Goal: Information Seeking & Learning: Learn about a topic

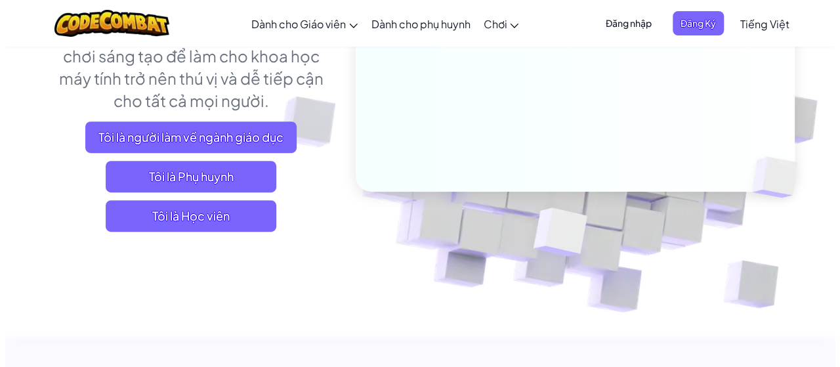
scroll to position [263, 0]
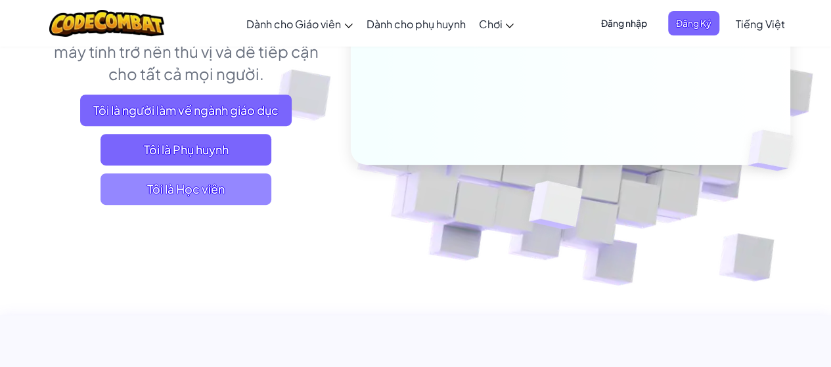
click at [205, 199] on span "Tôi là Học viên" at bounding box center [185, 189] width 171 height 32
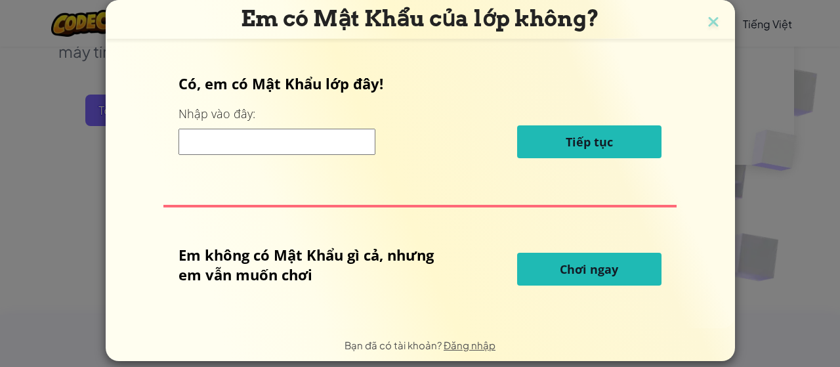
click at [280, 140] on input at bounding box center [277, 142] width 197 height 26
click at [571, 278] on button "Chơi ngay" at bounding box center [589, 269] width 144 height 33
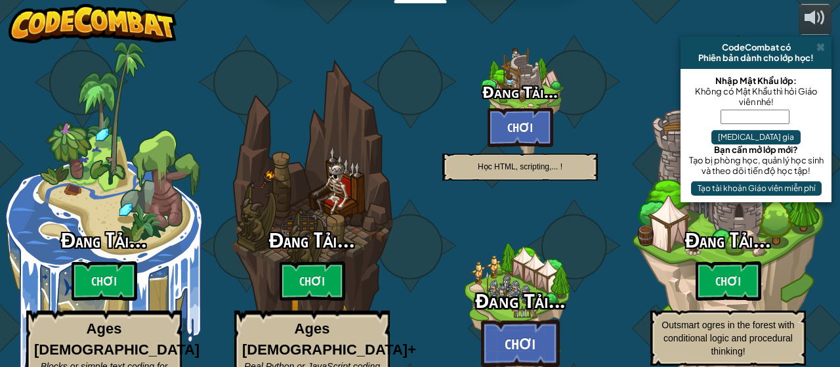
select select "vi"
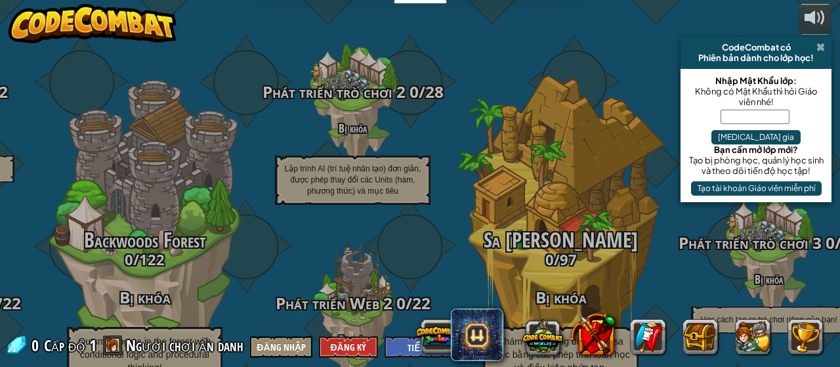
click at [823, 43] on span at bounding box center [821, 47] width 9 height 11
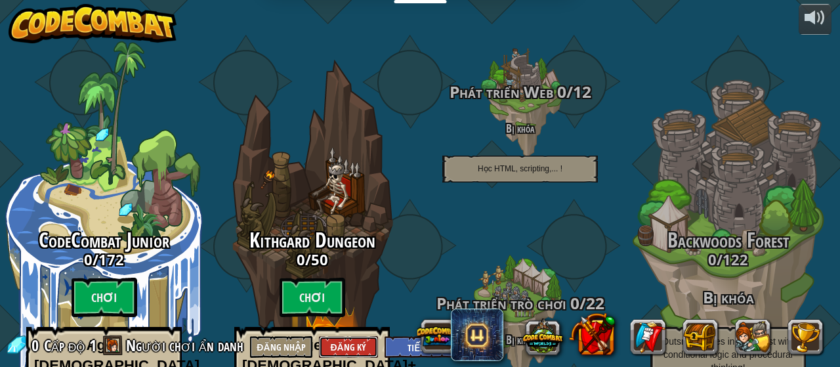
click at [343, 347] on button "Đăng Ký" at bounding box center [348, 347] width 59 height 22
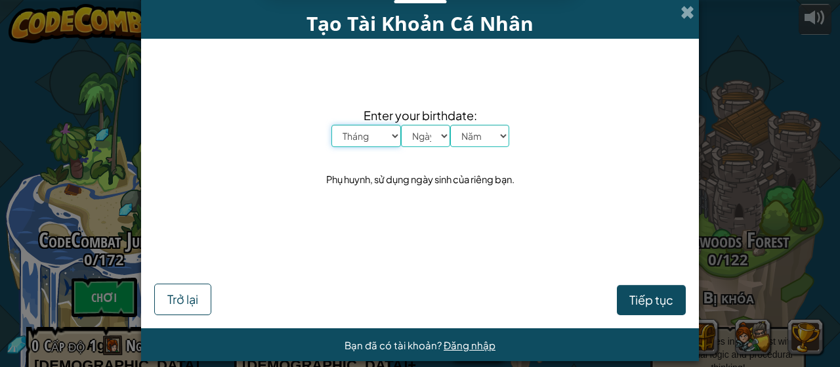
click at [373, 136] on select "Tháng Tháng Một Tháng Hai Tháng Ba Tháng Tư Tháng Năm Tháng Sáu Tháng Bảy Tháng…" at bounding box center [367, 136] width 70 height 22
click at [332, 125] on select "Tháng Tháng Một Tháng Hai Tháng Ba Tháng Tư Tháng Năm Tháng Sáu Tháng Bảy Tháng…" at bounding box center [367, 136] width 70 height 22
click at [383, 140] on select "Tháng Tháng Một Tháng Hai Tháng Ba Tháng Tư Tháng Năm Tháng Sáu Tháng Bảy Tháng…" at bounding box center [367, 136] width 70 height 22
select select "5"
click at [332, 125] on select "Tháng Tháng Một Tháng Hai Tháng Ba Tháng Tư Tháng Năm Tháng Sáu Tháng Bảy Tháng…" at bounding box center [367, 136] width 70 height 22
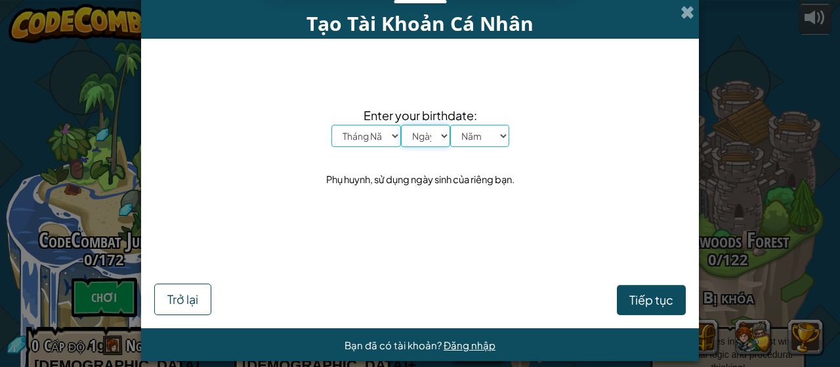
click at [428, 144] on select "Ngày 1 2 3 4 5 6 7 8 9 10 11 12 13 14 15 16 17 18 19 20 21 22 23 24 25 26 27 28…" at bounding box center [425, 136] width 49 height 22
click at [401, 125] on select "Ngày 1 2 3 4 5 6 7 8 9 10 11 12 13 14 15 16 17 18 19 20 21 22 23 24 25 26 27 28…" at bounding box center [425, 136] width 49 height 22
click at [435, 144] on select "Ngày 1 2 3 4 5 6 7 8 9 10 11 12 13 14 15 16 17 18 19 20 21 22 23 24 25 26 27 28…" at bounding box center [425, 136] width 49 height 22
select select "24"
click at [401, 125] on select "Ngày 1 2 3 4 5 6 7 8 9 10 11 12 13 14 15 16 17 18 19 20 21 22 23 24 25 26 27 28…" at bounding box center [425, 136] width 49 height 22
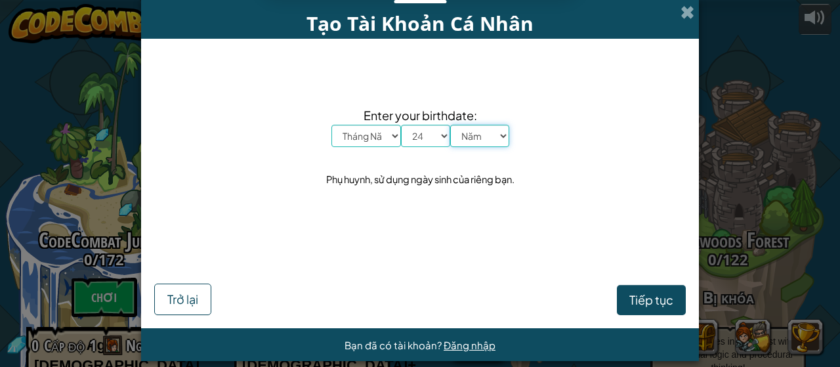
click at [479, 129] on select "Năm 2025 2024 2023 2022 2021 2020 2019 2018 2017 2016 2015 2014 2013 2012 2011 …" at bounding box center [479, 136] width 59 height 22
select select "2006"
click at [450, 125] on select "Năm 2025 2024 2023 2022 2021 2020 2019 2018 2017 2016 2015 2014 2013 2012 2011 …" at bounding box center [479, 136] width 59 height 22
click at [617, 298] on button "Tiếp tục" at bounding box center [651, 300] width 69 height 30
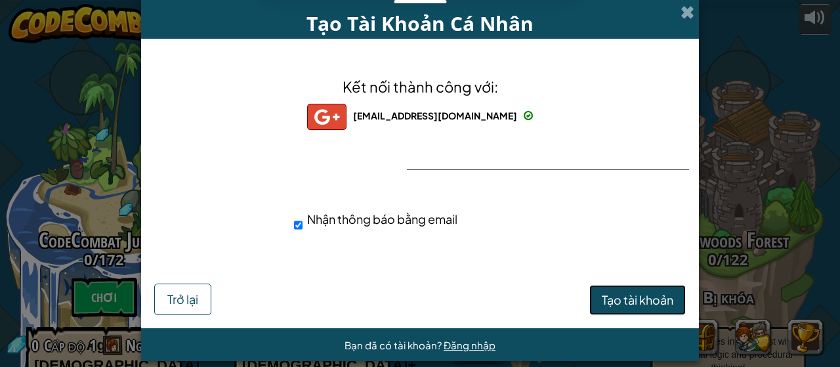
click at [605, 307] on span "Tạo tài khoản" at bounding box center [638, 299] width 72 height 15
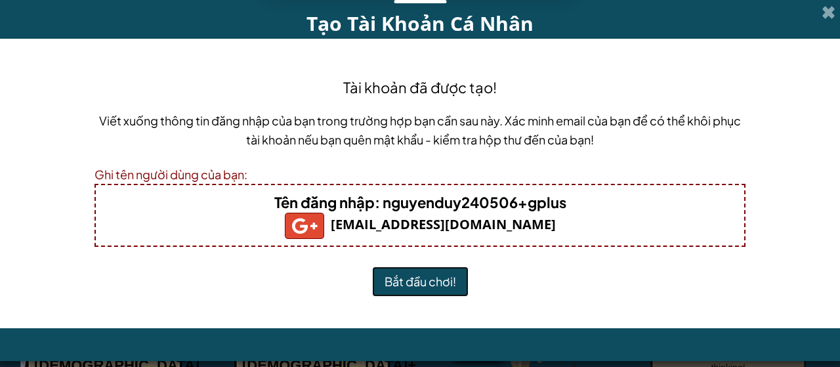
click at [449, 275] on button "Bắt đầu chơi!" at bounding box center [420, 282] width 97 height 30
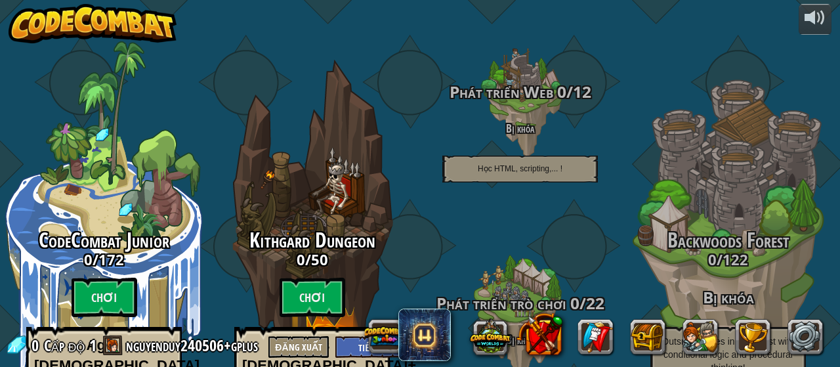
select select "vi"
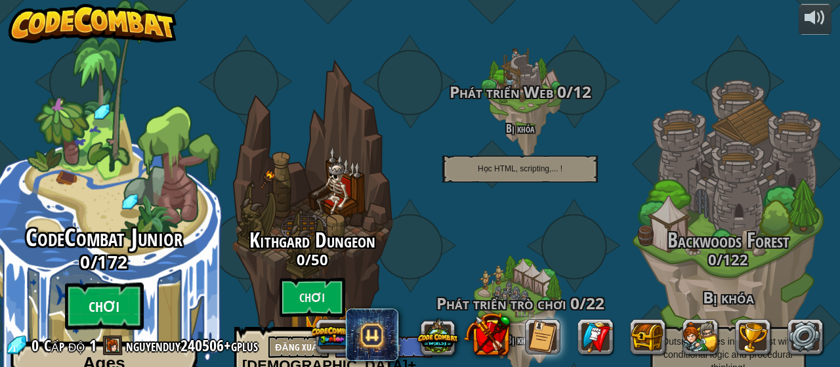
click at [87, 283] on btn "Chơi" at bounding box center [104, 306] width 79 height 47
select select "vi"
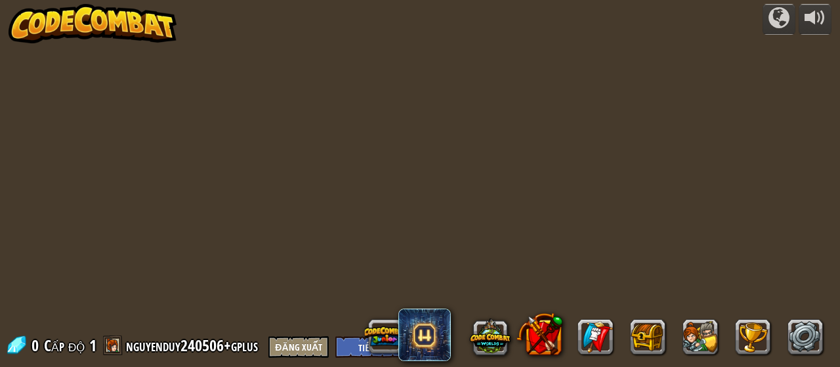
select select "vi"
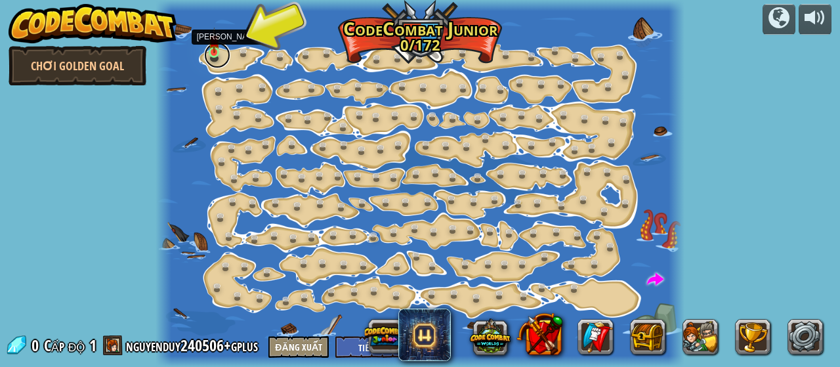
click at [217, 56] on link at bounding box center [217, 55] width 26 height 26
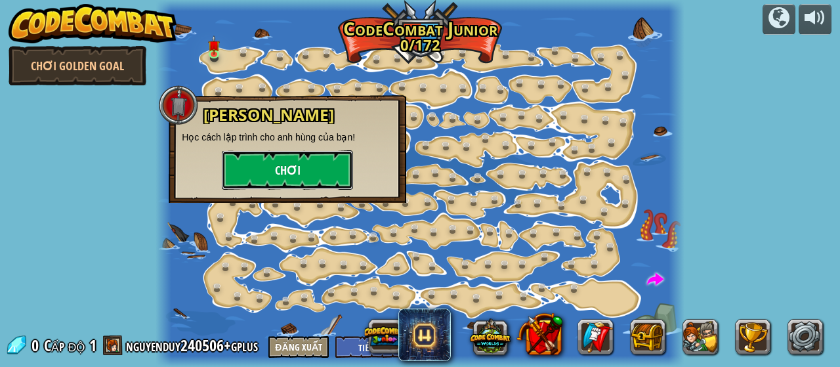
click at [310, 173] on button "Chơi" at bounding box center [287, 169] width 131 height 39
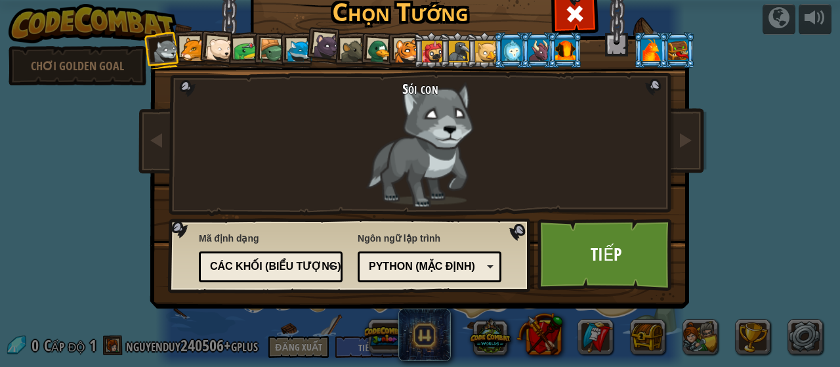
click at [389, 267] on div "Python (Mặc định)" at bounding box center [426, 266] width 114 height 15
click at [428, 274] on div "JavaScript" at bounding box center [426, 266] width 114 height 15
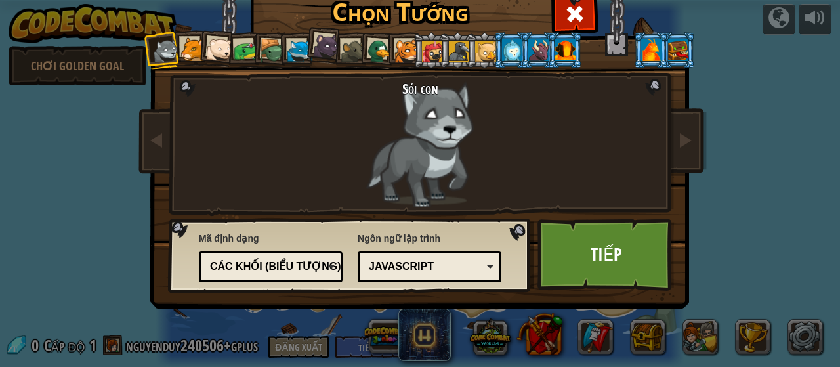
click at [302, 266] on div "Các khối (biểu tượng)" at bounding box center [267, 266] width 114 height 15
click at [626, 270] on link "Tiếp" at bounding box center [606, 255] width 137 height 72
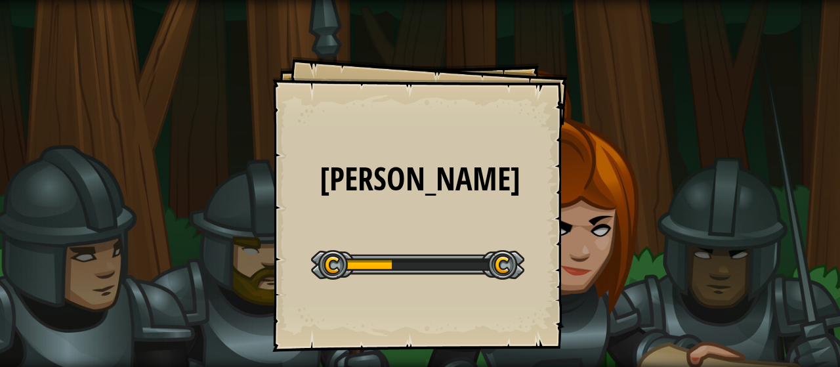
select select "vi"
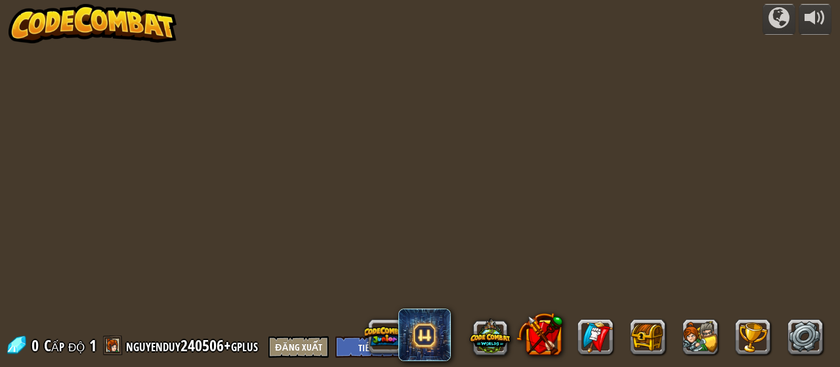
select select "vi"
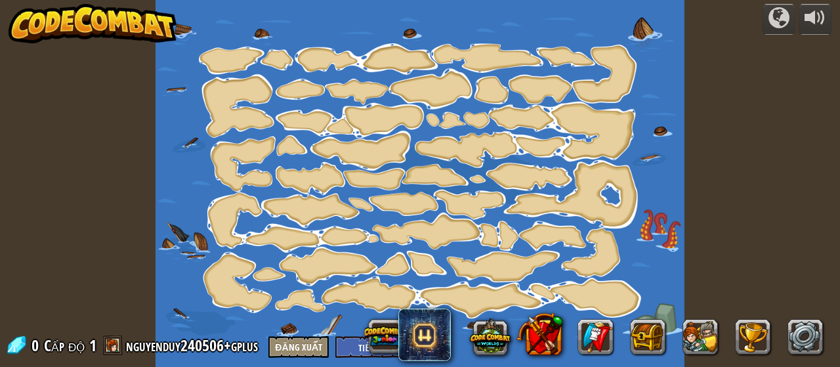
select select "vi"
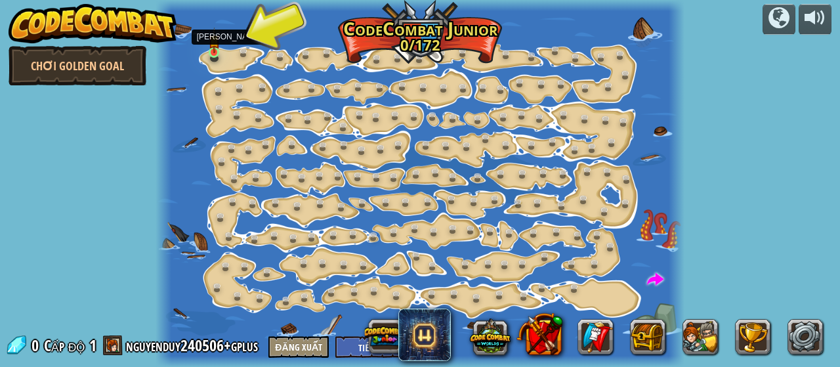
click at [215, 49] on img at bounding box center [214, 41] width 11 height 26
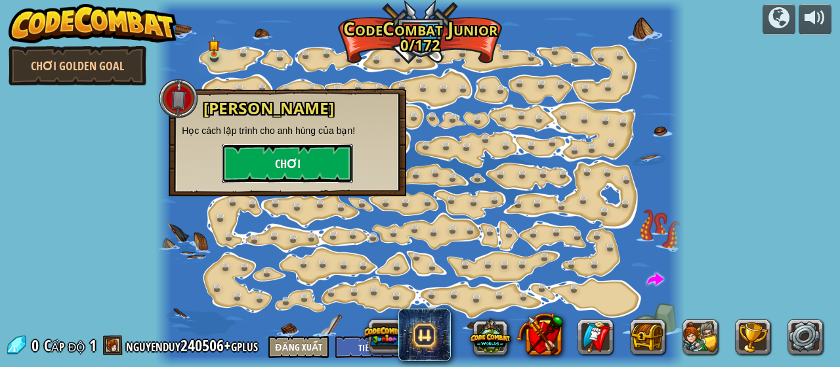
click at [285, 167] on button "Chơi" at bounding box center [287, 163] width 131 height 39
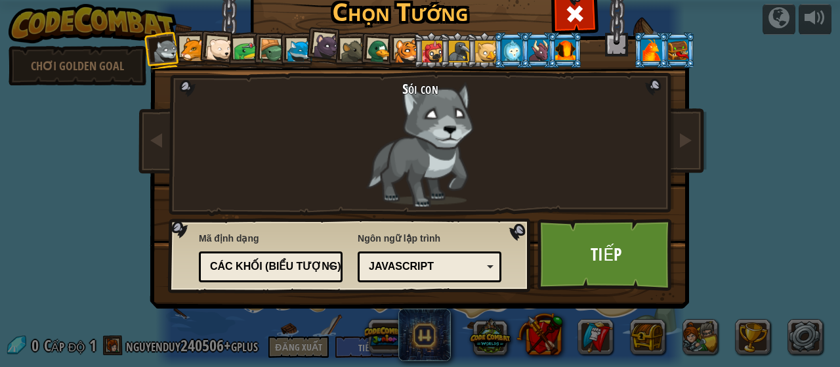
click at [442, 61] on li at bounding box center [457, 50] width 35 height 36
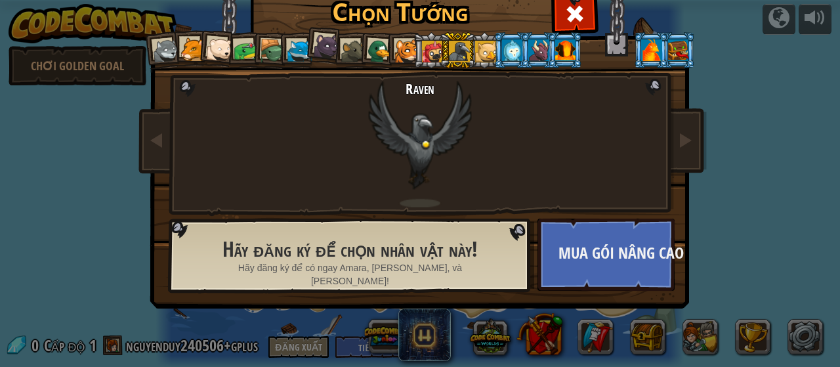
click at [422, 54] on div at bounding box center [432, 51] width 21 height 21
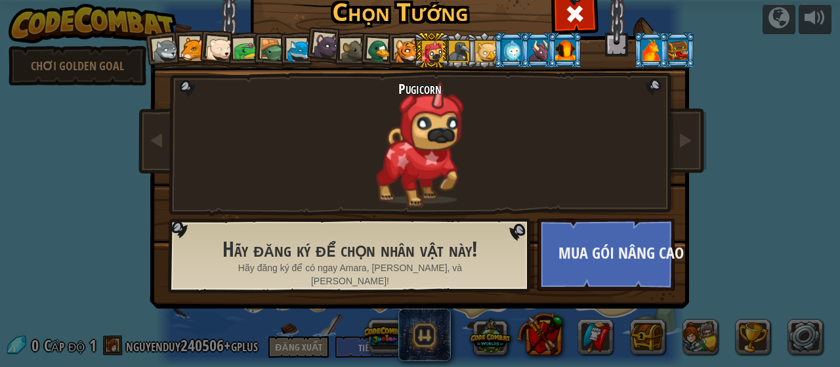
drag, startPoint x: 379, startPoint y: 48, endPoint x: 301, endPoint y: 48, distance: 78.8
click at [378, 48] on div at bounding box center [380, 52] width 26 height 26
drag, startPoint x: 288, startPoint y: 48, endPoint x: 189, endPoint y: 47, distance: 99.1
click at [288, 48] on div at bounding box center [300, 51] width 24 height 24
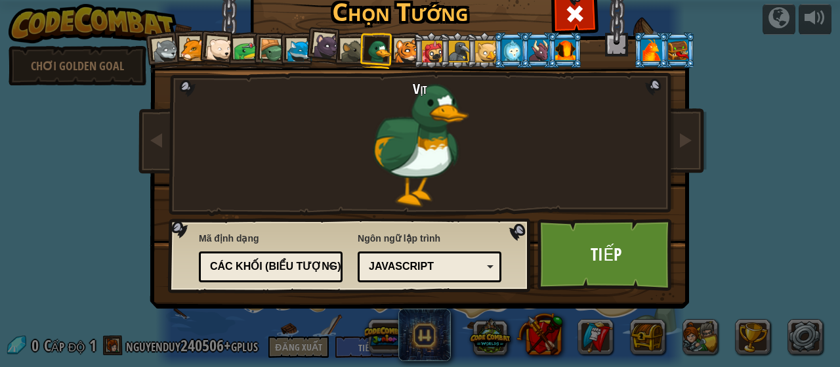
click at [189, 47] on div at bounding box center [193, 49] width 24 height 24
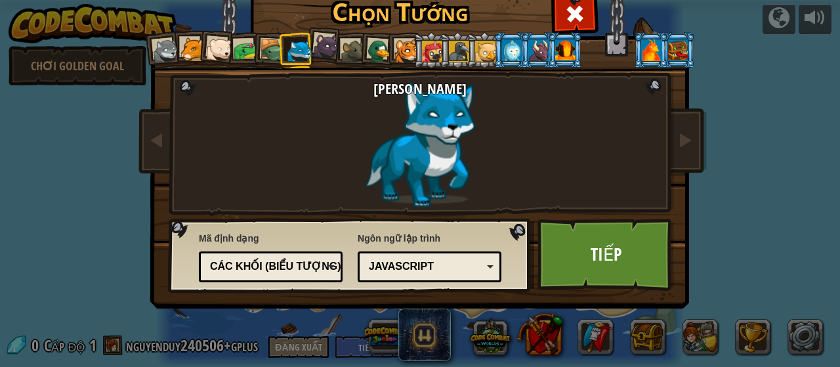
click at [167, 48] on div at bounding box center [166, 51] width 26 height 26
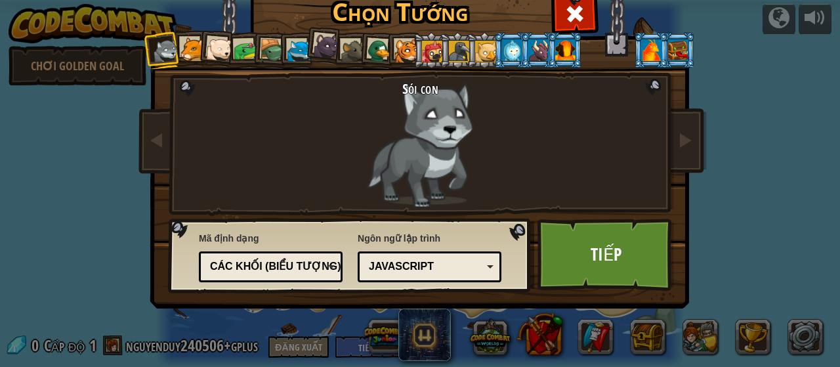
click at [483, 58] on div at bounding box center [485, 51] width 21 height 21
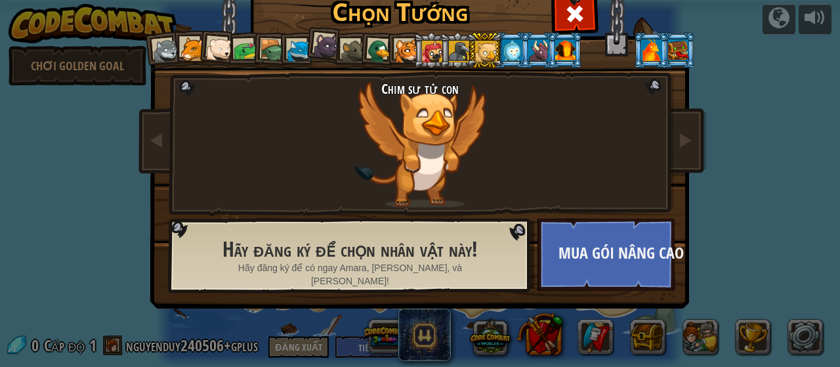
click at [226, 53] on li at bounding box center [217, 48] width 39 height 39
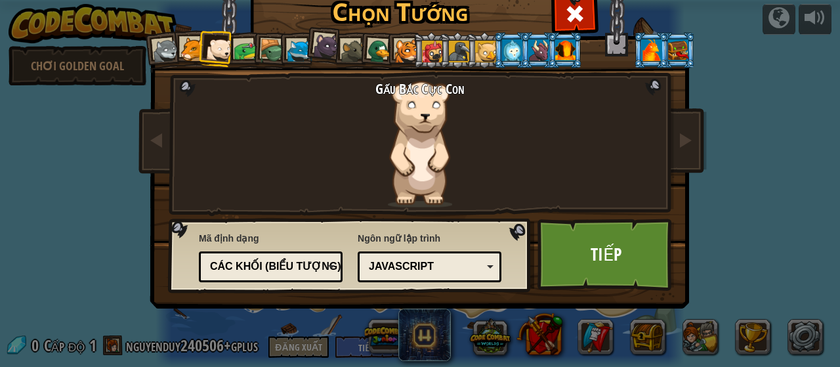
click at [567, 57] on div at bounding box center [565, 49] width 20 height 21
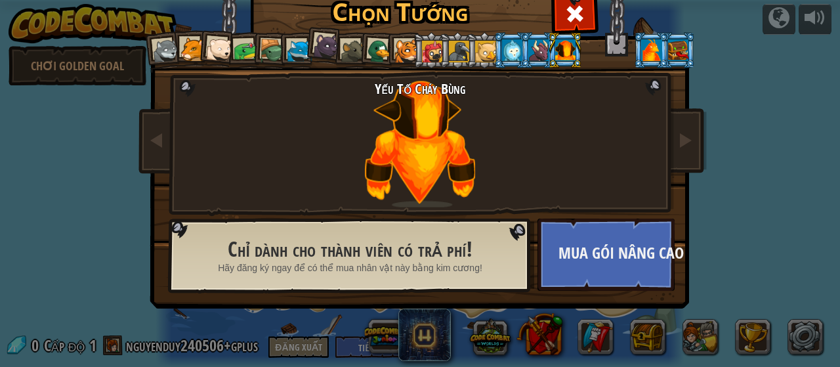
click at [183, 51] on div at bounding box center [193, 49] width 24 height 24
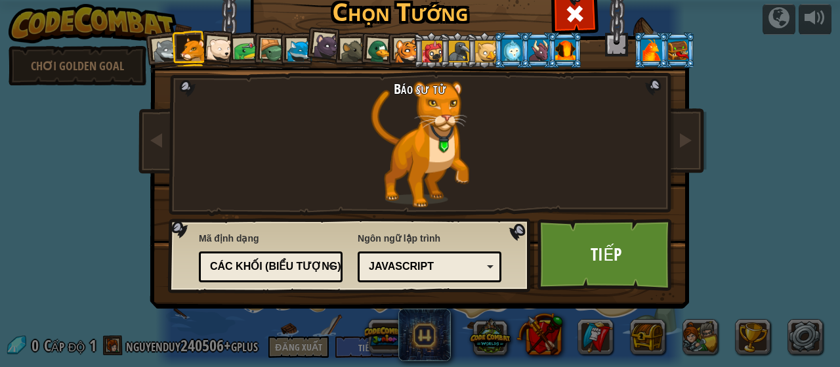
click at [288, 53] on div at bounding box center [300, 51] width 24 height 24
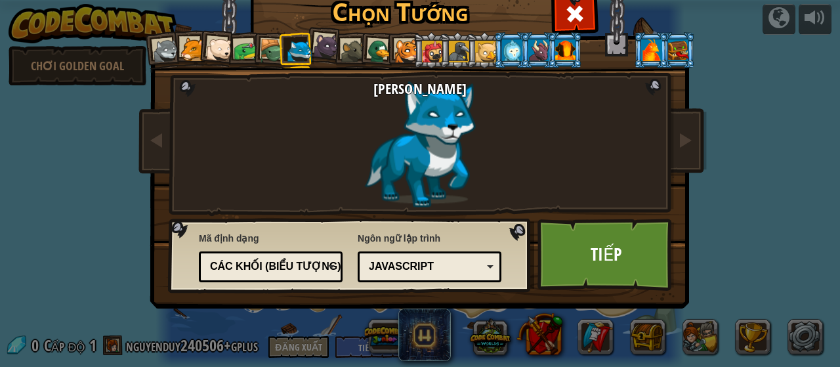
click at [266, 55] on div at bounding box center [272, 51] width 25 height 25
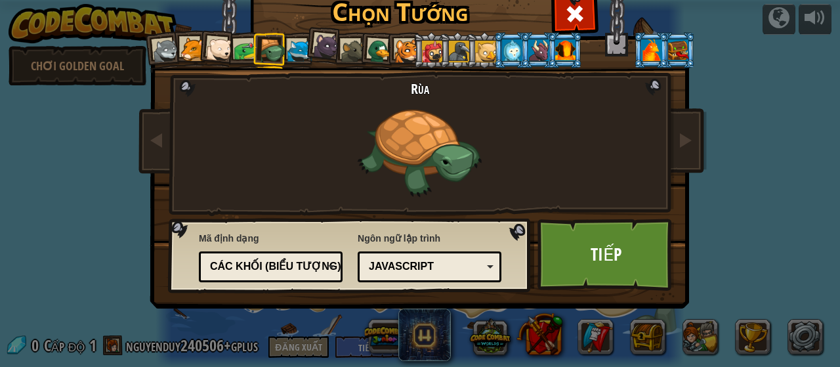
click at [368, 54] on div at bounding box center [380, 52] width 26 height 26
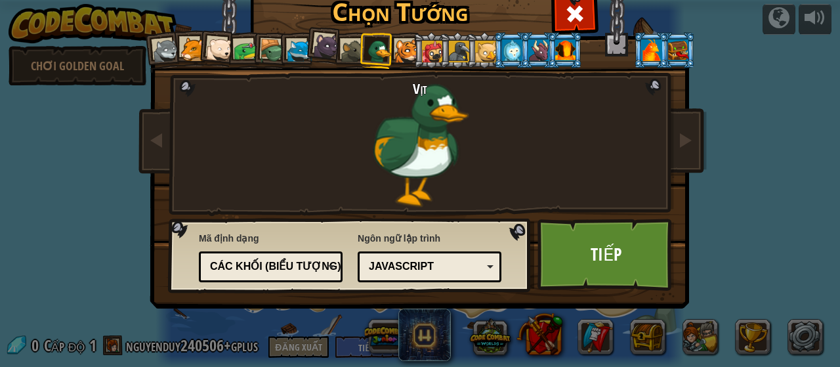
click at [401, 51] on div at bounding box center [407, 51] width 24 height 24
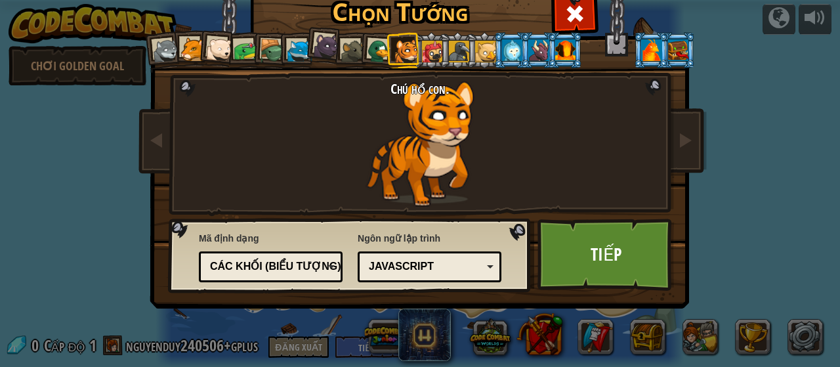
click at [427, 56] on div at bounding box center [432, 51] width 21 height 21
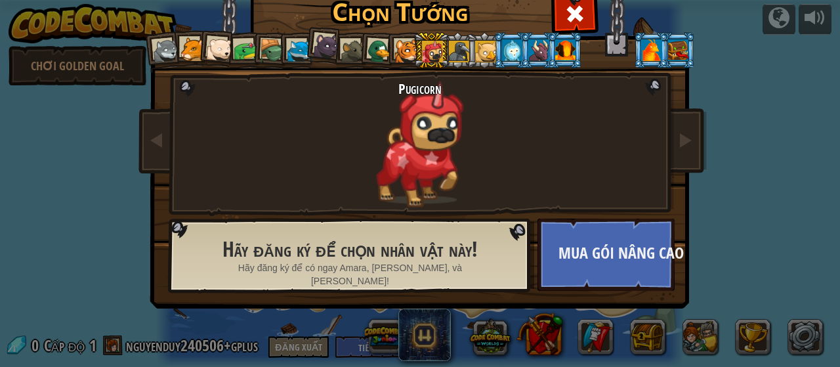
click at [163, 51] on div at bounding box center [166, 51] width 26 height 26
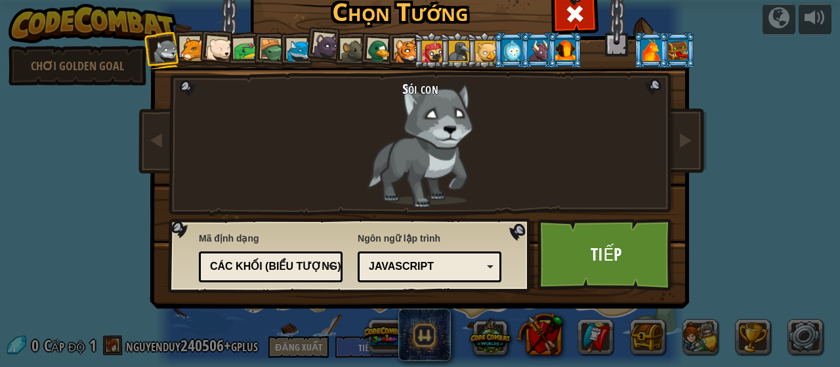
click at [181, 47] on div at bounding box center [193, 49] width 24 height 24
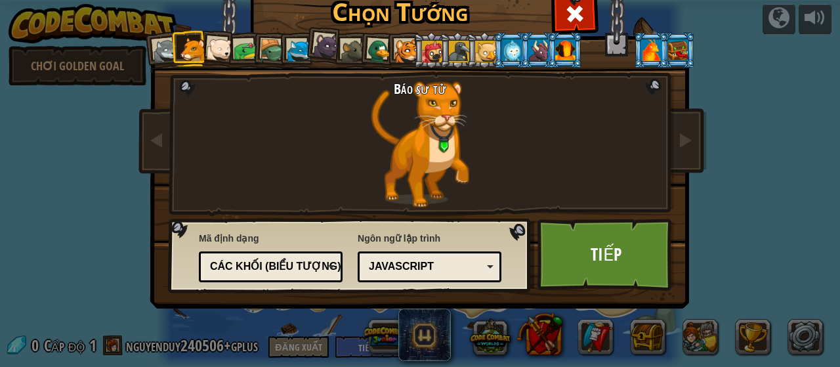
click at [188, 45] on div at bounding box center [193, 49] width 24 height 24
click at [210, 49] on div at bounding box center [219, 50] width 26 height 26
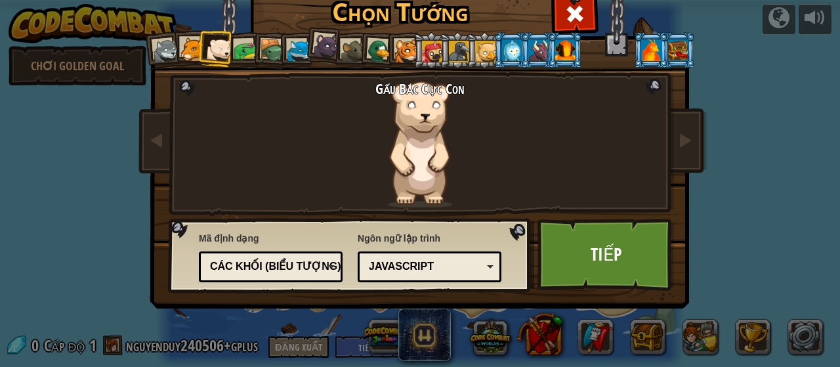
click at [244, 49] on div at bounding box center [246, 51] width 24 height 24
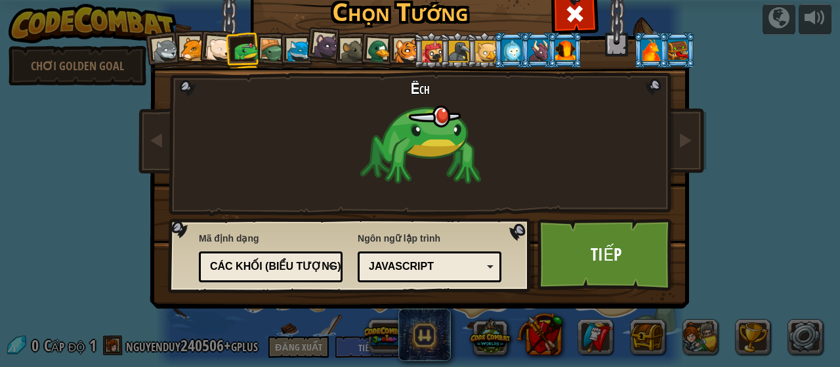
click at [265, 47] on div at bounding box center [272, 51] width 25 height 25
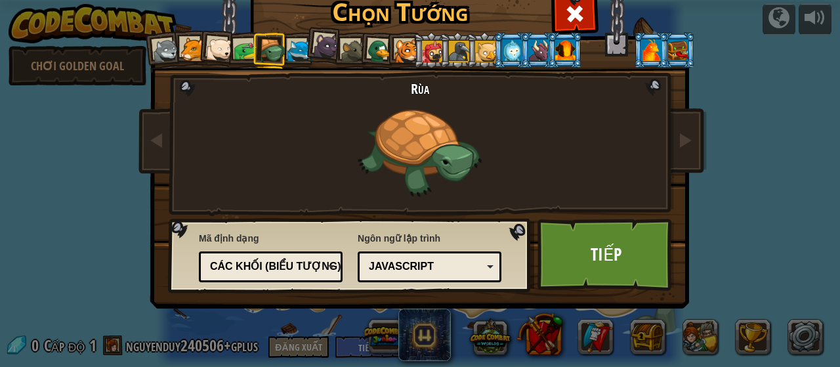
click at [288, 47] on div at bounding box center [300, 51] width 24 height 24
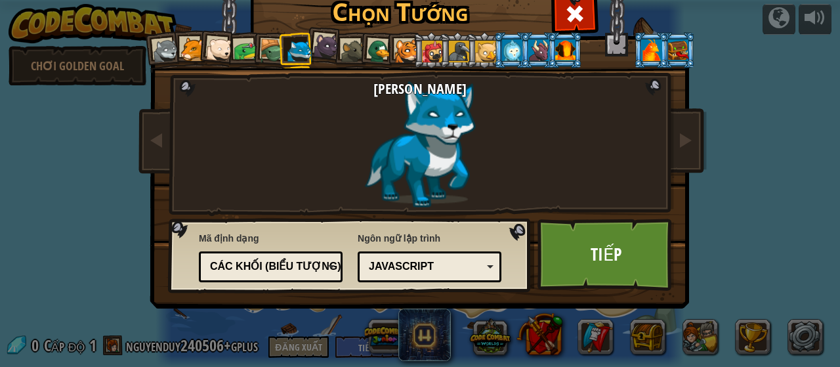
click at [313, 49] on div at bounding box center [326, 46] width 26 height 26
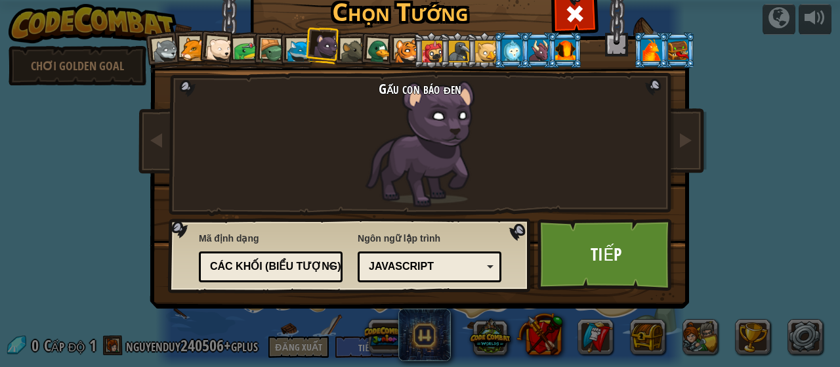
click at [335, 51] on li at bounding box center [324, 44] width 39 height 39
click at [351, 52] on div at bounding box center [353, 51] width 24 height 24
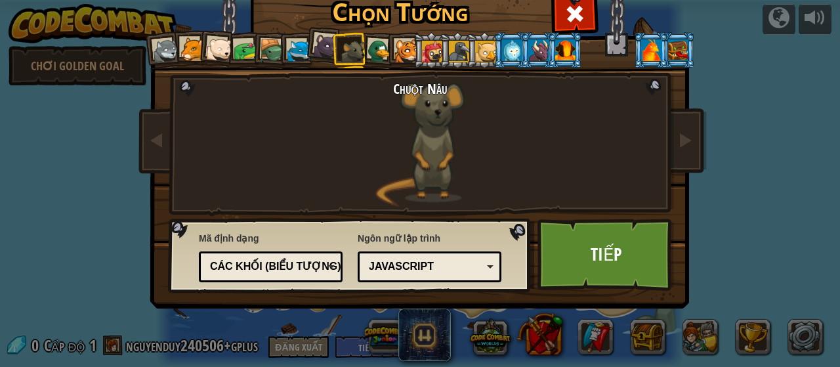
click at [238, 48] on div at bounding box center [246, 51] width 24 height 24
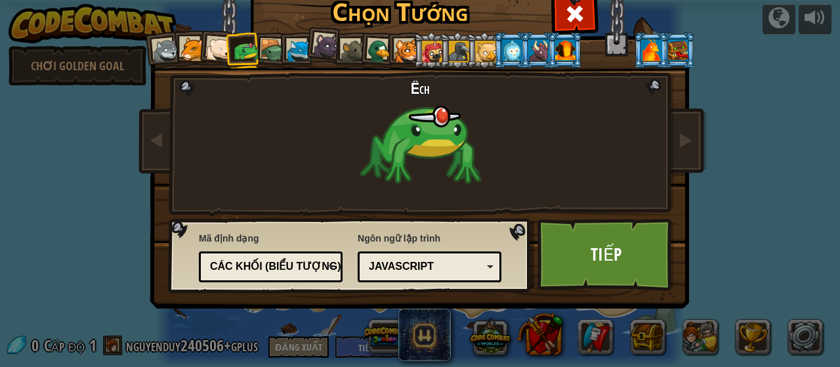
click at [215, 49] on div at bounding box center [219, 50] width 26 height 26
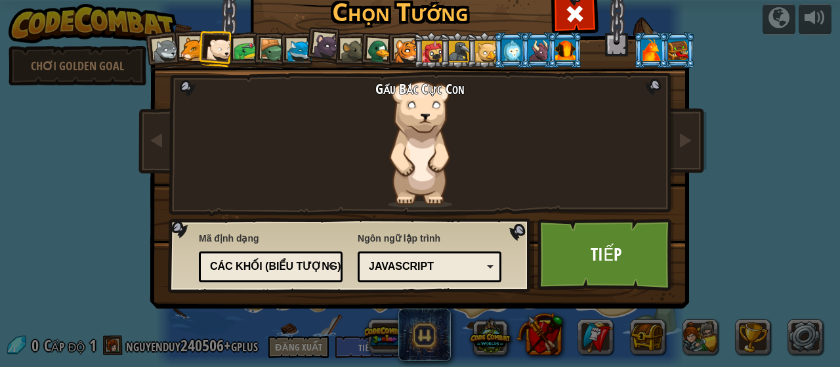
click at [167, 62] on div at bounding box center [166, 51] width 26 height 26
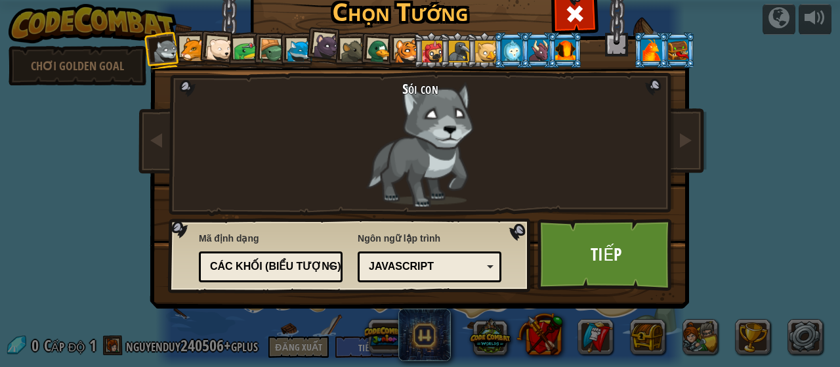
click at [184, 54] on div at bounding box center [193, 49] width 24 height 24
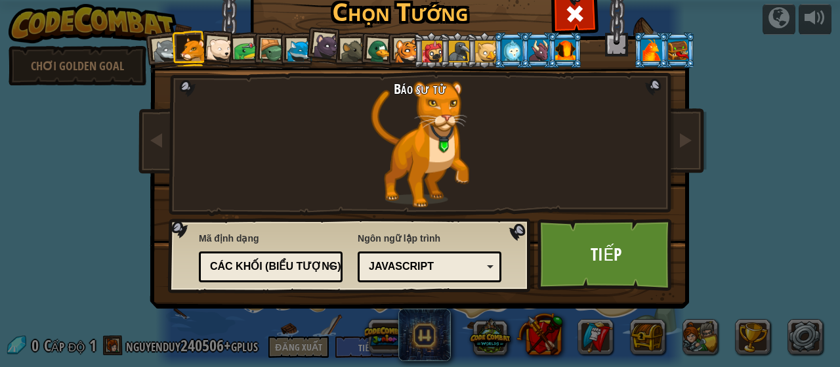
click at [279, 56] on li at bounding box center [296, 50] width 35 height 36
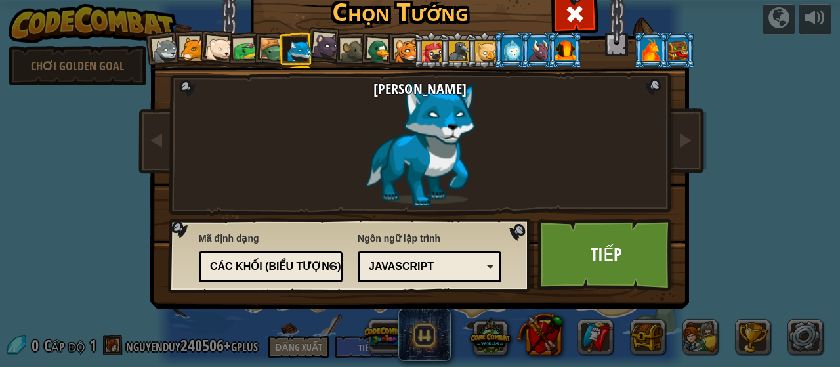
click at [295, 50] on div at bounding box center [300, 51] width 24 height 24
click at [330, 54] on div at bounding box center [326, 46] width 26 height 26
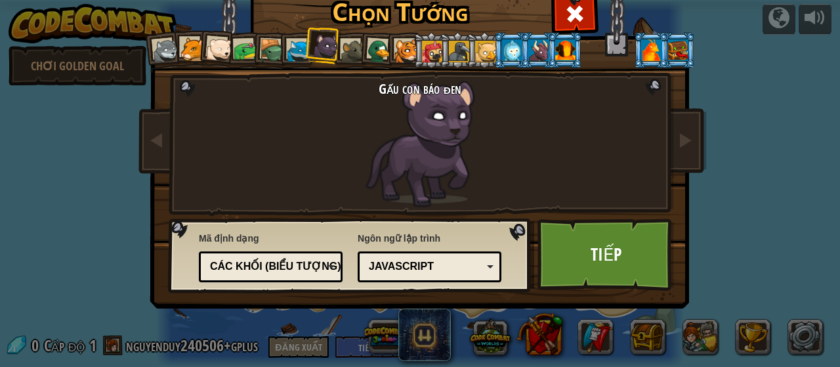
click at [374, 56] on div at bounding box center [380, 52] width 26 height 26
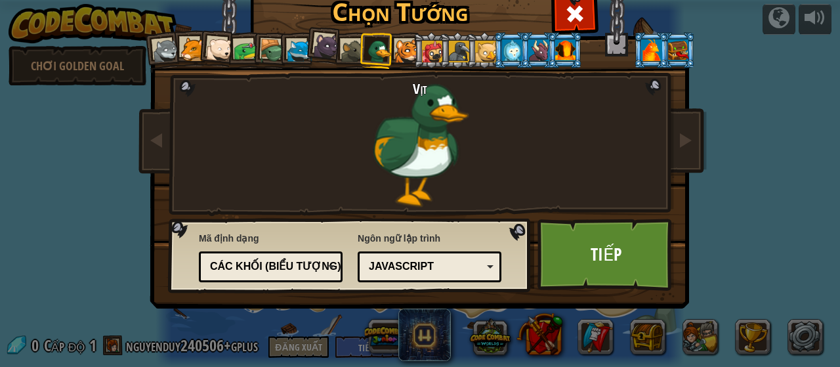
click at [396, 52] on div at bounding box center [407, 51] width 24 height 24
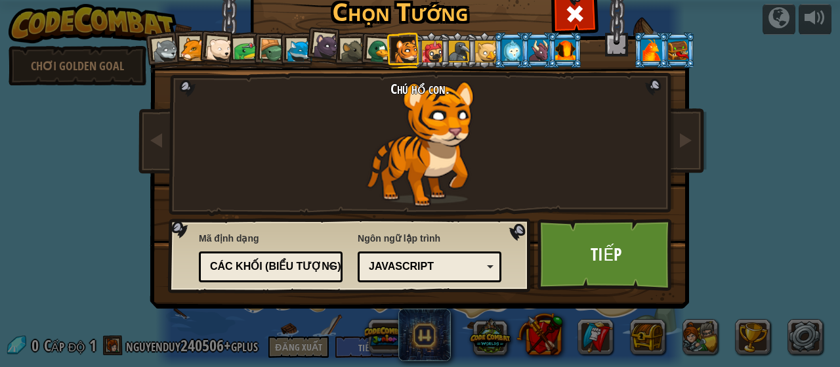
click at [315, 51] on div at bounding box center [326, 46] width 26 height 26
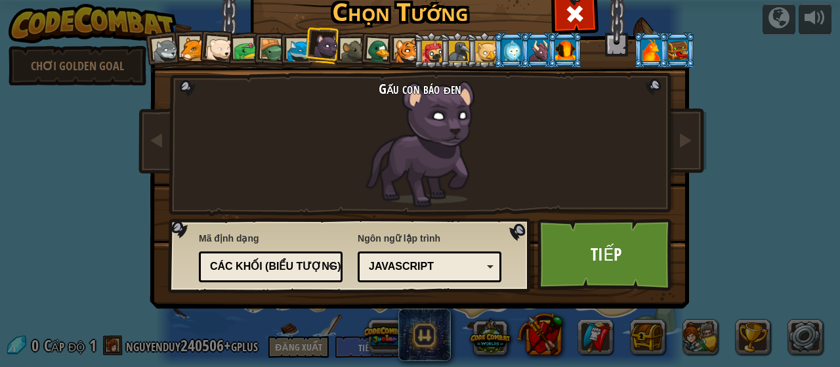
click at [234, 51] on div at bounding box center [246, 51] width 24 height 24
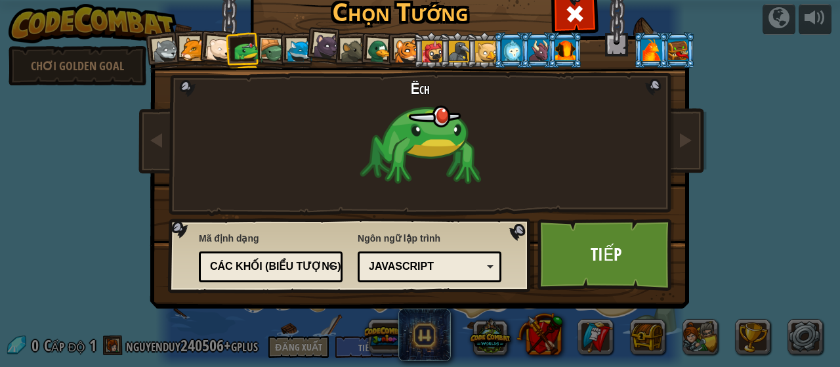
click at [279, 58] on li at bounding box center [296, 50] width 35 height 36
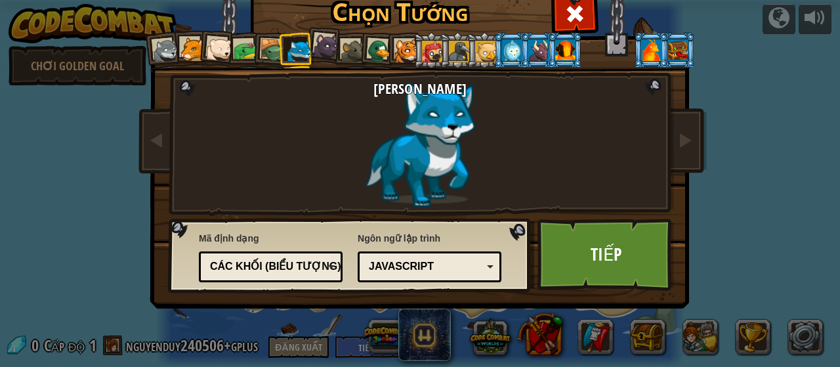
click at [261, 50] on div at bounding box center [272, 51] width 25 height 25
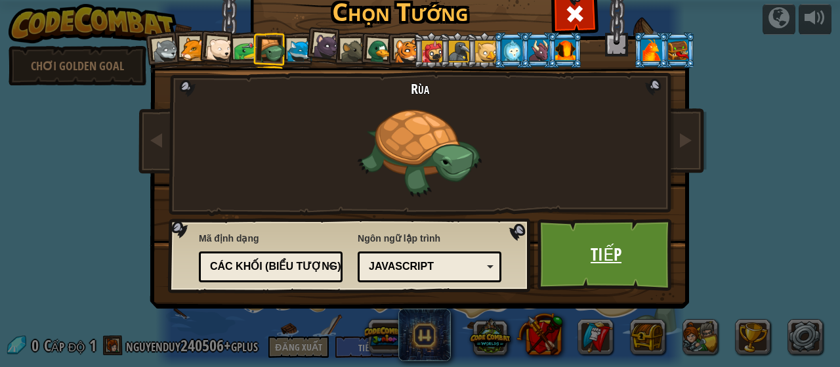
click at [587, 258] on link "Tiếp" at bounding box center [606, 255] width 137 height 72
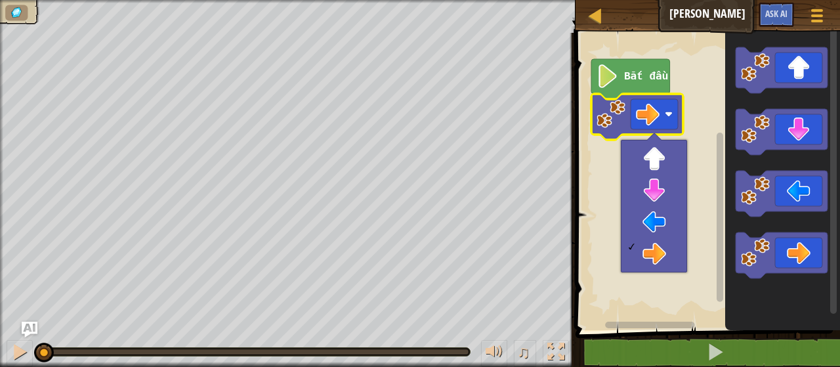
click at [634, 68] on icon "Không gian làm việc Blockly" at bounding box center [631, 79] width 79 height 40
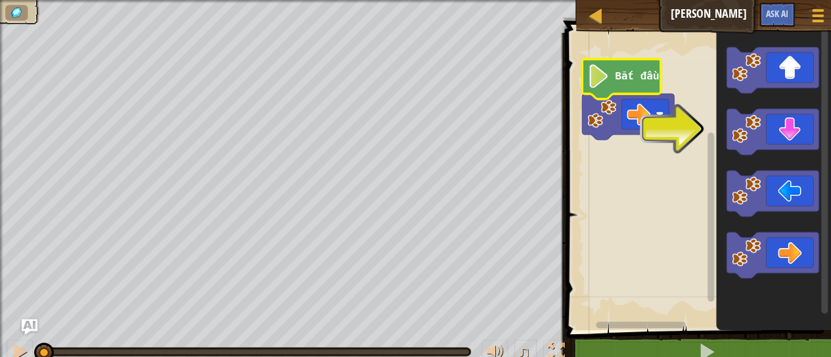
click at [636, 76] on text "Bắt đầu" at bounding box center [637, 77] width 44 height 12
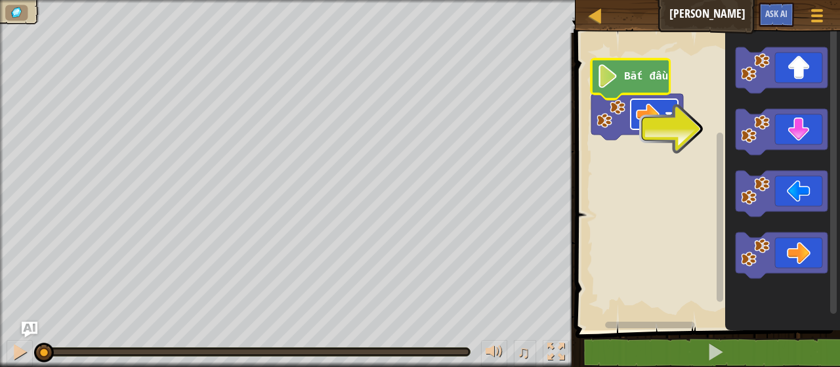
click at [666, 116] on image "Không gian làm việc Blockly" at bounding box center [669, 114] width 8 height 8
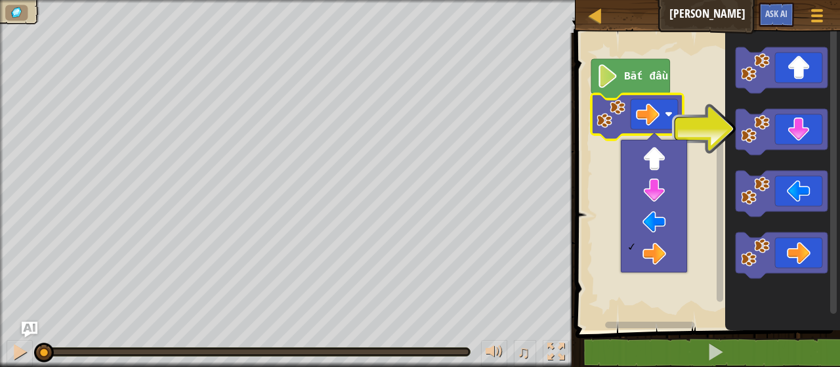
click at [722, 137] on rect "Không gian làm việc Blockly" at bounding box center [720, 217] width 7 height 169
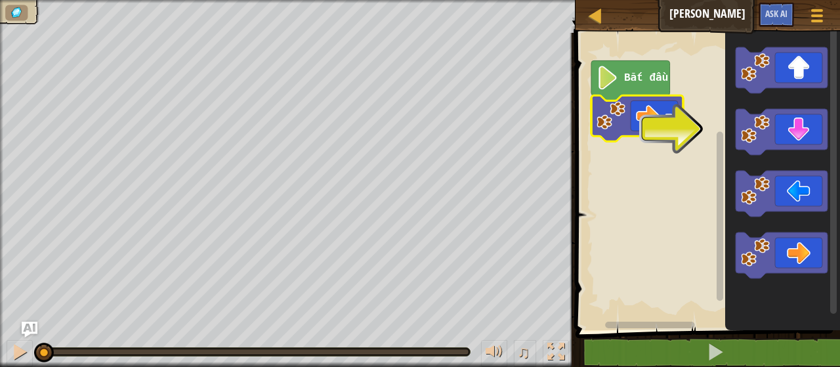
click at [689, 175] on rect "Không gian làm việc Blockly" at bounding box center [706, 178] width 269 height 304
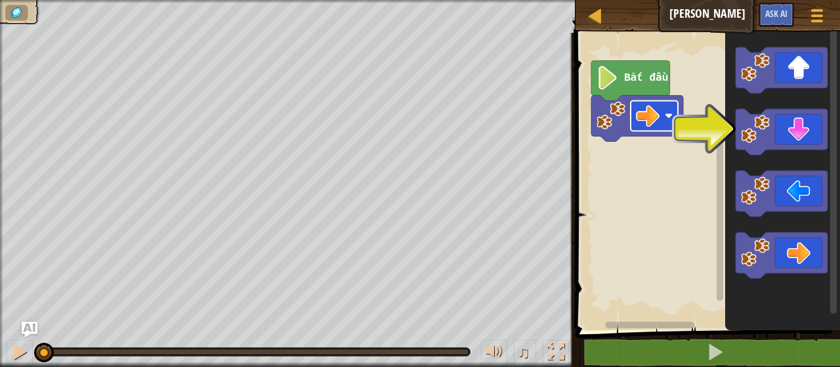
click at [644, 119] on image "Không gian làm việc Blockly" at bounding box center [648, 116] width 24 height 24
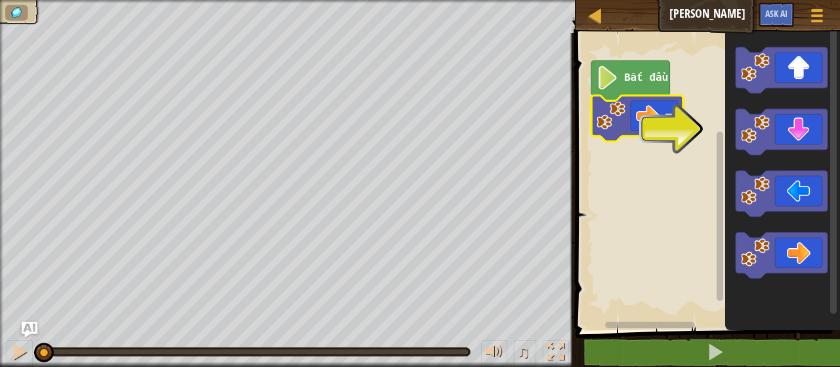
click at [609, 130] on icon "Không gian làm việc Blockly" at bounding box center [638, 118] width 92 height 46
click at [609, 131] on icon "Không gian làm việc Blockly" at bounding box center [638, 118] width 92 height 46
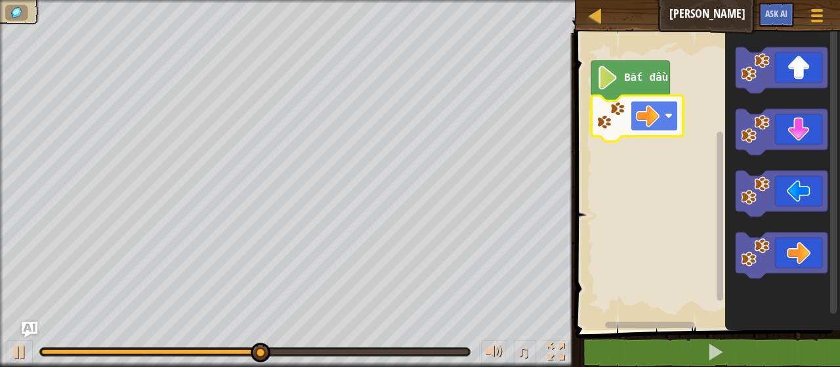
click at [668, 114] on image "Không gian làm việc Blockly" at bounding box center [669, 116] width 8 height 8
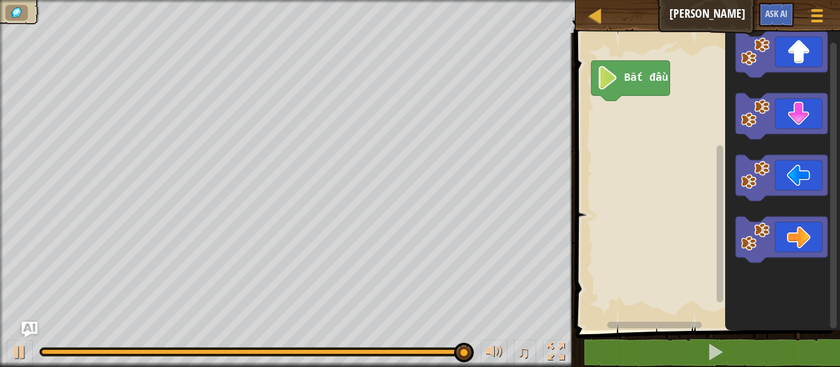
click at [657, 167] on div "Bắt đầu" at bounding box center [706, 178] width 269 height 304
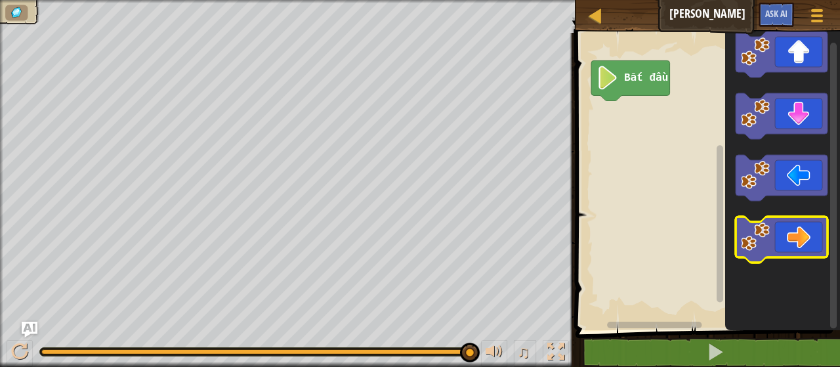
click at [775, 227] on icon "Không gian làm việc Blockly" at bounding box center [782, 240] width 92 height 46
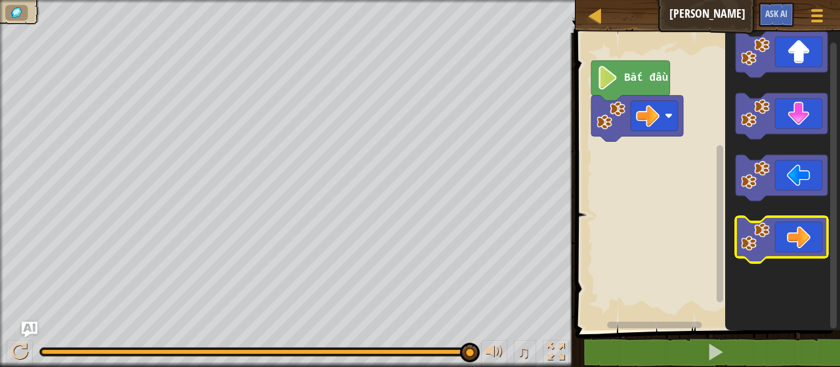
click at [784, 245] on icon "Không gian làm việc Blockly" at bounding box center [782, 240] width 92 height 46
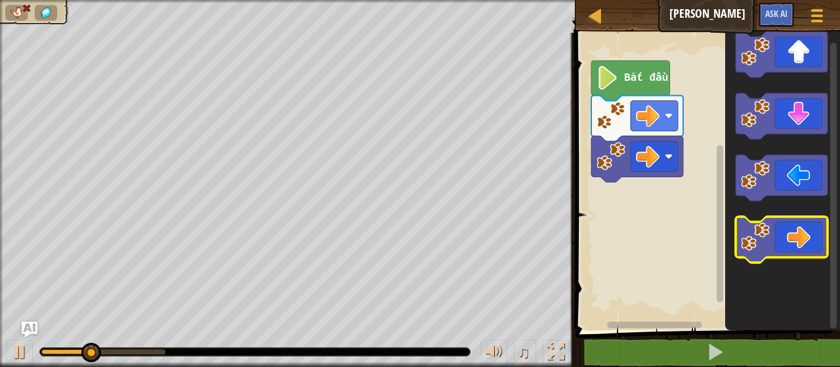
click at [784, 245] on icon "Không gian làm việc Blockly" at bounding box center [782, 240] width 92 height 46
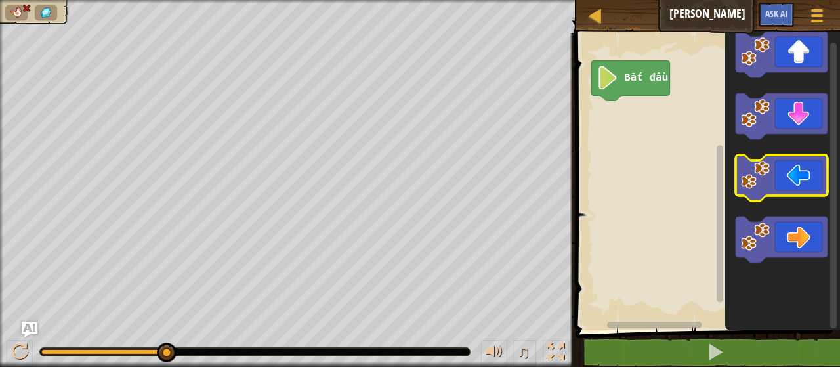
click at [794, 171] on icon "Không gian làm việc Blockly" at bounding box center [782, 178] width 92 height 46
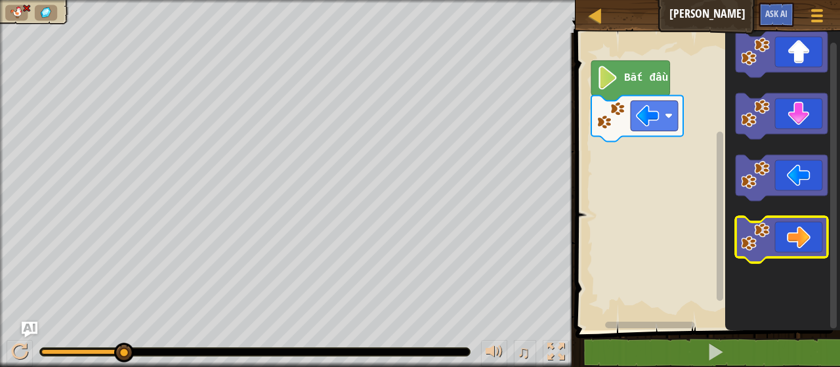
click at [769, 230] on image "Không gian làm việc Blockly" at bounding box center [755, 237] width 29 height 29
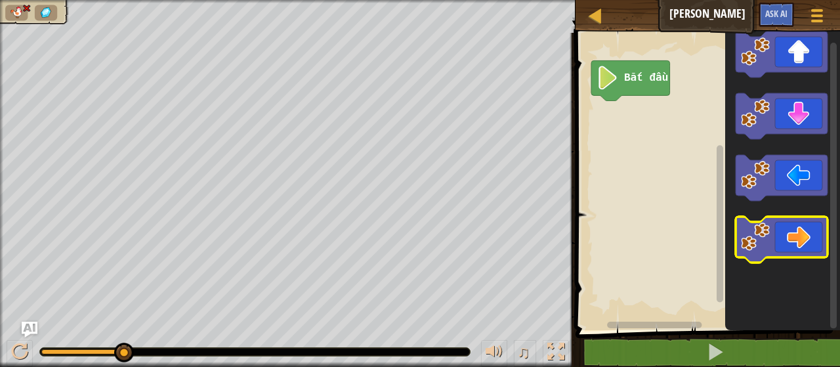
click at [789, 234] on icon "Không gian làm việc Blockly" at bounding box center [782, 240] width 92 height 46
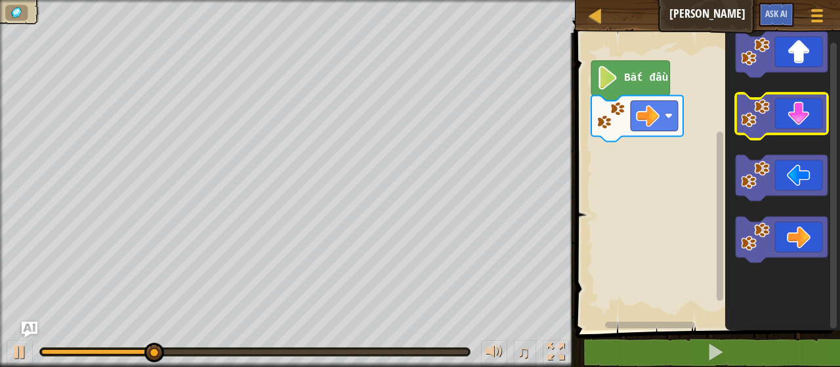
click at [801, 115] on icon "Không gian làm việc Blockly" at bounding box center [782, 116] width 92 height 46
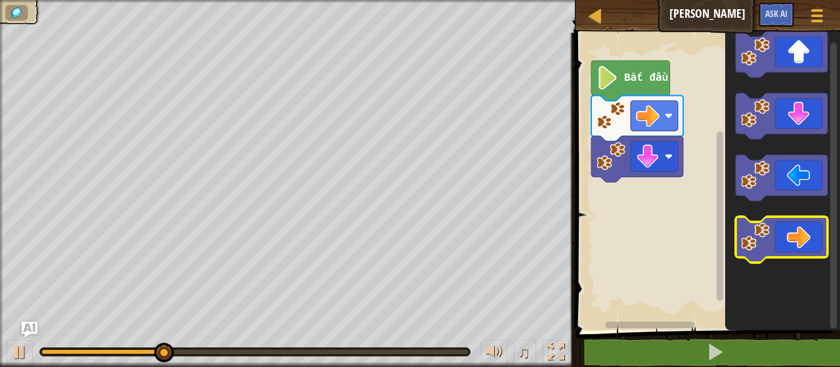
click at [781, 236] on icon "Không gian làm việc Blockly" at bounding box center [782, 240] width 92 height 46
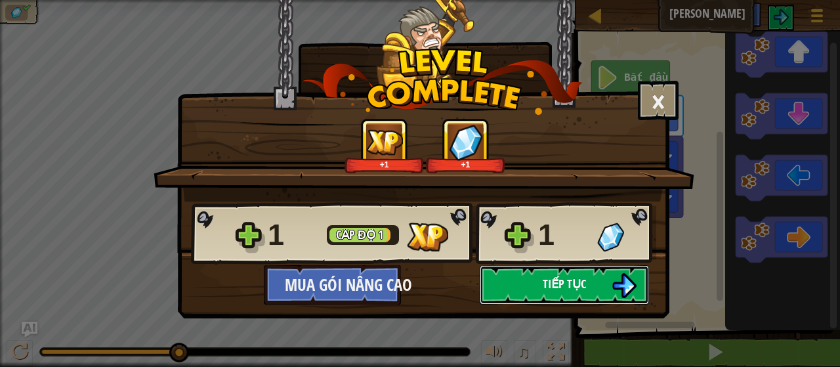
click at [556, 295] on button "Tiếp tục" at bounding box center [564, 284] width 169 height 39
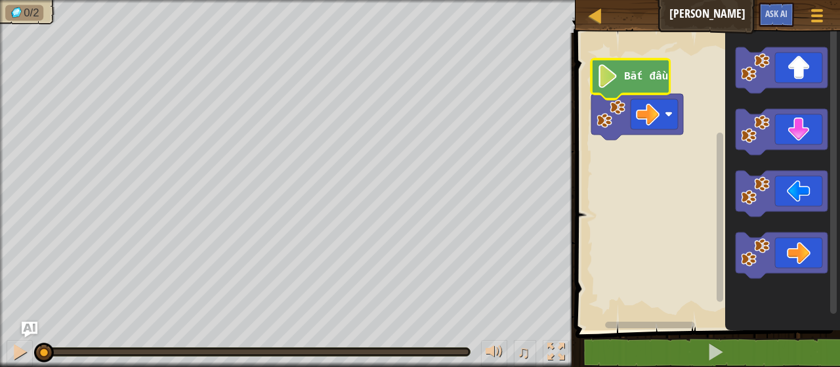
click at [608, 84] on image "Không gian làm việc Blockly" at bounding box center [608, 76] width 22 height 24
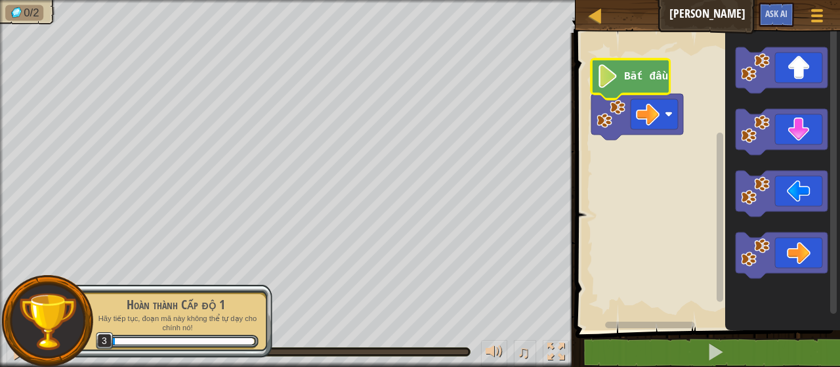
click at [611, 91] on icon "Không gian làm việc Blockly" at bounding box center [631, 79] width 79 height 40
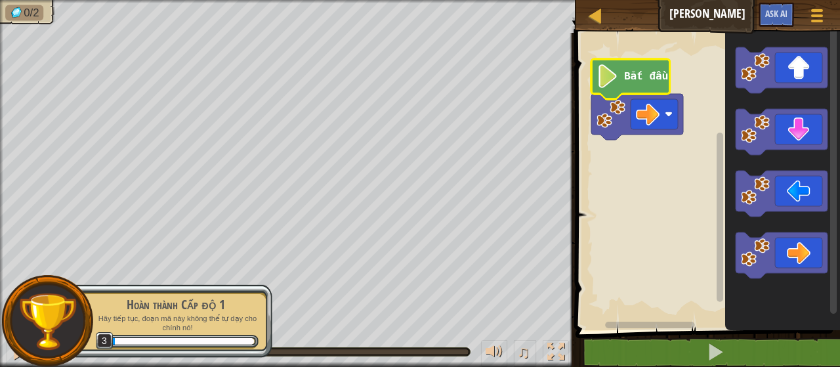
click at [611, 91] on icon "Không gian làm việc Blockly" at bounding box center [631, 79] width 79 height 40
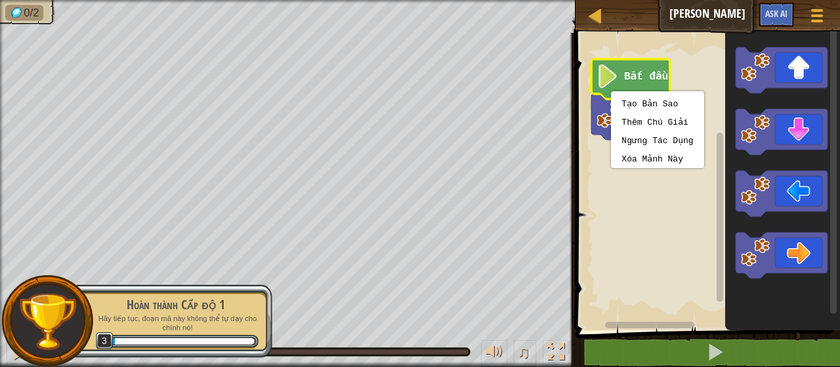
click at [651, 204] on rect "Không gian làm việc Blockly" at bounding box center [706, 178] width 269 height 304
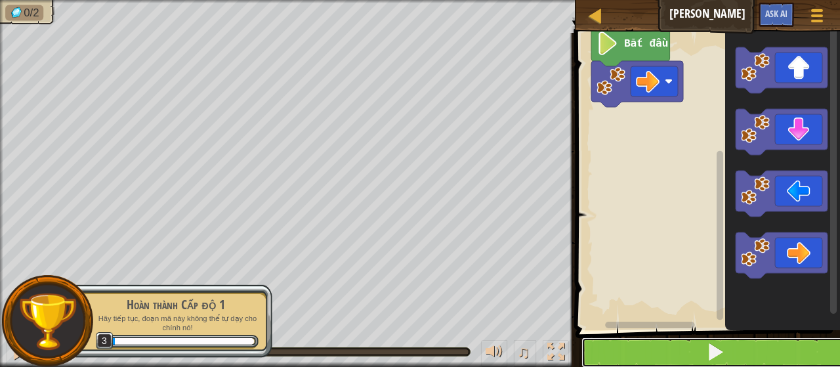
click at [696, 364] on button at bounding box center [716, 352] width 269 height 30
click at [697, 351] on button at bounding box center [716, 352] width 269 height 30
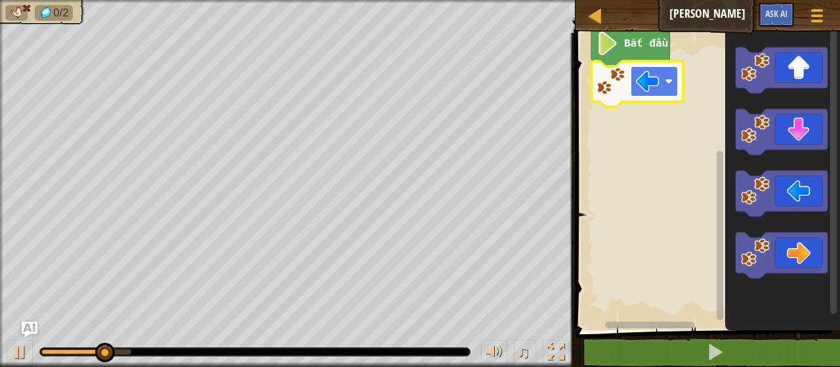
click at [668, 81] on image "Không gian làm việc Blockly" at bounding box center [669, 81] width 8 height 8
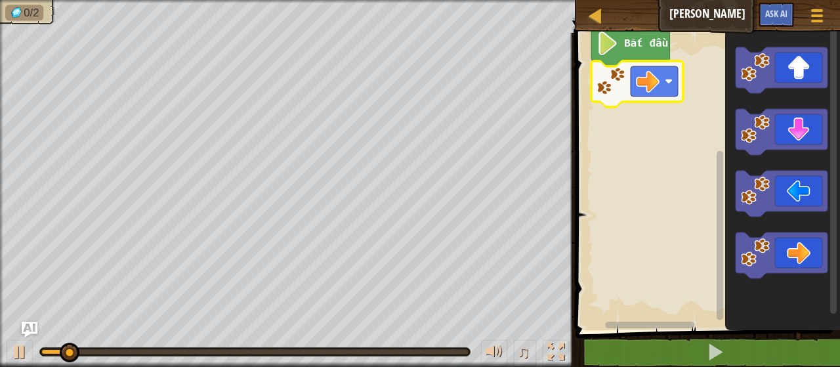
click at [701, 10] on div "Bản đồ Đi Đi Đi Tuỳ chọn Ask AI" at bounding box center [708, 16] width 265 height 33
click at [794, 26] on div "Tuỳ chọn Ask AI" at bounding box center [792, 18] width 81 height 31
click at [783, 21] on button "Ask AI" at bounding box center [776, 15] width 35 height 24
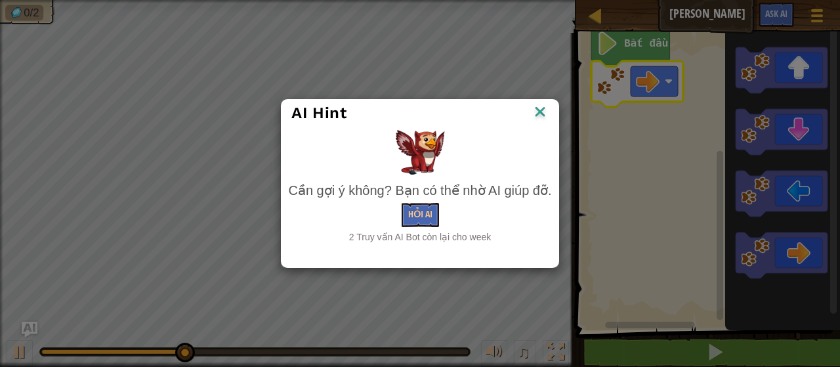
click at [546, 114] on img at bounding box center [540, 113] width 17 height 20
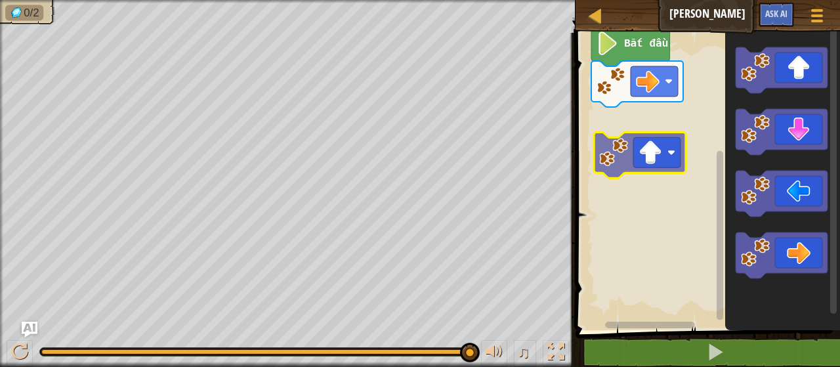
click at [642, 169] on div "Bắt đầu" at bounding box center [706, 178] width 269 height 304
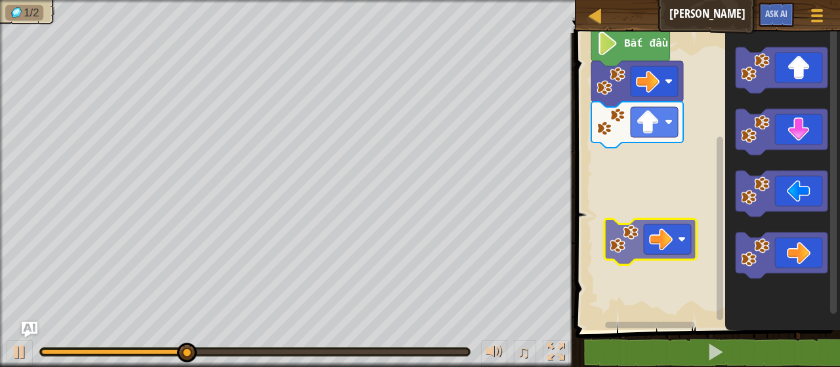
click at [609, 191] on div "Bắt đầu" at bounding box center [706, 178] width 269 height 304
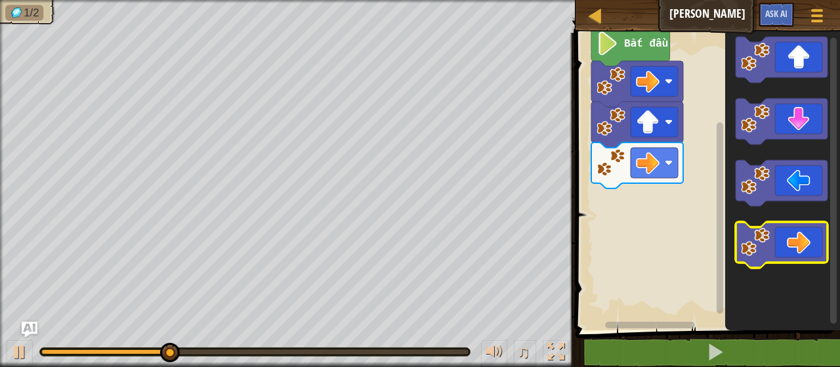
click at [599, 236] on div "Bắt đầu" at bounding box center [706, 178] width 269 height 304
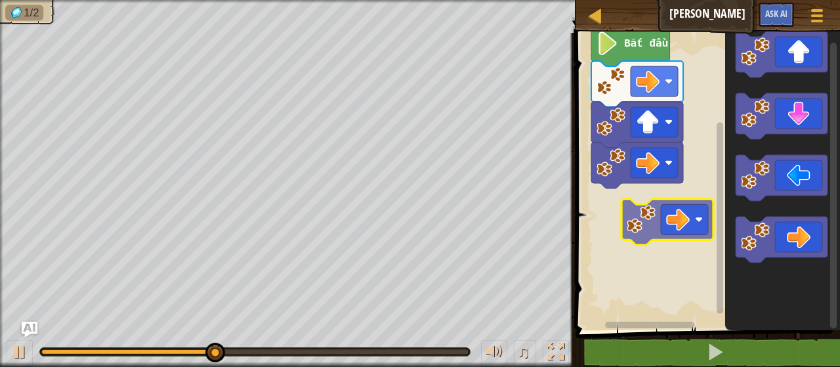
click at [636, 217] on div "Bắt đầu" at bounding box center [706, 178] width 269 height 304
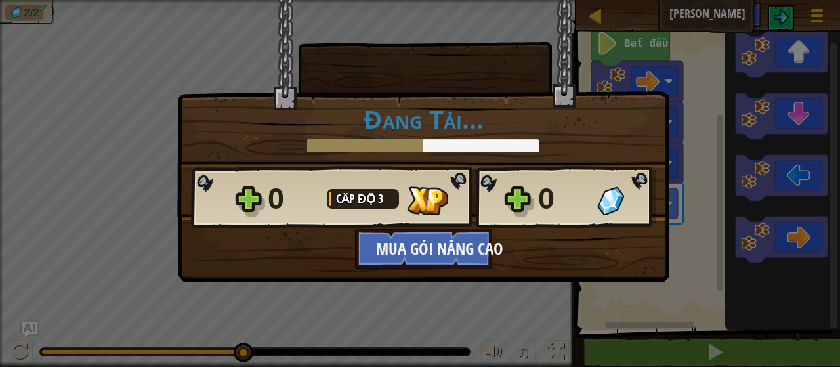
click at [707, 351] on div "× Đánh giá màn chơi: Đánh giá Đang Tải... Reticulating Splines... Đang Tải... 0…" at bounding box center [420, 183] width 840 height 367
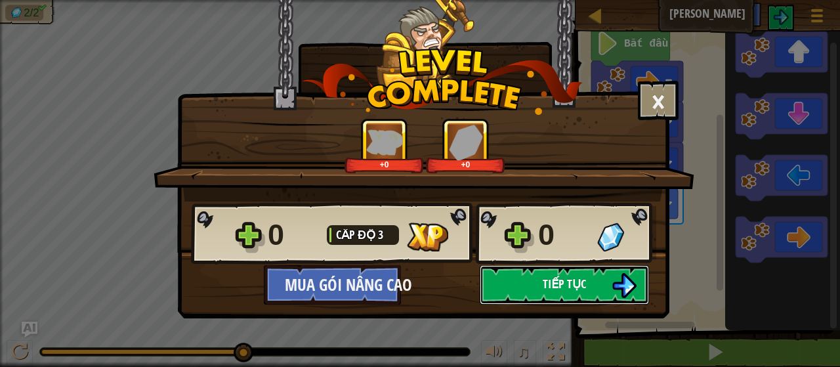
click at [573, 283] on span "Tiếp tục" at bounding box center [564, 284] width 43 height 16
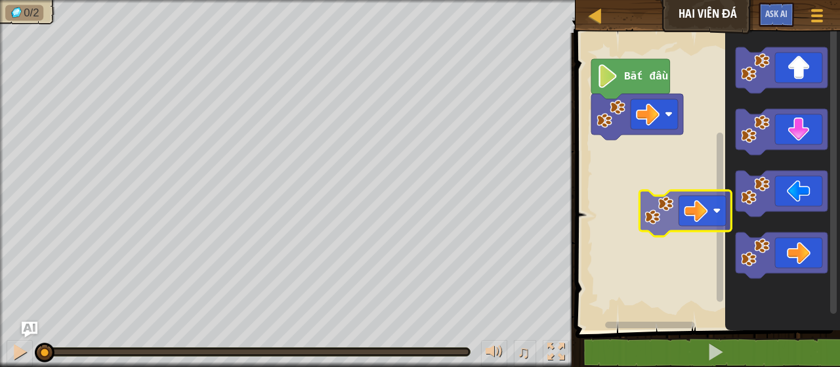
click at [651, 182] on div "Bắt đầu" at bounding box center [706, 178] width 269 height 304
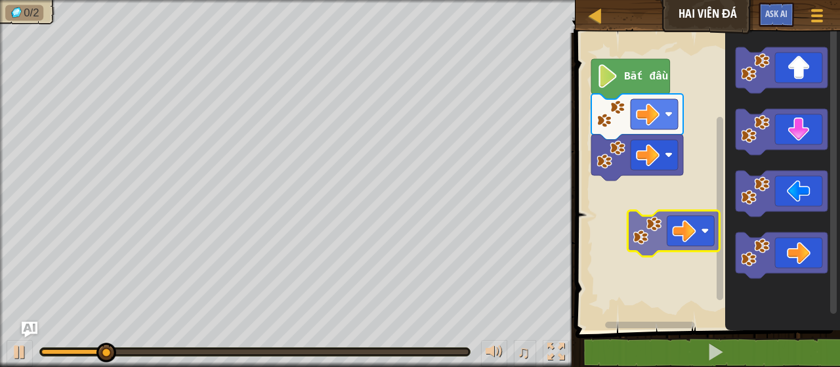
click at [653, 227] on div "Bắt đầu" at bounding box center [706, 178] width 269 height 304
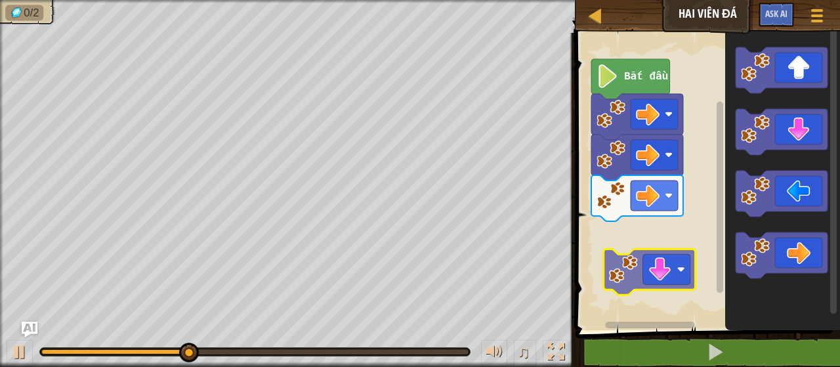
click at [655, 286] on div "Bắt đầu" at bounding box center [706, 178] width 269 height 304
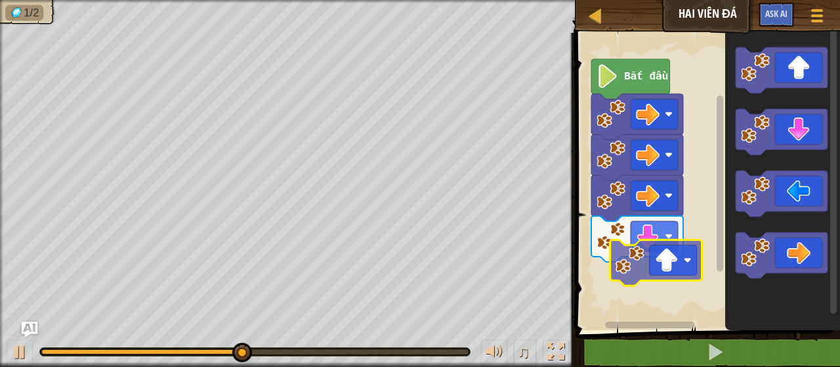
click at [647, 286] on div "Bắt đầu" at bounding box center [706, 178] width 269 height 304
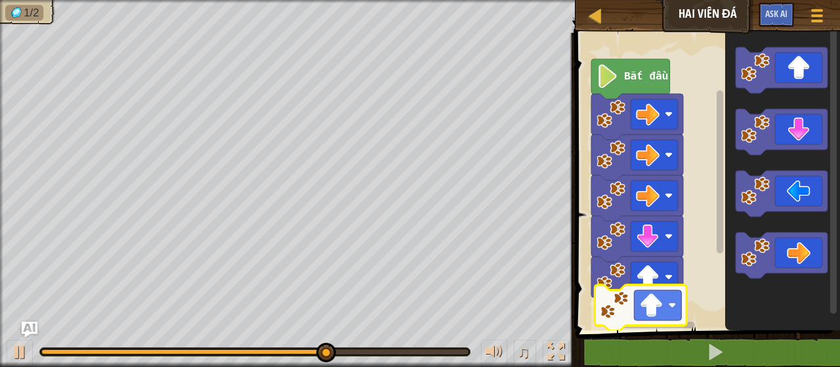
click at [653, 311] on div "Bắt đầu" at bounding box center [706, 178] width 269 height 304
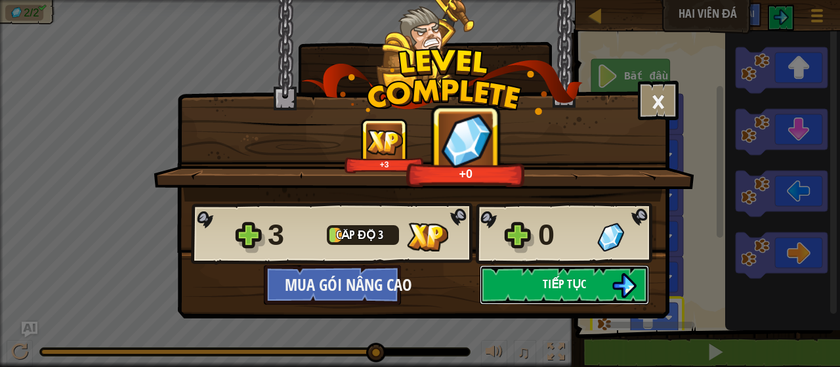
click at [564, 284] on span "Tiếp tục" at bounding box center [564, 284] width 43 height 16
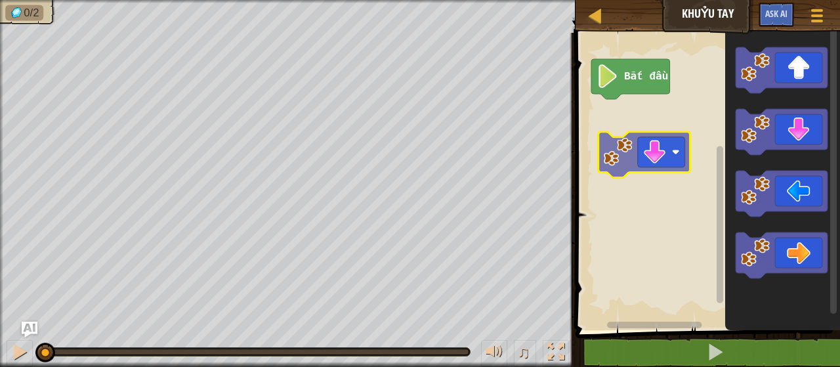
click at [660, 166] on div "Bắt đầu" at bounding box center [706, 178] width 269 height 304
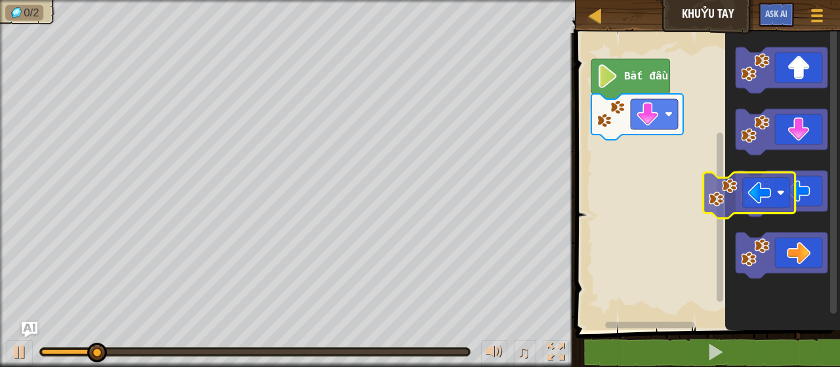
click at [678, 212] on div "Bắt đầu" at bounding box center [706, 178] width 269 height 304
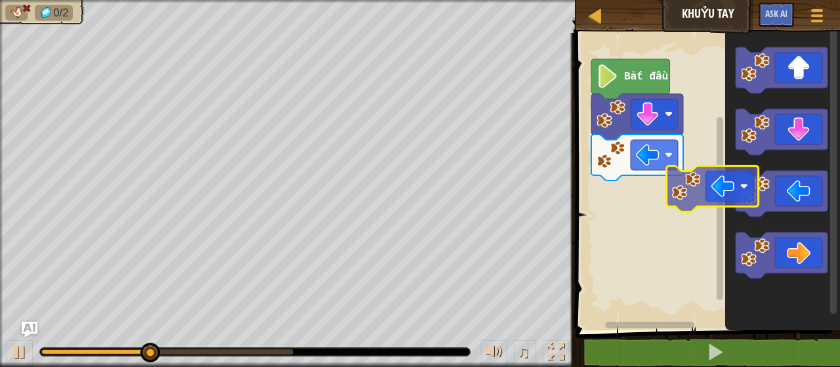
click at [678, 207] on div "Bắt đầu" at bounding box center [706, 178] width 269 height 304
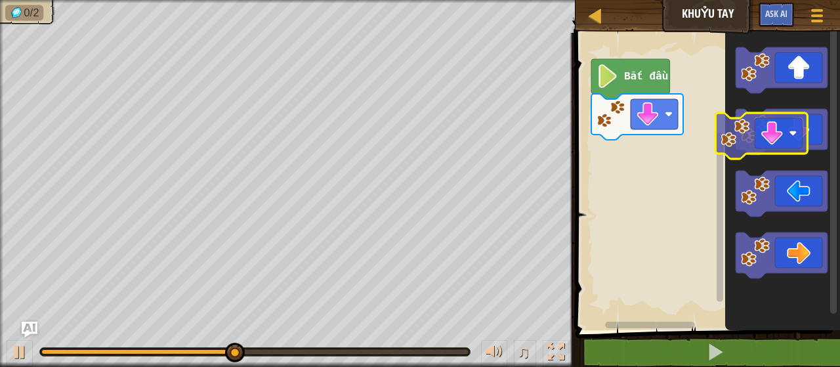
click at [684, 165] on div "Bắt đầu" at bounding box center [706, 178] width 269 height 304
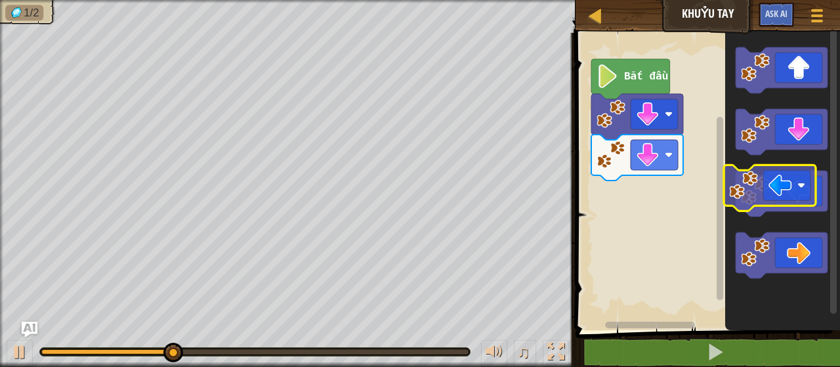
click at [662, 198] on div "Bắt đầu" at bounding box center [706, 178] width 269 height 304
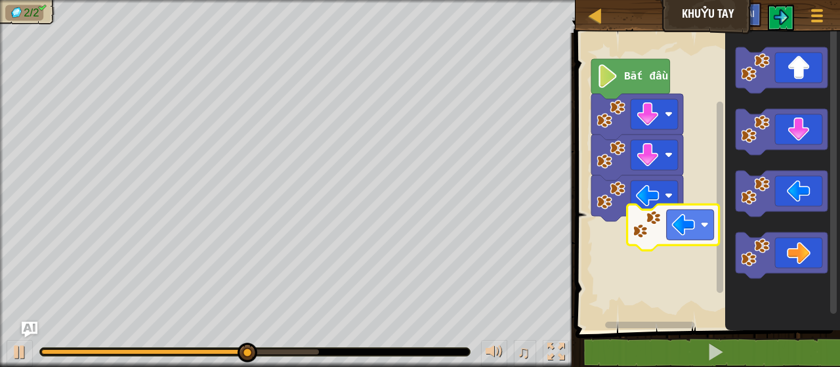
click at [628, 242] on div "Bắt đầu" at bounding box center [706, 178] width 269 height 304
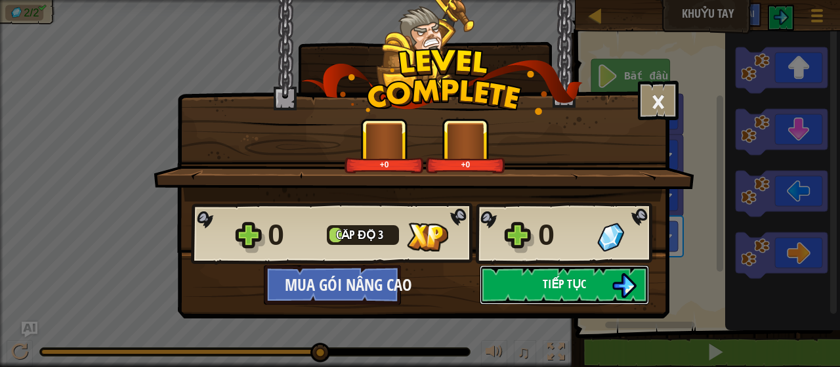
click at [555, 282] on span "Tiếp tục" at bounding box center [564, 284] width 43 height 16
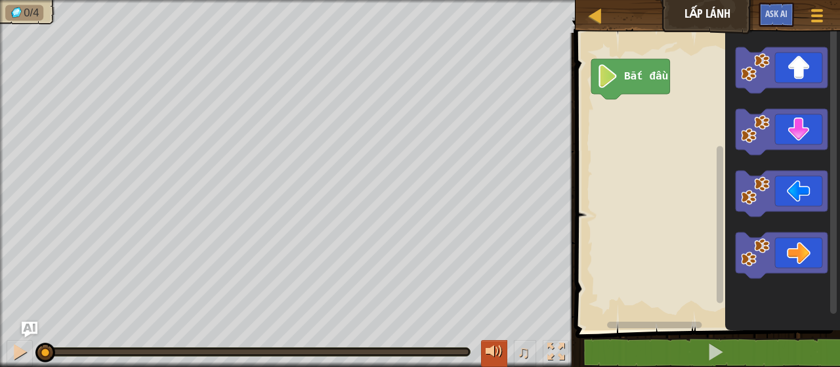
click at [500, 360] on div at bounding box center [494, 351] width 17 height 17
click at [528, 358] on span "♫" at bounding box center [523, 352] width 13 height 20
click at [545, 354] on button at bounding box center [556, 353] width 26 height 27
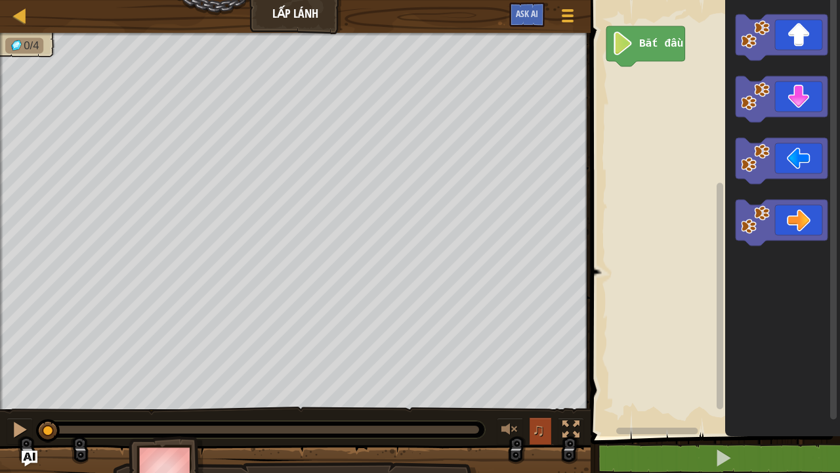
click at [534, 366] on span "♫" at bounding box center [538, 430] width 13 height 20
click at [544, 366] on span "♫" at bounding box center [538, 430] width 13 height 20
click at [594, 116] on rect "Không gian làm việc Blockly" at bounding box center [713, 214] width 253 height 443
click at [670, 200] on rect "Không gian làm việc Blockly" at bounding box center [713, 214] width 253 height 443
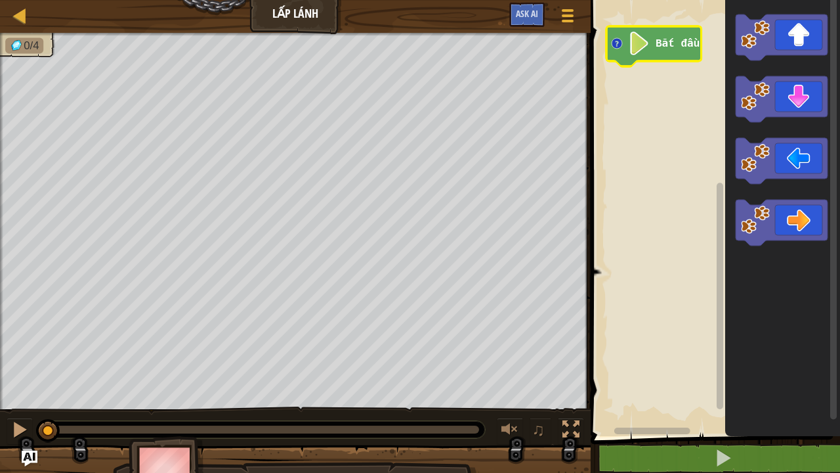
click at [618, 49] on icon "Không gian làm việc Blockly" at bounding box center [654, 46] width 95 height 40
click at [672, 43] on text "Bắt đầu" at bounding box center [678, 44] width 44 height 12
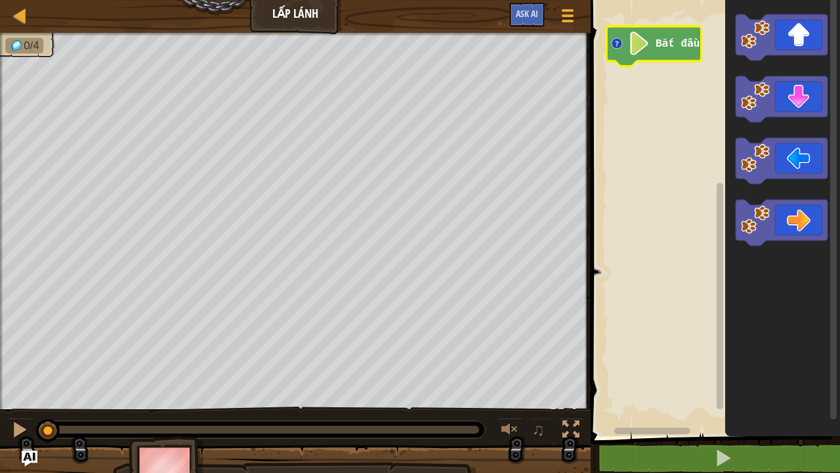
click at [670, 44] on text "Bắt đầu" at bounding box center [678, 44] width 44 height 12
click at [662, 49] on text "Bắt đầu" at bounding box center [678, 44] width 44 height 12
click at [662, 50] on g "Bắt đầu" at bounding box center [654, 46] width 95 height 40
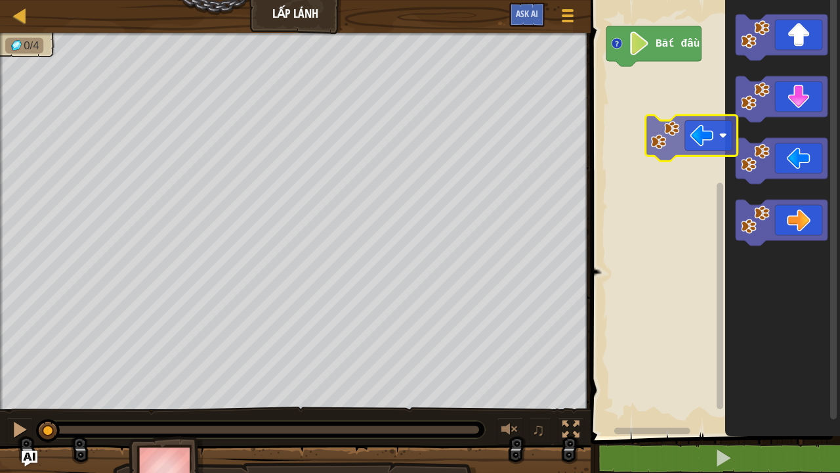
click at [699, 129] on div "Bắt đầu" at bounding box center [713, 214] width 253 height 443
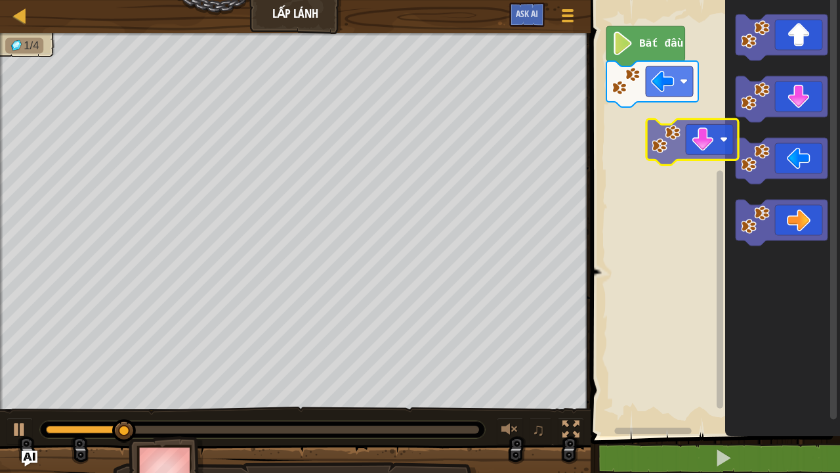
click at [701, 163] on div "Bắt đầu" at bounding box center [713, 214] width 253 height 443
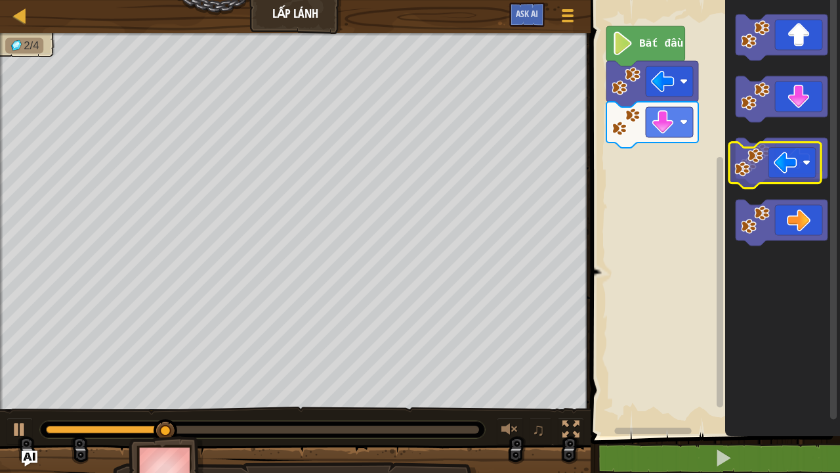
click at [662, 176] on div "Bắt đầu" at bounding box center [713, 214] width 253 height 443
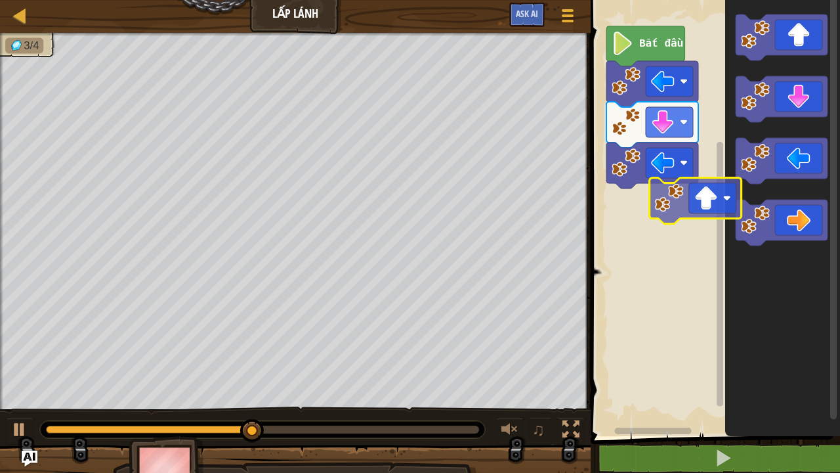
click at [701, 235] on div "Bắt đầu" at bounding box center [713, 214] width 253 height 443
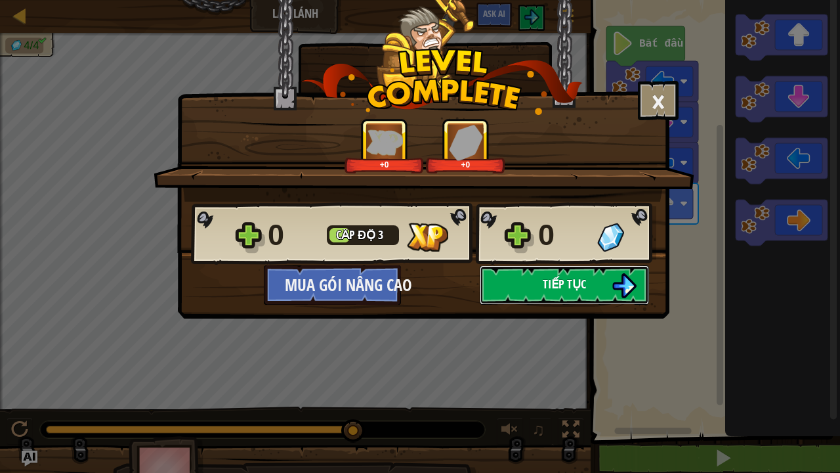
click at [573, 297] on button "Tiếp tục" at bounding box center [564, 284] width 169 height 39
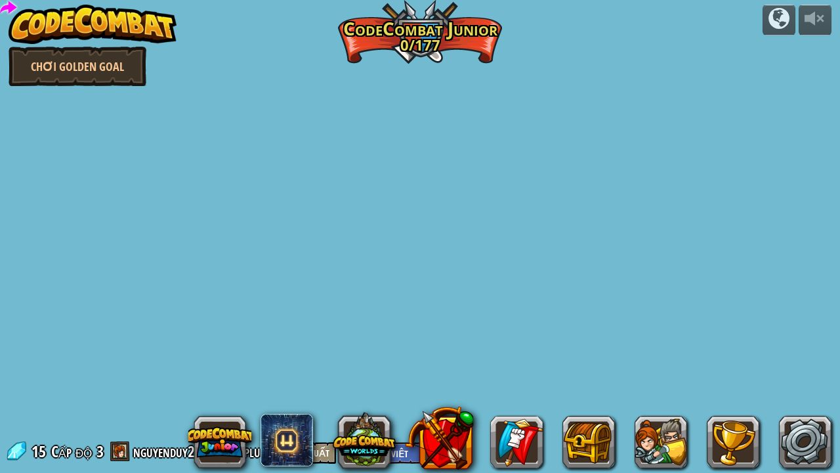
select select "vi"
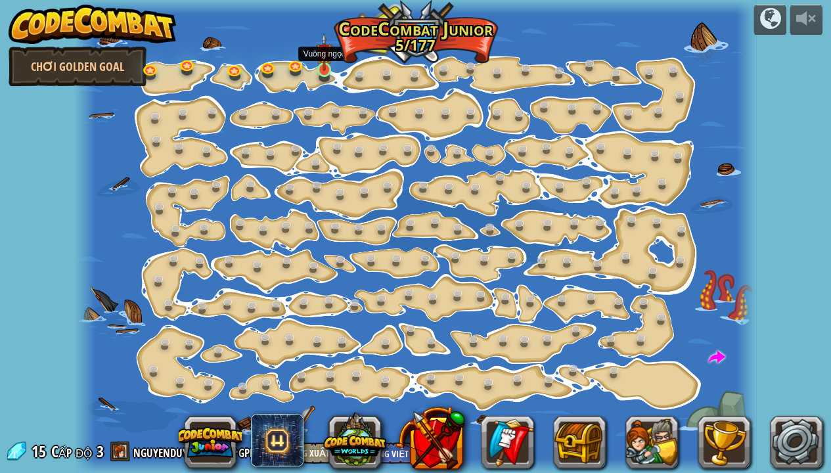
click at [327, 61] on img at bounding box center [324, 52] width 16 height 38
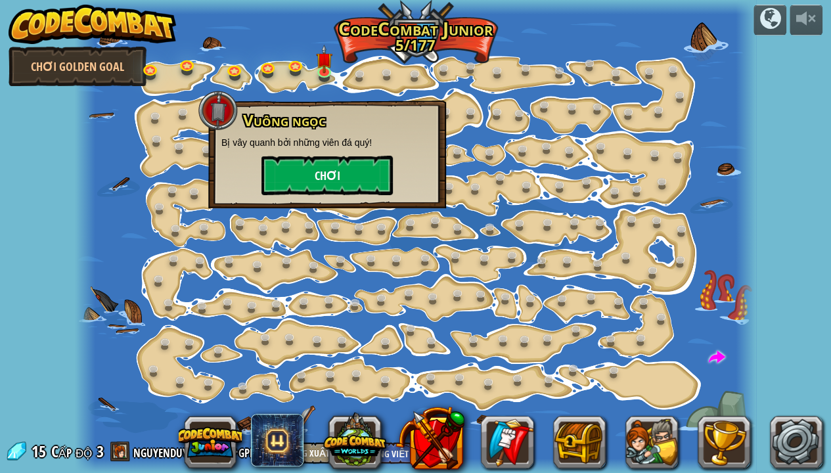
drag, startPoint x: 355, startPoint y: 206, endPoint x: 357, endPoint y: 194, distance: 12.1
click at [355, 206] on div "Vuông ngọc Bị vây quanh bởi những viên đá quý! Chơi" at bounding box center [327, 154] width 238 height 108
click at [358, 192] on button "Chơi" at bounding box center [326, 175] width 131 height 39
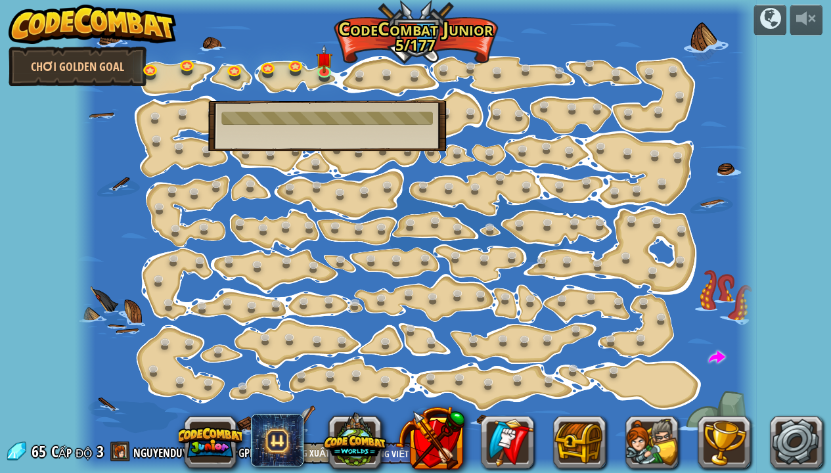
click at [357, 175] on div at bounding box center [416, 236] width 682 height 473
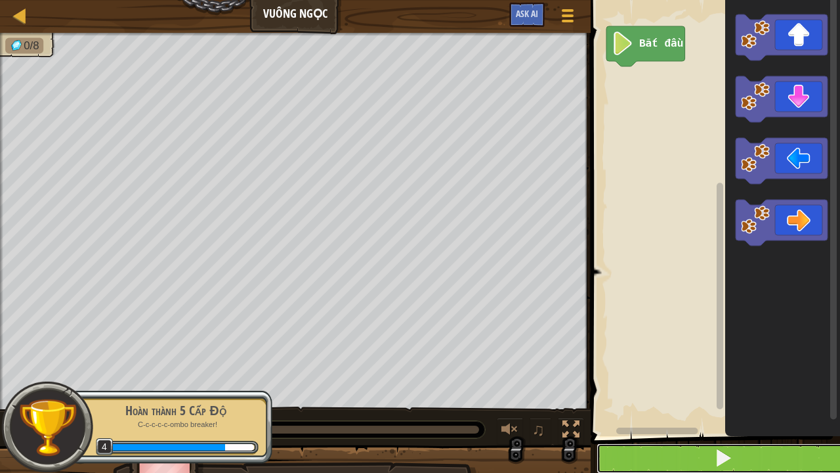
click at [696, 366] on button at bounding box center [723, 458] width 253 height 30
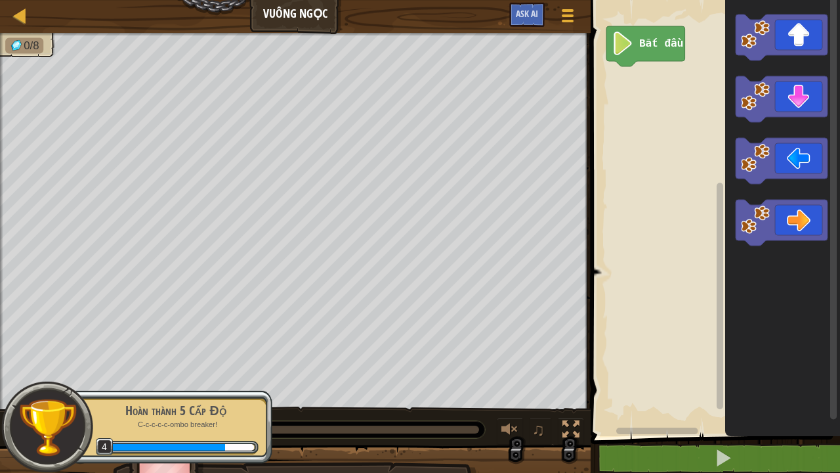
click at [97, 366] on span "4" at bounding box center [105, 447] width 18 height 18
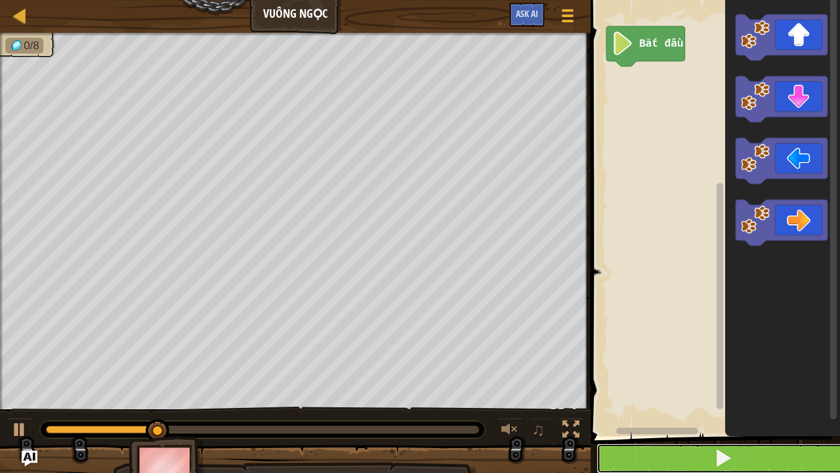
click at [687, 366] on button at bounding box center [723, 458] width 253 height 30
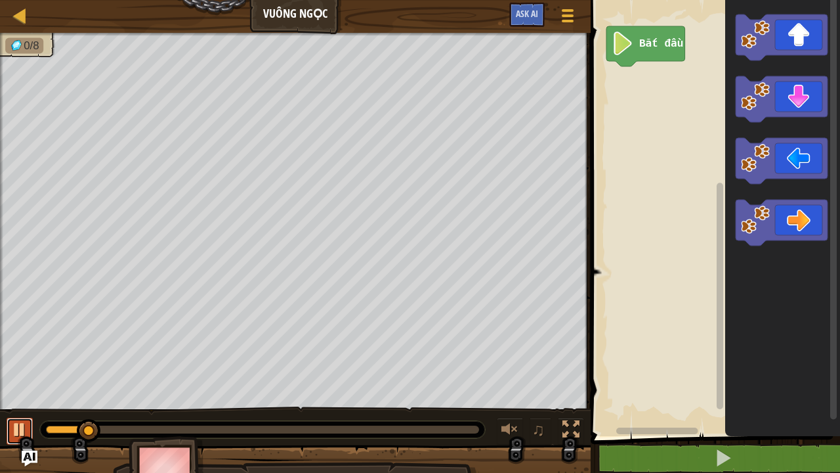
click at [15, 366] on div at bounding box center [19, 429] width 17 height 17
drag, startPoint x: 85, startPoint y: 425, endPoint x: 29, endPoint y: 433, distance: 57.1
click at [29, 366] on div "♫" at bounding box center [295, 425] width 591 height 39
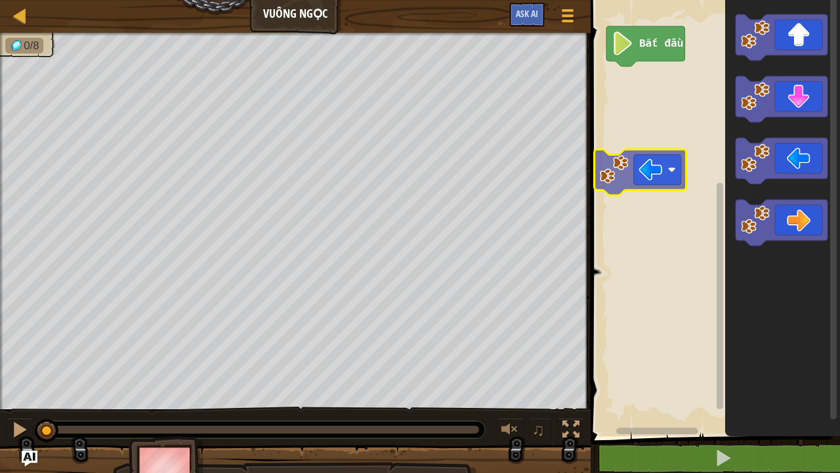
click at [647, 179] on div "Bắt đầu" at bounding box center [713, 214] width 253 height 443
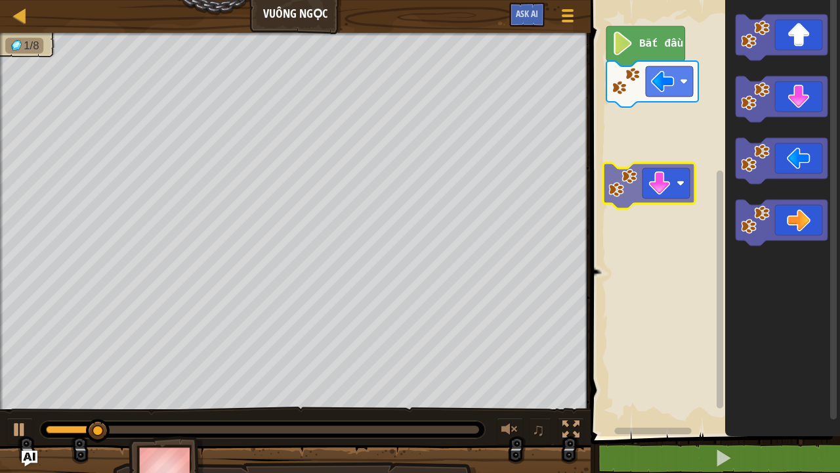
click at [641, 177] on div "Bắt đầu" at bounding box center [713, 214] width 253 height 443
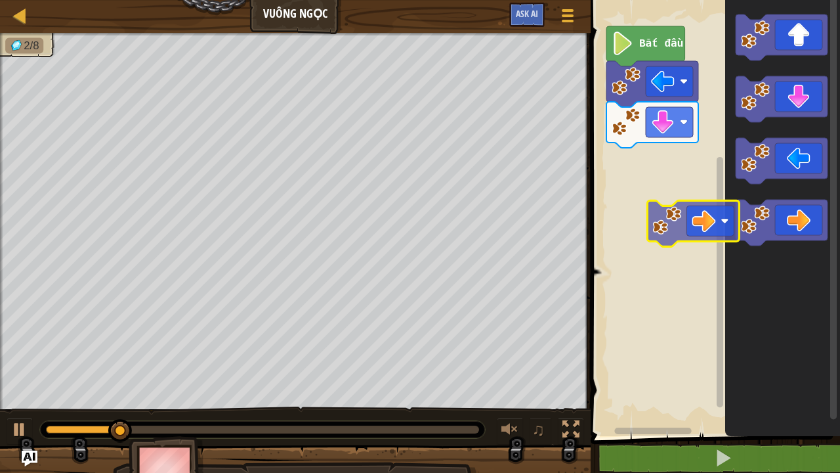
click at [684, 236] on div "Bắt đầu" at bounding box center [713, 214] width 253 height 443
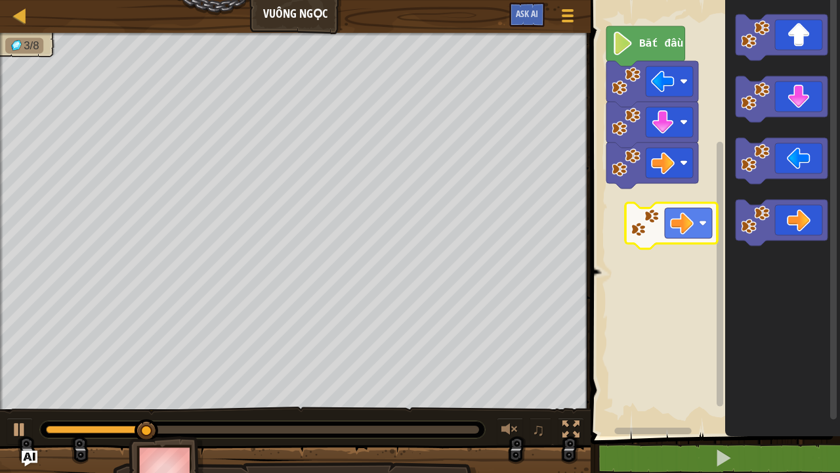
click at [662, 234] on div "Bắt đầu" at bounding box center [713, 214] width 253 height 443
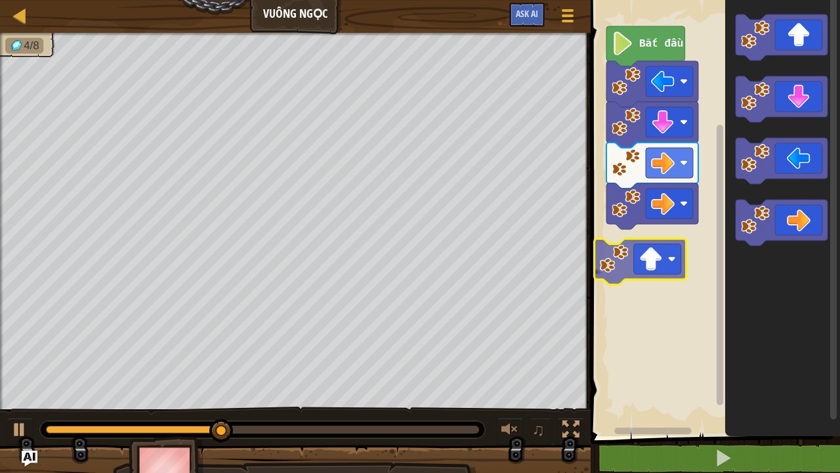
click at [645, 262] on div "Bắt đầu" at bounding box center [713, 214] width 253 height 443
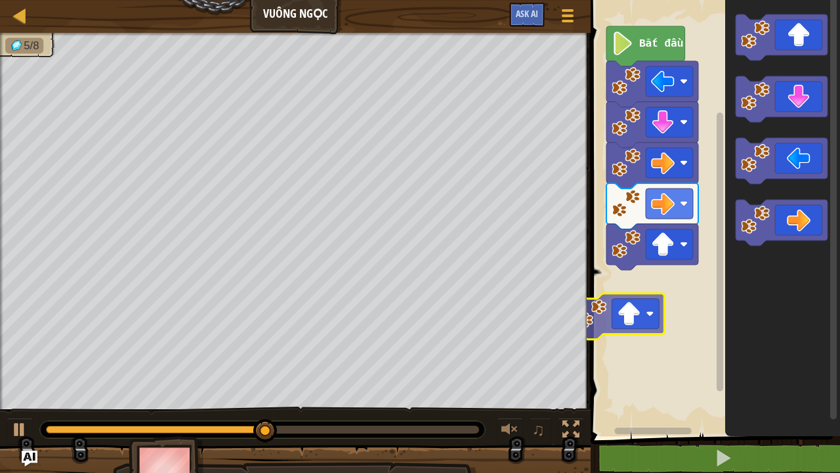
click at [630, 317] on div "Bắt đầu" at bounding box center [713, 214] width 253 height 443
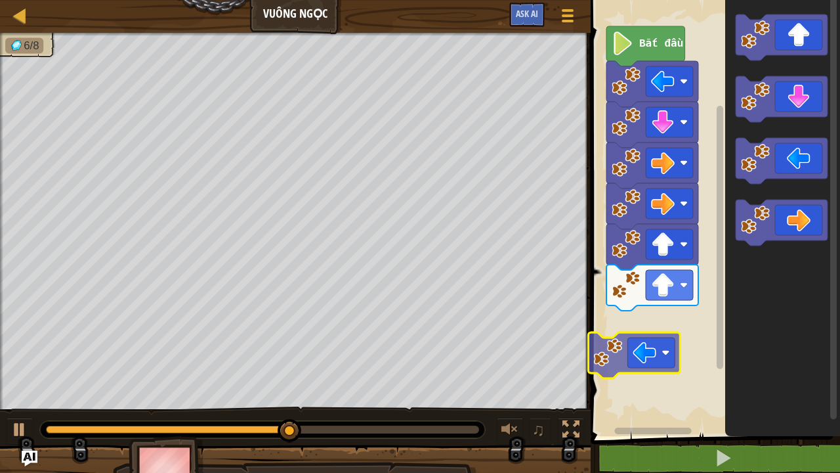
click at [636, 366] on div "Bắt đầu" at bounding box center [713, 214] width 253 height 443
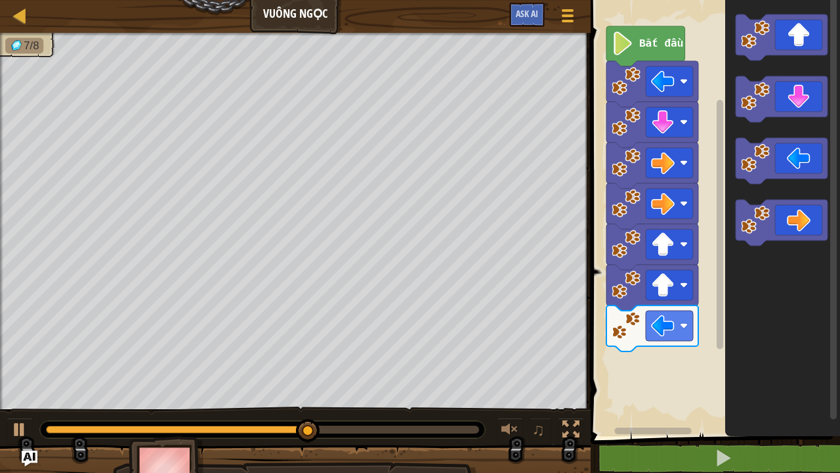
click at [697, 366] on div "Bắt đầu" at bounding box center [713, 214] width 253 height 443
click at [693, 366] on rect "Không gian làm việc Blockly" at bounding box center [713, 214] width 253 height 443
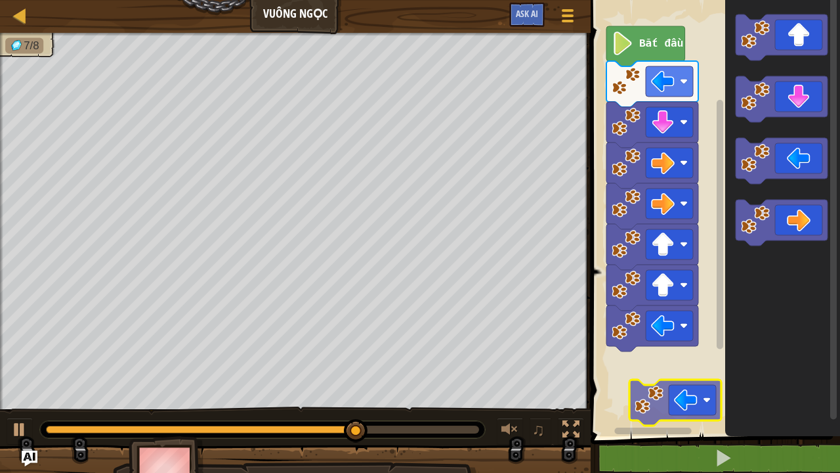
click at [671, 366] on div "Bắt đầu" at bounding box center [713, 214] width 253 height 443
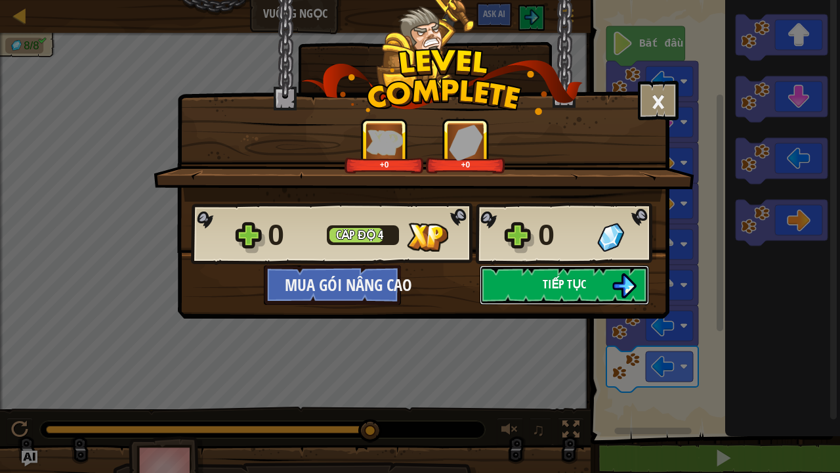
click at [602, 289] on button "Tiếp tục" at bounding box center [564, 284] width 169 height 39
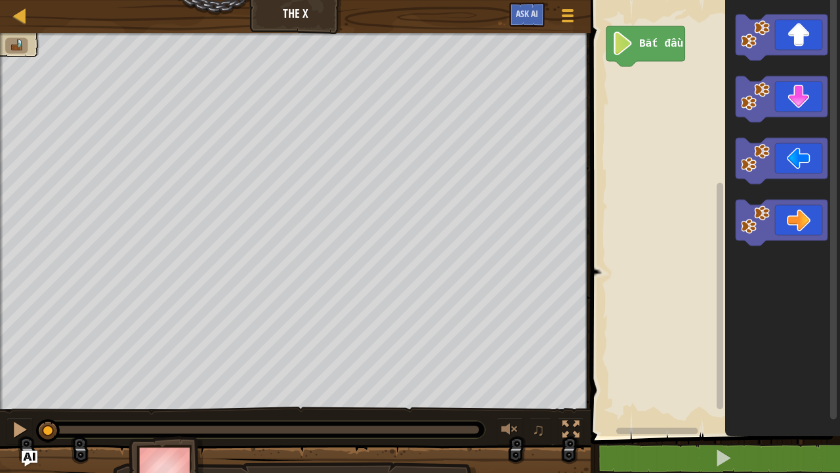
click at [631, 327] on rect "Không gian làm việc Blockly" at bounding box center [713, 214] width 253 height 443
click at [559, 366] on button at bounding box center [571, 431] width 26 height 27
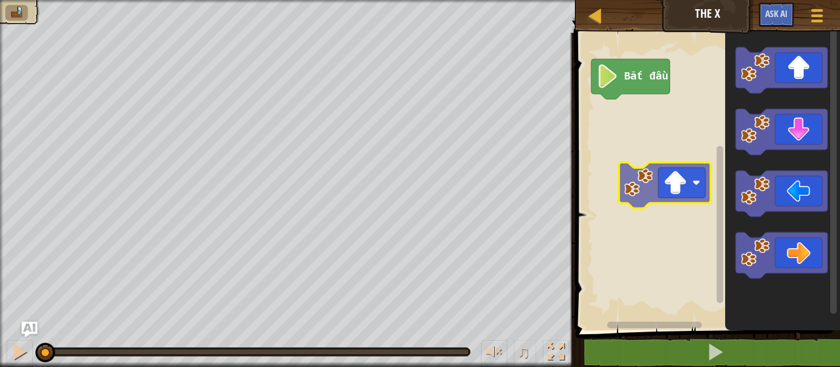
click at [658, 190] on div "Bắt đầu" at bounding box center [706, 178] width 269 height 304
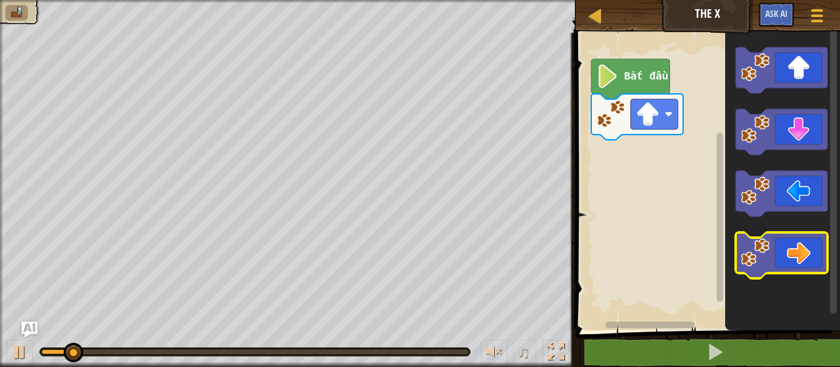
click at [775, 267] on icon "Không gian làm việc Blockly" at bounding box center [782, 178] width 115 height 304
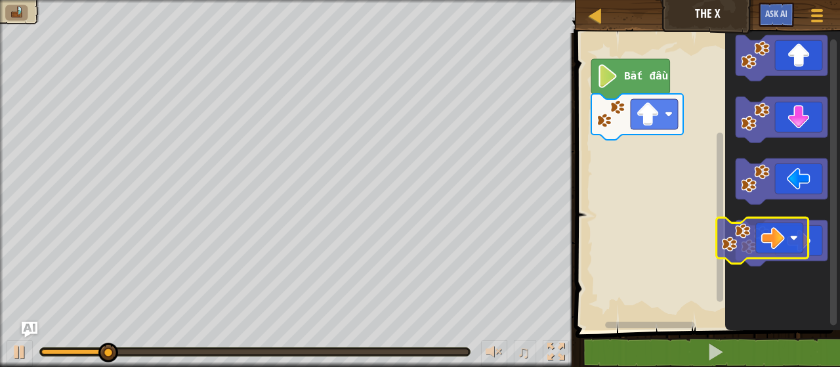
click at [636, 229] on div "Bắt đầu" at bounding box center [706, 178] width 269 height 304
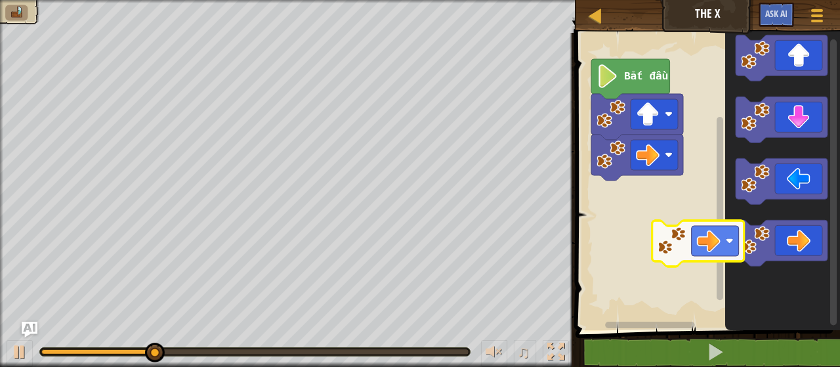
click at [656, 235] on div "Bắt đầu" at bounding box center [706, 178] width 269 height 304
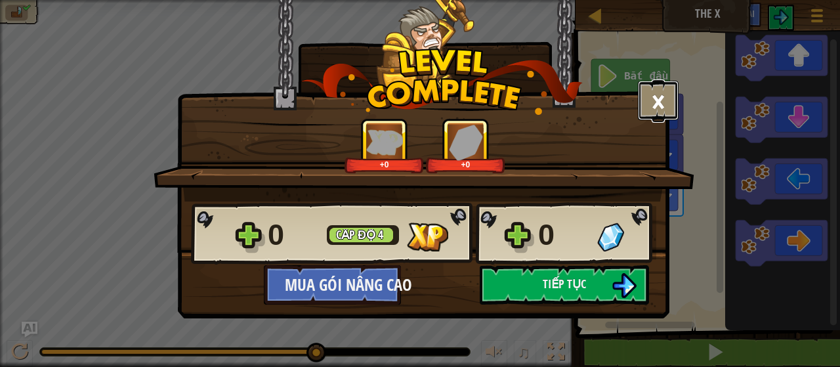
click at [662, 100] on button "×" at bounding box center [658, 100] width 41 height 39
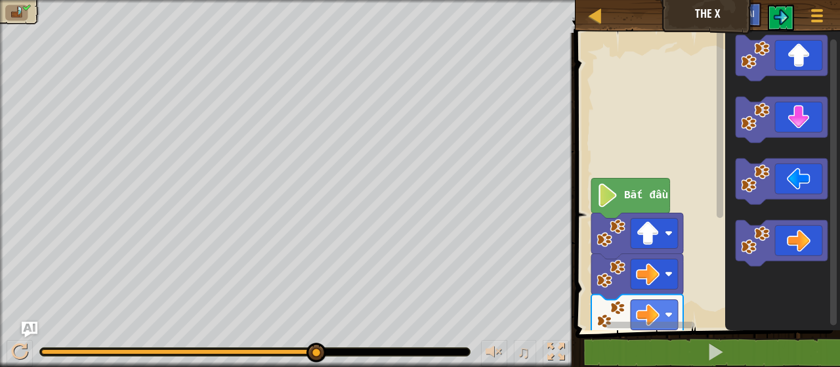
click at [704, 7] on div "Bản đồ The X Tuỳ chọn Ask AI" at bounding box center [708, 16] width 265 height 33
click at [702, 18] on div "Bản đồ The X Tuỳ chọn Ask AI" at bounding box center [708, 16] width 265 height 33
click at [702, 19] on div "Bản đồ The X Tuỳ chọn Ask AI" at bounding box center [708, 16] width 265 height 33
click at [783, 20] on img at bounding box center [781, 17] width 16 height 16
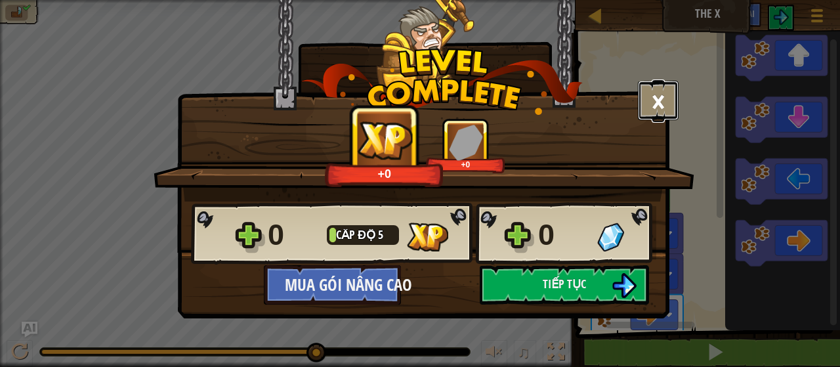
drag, startPoint x: 659, startPoint y: 102, endPoint x: 660, endPoint y: 95, distance: 6.9
click at [660, 102] on button "×" at bounding box center [658, 100] width 41 height 39
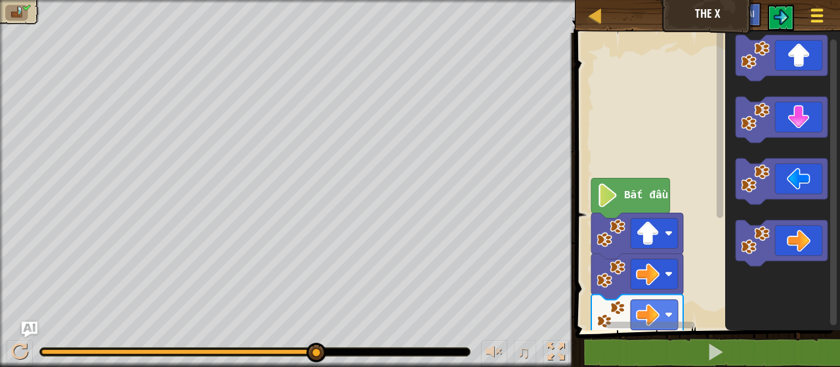
click at [814, 10] on span at bounding box center [818, 10] width 12 height 3
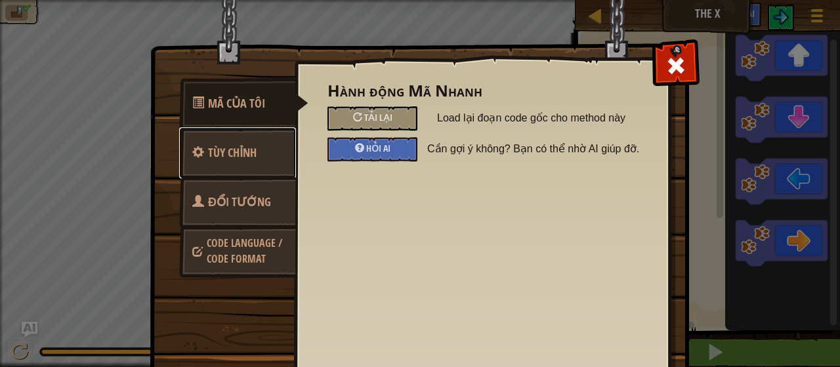
click at [244, 153] on span "Tùy chỉnh" at bounding box center [232, 152] width 49 height 16
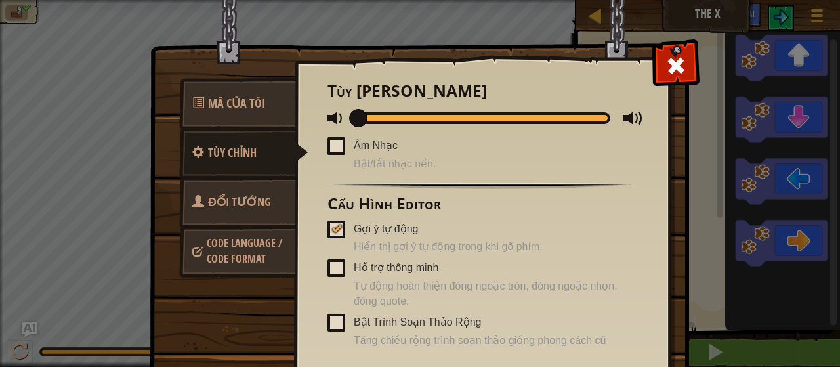
click at [253, 200] on span "Đổi Tướng" at bounding box center [239, 202] width 63 height 16
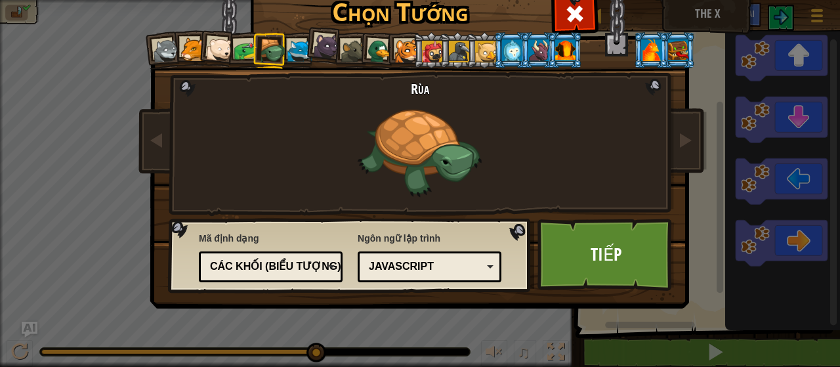
click at [306, 272] on div "Các khối (biểu tượng)" at bounding box center [267, 266] width 114 height 15
click at [531, 241] on div "Sói con Báo sư tử Gấu Bắc Cực Con Ếch Rùa Cáo Xanh Gấu con báo đen Chuột Nâu Vị…" at bounding box center [420, 169] width 492 height 286
click at [586, 257] on link "Tiếp" at bounding box center [606, 255] width 137 height 72
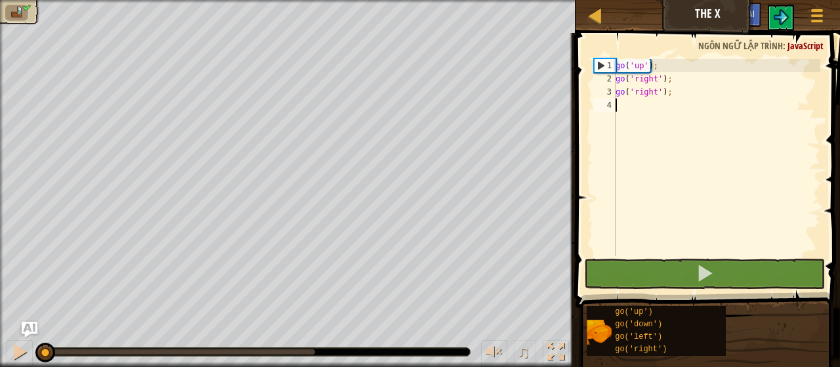
click at [642, 106] on div "go ( 'up' ) ; go ( 'right' ) ; go ( 'right' ) ;" at bounding box center [716, 170] width 207 height 223
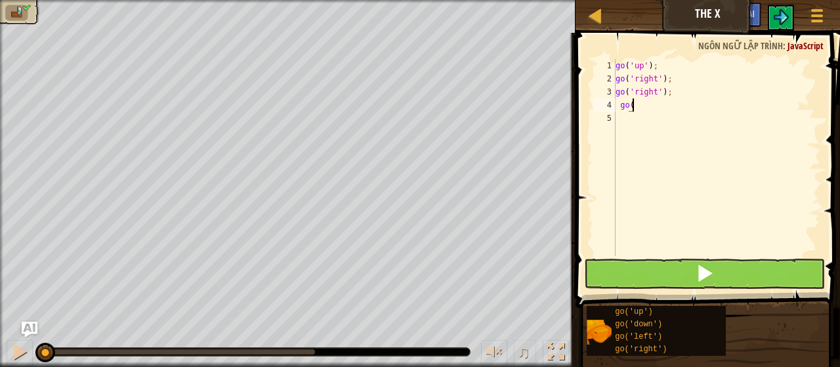
type textarea "go('"
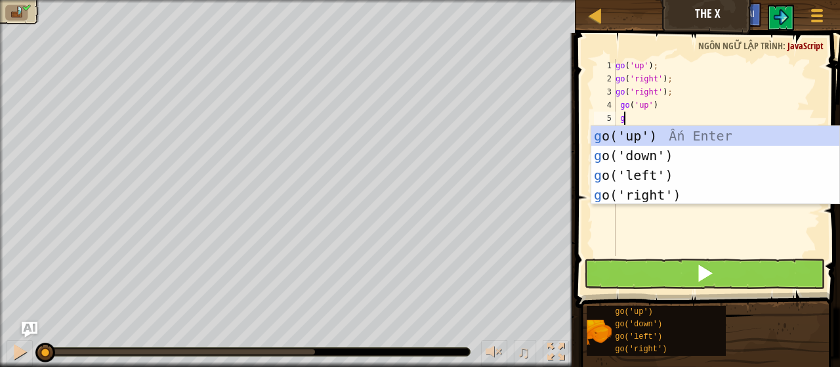
type textarea "go"
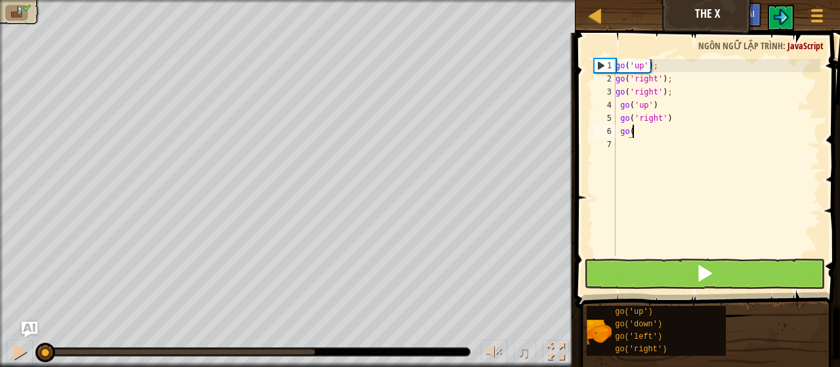
scroll to position [6, 1]
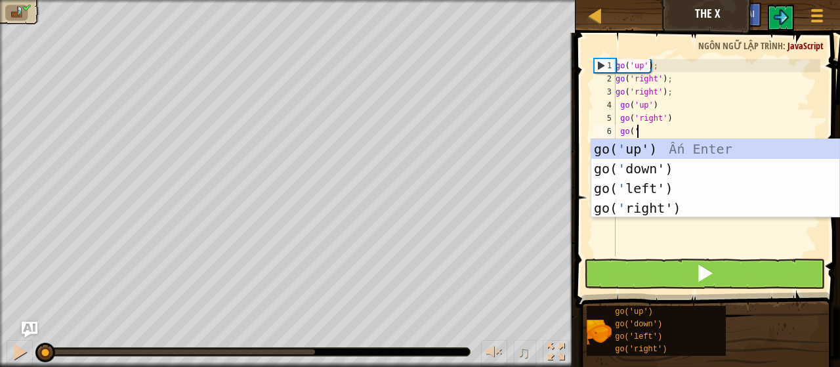
type textarea "go('r"
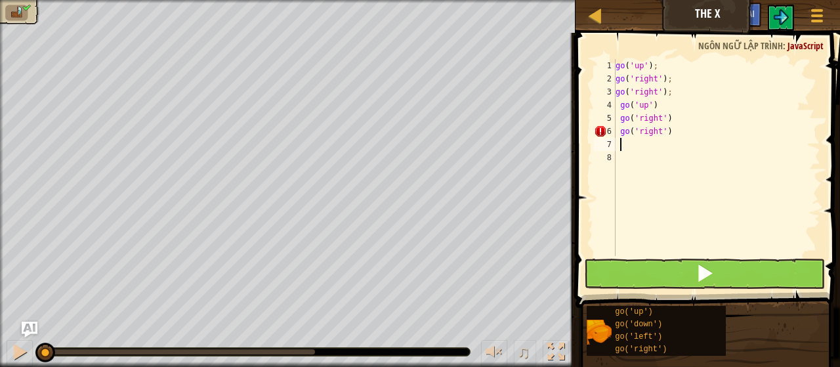
scroll to position [6, 0]
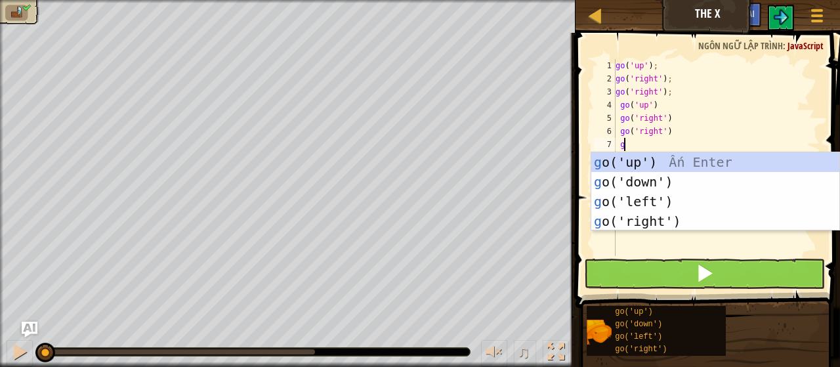
type textarea "go"
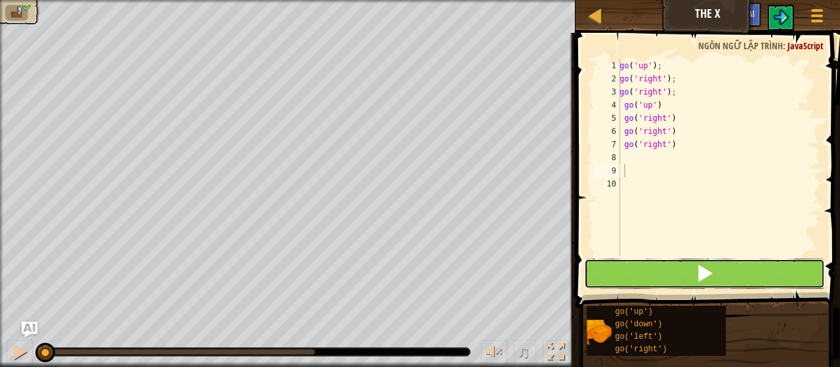
click at [695, 274] on button at bounding box center [705, 274] width 242 height 30
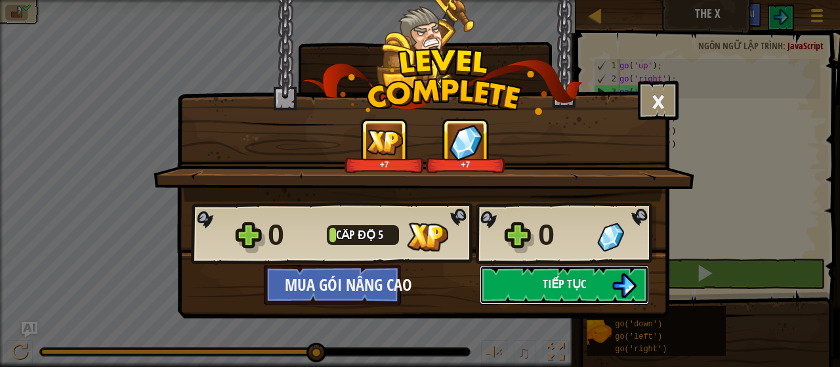
click at [534, 283] on button "Tiếp tục" at bounding box center [564, 284] width 169 height 39
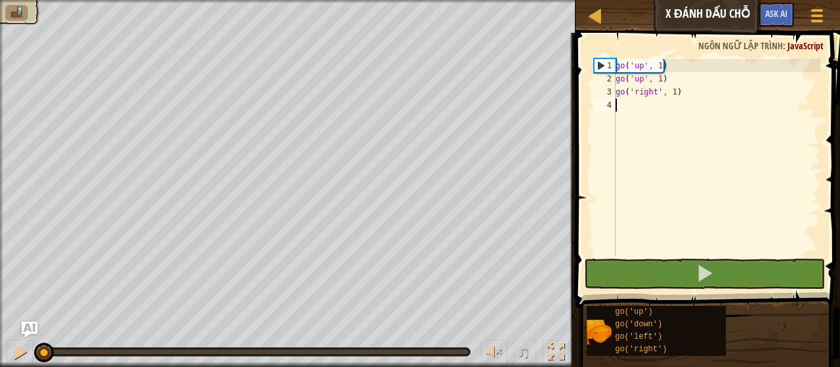
click at [634, 112] on div "go ( 'up' , 1 ) go ( 'up' , 1 ) go ( 'right' , 1 )" at bounding box center [716, 170] width 207 height 223
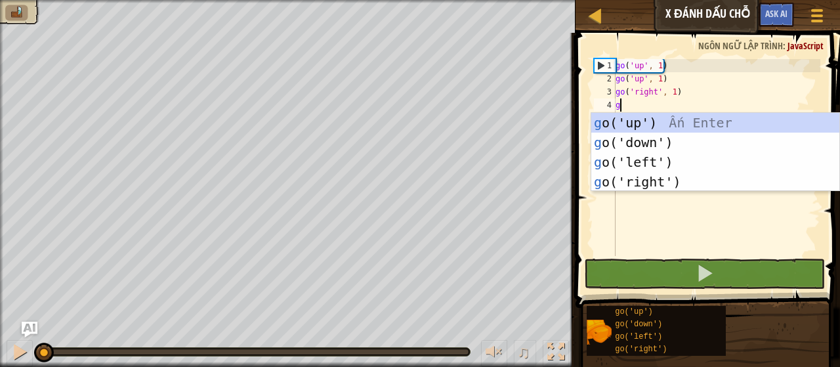
scroll to position [6, 0]
type textarea "go"
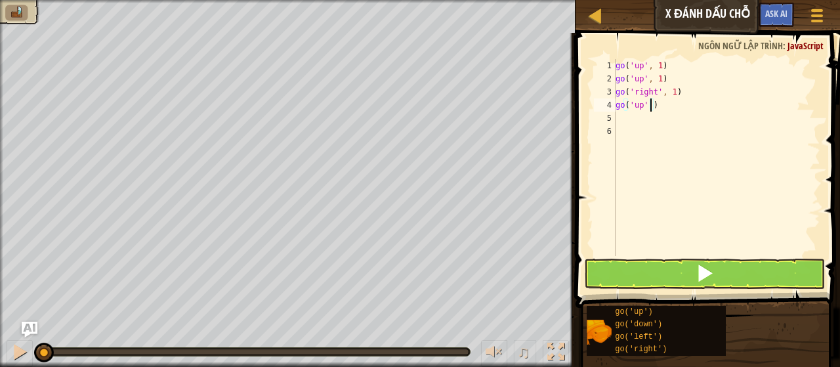
type textarea "go('up', 2)"
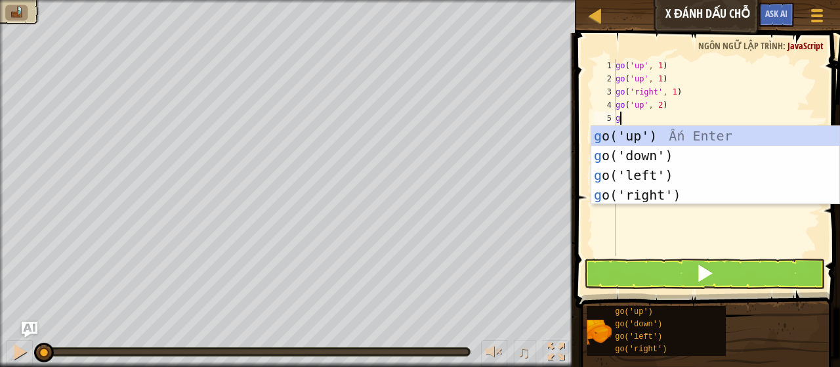
type textarea "go"
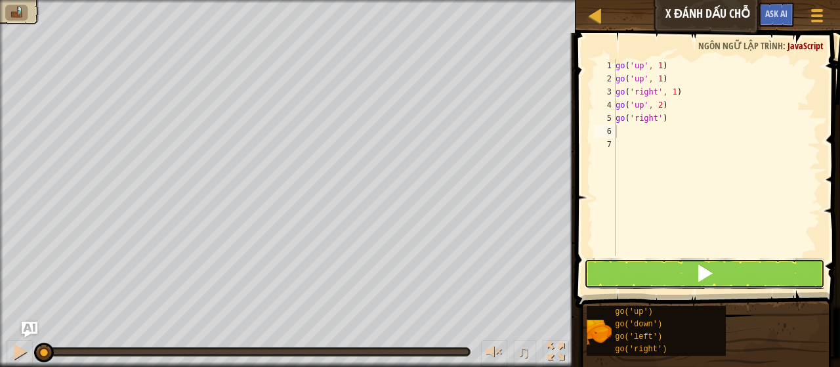
click at [692, 282] on button at bounding box center [705, 274] width 242 height 30
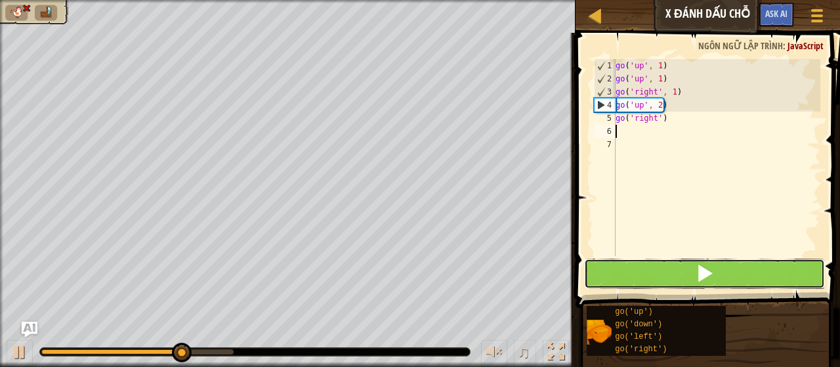
click at [692, 282] on button at bounding box center [705, 274] width 242 height 30
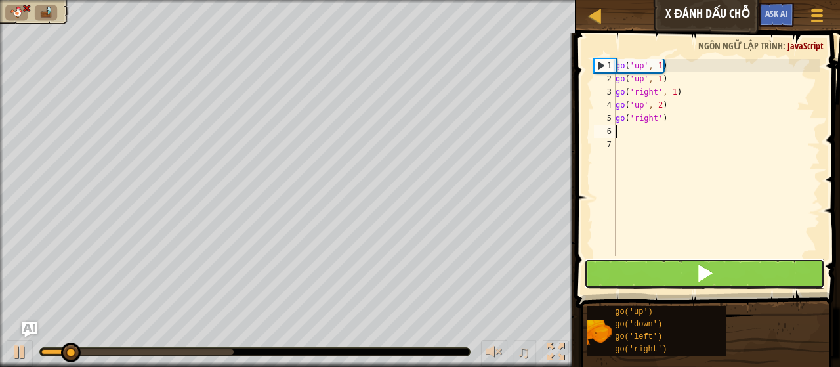
click at [692, 282] on button at bounding box center [705, 274] width 242 height 30
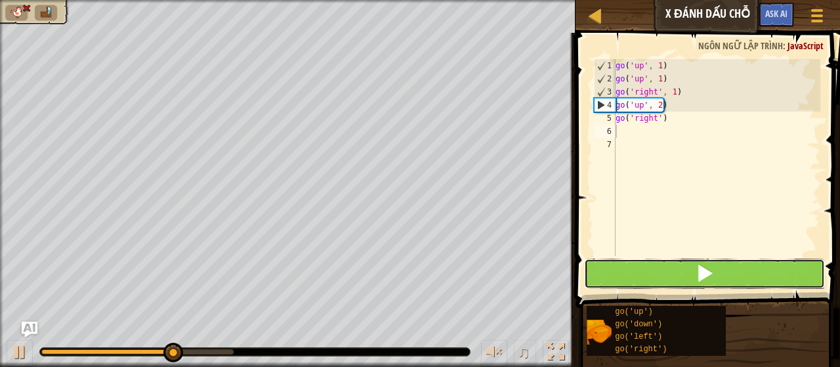
click at [692, 282] on button at bounding box center [705, 274] width 242 height 30
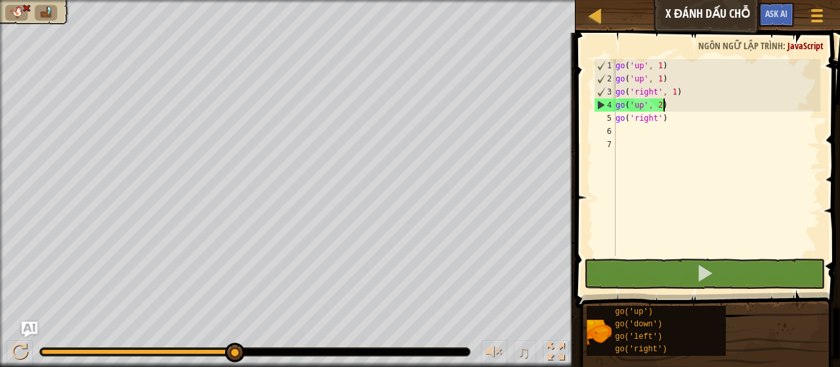
click at [663, 103] on div "go ( 'up' , 1 ) go ( 'up' , 1 ) go ( 'right' , 1 ) go ( 'up' , 2 ) go ( 'right'…" at bounding box center [716, 170] width 207 height 223
drag, startPoint x: 666, startPoint y: 119, endPoint x: 610, endPoint y: 121, distance: 55.8
click at [614, 122] on div "go('up', 2) 1 2 3 4 5 6 7 go ( 'up' , 1 ) go ( 'up' , 1 ) go ( 'right' , 1 ) go…" at bounding box center [706, 157] width 229 height 197
type textarea "go('right')"
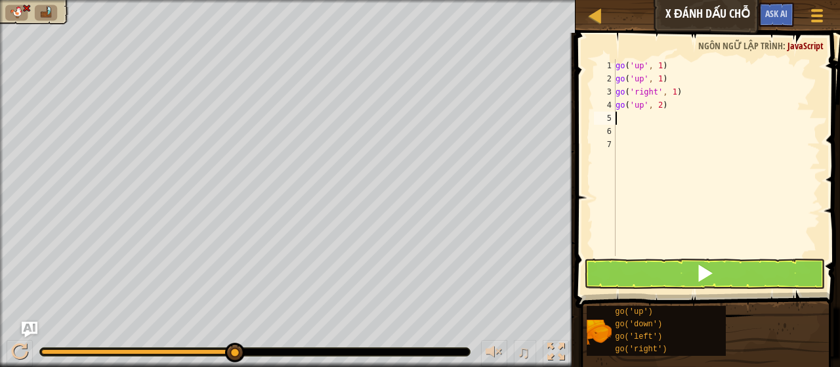
click at [672, 109] on div "go ( 'up' , 1 ) go ( 'up' , 1 ) go ( 'right' , 1 ) go ( 'up' , 2 )" at bounding box center [716, 170] width 207 height 223
click at [663, 104] on div "go ( 'up' , 1 ) go ( 'up' , 1 ) go ( 'right' , 1 ) go ( 'up' , 2 )" at bounding box center [716, 170] width 207 height 223
click at [659, 105] on div "go ( 'up' , 1 ) go ( 'up' , 1 ) go ( 'right' , 1 ) go ( 'up' , 2 )" at bounding box center [716, 170] width 207 height 223
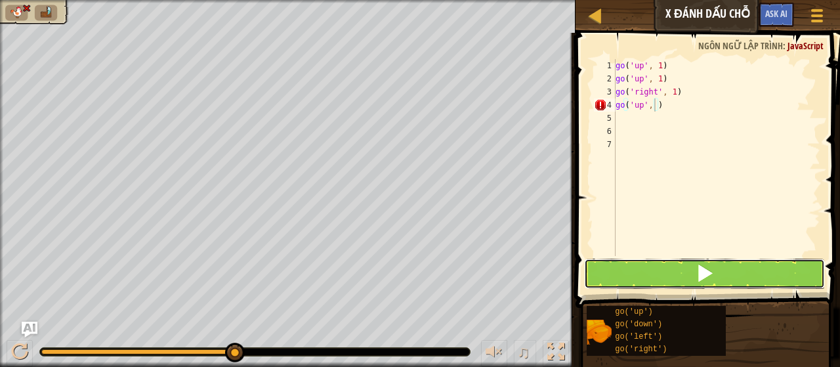
click at [692, 276] on button at bounding box center [705, 274] width 242 height 30
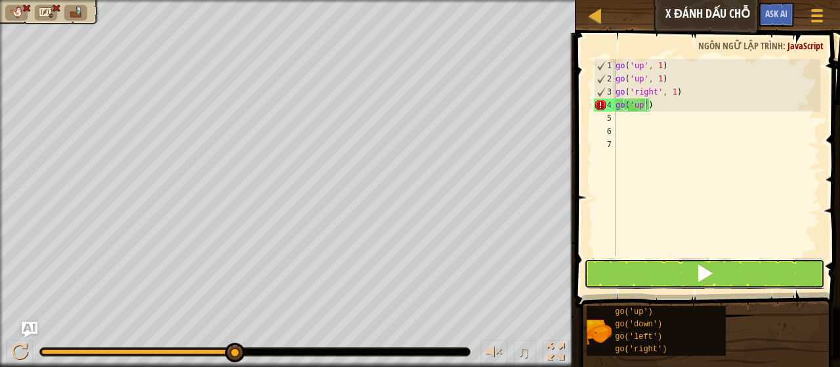
click at [689, 269] on button at bounding box center [705, 274] width 242 height 30
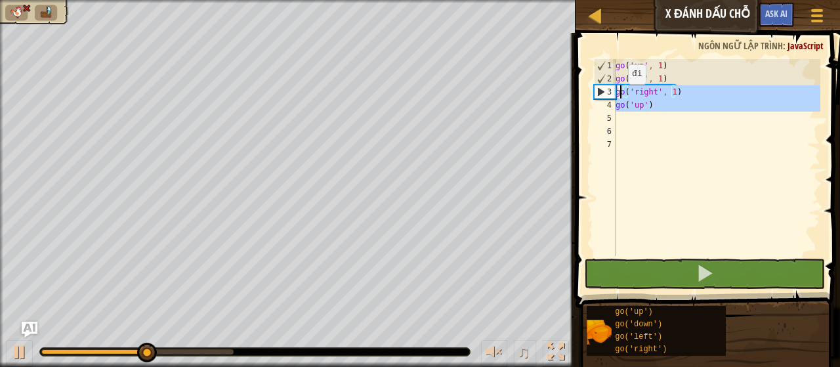
drag, startPoint x: 678, startPoint y: 114, endPoint x: 584, endPoint y: 108, distance: 94.7
click at [590, 102] on div "go('up') 1 2 3 4 5 6 7 go ( 'up' , 1 ) go ( 'up' , 1 ) go ( 'right' , 1 ) go ( …" at bounding box center [706, 196] width 269 height 314
type textarea "go('up')"
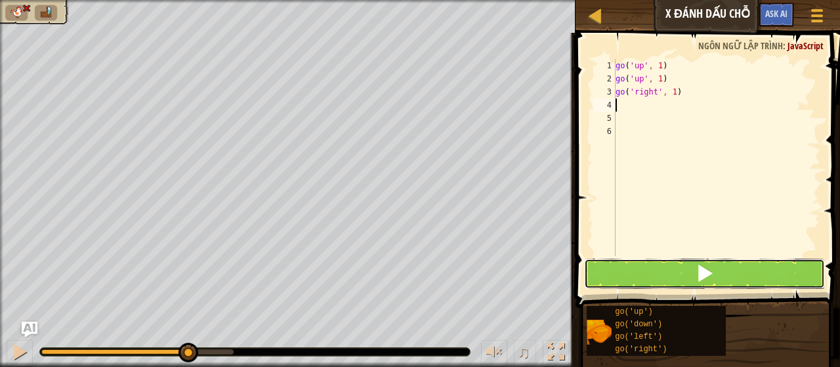
click at [708, 272] on span at bounding box center [705, 273] width 18 height 18
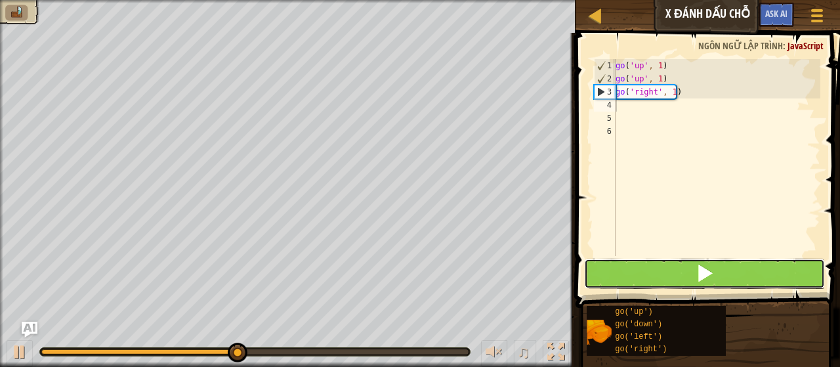
click at [708, 270] on span at bounding box center [705, 273] width 18 height 18
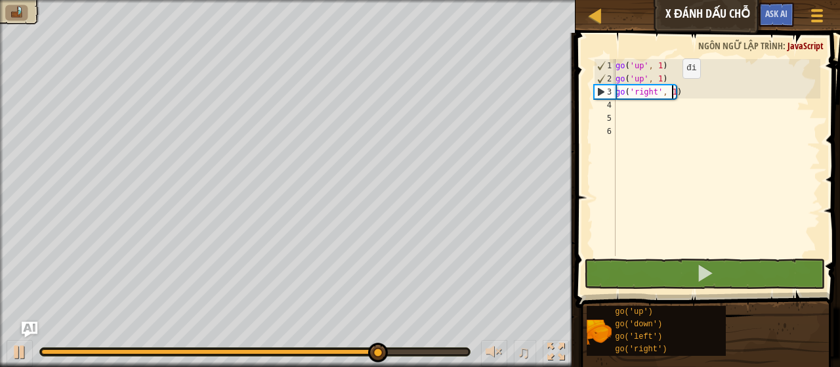
click at [672, 91] on div "go ( 'up' , 1 ) go ( 'up' , 1 ) go ( 'right' , 1 )" at bounding box center [716, 170] width 207 height 223
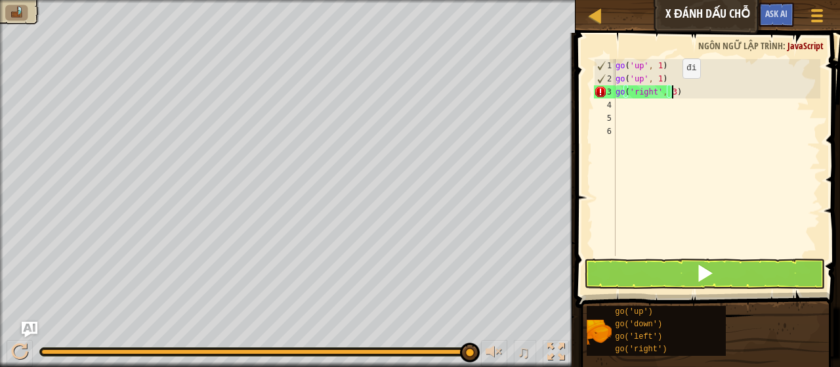
scroll to position [6, 4]
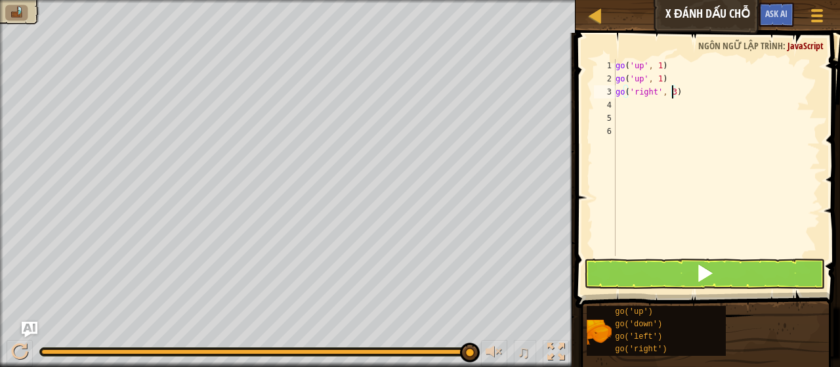
type textarea "go('right', 3)"
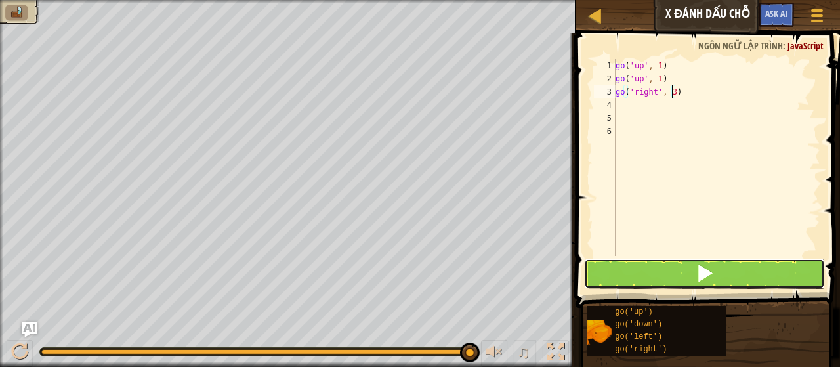
click at [672, 280] on button at bounding box center [705, 274] width 242 height 30
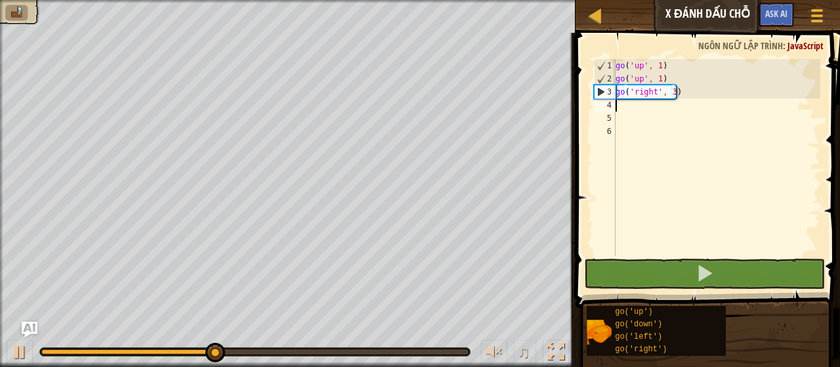
click at [692, 99] on div "go ( 'up' , 1 ) go ( 'up' , 1 ) go ( 'right' , 3 )" at bounding box center [716, 170] width 207 height 223
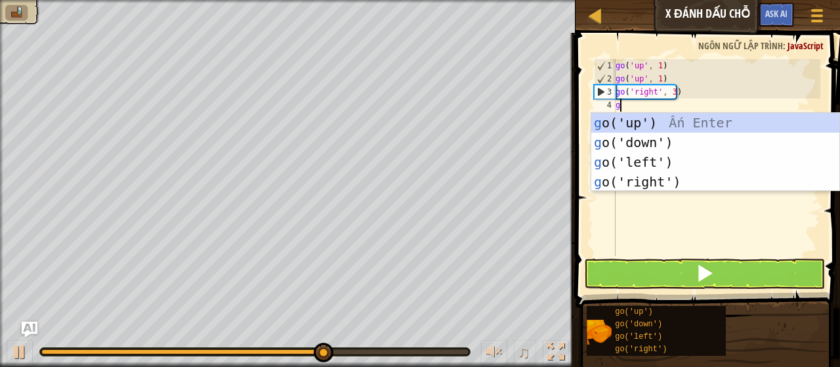
type textarea "go"
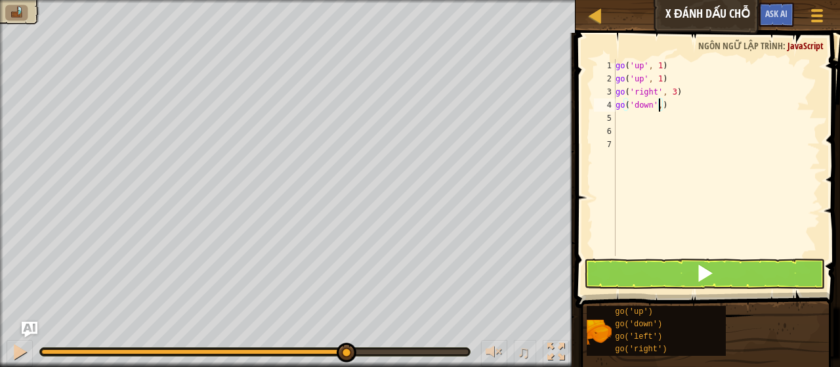
type textarea "go('down', 2)"
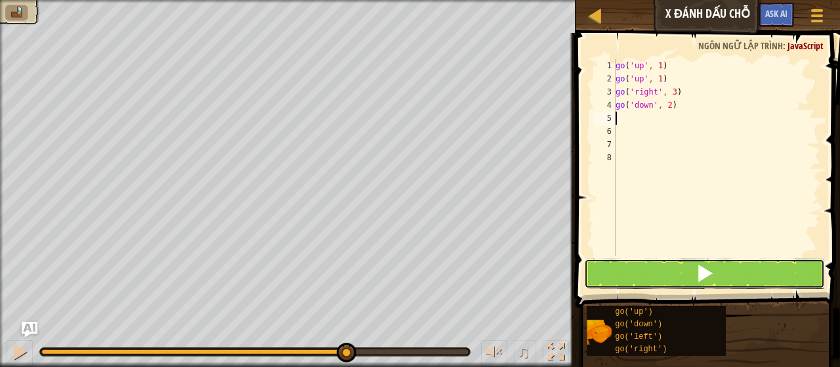
click at [678, 274] on button at bounding box center [705, 274] width 242 height 30
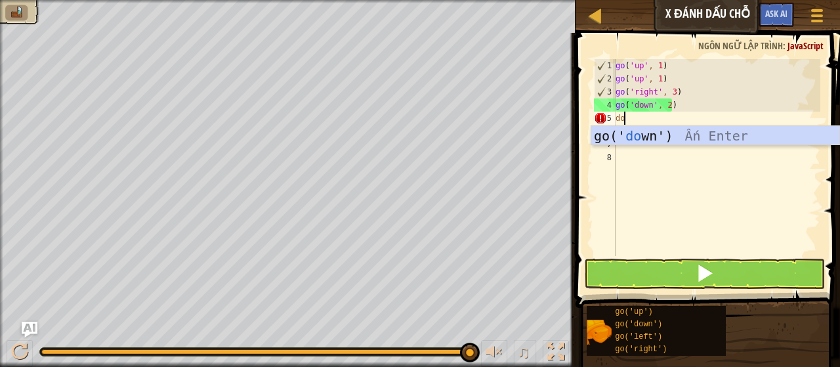
type textarea "d"
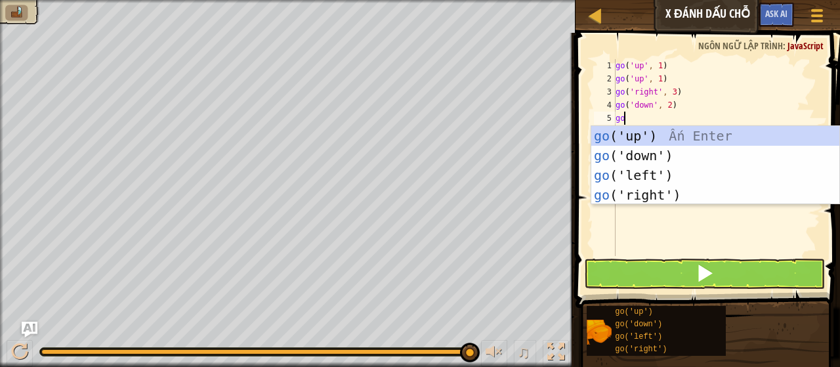
type textarea "gol"
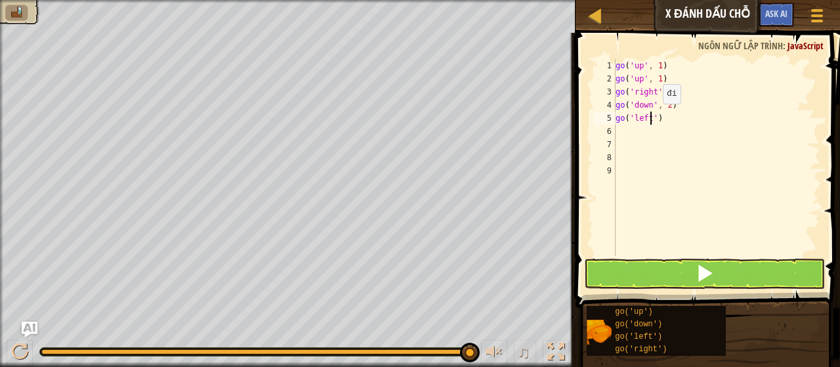
click at [652, 117] on div "go ( 'up' , 1 ) go ( 'up' , 1 ) go ( 'right' , 3 ) go ( 'down' , 2 ) go ( 'left…" at bounding box center [716, 170] width 207 height 223
click at [656, 118] on div "go ( 'up' , 1 ) go ( 'up' , 1 ) go ( 'right' , 3 ) go ( 'down' , 2 ) go ( 'left…" at bounding box center [716, 170] width 207 height 223
type textarea "go('left' 1)"
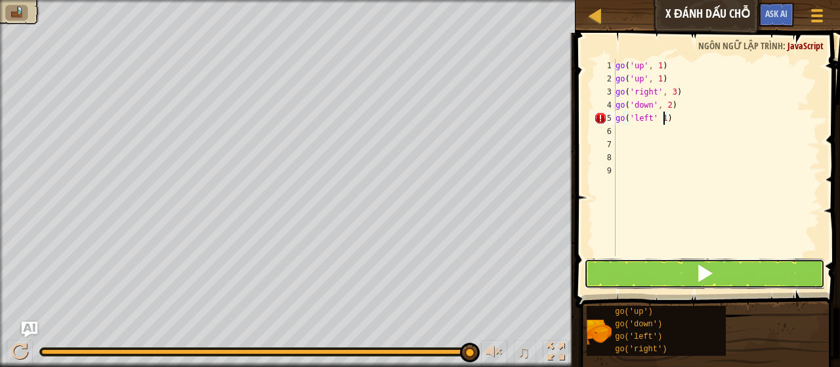
click at [695, 266] on button at bounding box center [705, 274] width 242 height 30
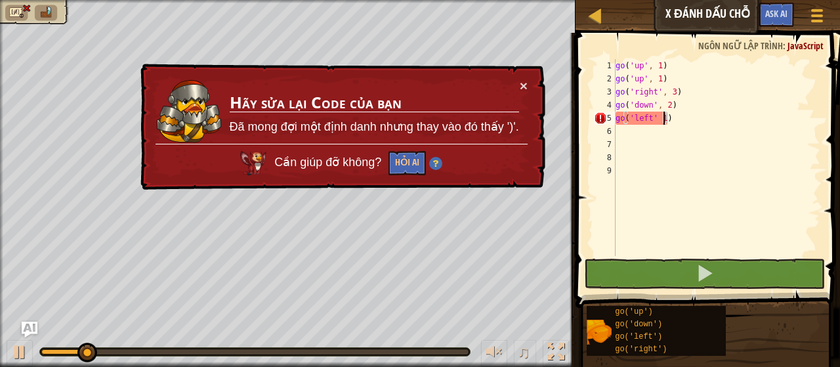
click at [699, 127] on div "go ( 'up' , 1 ) go ( 'up' , 1 ) go ( 'right' , 3 ) go ( 'down' , 2 ) go ( 'left…" at bounding box center [716, 170] width 207 height 223
click at [697, 121] on div "go ( 'up' , 1 ) go ( 'up' , 1 ) go ( 'right' , 3 ) go ( 'down' , 2 ) go ( 'left…" at bounding box center [716, 170] width 207 height 223
click at [654, 123] on div "go ( 'up' , 1 ) go ( 'up' , 1 ) go ( 'right' , 3 ) go ( 'down' , 2 ) go ( 'left…" at bounding box center [716, 170] width 207 height 223
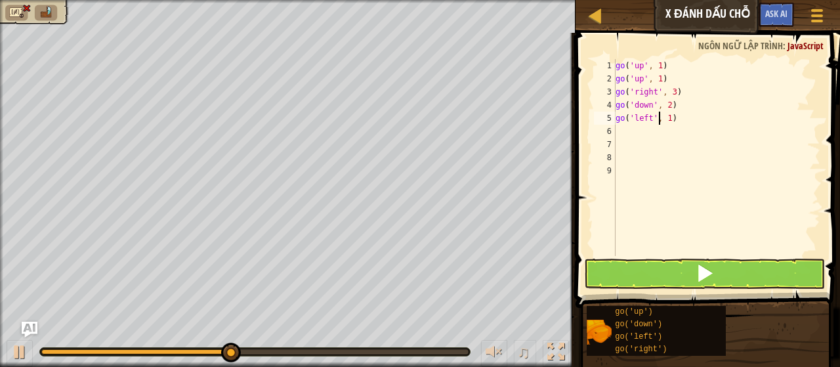
type textarea "go('left', 1)"
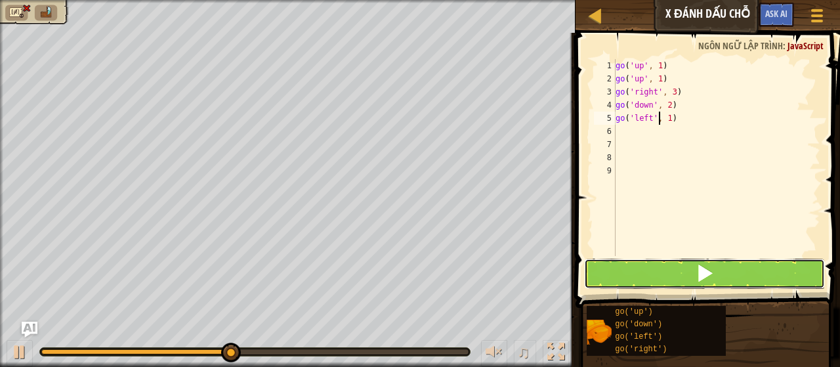
click at [714, 272] on span at bounding box center [705, 273] width 18 height 18
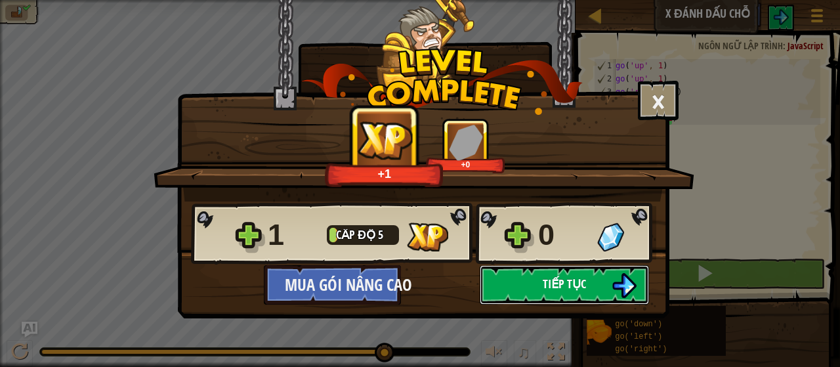
click at [558, 283] on span "Tiếp tục" at bounding box center [564, 284] width 43 height 16
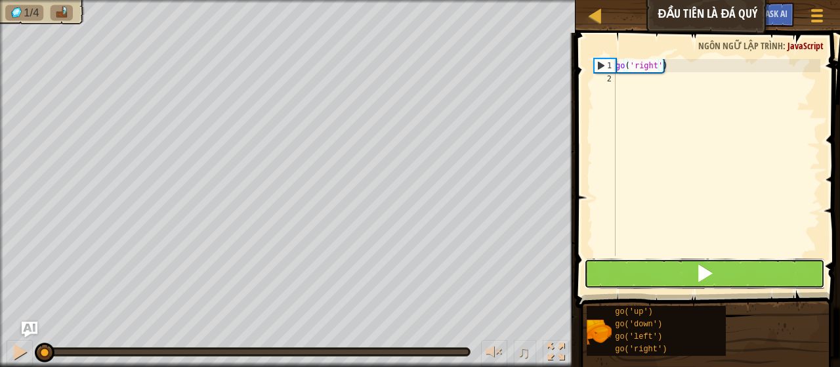
click at [737, 273] on button at bounding box center [705, 274] width 242 height 30
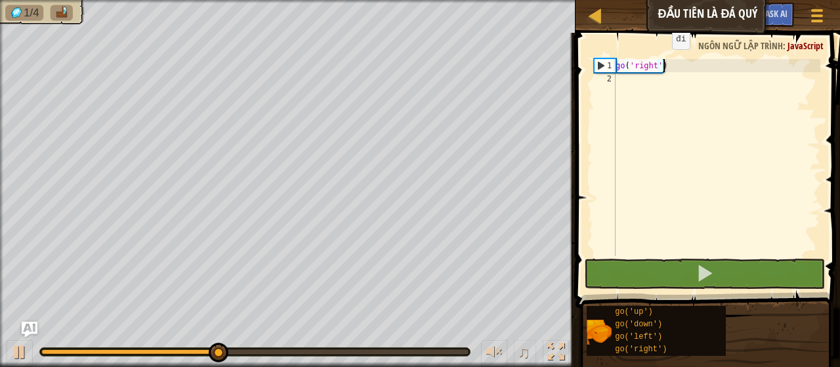
click at [661, 62] on div "go ( 'right' )" at bounding box center [716, 170] width 207 height 223
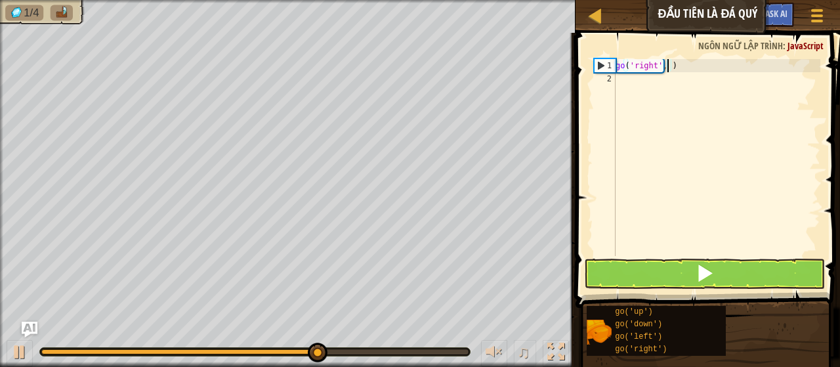
type textarea "go('right', 2)"
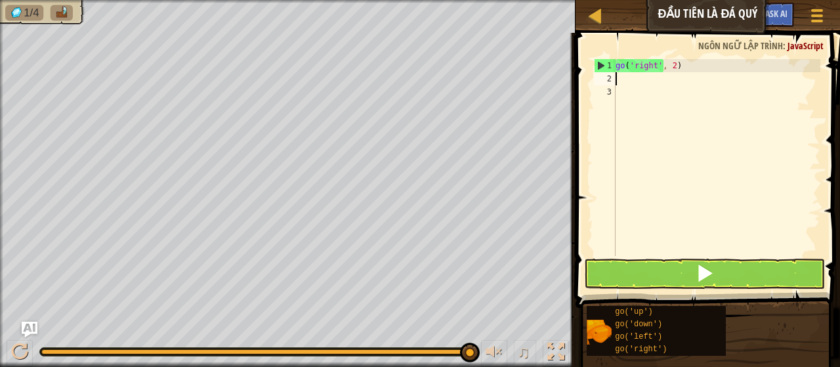
type textarea "go"
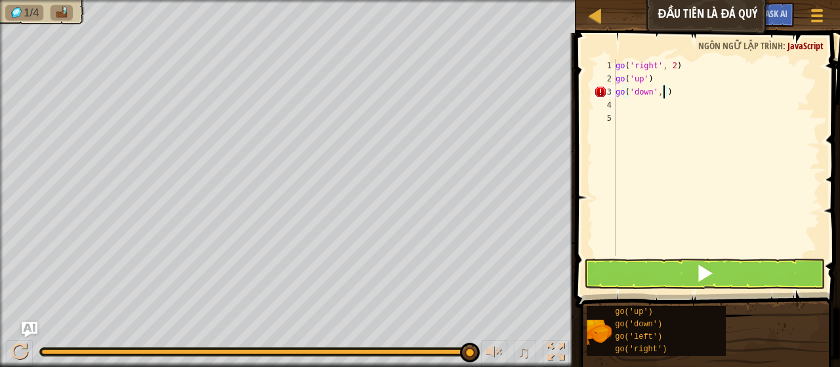
scroll to position [6, 4]
type textarea "go('down', 2)"
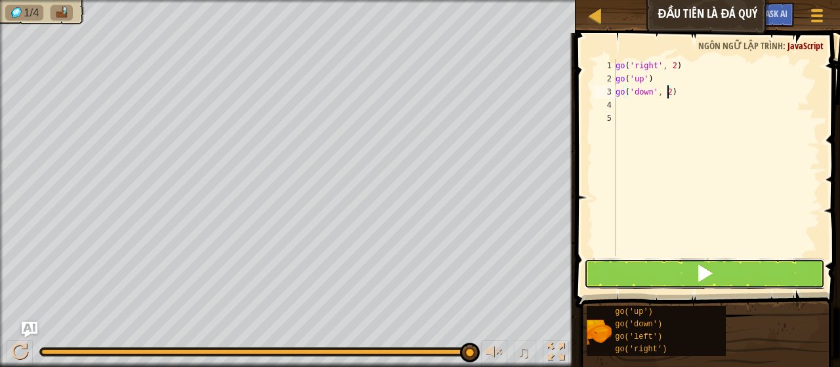
click at [703, 261] on button at bounding box center [705, 274] width 242 height 30
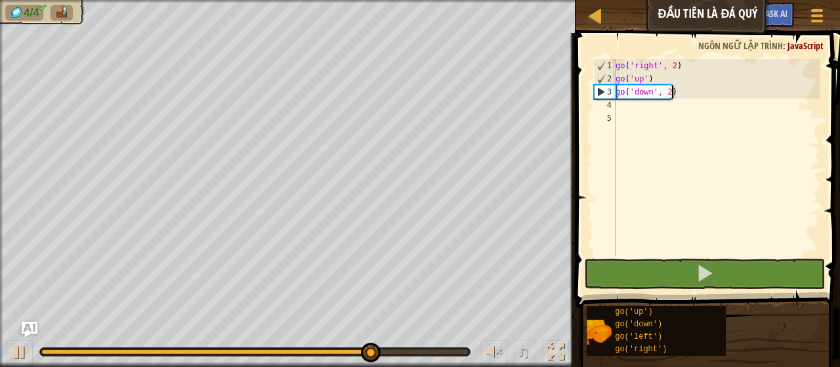
click at [687, 87] on div "go ( 'right' , 2 ) go ( 'up' ) go ( 'down' , 2 )" at bounding box center [716, 170] width 207 height 223
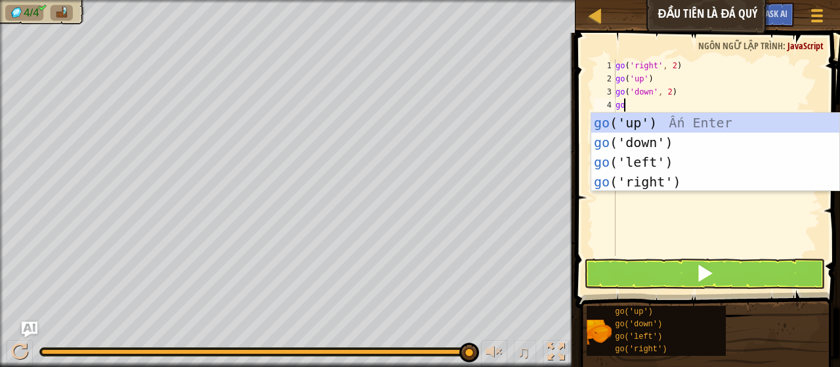
type textarea "gou"
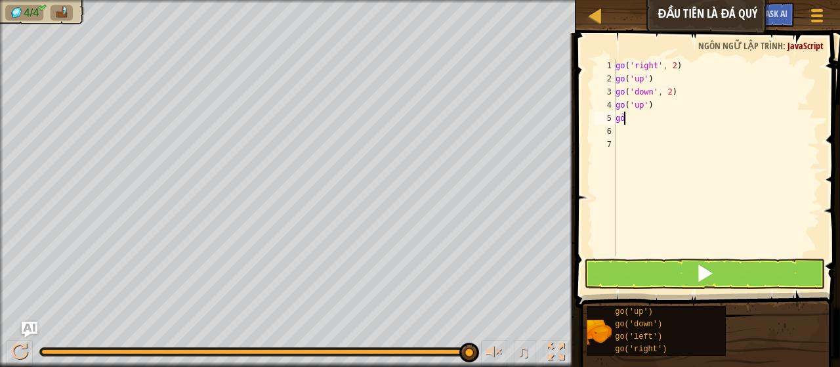
type textarea "gor"
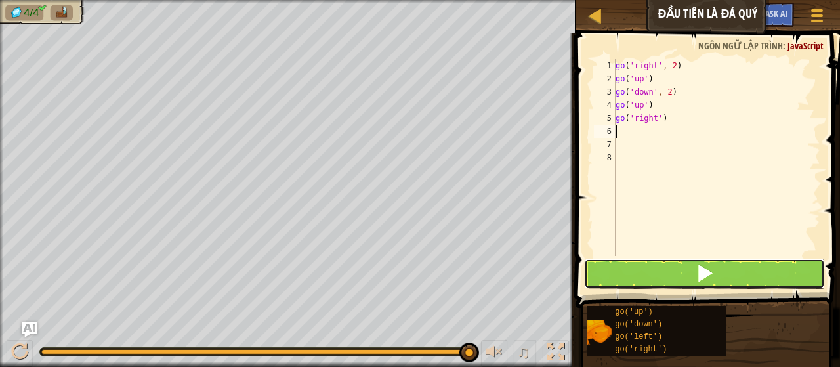
click at [744, 284] on button at bounding box center [705, 274] width 242 height 30
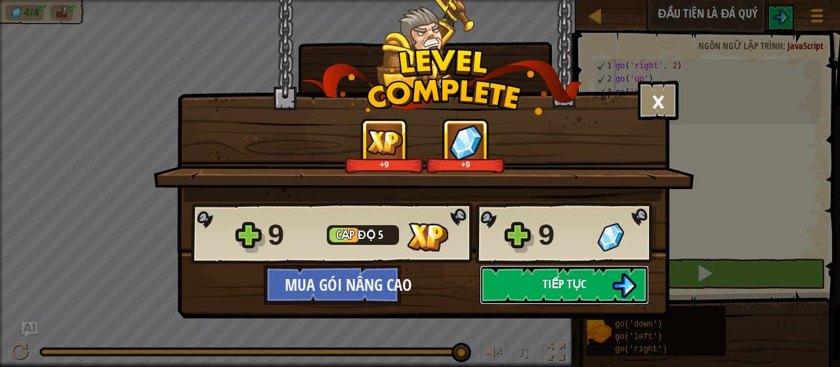
click at [590, 281] on button "Tiếp tục" at bounding box center [564, 284] width 169 height 39
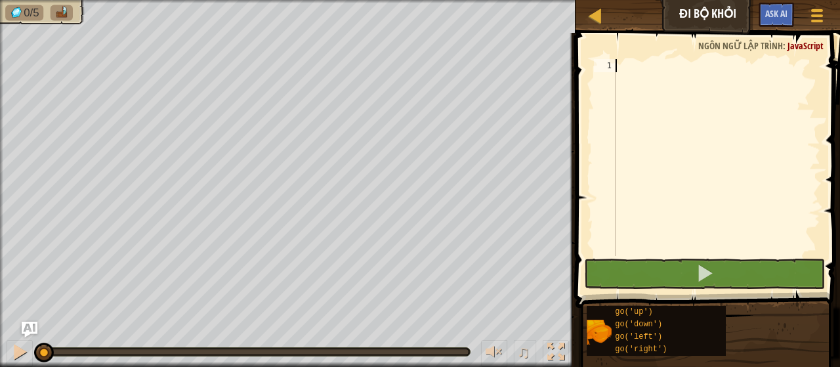
scroll to position [6, 0]
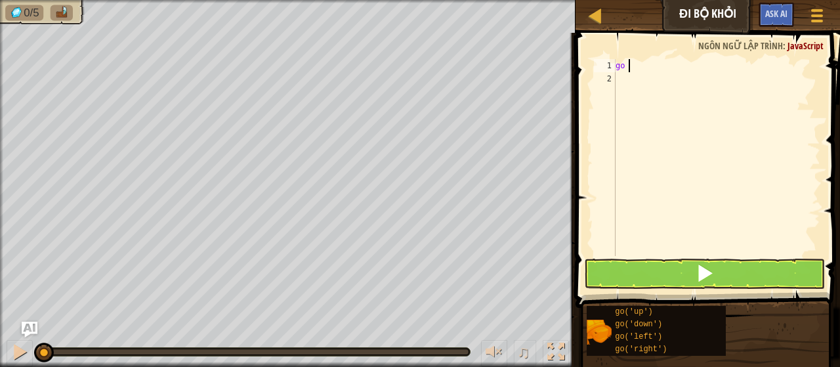
type textarea "go u"
click at [646, 64] on div "go ( 'up' )" at bounding box center [716, 170] width 207 height 223
type textarea "go('up', 3)"
type textarea "go('up', 3)ư"
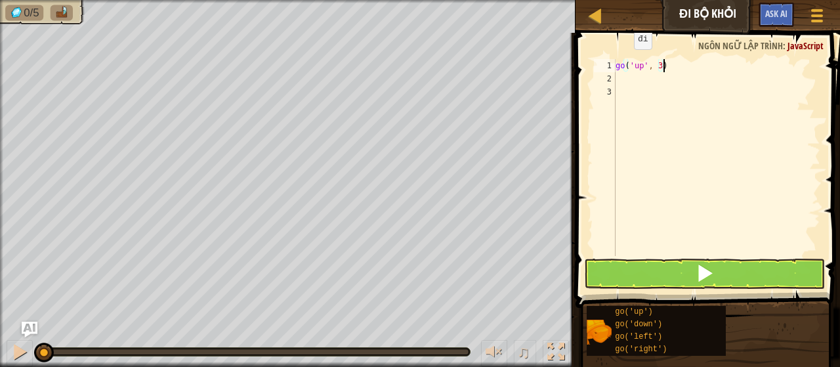
scroll to position [6, 0]
type textarea "go('up', 3)"
type textarea "go('right', 4)"
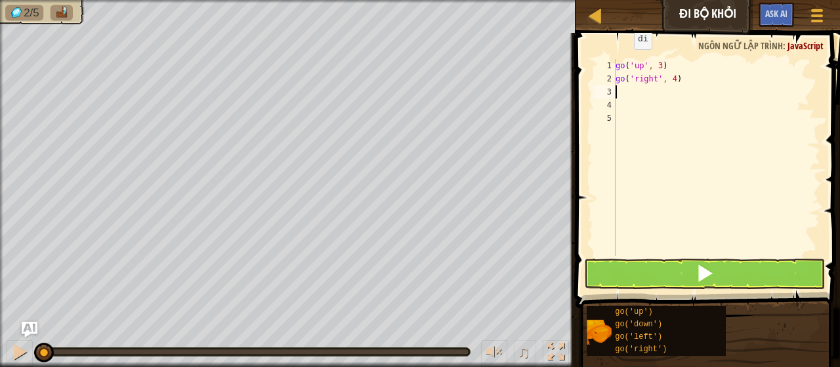
type textarea "go"
type textarea "go('down')"
type textarea "go('down', 3)"
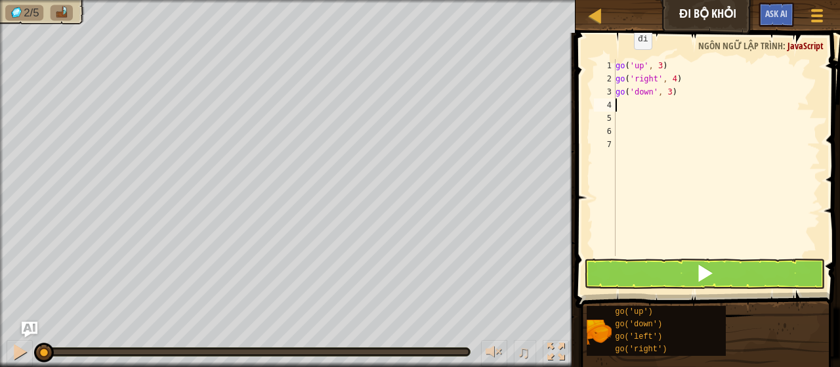
scroll to position [6, 0]
type textarea "go"
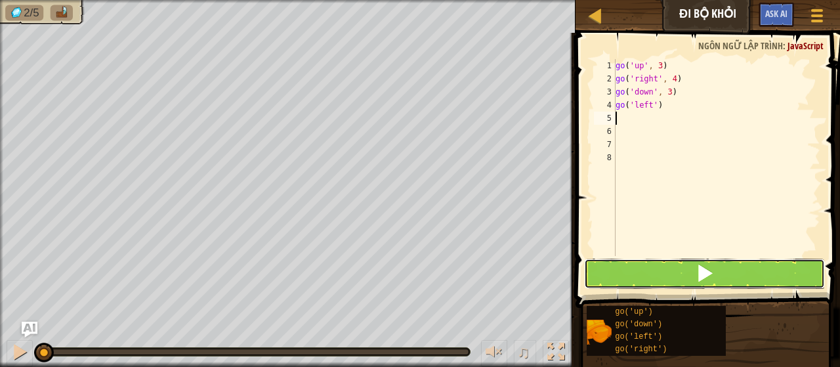
click at [676, 264] on button at bounding box center [705, 274] width 242 height 30
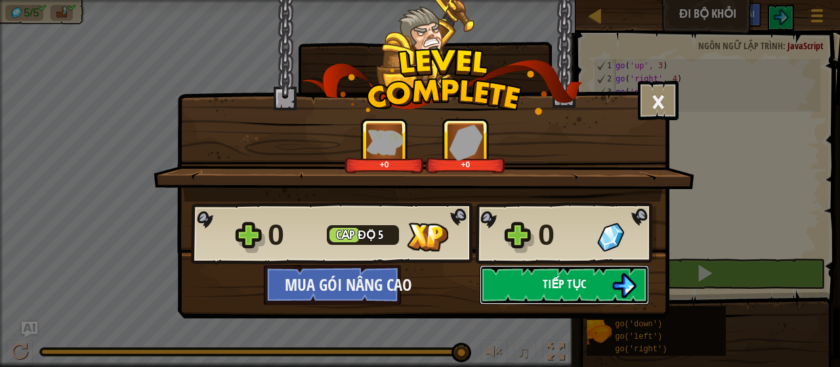
click at [555, 283] on span "Tiếp tục" at bounding box center [564, 284] width 43 height 16
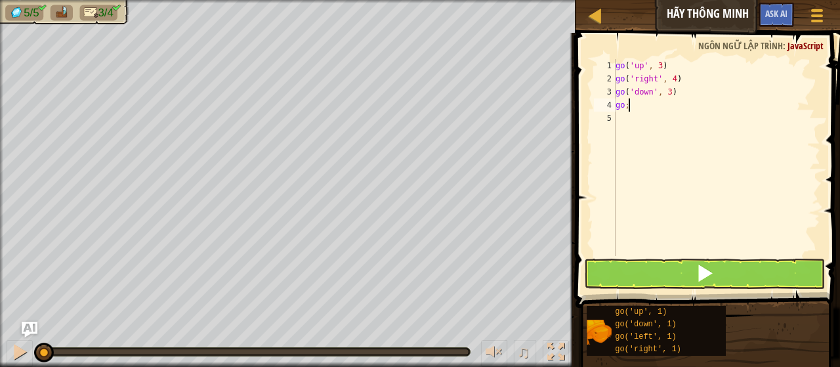
scroll to position [6, 0]
type textarea "gol"
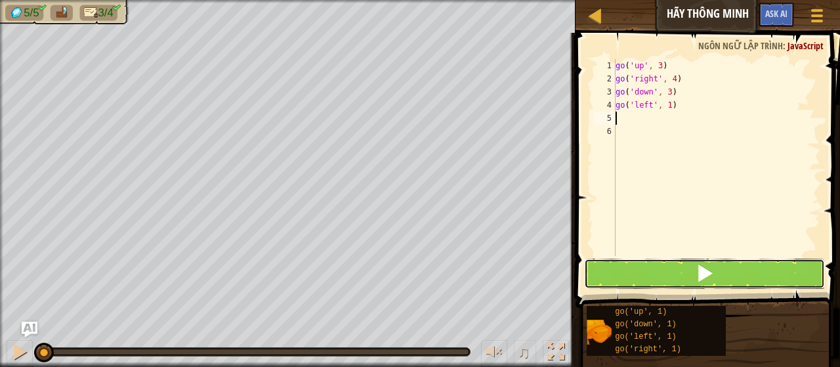
click at [696, 269] on span at bounding box center [705, 273] width 18 height 18
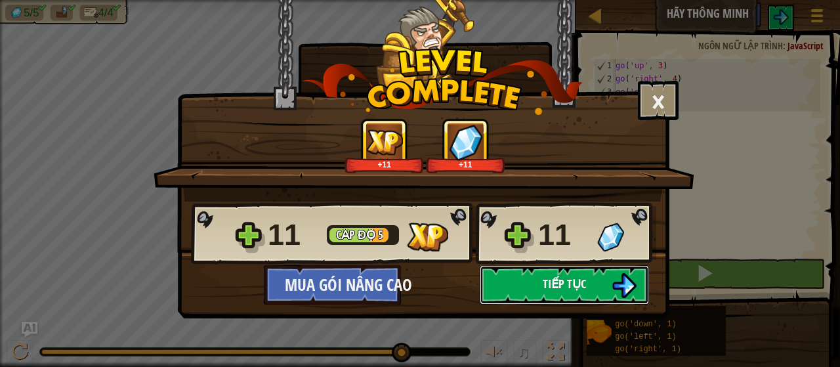
click at [625, 286] on img at bounding box center [624, 285] width 25 height 25
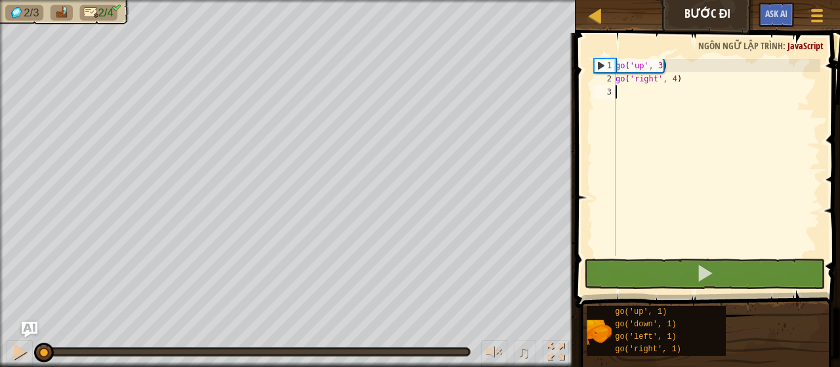
click at [671, 87] on div "go ( 'up' , 3 ) go ( 'right' , 4 )" at bounding box center [716, 170] width 207 height 223
click at [672, 77] on div "go ( 'up' , 3 ) go ( 'right' , 4 )" at bounding box center [716, 170] width 207 height 223
click at [678, 77] on div "go ( 'up' , 3 ) go ( 'right' , 4 )" at bounding box center [716, 170] width 207 height 223
click at [603, 68] on div "1" at bounding box center [605, 65] width 21 height 13
click at [601, 60] on div "1" at bounding box center [605, 65] width 21 height 13
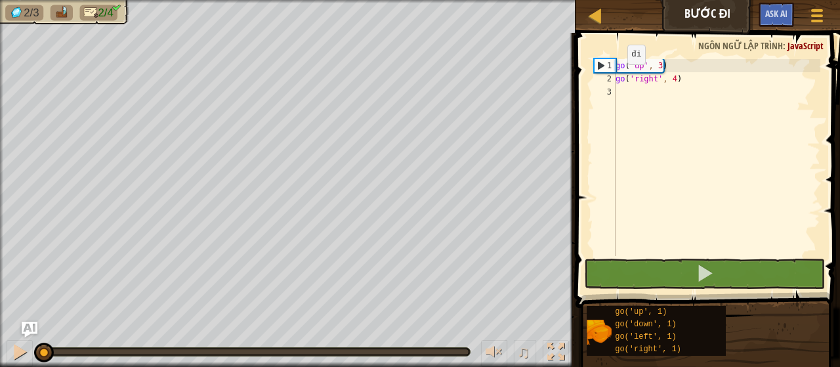
click at [603, 64] on div "1" at bounding box center [605, 65] width 21 height 13
type textarea "go('right', 4)"
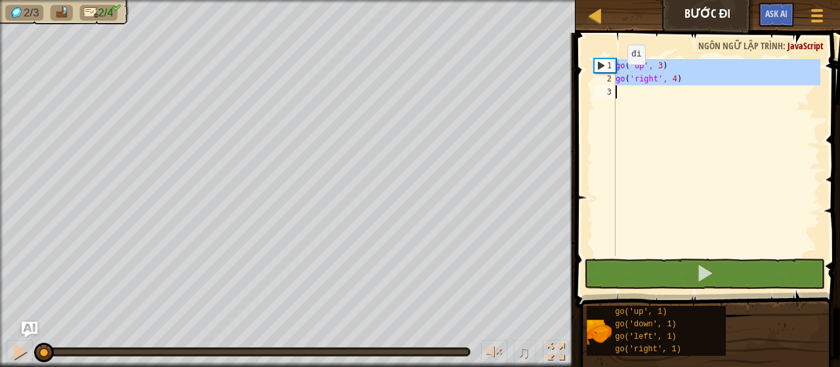
click at [603, 64] on div "1" at bounding box center [605, 65] width 21 height 13
click at [599, 64] on div "1" at bounding box center [605, 65] width 21 height 13
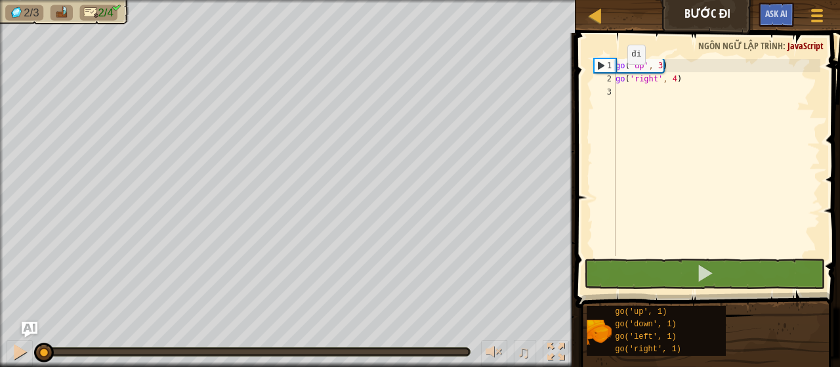
click at [631, 83] on div "go ( 'up' , 3 ) go ( 'right' , 4 )" at bounding box center [716, 170] width 207 height 223
type textarea "go('right', 4)"
click at [639, 95] on div "go ( 'up' , 3 ) go ( 'right' , 4 )" at bounding box center [716, 170] width 207 height 223
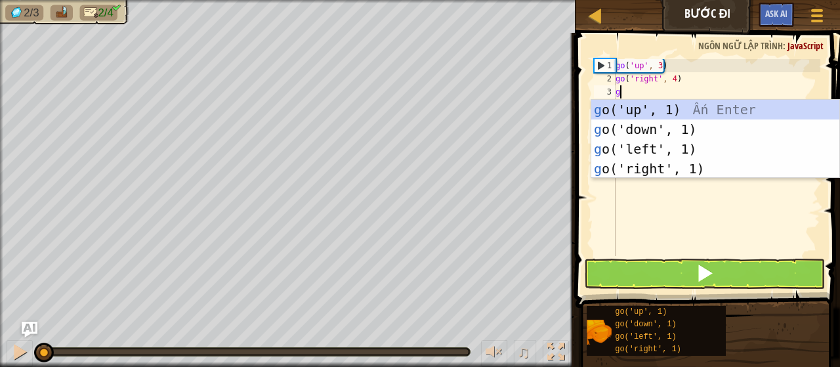
type textarea "go"
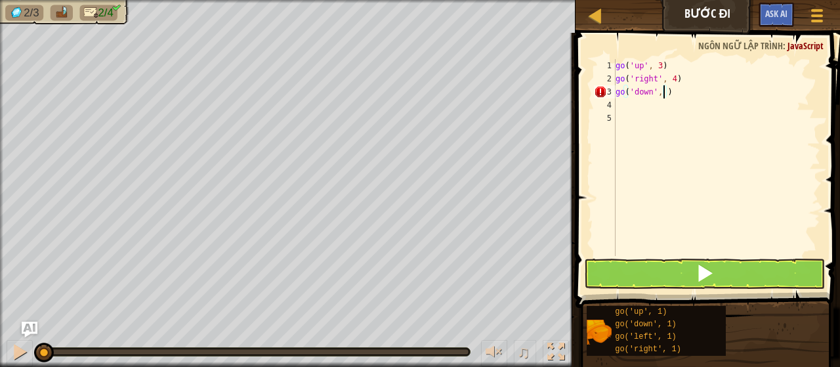
type textarea "go('down', 3)"
type textarea "d"
type textarea "go"
type textarea "go('left', 2)"
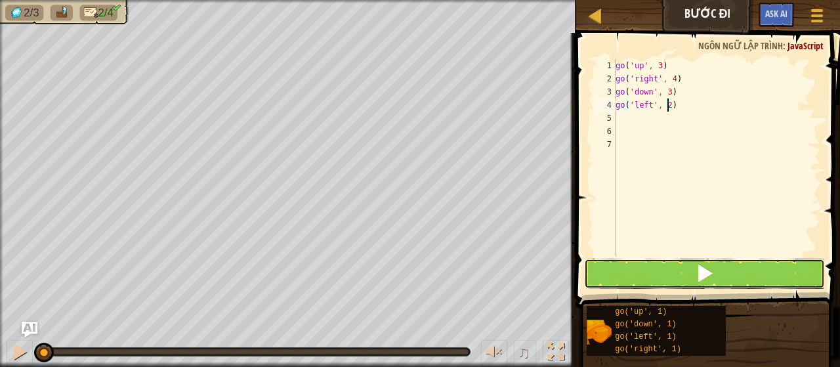
click at [748, 283] on button at bounding box center [705, 274] width 242 height 30
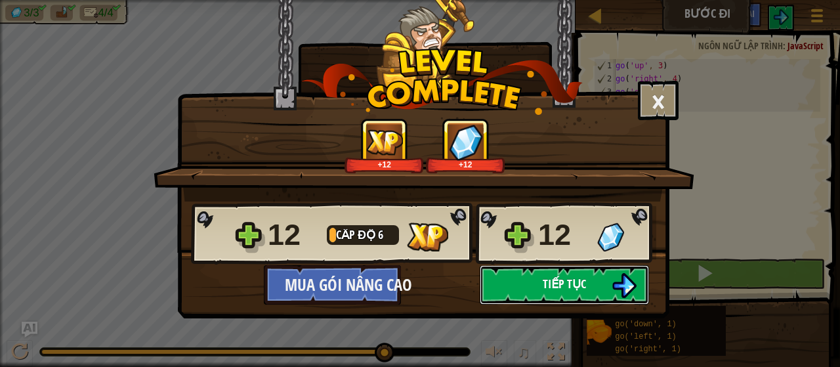
click at [596, 278] on button "Tiếp tục" at bounding box center [564, 284] width 169 height 39
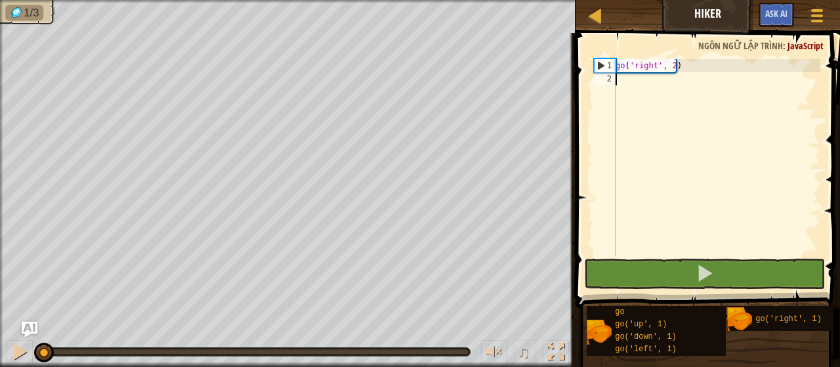
click at [659, 83] on div "go ( 'right' , 2 )" at bounding box center [716, 170] width 207 height 223
type textarea "go"
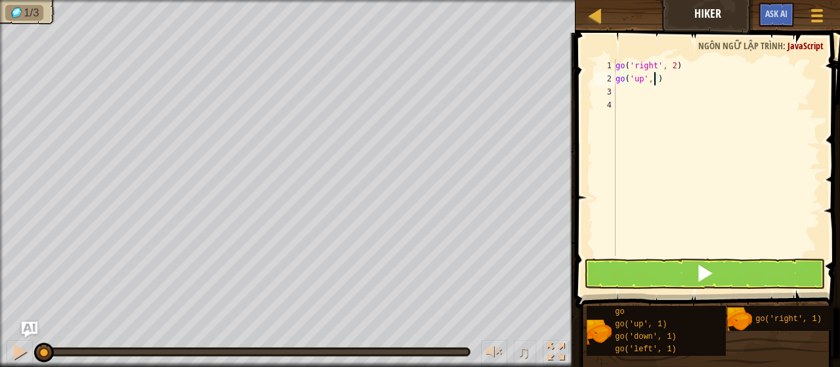
type textarea "go('up', 3)"
type textarea "gor"
type textarea "go('right', 2)"
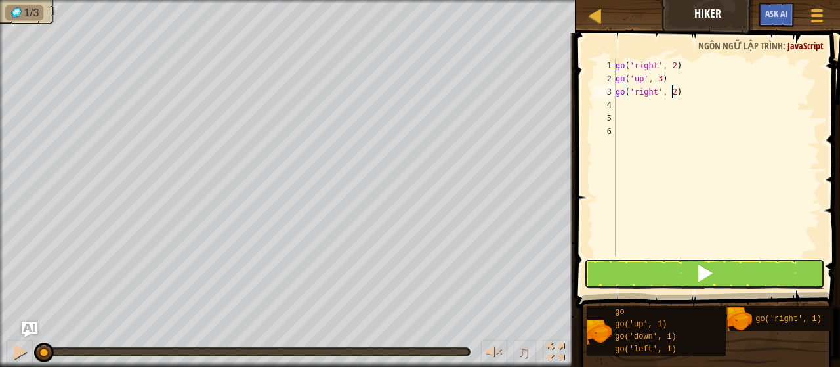
click at [686, 269] on button at bounding box center [705, 274] width 242 height 30
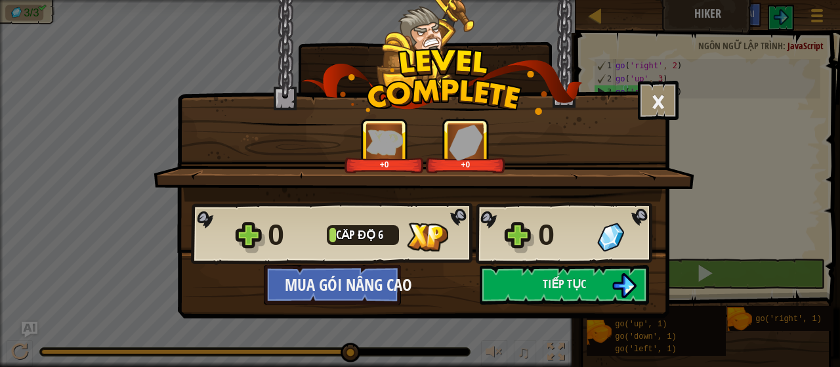
click at [592, 309] on div "× Đánh giá màn chơi: Đánh giá +0 +0 Reticulating Splines... 0 Cấp độ 6 0 Mua gó…" at bounding box center [423, 159] width 492 height 318
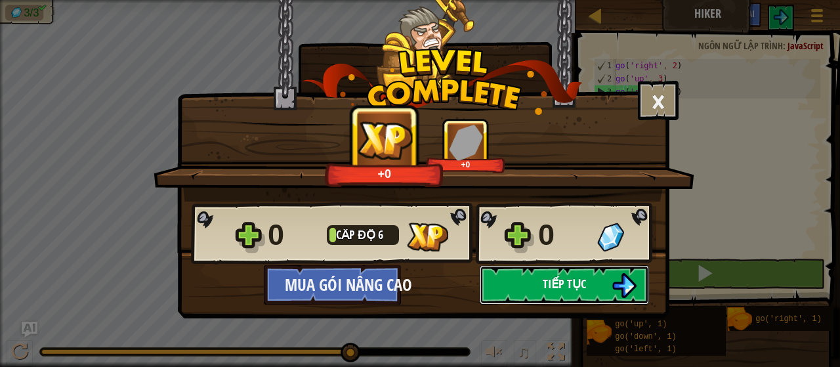
click at [586, 294] on button "Tiếp tục" at bounding box center [564, 284] width 169 height 39
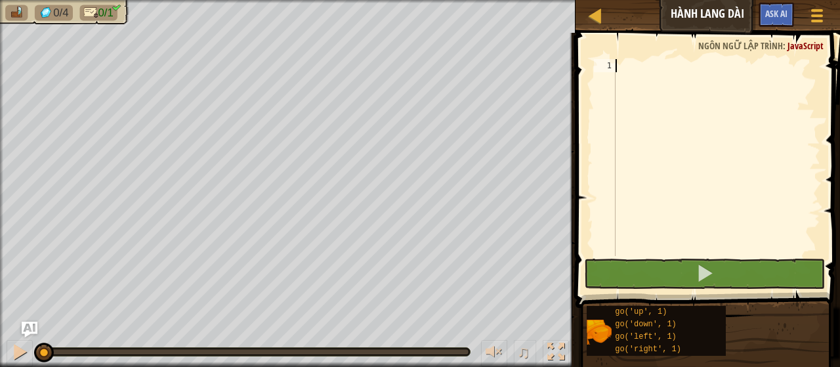
type textarea "go"
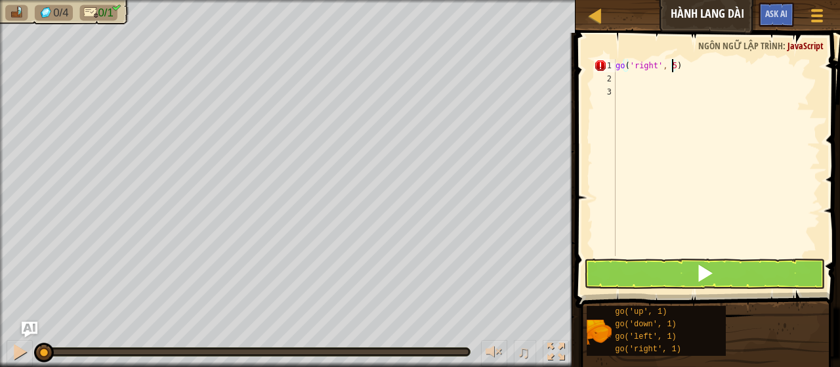
scroll to position [6, 4]
type textarea "go('right', 5)"
click at [718, 259] on div "go('right', 5) 1 2 3 go ( 'right' , 5 ) ההההההההההההההההההההההההההההההההההההההה…" at bounding box center [706, 196] width 269 height 314
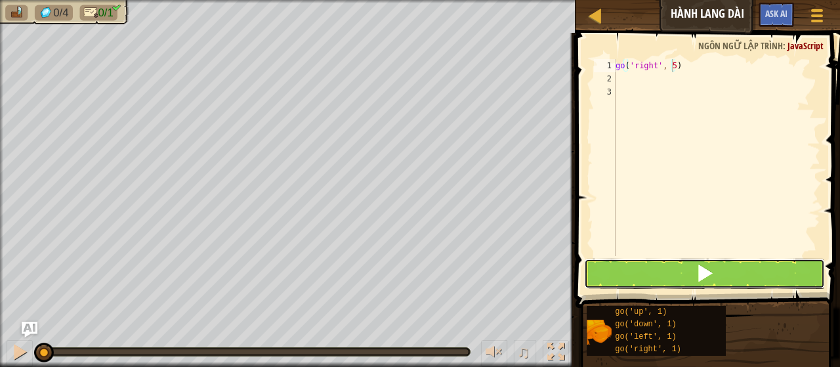
click at [718, 262] on button at bounding box center [705, 274] width 242 height 30
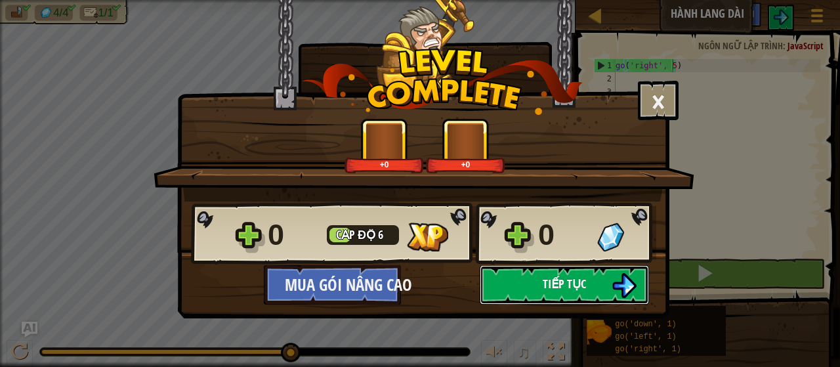
click at [527, 276] on button "Tiếp tục" at bounding box center [564, 284] width 169 height 39
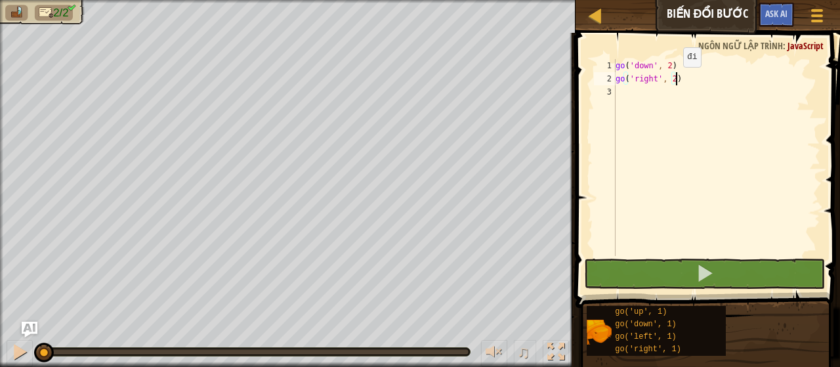
click at [672, 79] on div "go ( 'down' , 2 ) go ( 'right' , 2 )" at bounding box center [716, 170] width 207 height 223
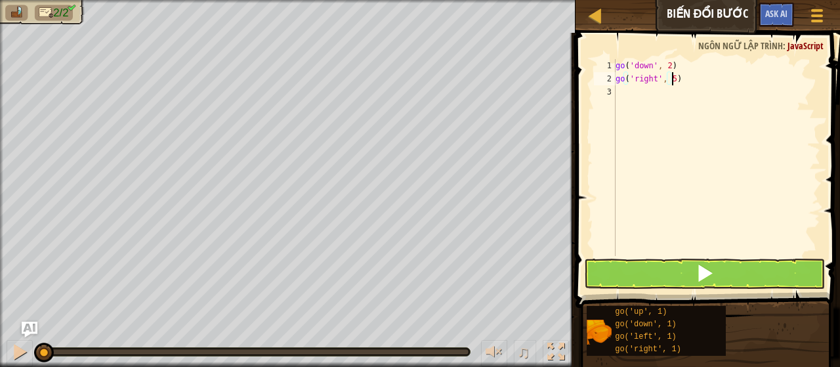
scroll to position [6, 4]
type textarea "go('right', 5)"
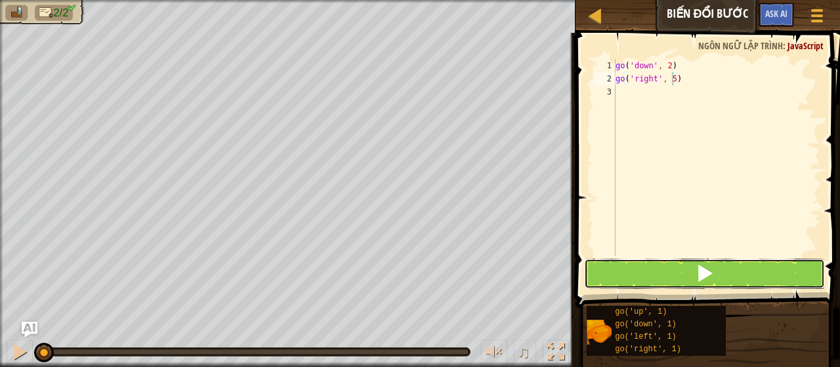
click at [651, 282] on button at bounding box center [705, 274] width 242 height 30
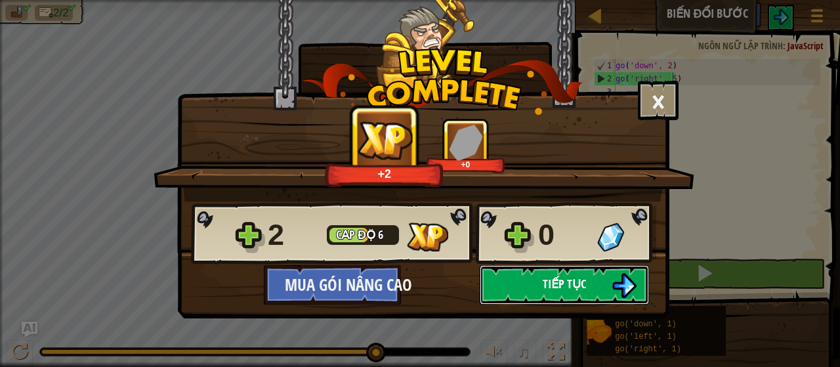
click at [636, 287] on img at bounding box center [624, 285] width 25 height 25
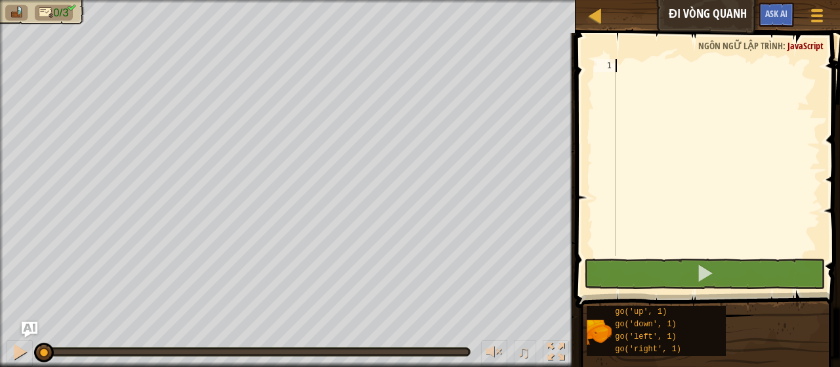
type textarea "go"
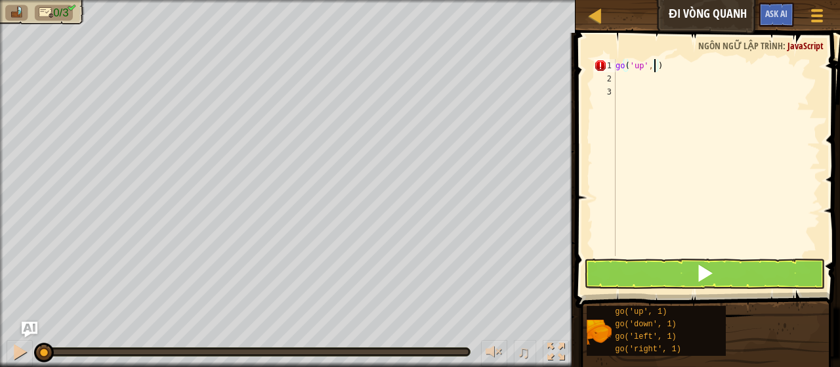
type textarea "go('up', 2)"
type textarea "go('right', 3)"
type textarea "[DEMOGRAPHIC_DATA]"
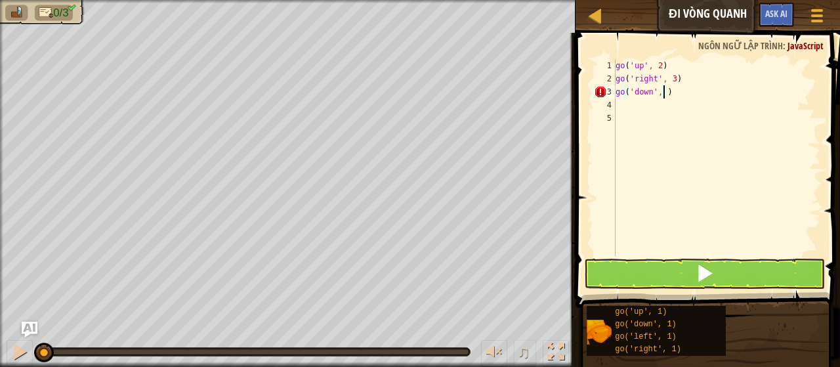
type textarea "go('down', 2)"
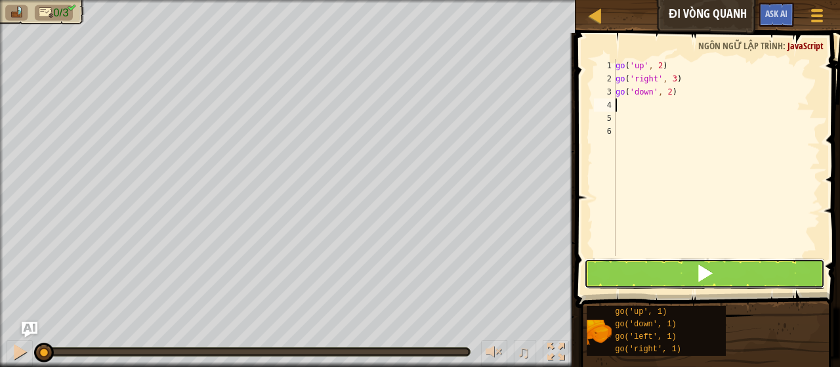
click at [781, 286] on button at bounding box center [705, 274] width 242 height 30
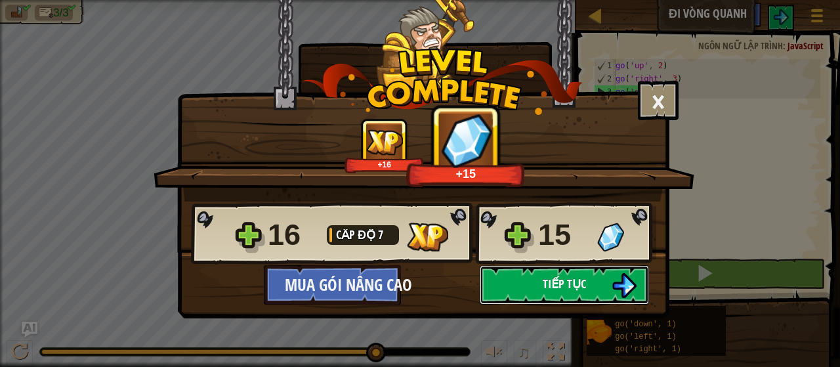
click at [607, 278] on button "Tiếp tục" at bounding box center [564, 284] width 169 height 39
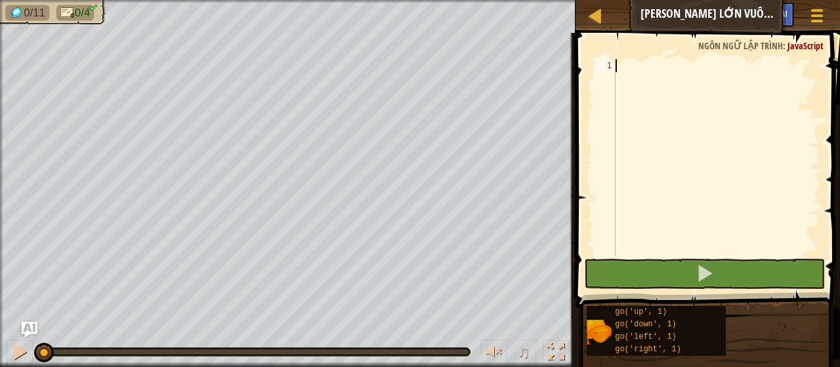
scroll to position [6, 0]
type textarea "go"
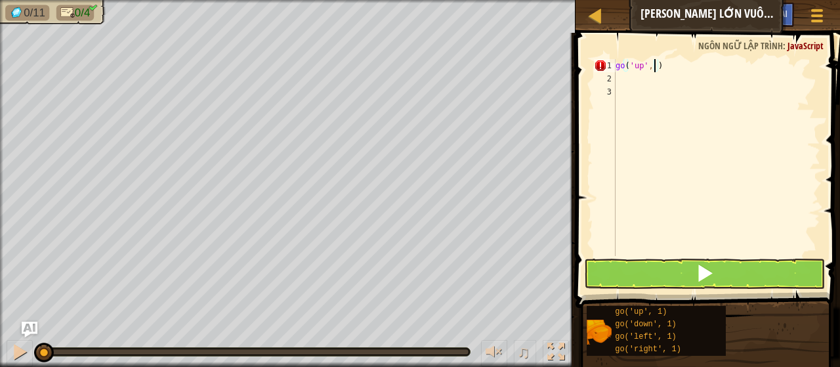
scroll to position [6, 3]
drag, startPoint x: 687, startPoint y: 76, endPoint x: 691, endPoint y: 69, distance: 7.7
click at [689, 71] on div "go ( 'up' , 3 )" at bounding box center [716, 170] width 207 height 223
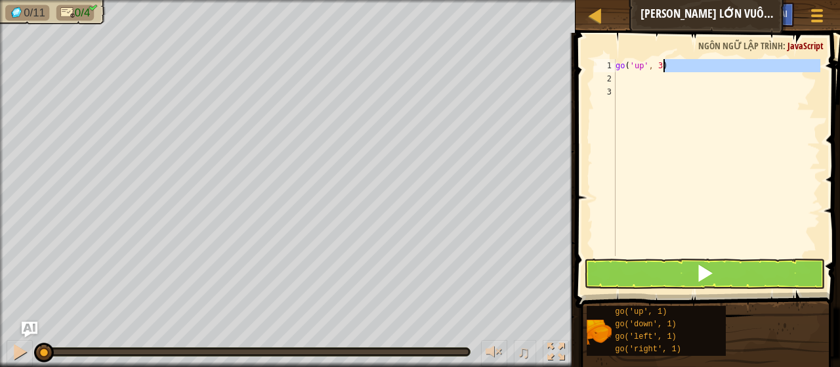
click at [691, 66] on div "go ( 'up' , 3 )" at bounding box center [716, 157] width 207 height 197
type textarea "go('up', 3)"
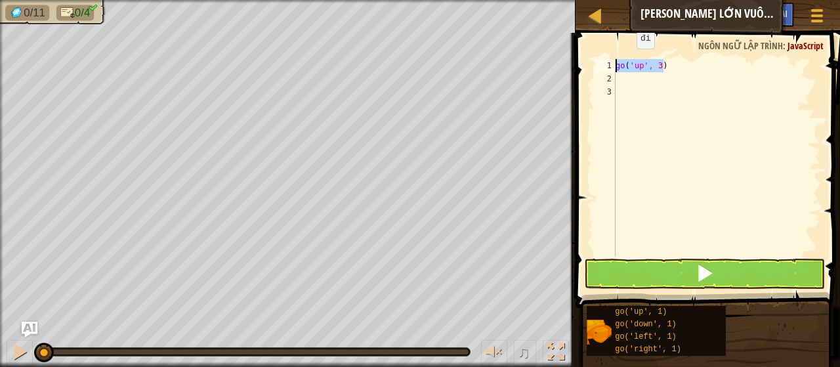
drag, startPoint x: 674, startPoint y: 63, endPoint x: 592, endPoint y: 62, distance: 82.7
click at [592, 62] on div "go('up', 3) 1 2 3 go ( 'up' , 3 ) ההההההההההההההההההההההההההההההההההההההההההההה…" at bounding box center [706, 157] width 229 height 197
click at [665, 84] on div "go ( 'up' , 3 )" at bounding box center [716, 170] width 207 height 223
paste textarea "go('up', 3)"
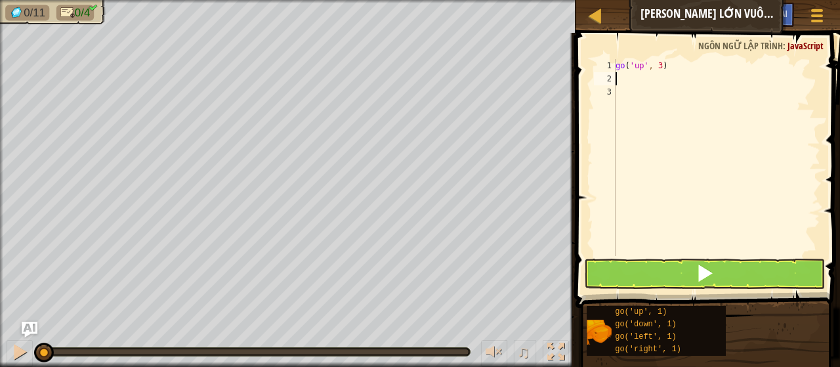
type textarea "go('up', 3)"
click at [651, 94] on div "go ( 'up' , 3 ) go ( 'up' , 3 )" at bounding box center [716, 170] width 207 height 223
paste textarea "go('up', 3)"
type textarea "go('up', 3)"
click at [648, 98] on div "go ( 'up' , 3 ) go ( 'up' , 3 ) go ( 'up' , 3 )" at bounding box center [716, 170] width 207 height 223
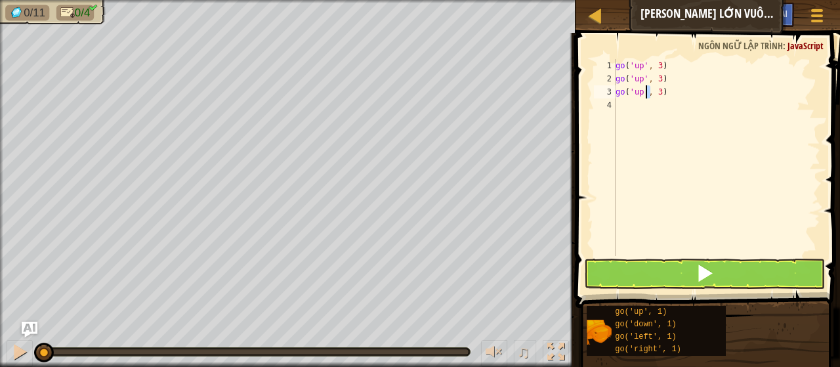
click at [645, 107] on div "go ( 'up' , 3 ) go ( 'up' , 3 ) go ( 'up' , 3 )" at bounding box center [716, 170] width 207 height 223
paste textarea "go('up', 3)"
click at [641, 75] on div "go ( 'up' , 3 ) go ( 'up' , 3 ) go ( 'up' , 3 ) go ( 'up' , 3 )" at bounding box center [716, 170] width 207 height 223
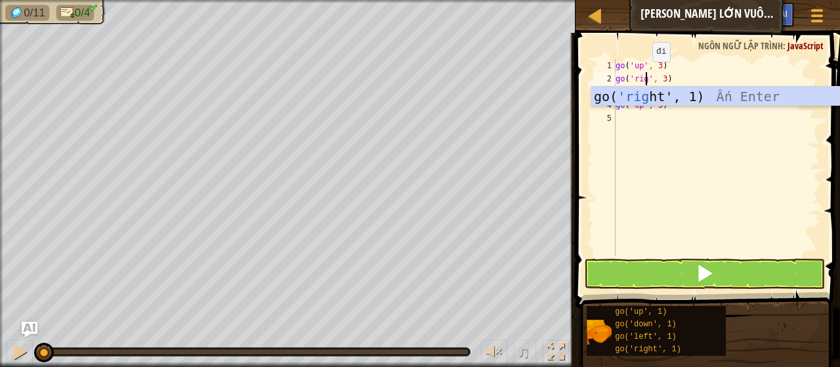
scroll to position [6, 3]
type textarea "go('right', 3)"
click at [641, 118] on div "go ( 'up' , 3 ) go ( 'right' , 3 ) go ( 'up' , 3 ) go ( 'up' , 3 )" at bounding box center [716, 170] width 207 height 223
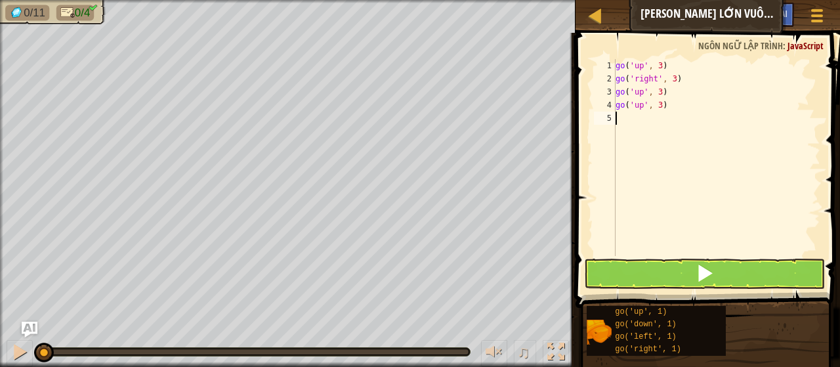
scroll to position [6, 0]
click at [640, 89] on div "go ( 'up' , 3 ) go ( 'right' , 3 ) go ( 'up' , 3 ) go ( 'up' , 3 )" at bounding box center [716, 170] width 207 height 223
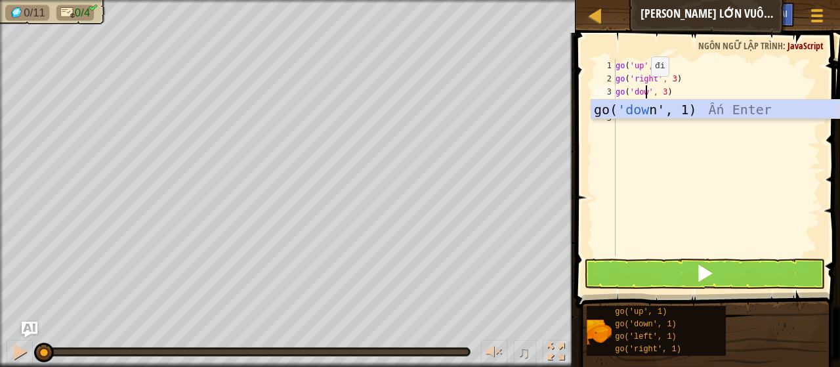
type textarea "go('down', 3)"
click at [628, 145] on div "go ( 'up' , 3 ) go ( 'right' , 3 ) go ( 'down' , 3 ) go ( 'up' , 3 )" at bounding box center [716, 170] width 207 height 223
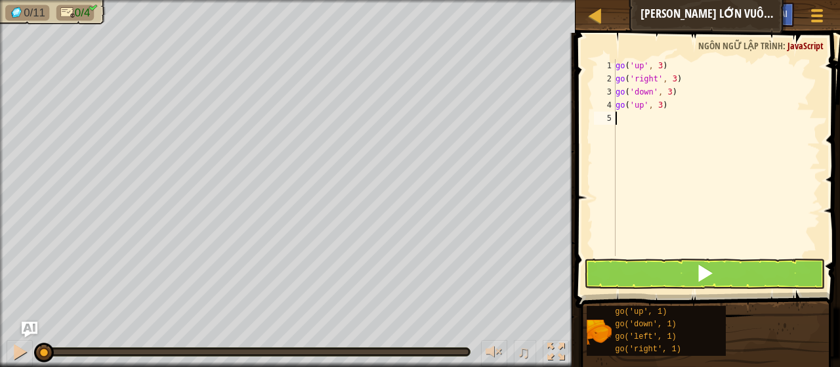
scroll to position [6, 0]
click at [644, 100] on div "go ( 'up' , 3 ) go ( 'right' , 3 ) go ( 'down' , 3 ) go ( 'up' , 3 )" at bounding box center [716, 170] width 207 height 223
click at [642, 103] on div "go ( 'up' , 3 ) go ( 'right' , 3 ) go ( 'down' , 3 ) go ( 'up' , 3 )" at bounding box center [716, 170] width 207 height 223
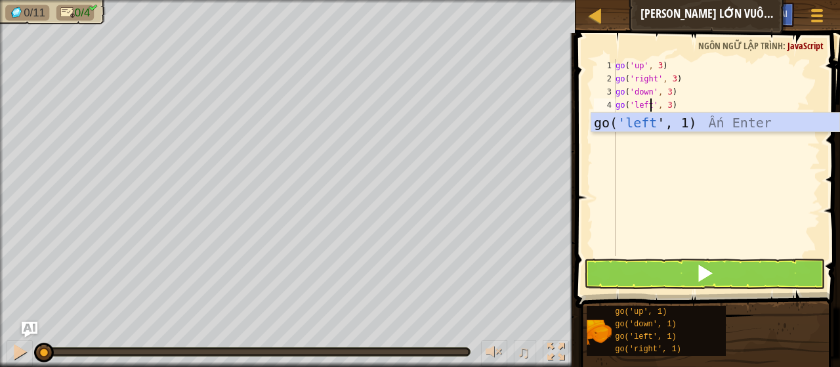
scroll to position [6, 3]
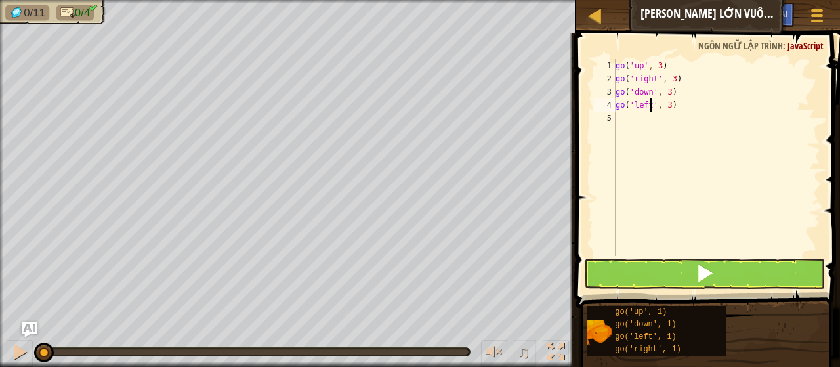
type textarea "go('left', 3)"
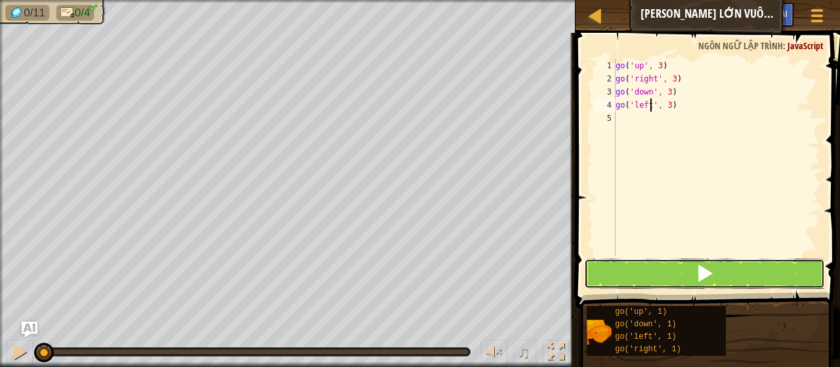
click at [660, 274] on button at bounding box center [705, 274] width 242 height 30
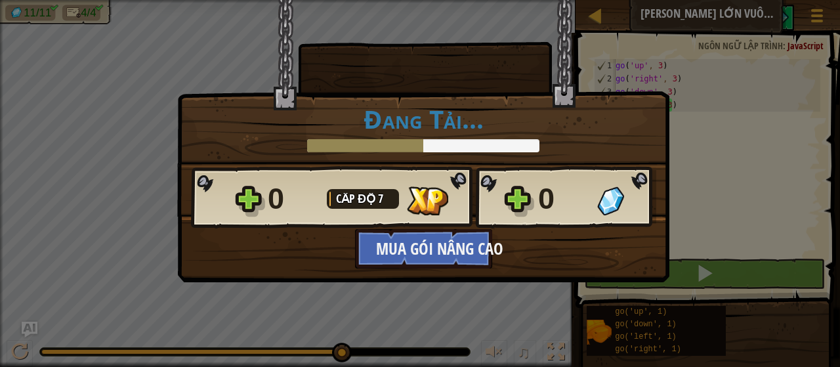
click at [538, 256] on div "0 Cấp độ 7 0 Mua gói nâng cao Đang lưu tiến trình Tiếp tục" at bounding box center [423, 216] width 491 height 103
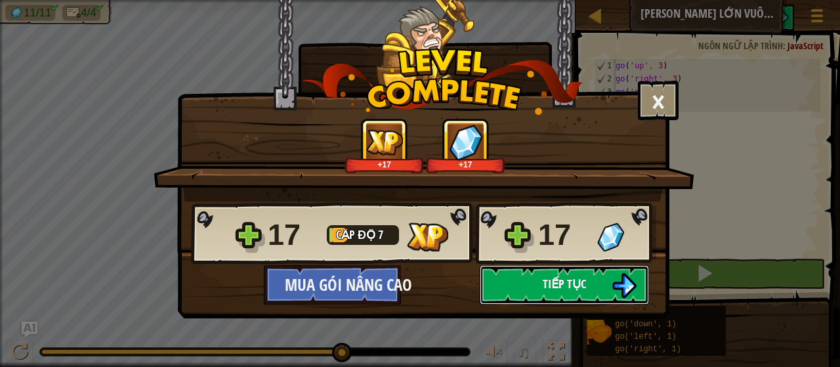
click at [618, 282] on img at bounding box center [624, 285] width 25 height 25
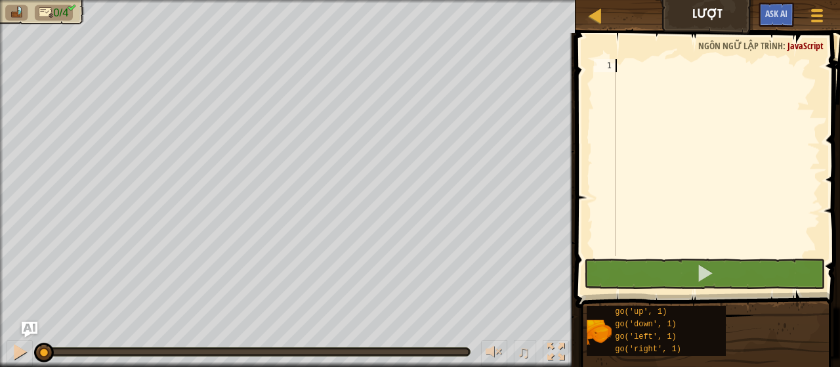
scroll to position [6, 0]
type textarea "go"
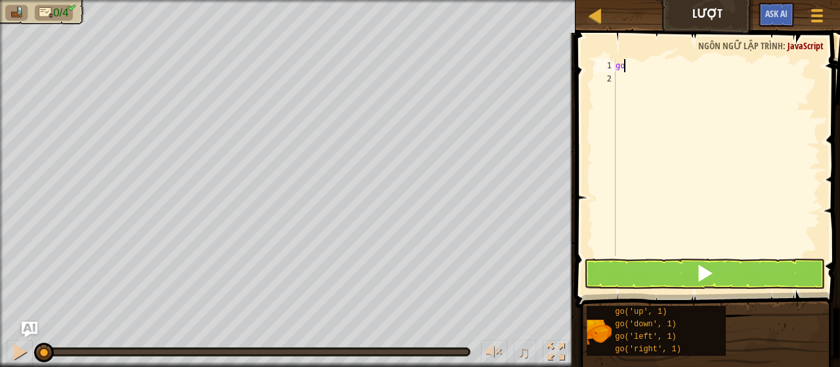
type textarea "gol"
type textarea "go('left', 2)"
type textarea "go"
type textarea "go('down', 2)"
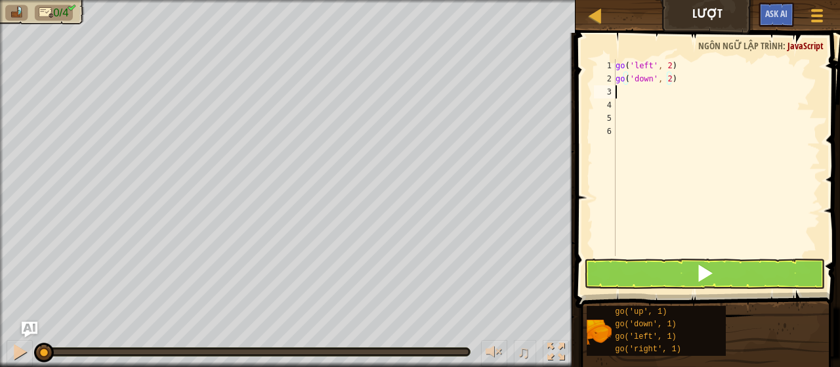
scroll to position [6, 0]
type textarea "go"
type textarea "go('r"
type textarea "go('right', 4)"
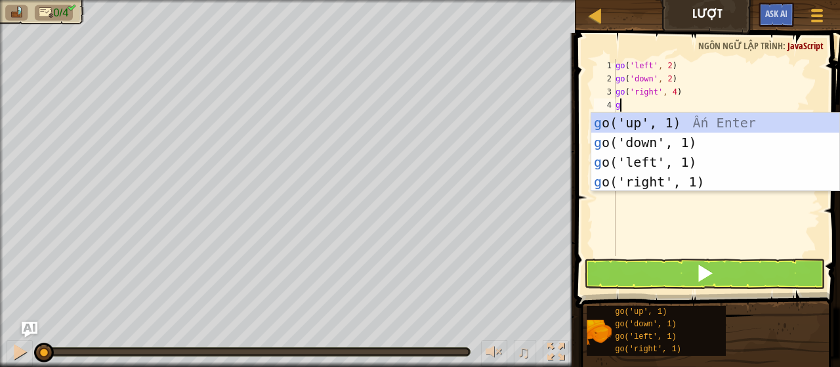
type textarea "go"
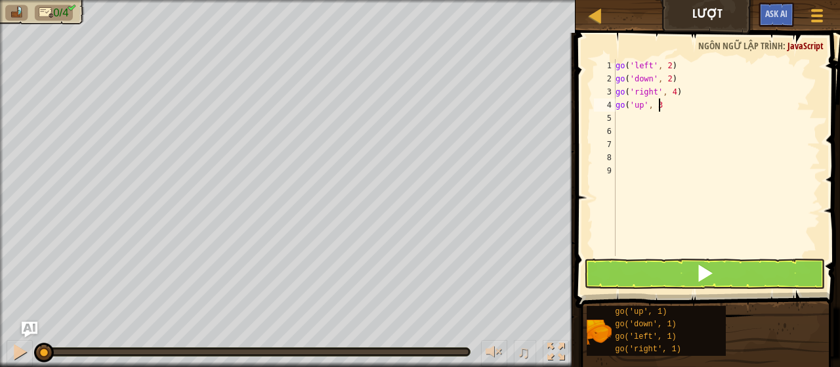
scroll to position [6, 3]
type textarea "go('up', 3)"
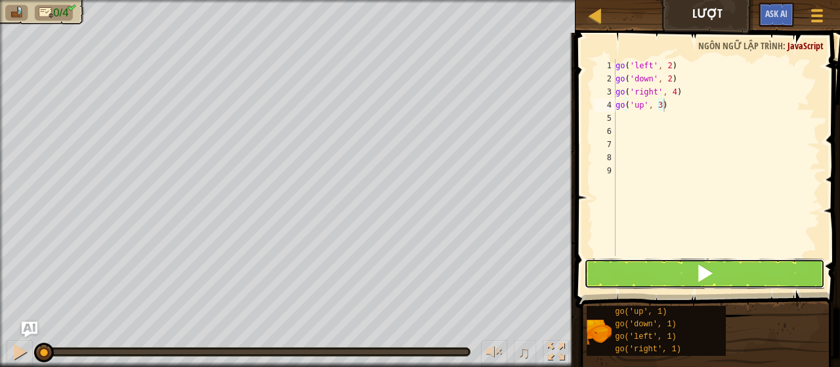
click at [674, 283] on button at bounding box center [705, 274] width 242 height 30
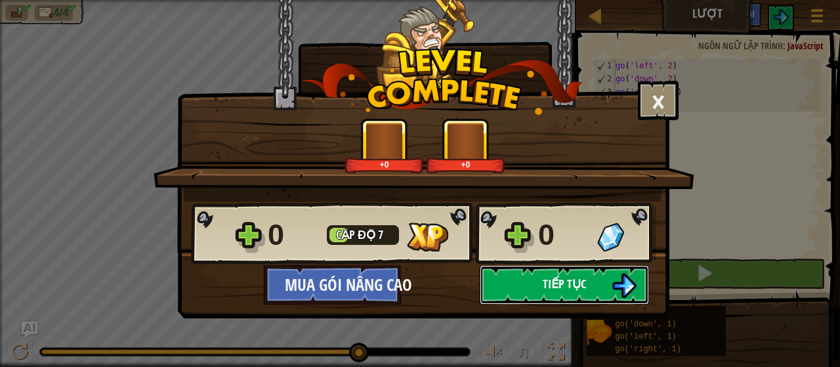
click at [586, 284] on span "Tiếp tục" at bounding box center [564, 284] width 43 height 16
select select "vi"
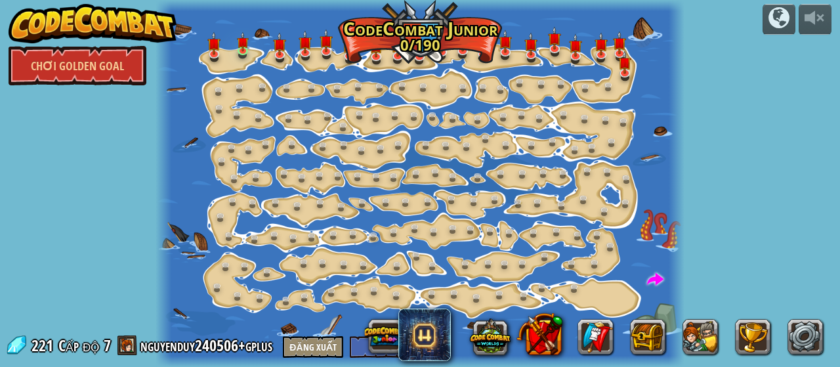
select select "vi"
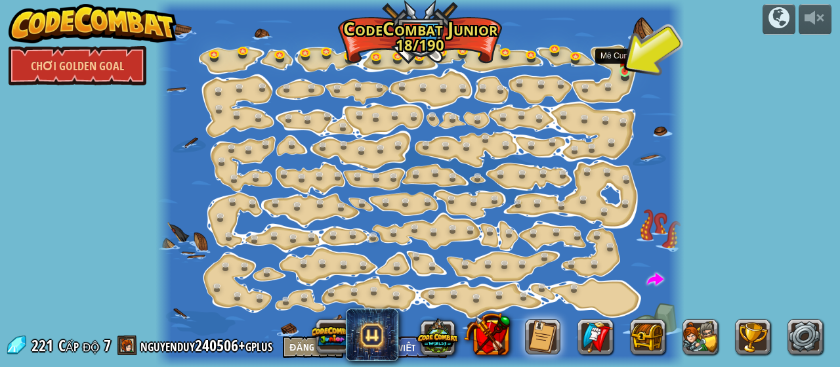
click at [624, 71] on img at bounding box center [624, 59] width 11 height 26
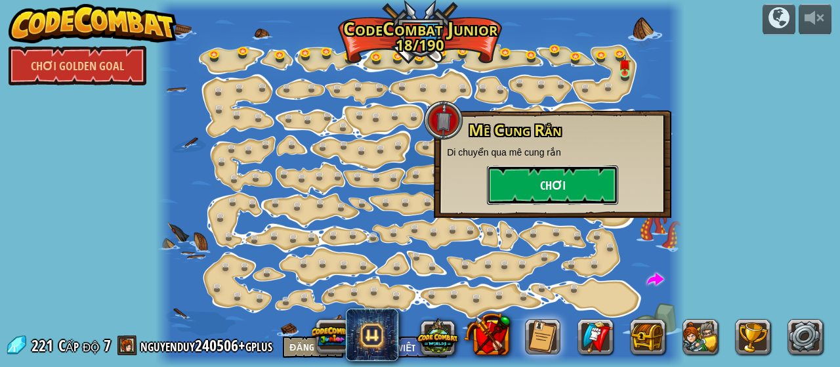
click at [572, 191] on button "Chơi" at bounding box center [552, 184] width 131 height 39
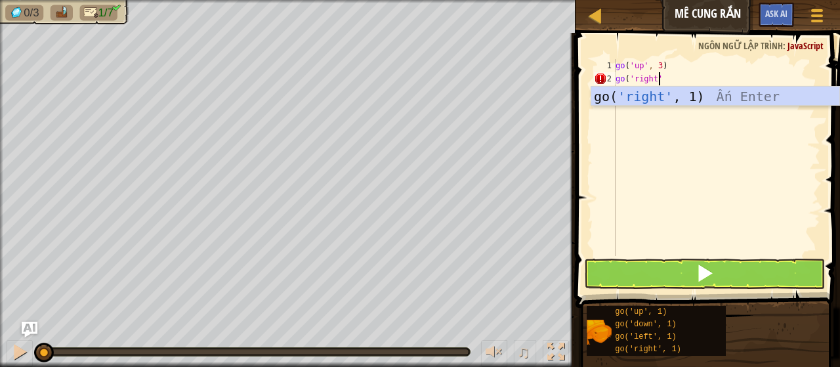
scroll to position [6, 3]
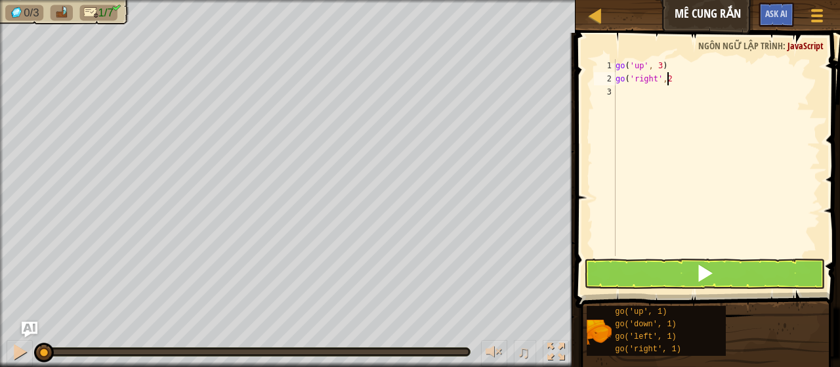
type textarea "go('right',2)"
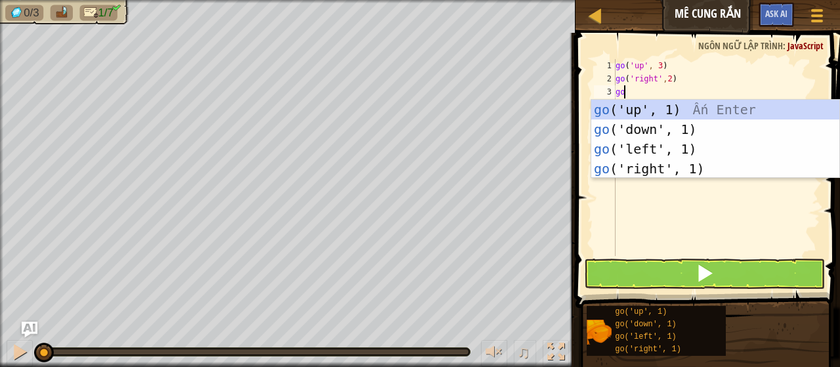
type textarea "gou"
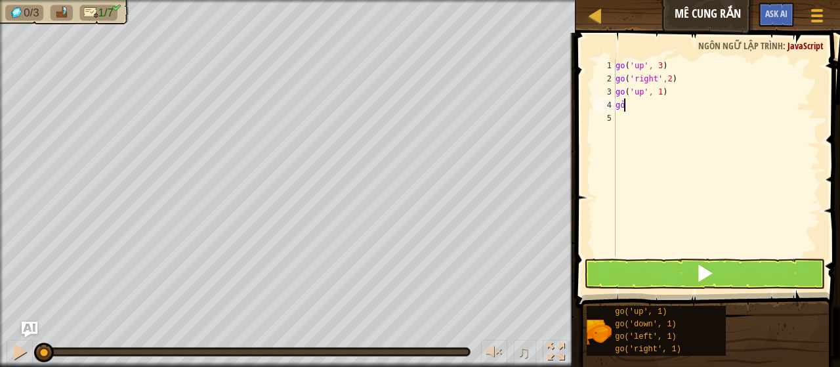
type textarea "gor"
type textarea "go('right', 2)"
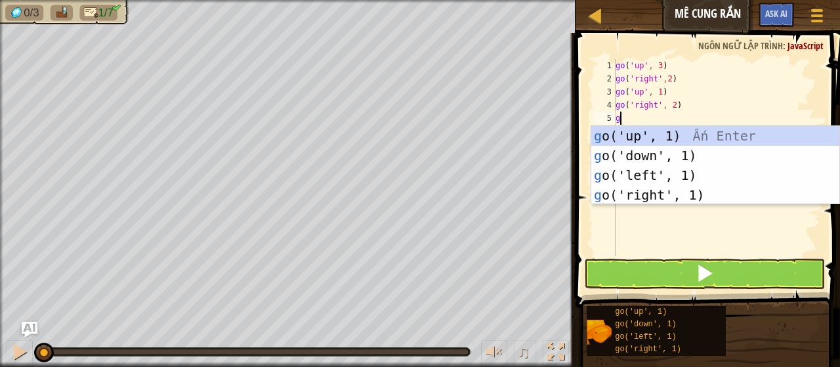
type textarea "go"
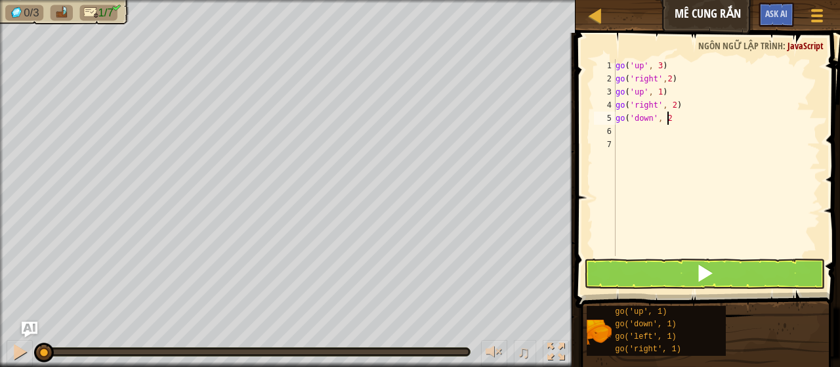
type textarea "go('down', 2)"
type textarea "gor"
type textarea "go('right', 2)"
type textarea "go"
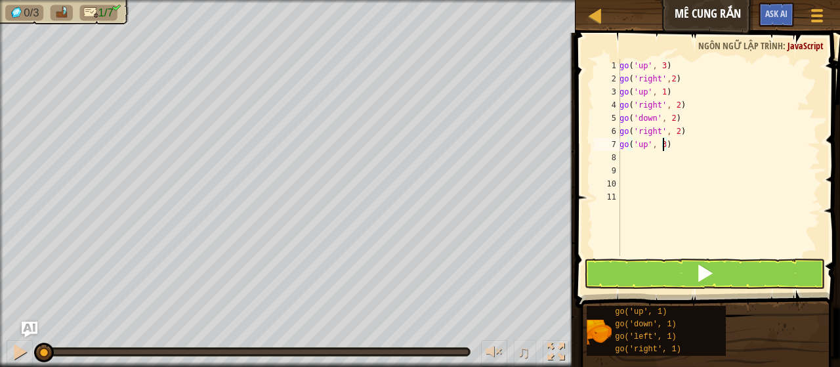
type textarea "go('up', 3)"
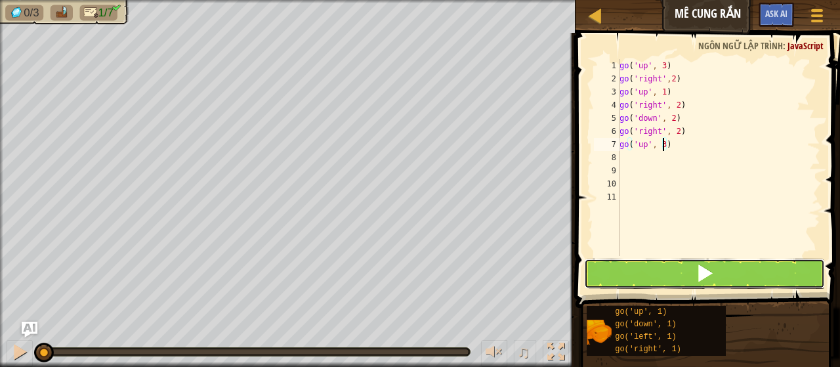
click at [706, 272] on span at bounding box center [705, 273] width 18 height 18
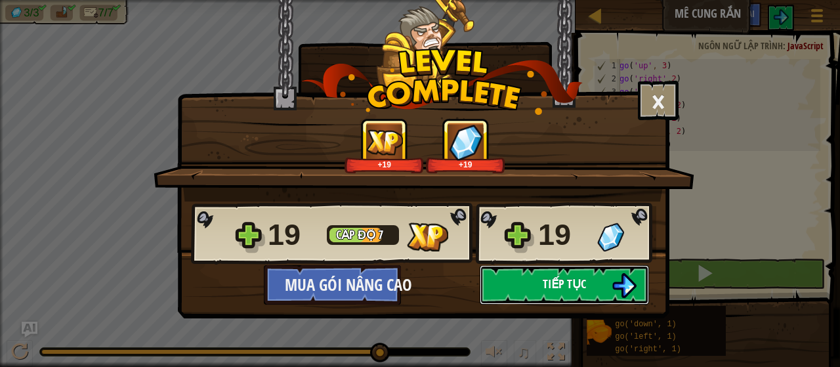
click at [571, 290] on span "Tiếp tục" at bounding box center [564, 284] width 43 height 16
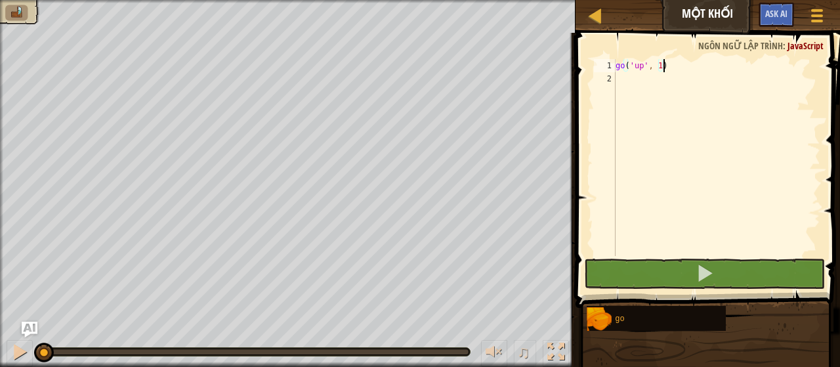
click at [659, 72] on div "go ( 'up' , 1 )" at bounding box center [716, 170] width 207 height 223
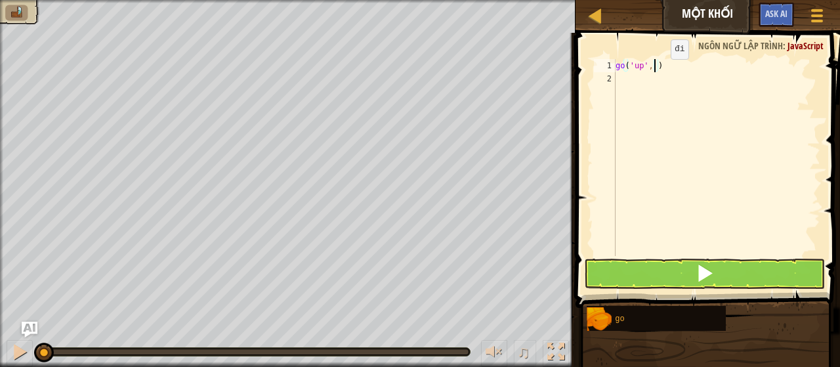
type textarea "go('up', 2)"
click at [653, 87] on div "go ( 'up' , 2 )" at bounding box center [716, 170] width 207 height 223
type textarea "gole"
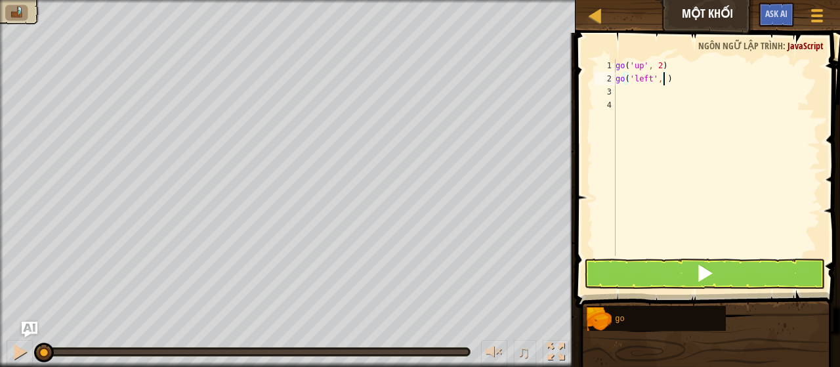
type textarea "go('left', 4)"
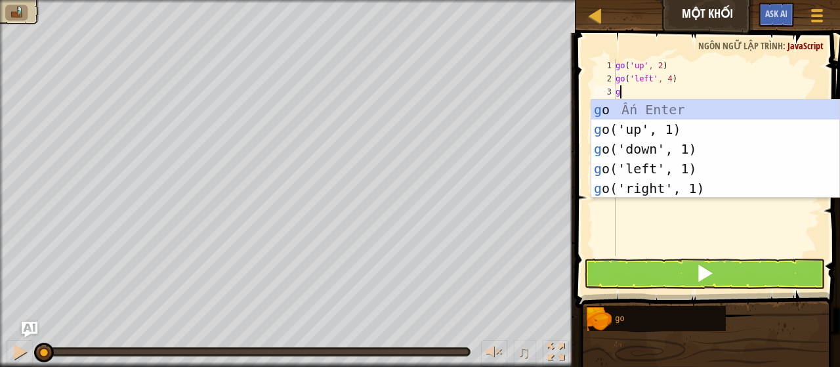
type textarea "go"
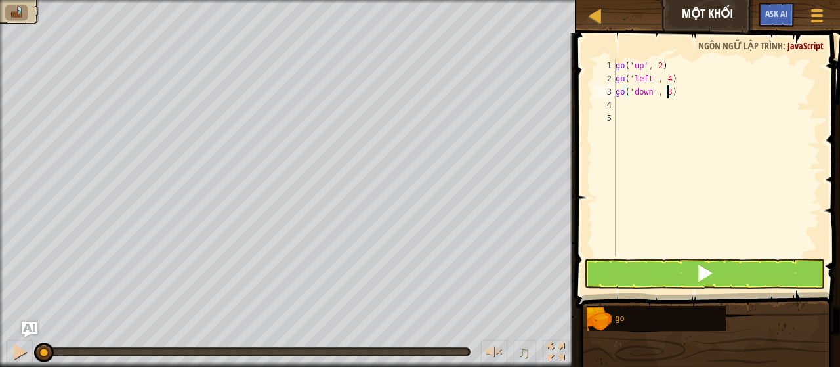
type textarea "go('down', 2)"
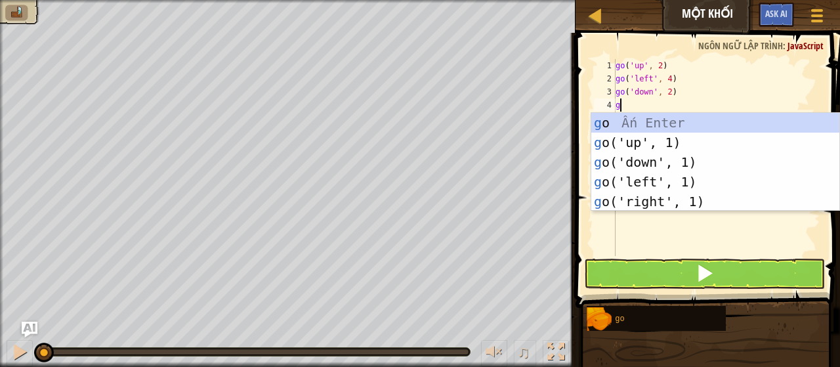
type textarea "go"
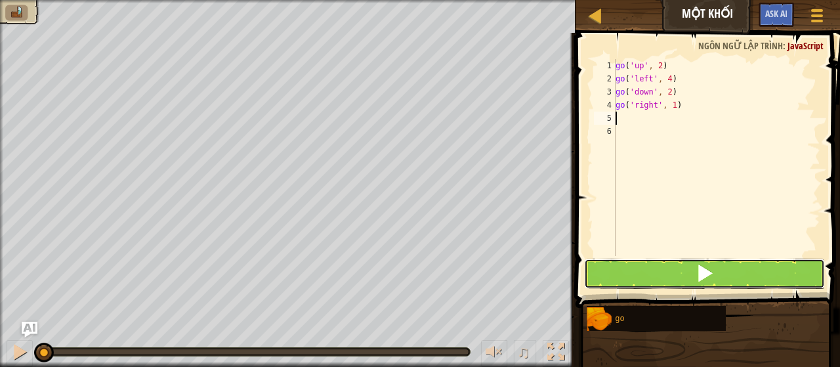
click at [687, 269] on button at bounding box center [705, 274] width 242 height 30
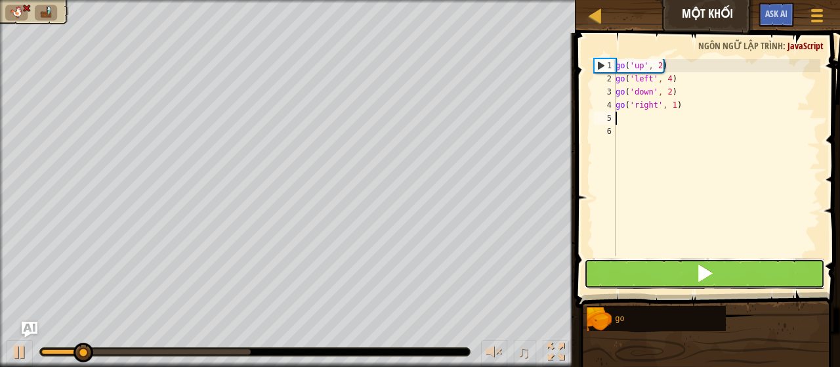
click at [689, 269] on button at bounding box center [705, 274] width 242 height 30
click at [690, 269] on button at bounding box center [705, 274] width 242 height 30
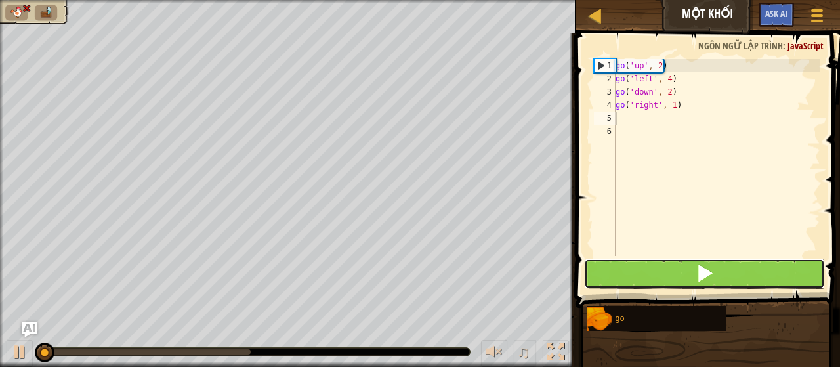
click at [690, 269] on button at bounding box center [705, 274] width 242 height 30
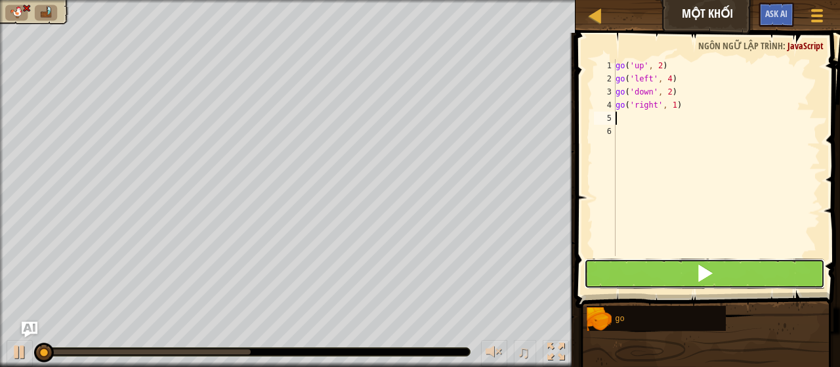
click at [690, 269] on button at bounding box center [705, 274] width 242 height 30
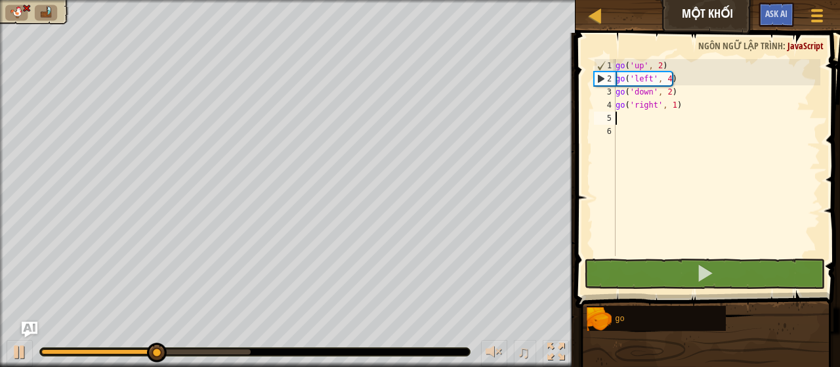
click at [675, 87] on div "go ( 'up' , 2 ) go ( 'left' , 4 ) go ( 'down' , 2 ) go ( 'right' , 1 )" at bounding box center [716, 170] width 207 height 223
click at [668, 80] on div "go ( 'up' , 2 ) go ( 'left' , 4 ) go ( 'down' , 2 ) go ( 'right' , 1 )" at bounding box center [716, 170] width 207 height 223
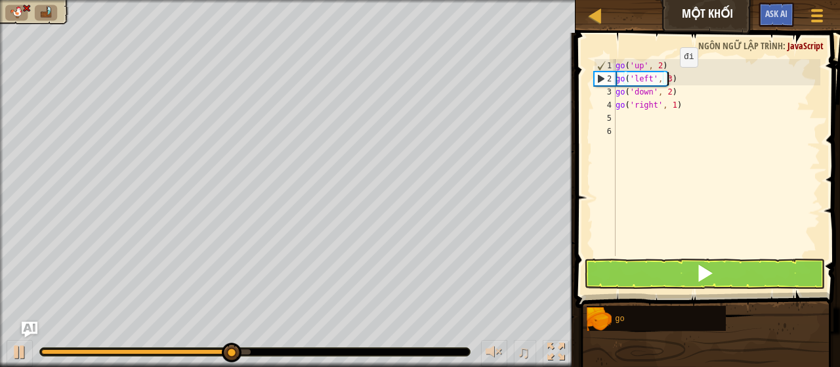
scroll to position [6, 4]
type textarea "go('left', 3)"
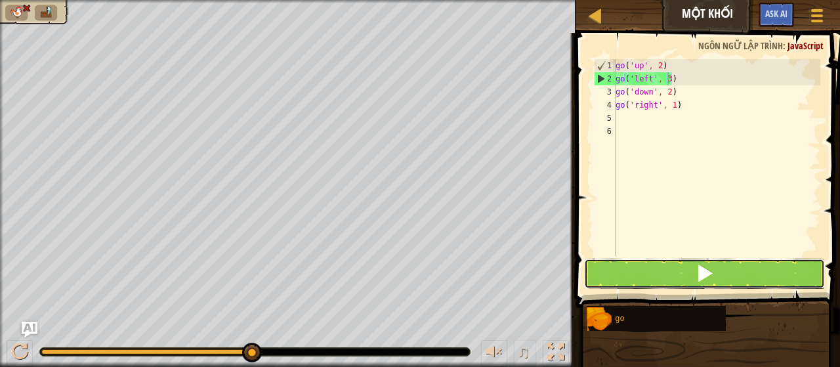
click at [693, 273] on button at bounding box center [705, 274] width 242 height 30
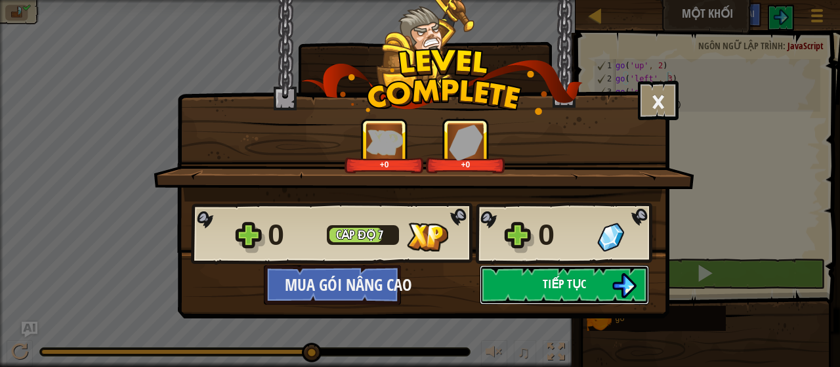
click at [637, 286] on button "Tiếp tục" at bounding box center [564, 284] width 169 height 39
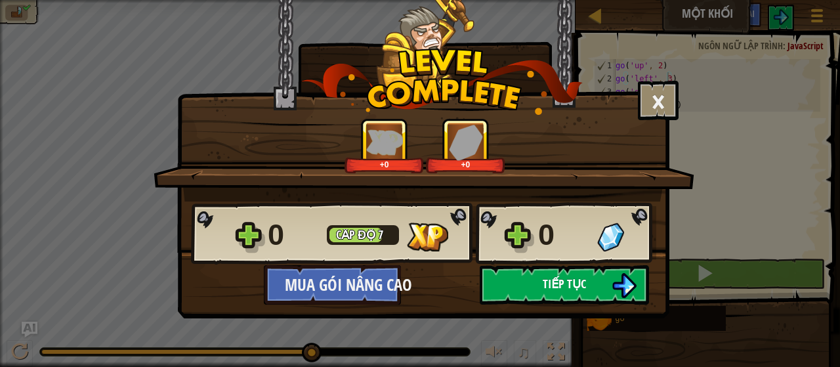
select select "vi"
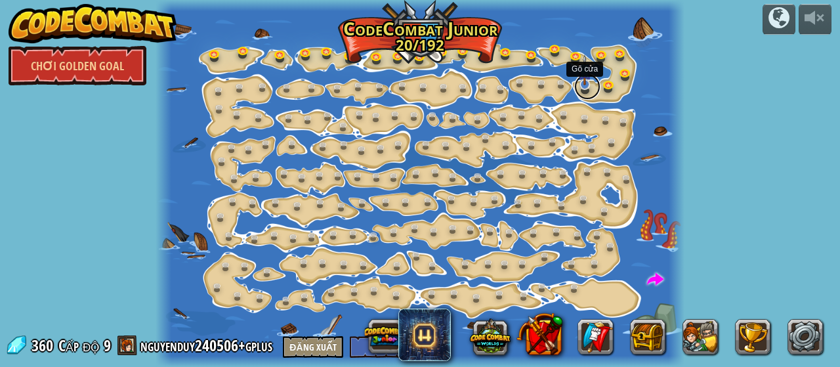
click at [586, 89] on link at bounding box center [587, 87] width 26 height 26
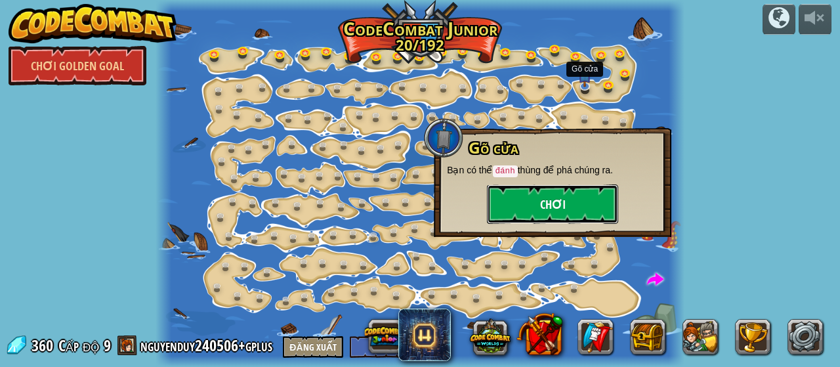
click at [571, 200] on button "Chơi" at bounding box center [552, 203] width 131 height 39
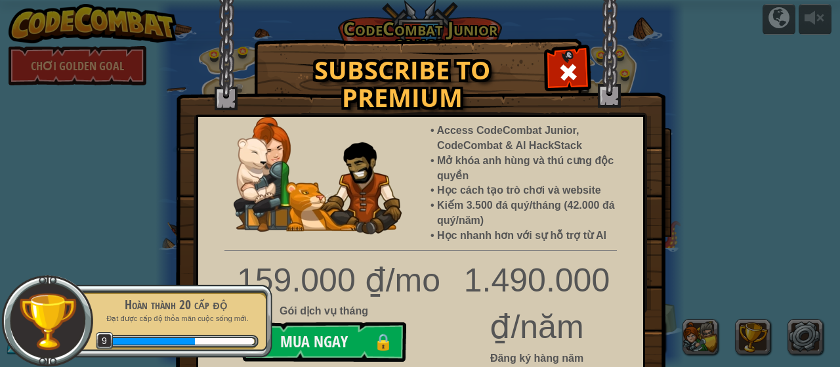
scroll to position [66, 0]
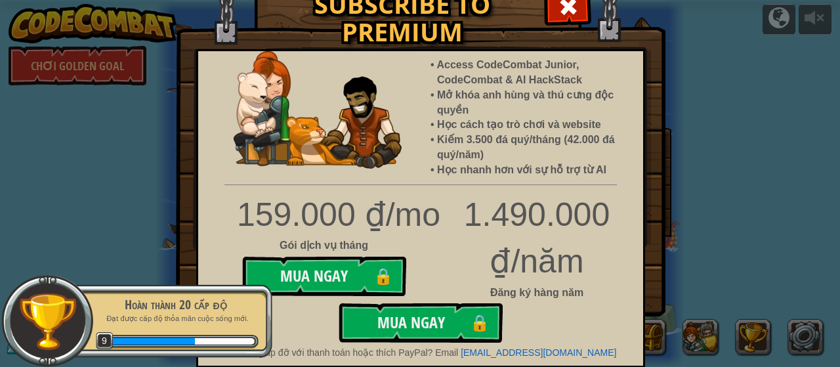
click at [500, 180] on div "Access CodeCombat Junior, CodeCombat & AI HackStack Mở khóa anh hùng và thú cưn…" at bounding box center [420, 208] width 449 height 318
drag, startPoint x: 501, startPoint y: 179, endPoint x: 512, endPoint y: 177, distance: 11.5
click at [503, 179] on div "Access CodeCombat Junior, CodeCombat & AI HackStack Mở khóa anh hùng và thú cưn…" at bounding box center [420, 208] width 449 height 318
click at [754, 163] on div "Subscribe to Premium Access CodeCombat Junior, CodeCombat & AI HackStack Mở khó…" at bounding box center [420, 183] width 840 height 367
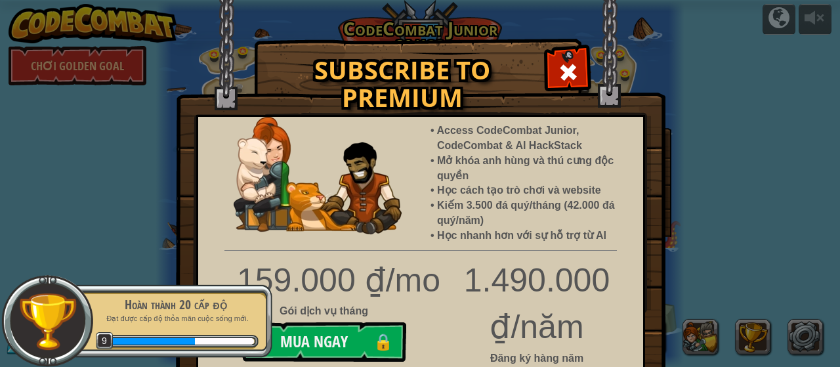
click at [739, 171] on div "Subscribe to Premium Access CodeCombat Junior, CodeCombat & AI HackStack Mở khó…" at bounding box center [420, 183] width 840 height 367
click at [570, 64] on span at bounding box center [568, 72] width 21 height 21
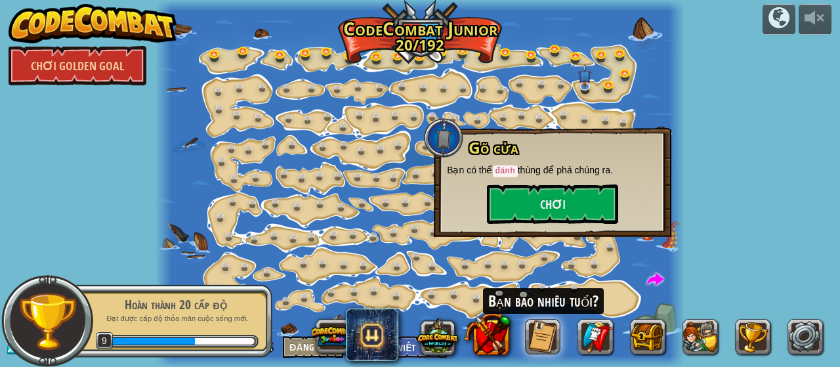
click at [513, 144] on span "Gõ cửa" at bounding box center [494, 148] width 50 height 22
click at [588, 115] on link at bounding box center [589, 121] width 26 height 26
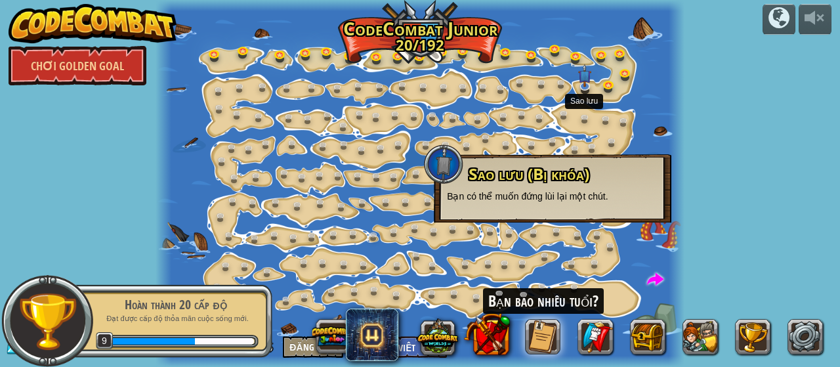
click at [613, 110] on div at bounding box center [420, 183] width 529 height 367
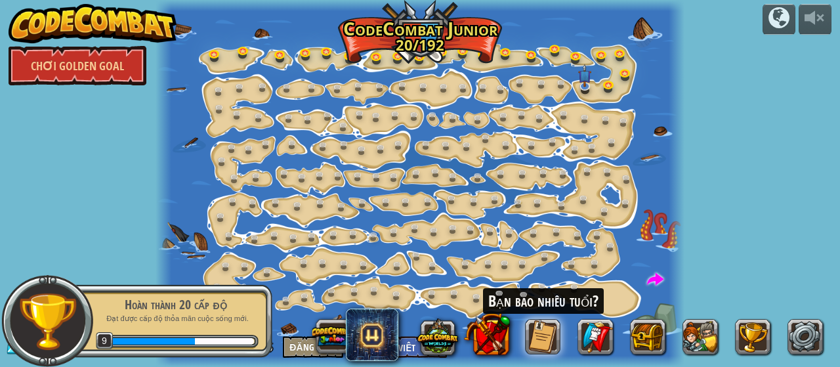
click at [714, 123] on div "powered by Chơi Golden Goal Biến Đổi Bước Thay đổi [MEDICAL_DATA] số bước. 15a.…" at bounding box center [420, 183] width 840 height 367
click at [530, 297] on link at bounding box center [528, 298] width 26 height 26
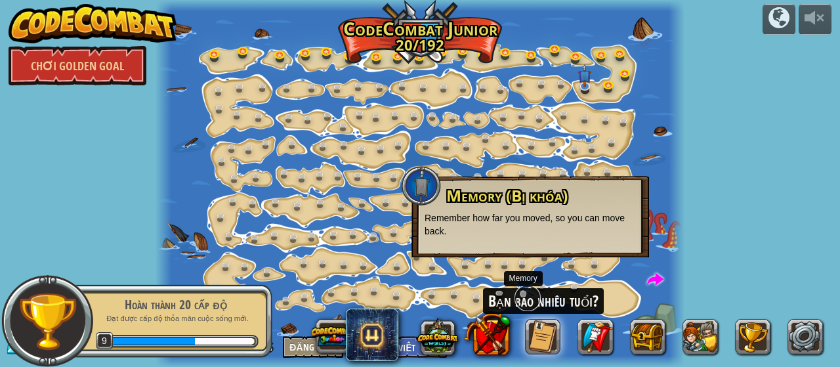
click at [530, 306] on link at bounding box center [528, 298] width 26 height 26
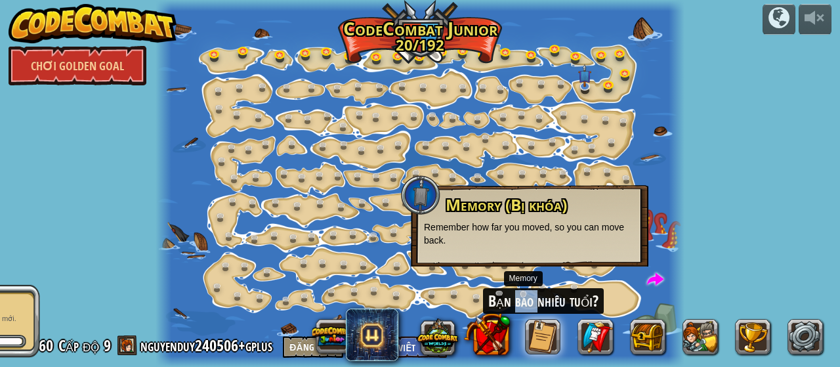
click at [530, 307] on div "Bạn bao nhiêu tuổi?" at bounding box center [543, 301] width 121 height 26
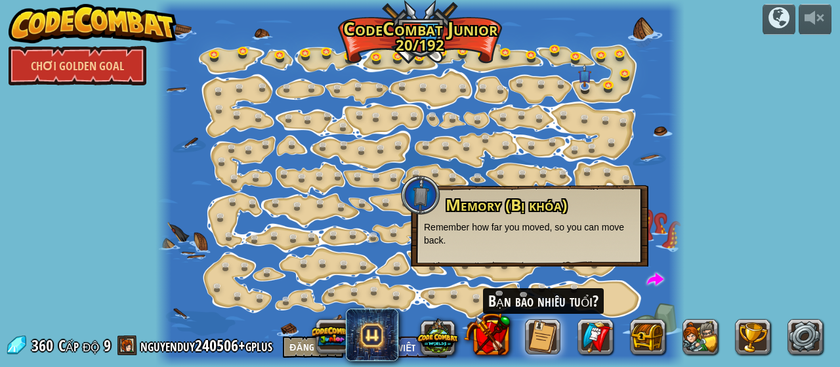
click at [569, 304] on div "Bạn bao nhiêu tuổi?" at bounding box center [543, 301] width 121 height 26
click at [593, 307] on div "Bạn bao nhiêu tuổi?" at bounding box center [543, 301] width 121 height 26
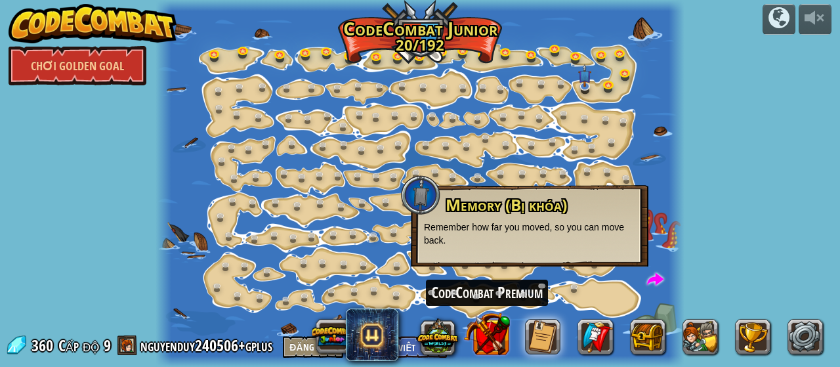
click at [495, 327] on button at bounding box center [487, 334] width 46 height 46
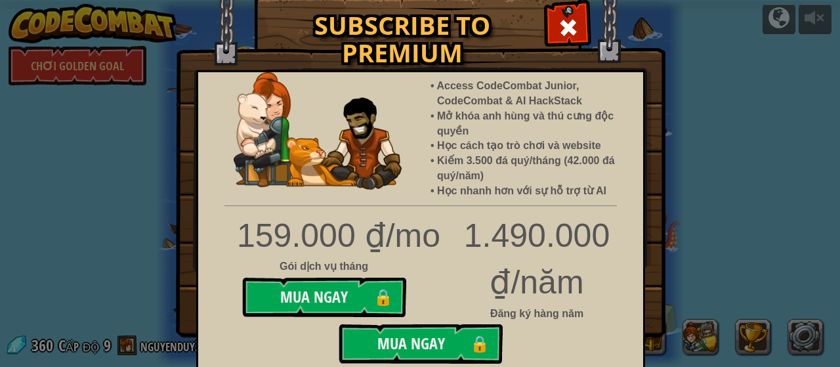
scroll to position [66, 0]
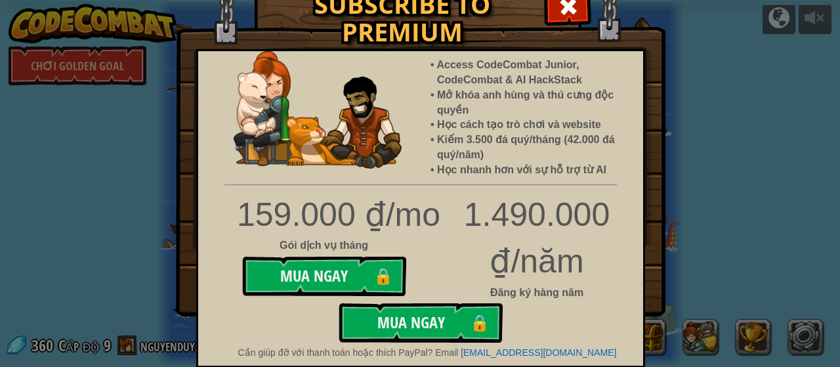
click at [725, 194] on div "Subscribe to Premium Access CodeCombat Junior, CodeCombat & AI HackStack Mở khó…" at bounding box center [420, 183] width 840 height 367
click at [563, 12] on span at bounding box center [568, 6] width 21 height 21
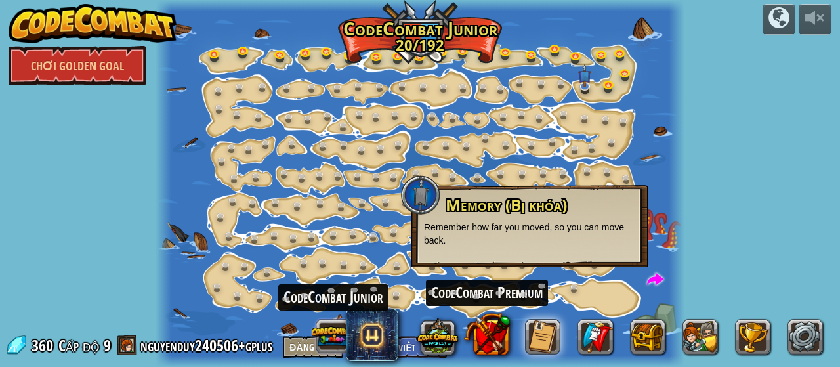
click at [340, 342] on button at bounding box center [333, 336] width 41 height 41
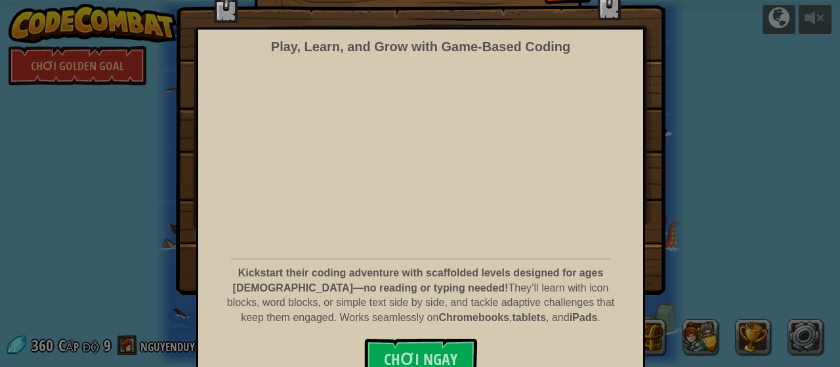
scroll to position [106, 0]
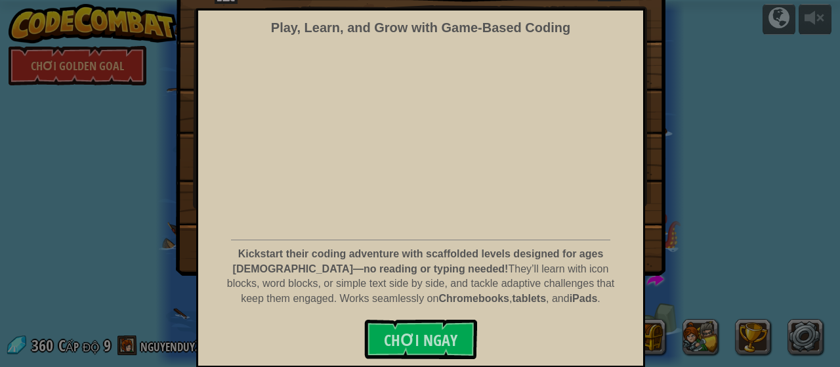
click at [722, 206] on div "CodeCombat Junior Play, Learn, and Grow with Game‑Based Coding Kickstart their …" at bounding box center [420, 103] width 840 height 341
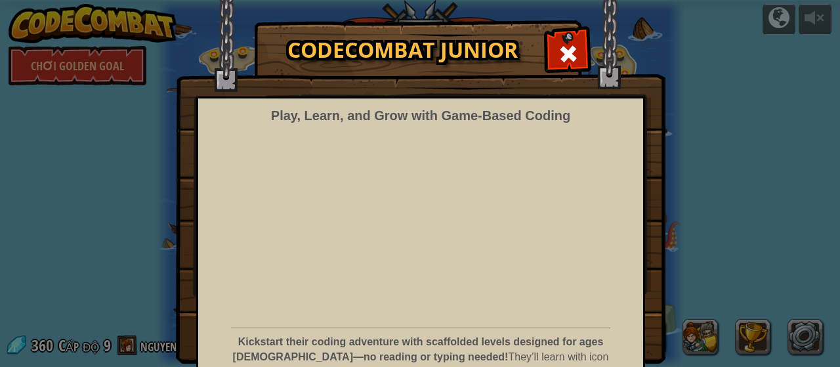
scroll to position [0, 0]
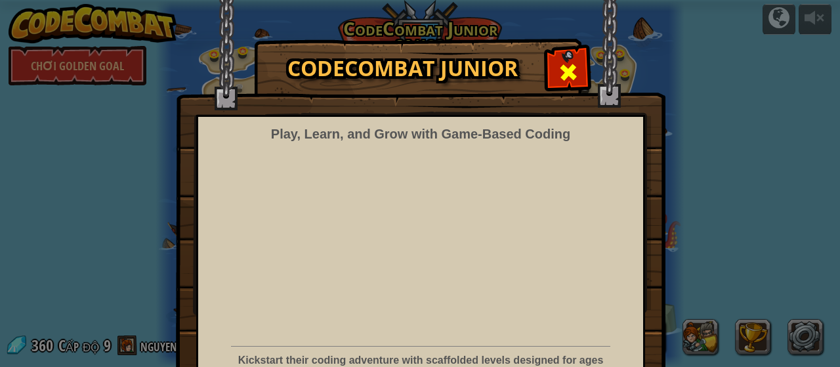
click at [558, 62] on span at bounding box center [568, 72] width 21 height 21
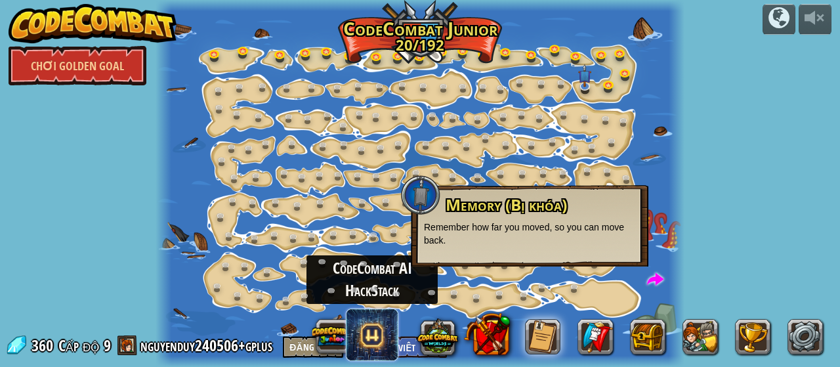
click at [362, 326] on span at bounding box center [372, 335] width 53 height 53
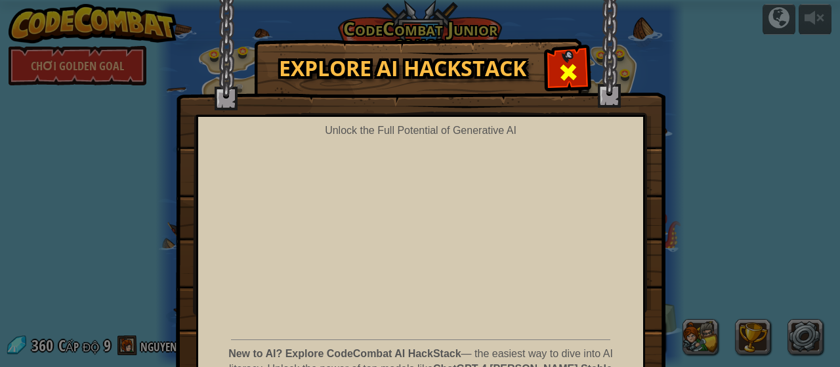
click at [559, 58] on div at bounding box center [568, 70] width 41 height 41
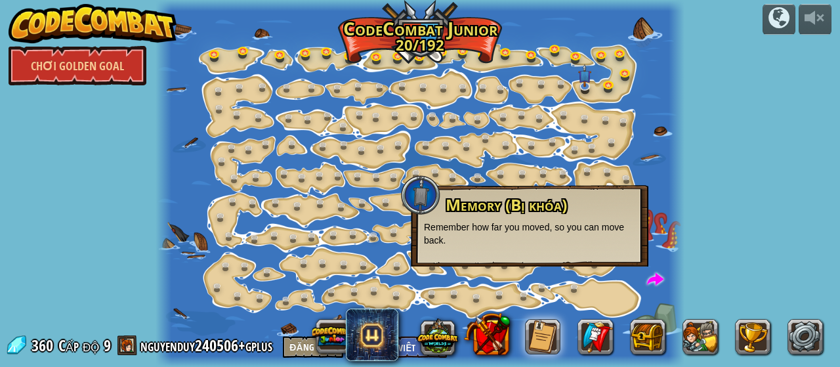
click at [562, 72] on div at bounding box center [420, 183] width 529 height 367
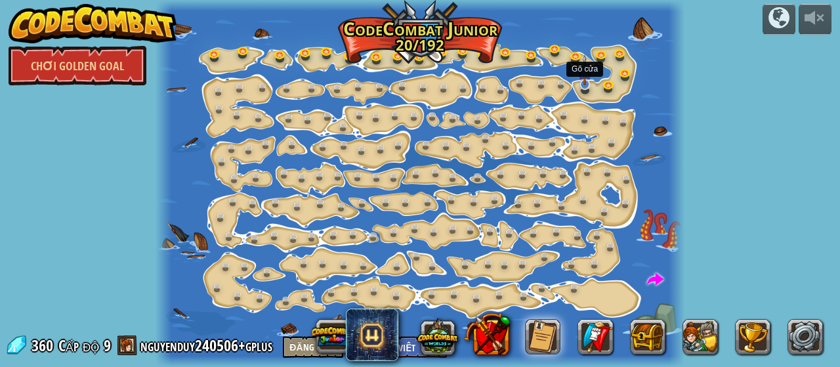
click at [590, 83] on img at bounding box center [585, 69] width 14 height 31
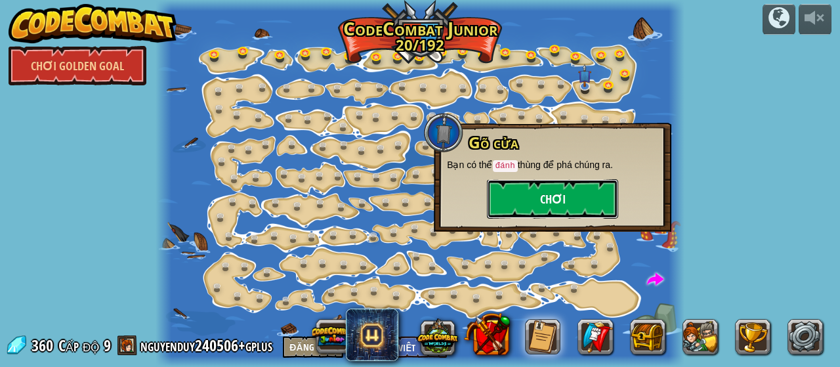
click at [576, 186] on button "Chơi" at bounding box center [552, 198] width 131 height 39
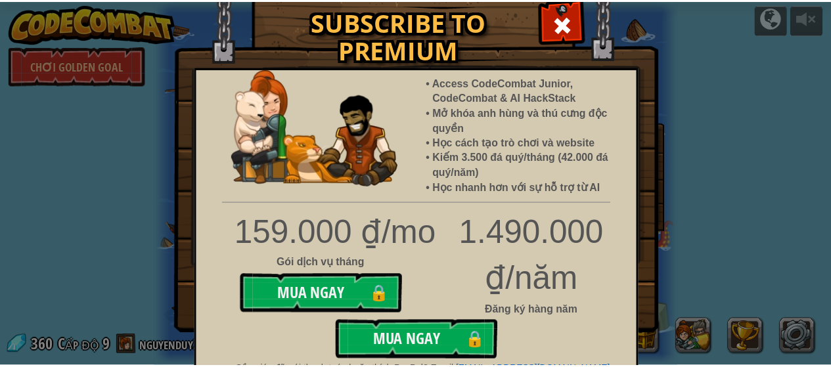
scroll to position [66, 0]
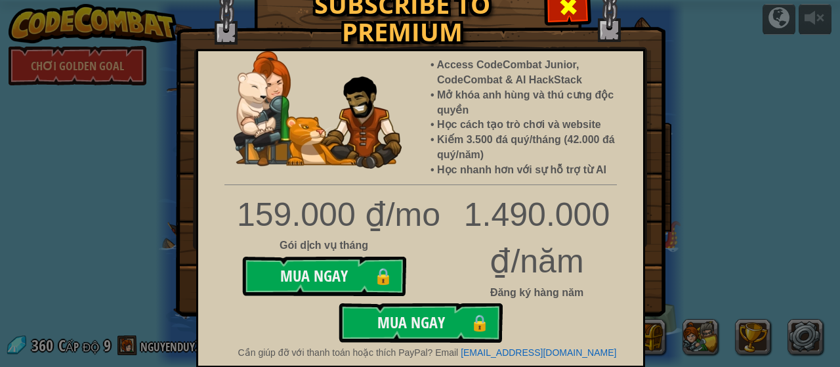
click at [562, 11] on span at bounding box center [568, 6] width 21 height 21
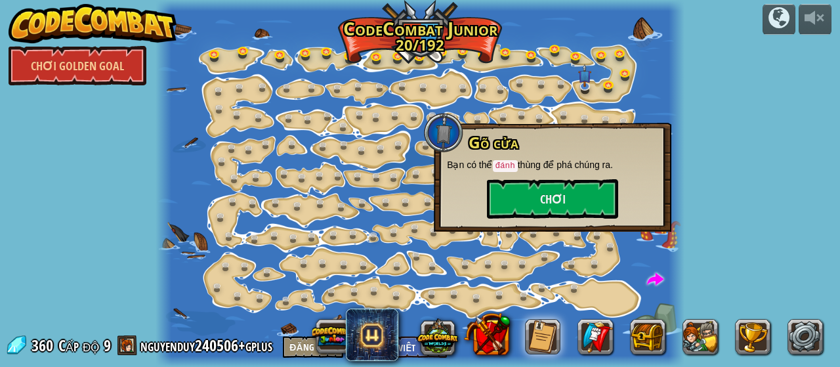
click at [416, 346] on div at bounding box center [569, 337] width 525 height 53
click at [410, 348] on div at bounding box center [569, 337] width 525 height 53
click at [676, 163] on div at bounding box center [677, 183] width 16 height 367
click at [683, 160] on div at bounding box center [677, 183] width 16 height 367
click at [824, 351] on div at bounding box center [569, 337] width 525 height 53
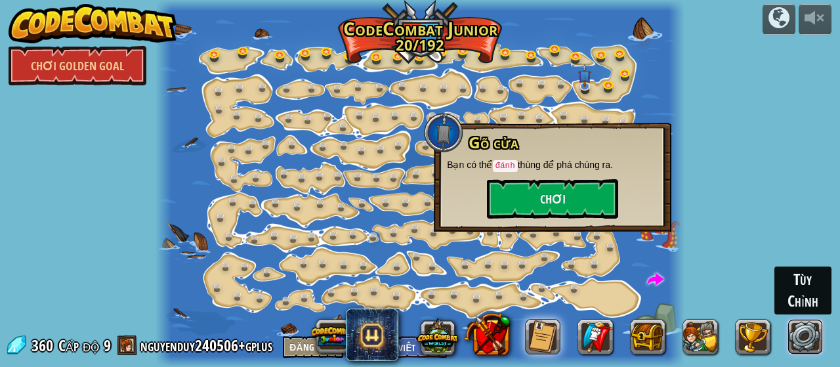
click at [815, 339] on link at bounding box center [805, 337] width 35 height 35
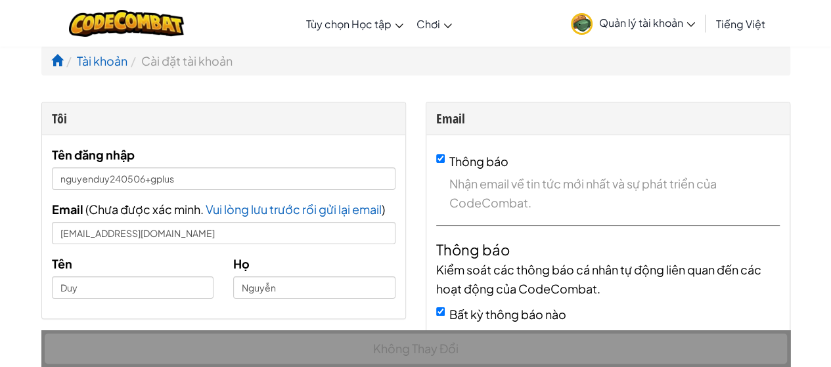
select select "vi"
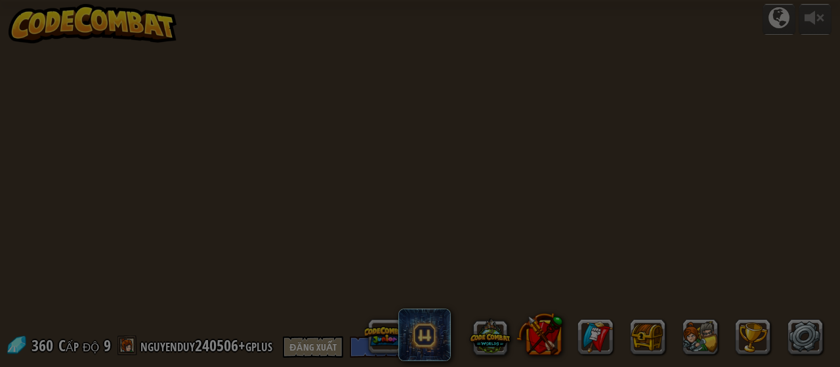
select select "vi"
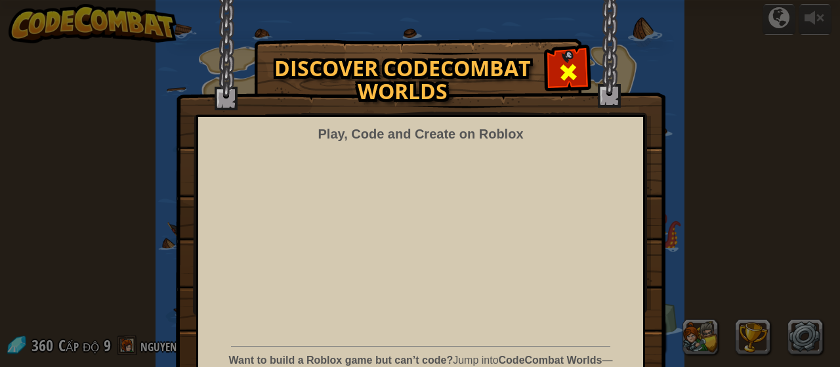
click at [548, 57] on div at bounding box center [568, 70] width 41 height 41
select select "vi"
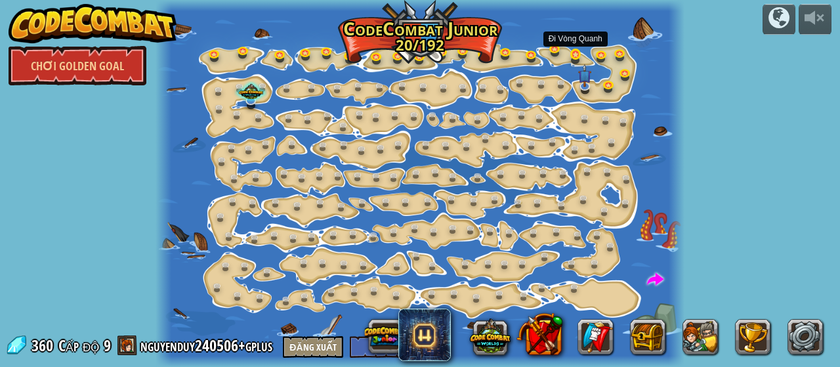
click at [566, 58] on link at bounding box center [579, 57] width 26 height 26
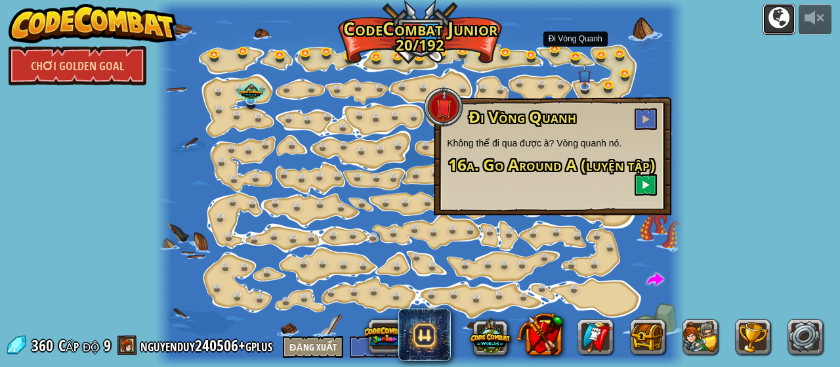
click at [768, 21] on button at bounding box center [779, 19] width 33 height 31
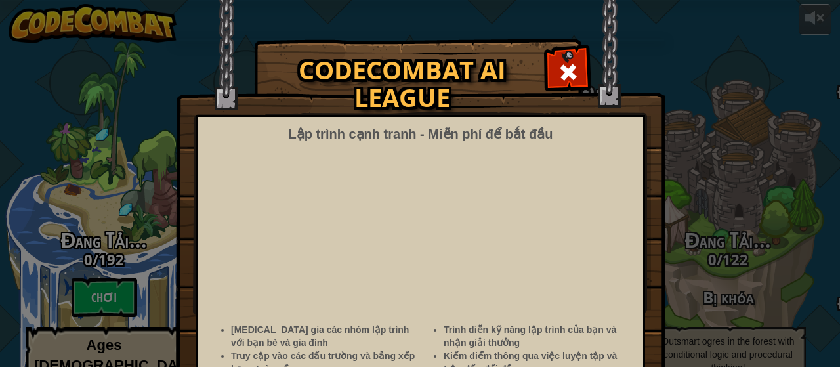
select select "vi"
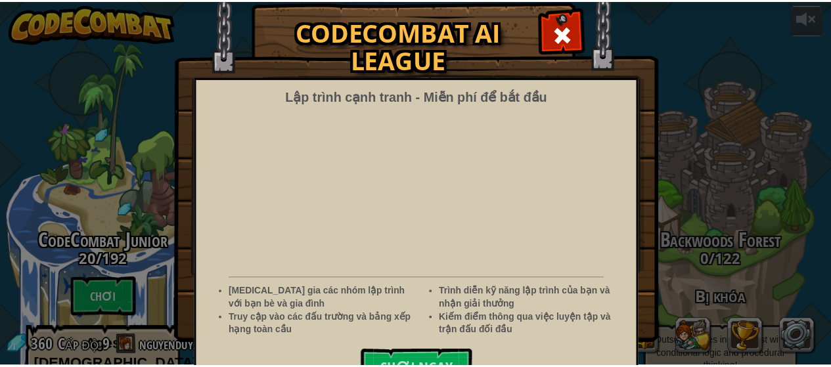
scroll to position [68, 0]
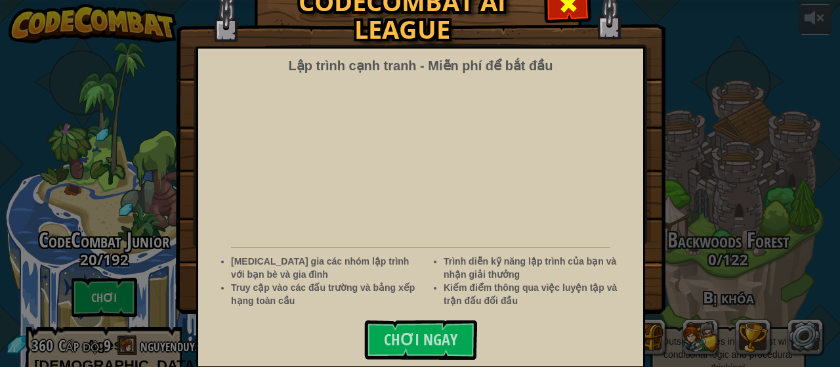
click at [561, 22] on div at bounding box center [568, 2] width 41 height 41
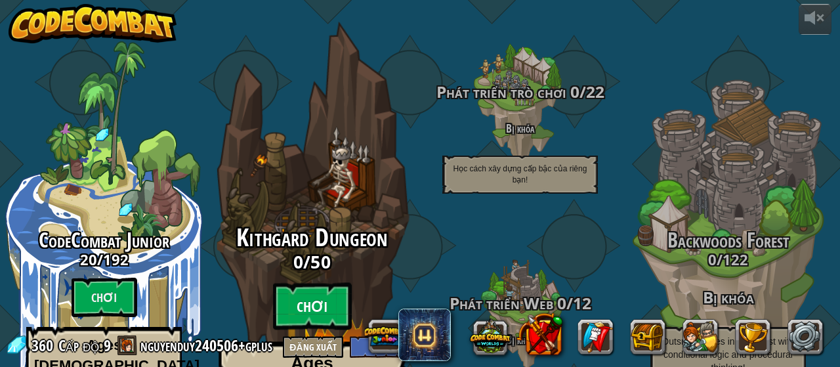
click at [290, 283] on btn "Chơi" at bounding box center [312, 306] width 79 height 47
select select "vi"
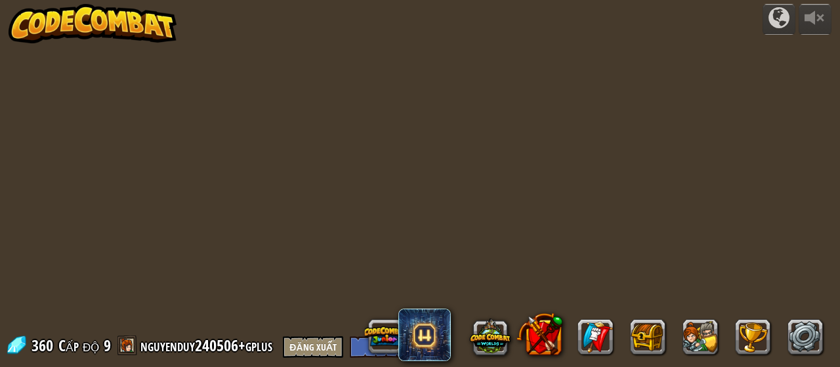
select select "vi"
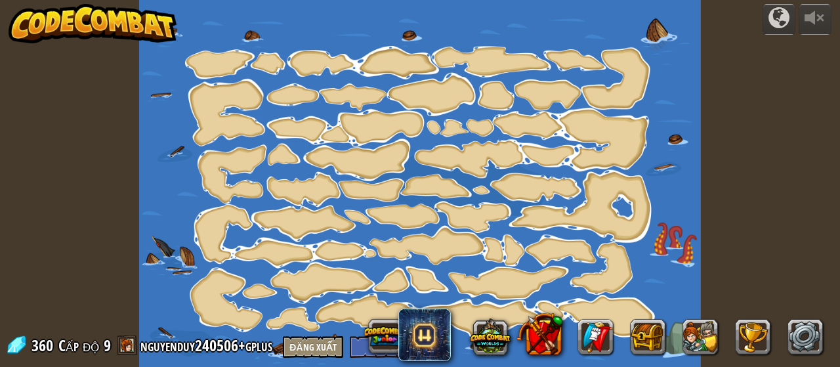
select select "vi"
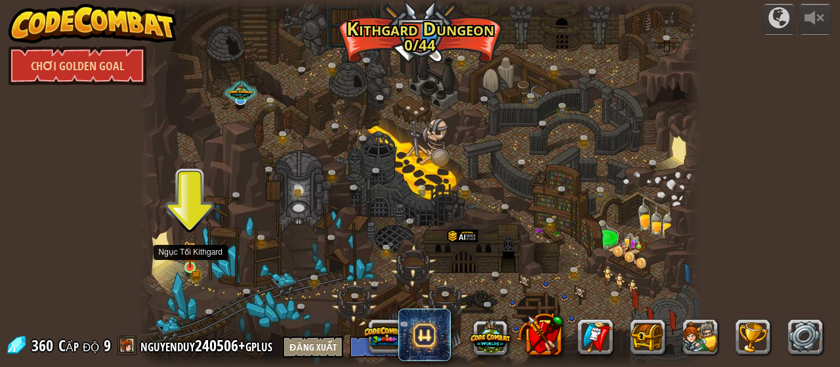
click at [192, 255] on img at bounding box center [189, 254] width 7 height 7
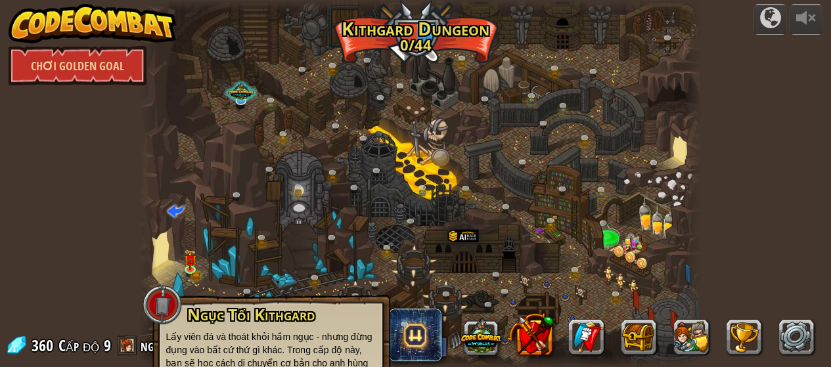
scroll to position [97, 0]
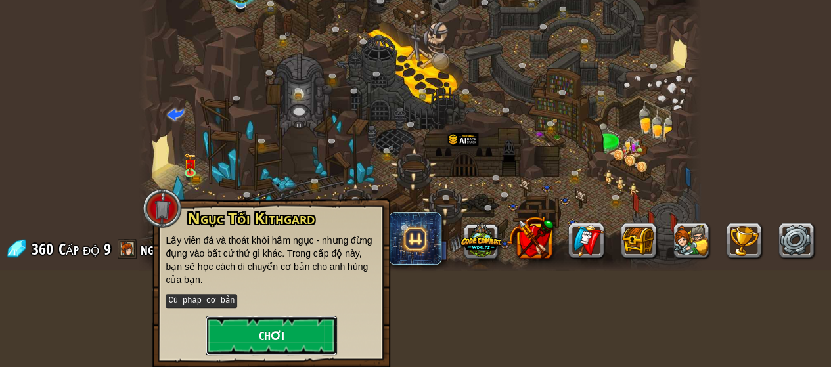
click at [299, 329] on button "Chơi" at bounding box center [271, 335] width 131 height 39
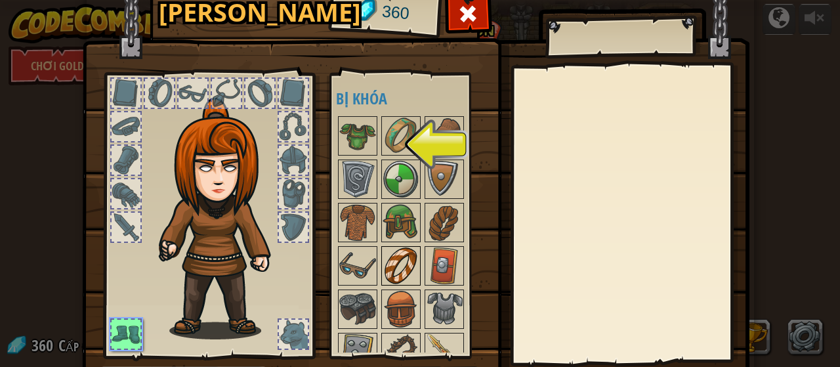
scroll to position [131, 0]
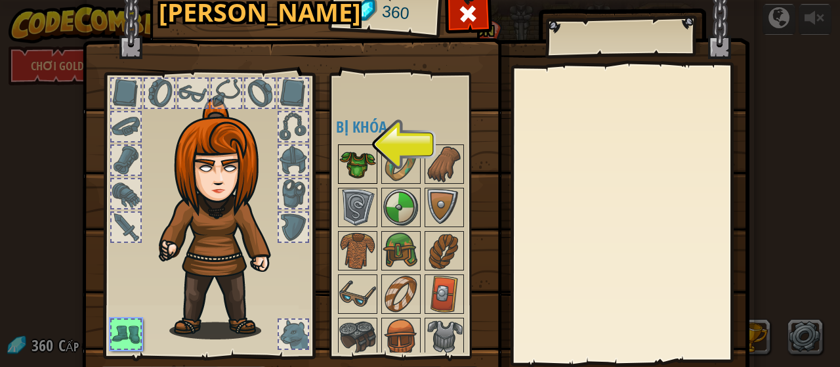
click at [361, 171] on img at bounding box center [357, 164] width 37 height 37
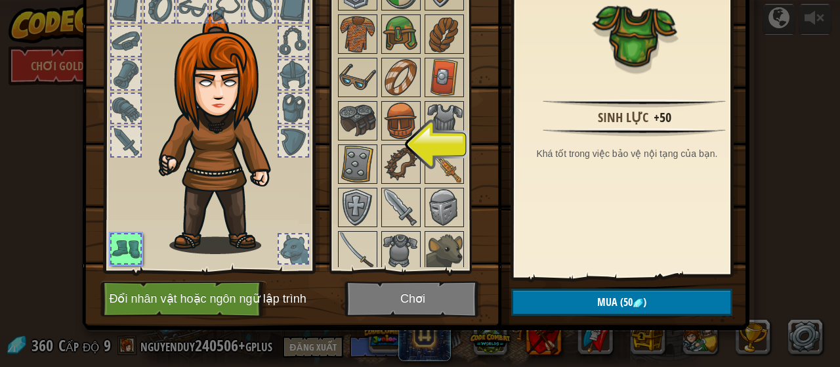
scroll to position [0, 0]
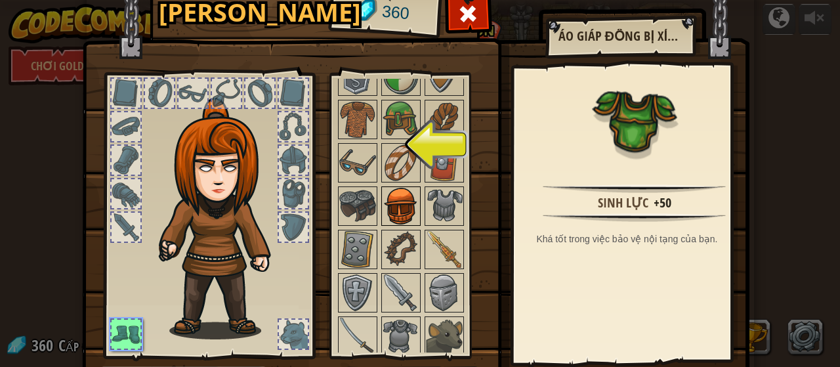
click at [403, 204] on img at bounding box center [401, 206] width 37 height 37
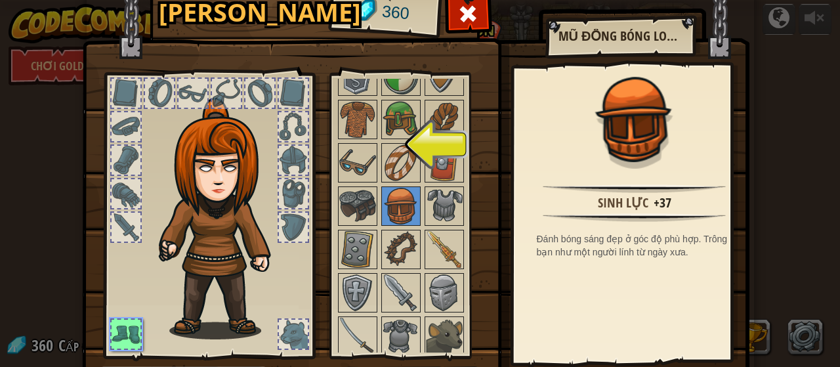
scroll to position [85, 0]
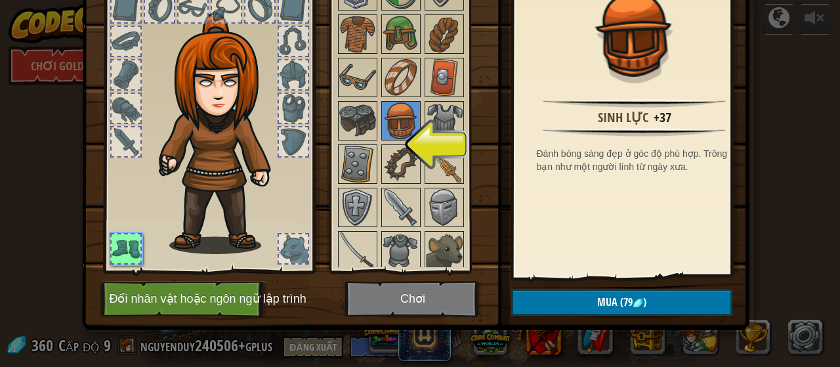
click at [416, 195] on div at bounding box center [418, 99] width 165 height 347
click at [426, 194] on img at bounding box center [444, 207] width 37 height 37
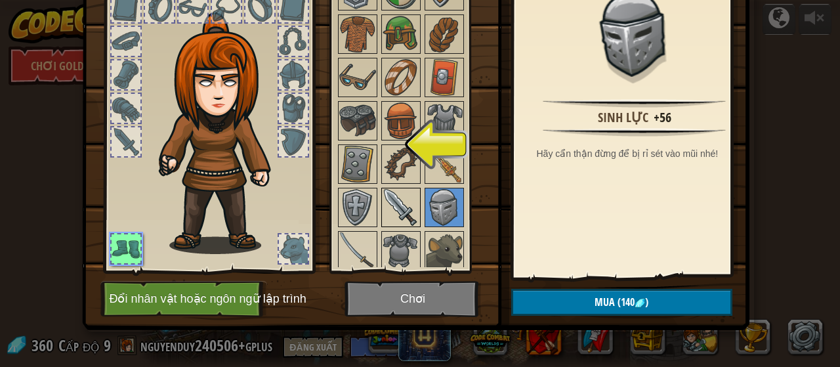
click at [408, 206] on img at bounding box center [401, 207] width 37 height 37
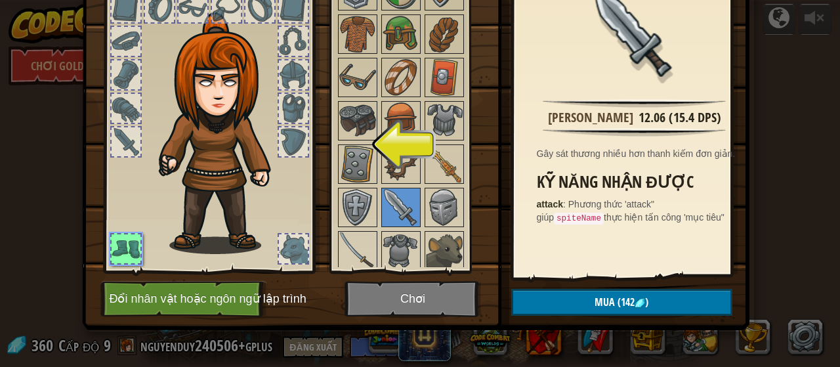
scroll to position [0, 0]
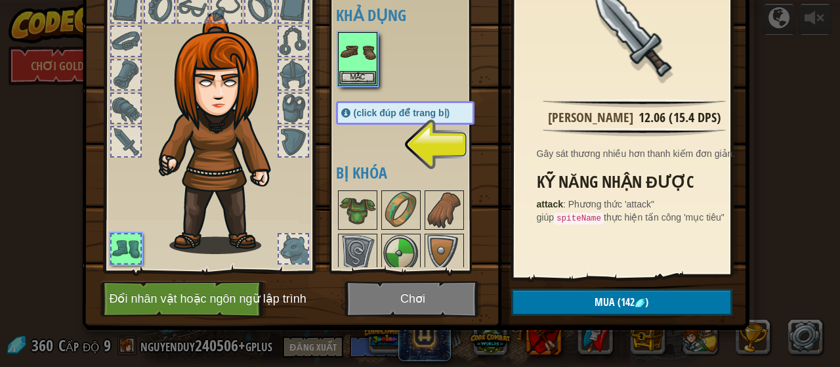
click at [357, 23] on h4 "Khả dụng" at bounding box center [418, 15] width 165 height 17
click at [360, 39] on img at bounding box center [357, 51] width 37 height 37
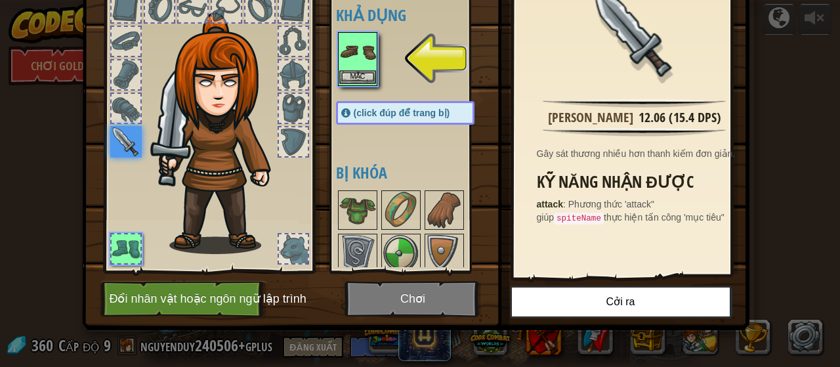
click at [349, 53] on img at bounding box center [357, 51] width 37 height 37
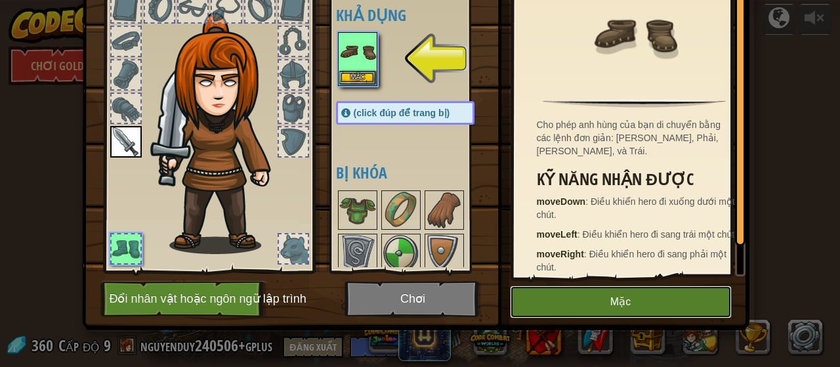
click at [631, 296] on button "Mặc" at bounding box center [621, 302] width 222 height 33
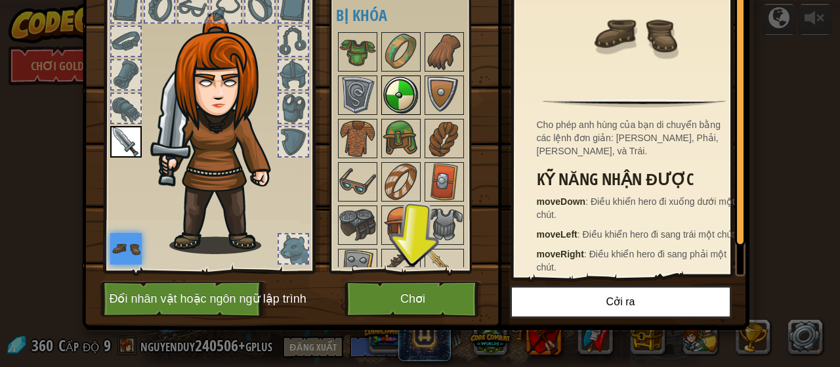
click at [395, 102] on img at bounding box center [401, 95] width 37 height 37
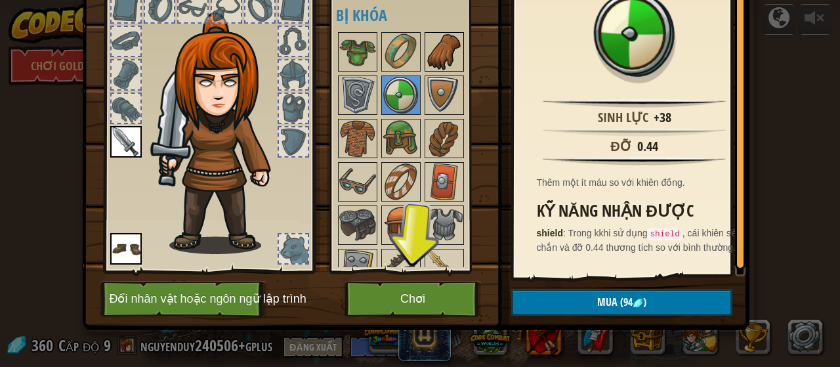
click at [431, 70] on div at bounding box center [444, 51] width 39 height 39
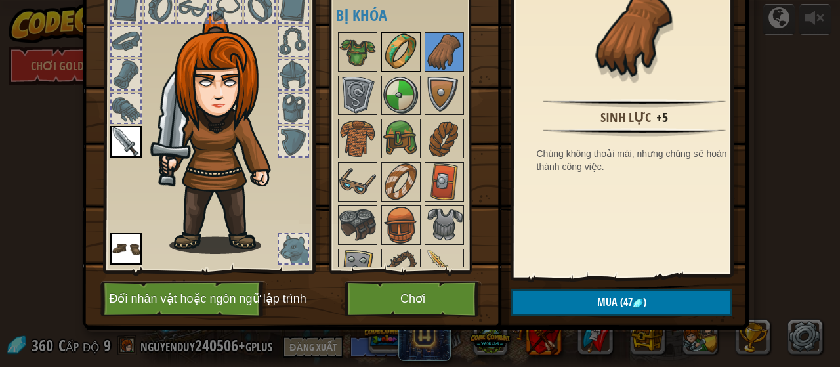
click at [406, 55] on img at bounding box center [401, 51] width 37 height 37
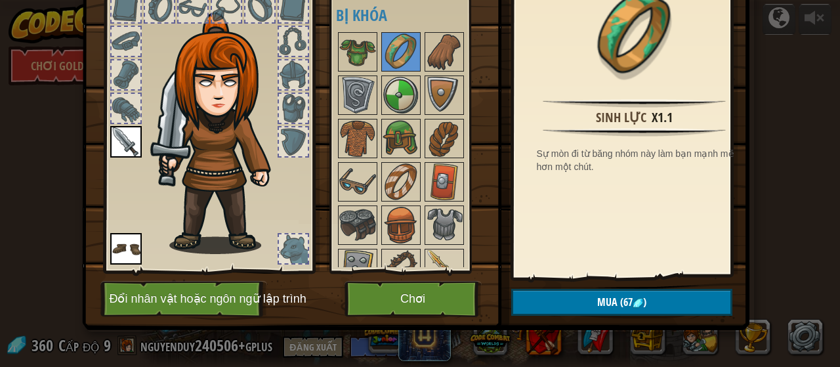
click at [470, 129] on div at bounding box center [418, 203] width 165 height 347
click at [454, 140] on img at bounding box center [444, 138] width 37 height 37
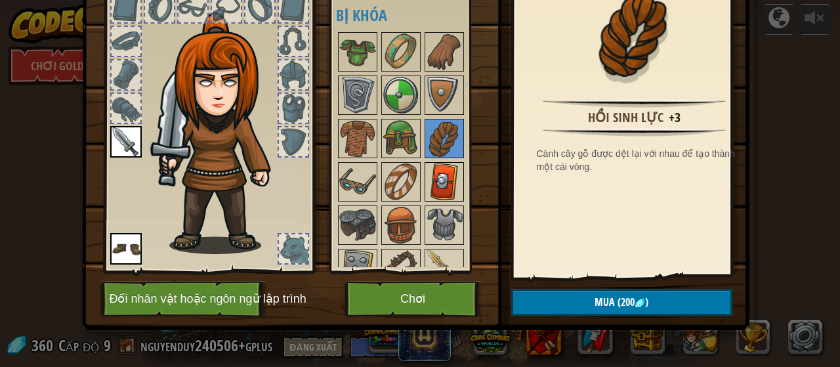
click at [446, 188] on img at bounding box center [444, 181] width 37 height 37
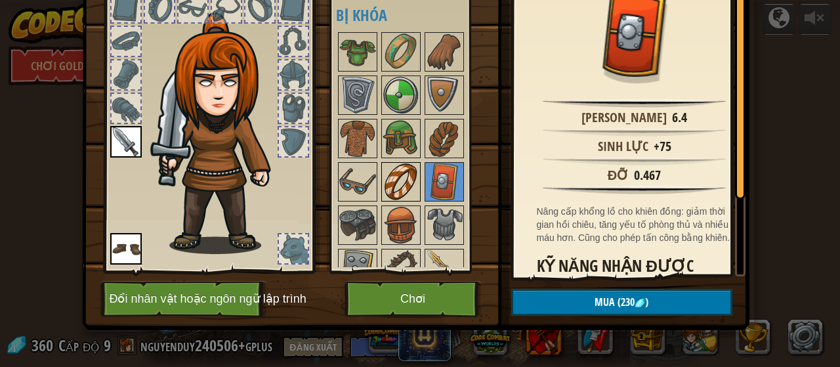
click at [401, 188] on img at bounding box center [401, 181] width 37 height 37
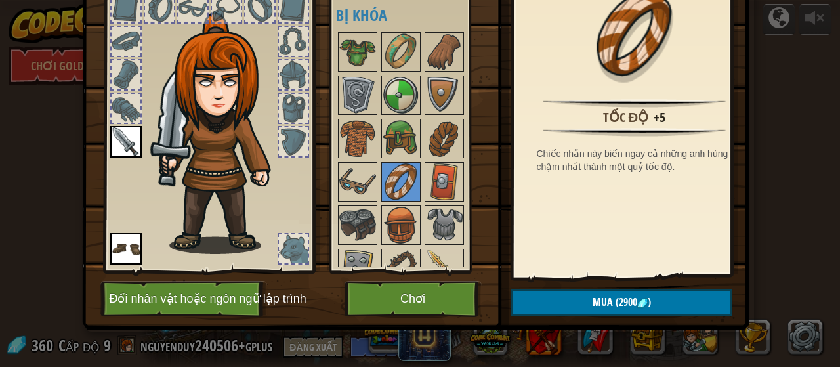
click at [416, 184] on div at bounding box center [418, 203] width 165 height 347
click at [426, 180] on img at bounding box center [444, 181] width 37 height 37
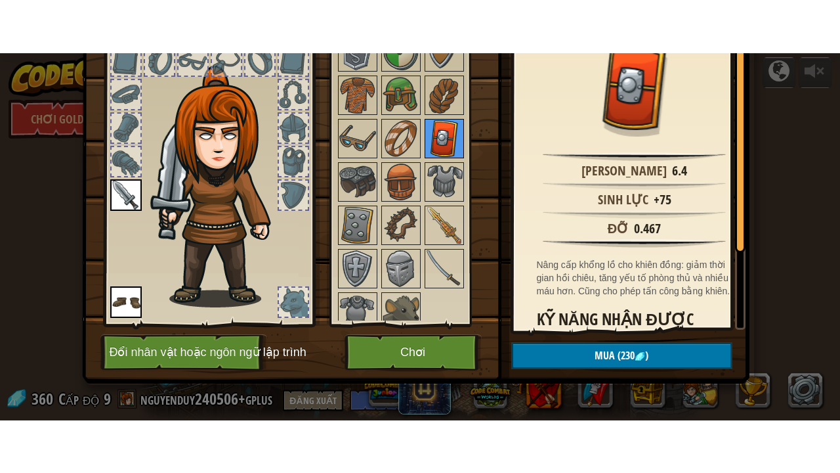
scroll to position [106, 0]
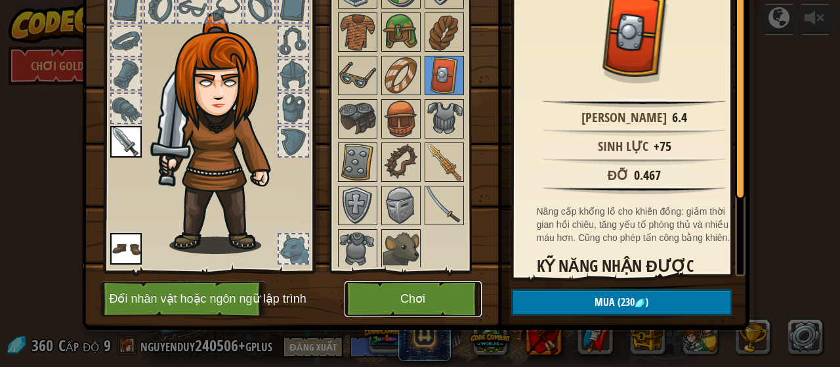
click at [412, 309] on button "Chơi" at bounding box center [413, 299] width 137 height 36
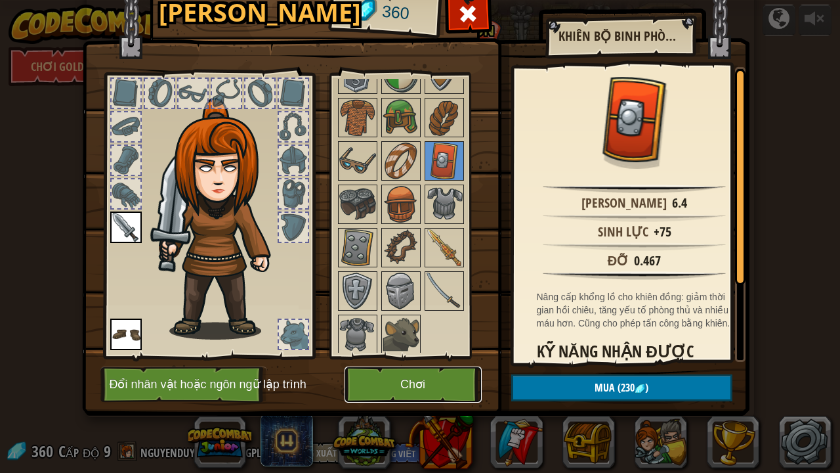
scroll to position [0, 0]
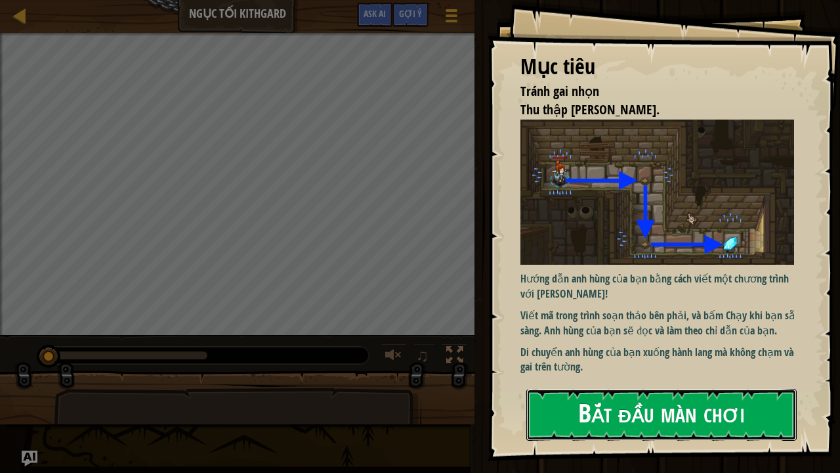
click at [649, 366] on button "Bắt đầu màn chơi" at bounding box center [662, 415] width 271 height 52
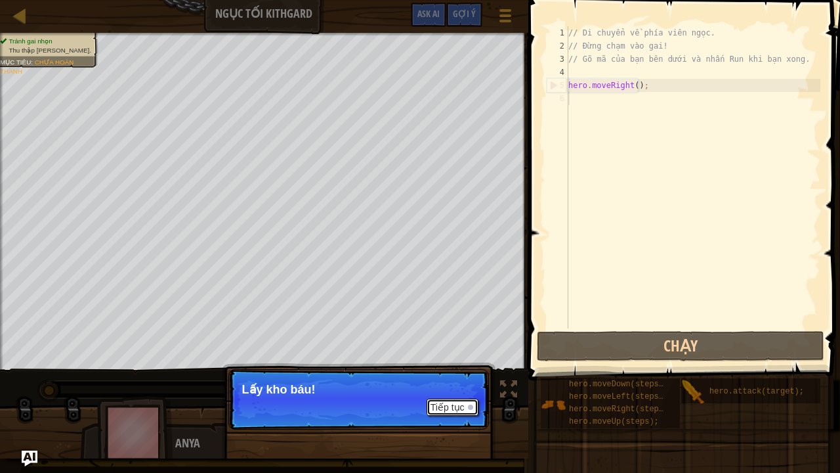
click at [452, 366] on button "Tiếp tục" at bounding box center [453, 407] width 52 height 17
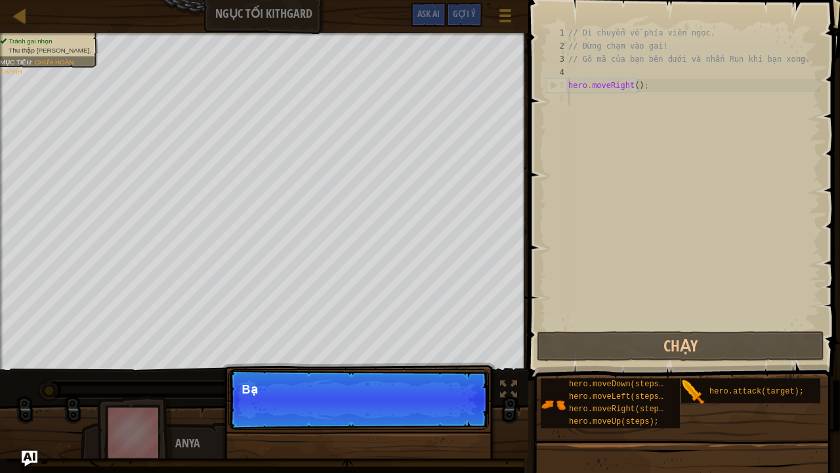
scroll to position [6, 0]
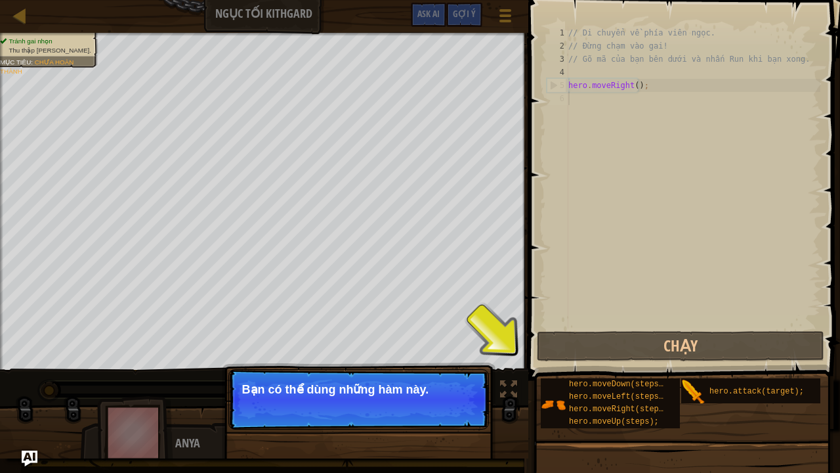
click at [452, 366] on button "Tiếp tục" at bounding box center [453, 407] width 52 height 17
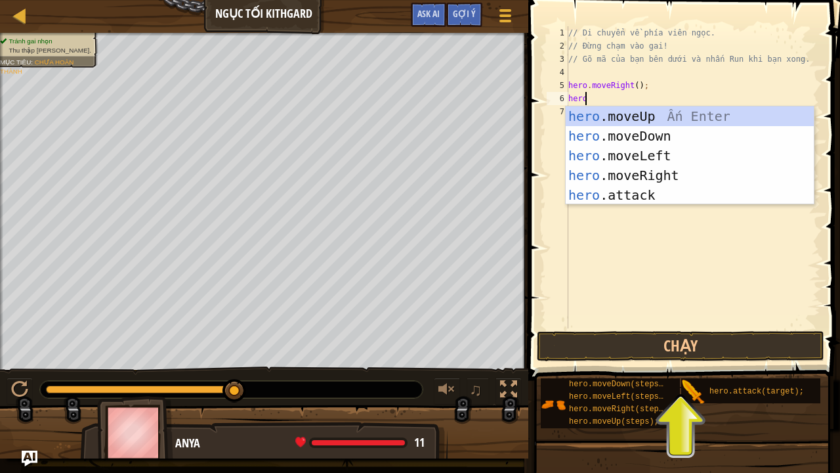
type textarea "hero."
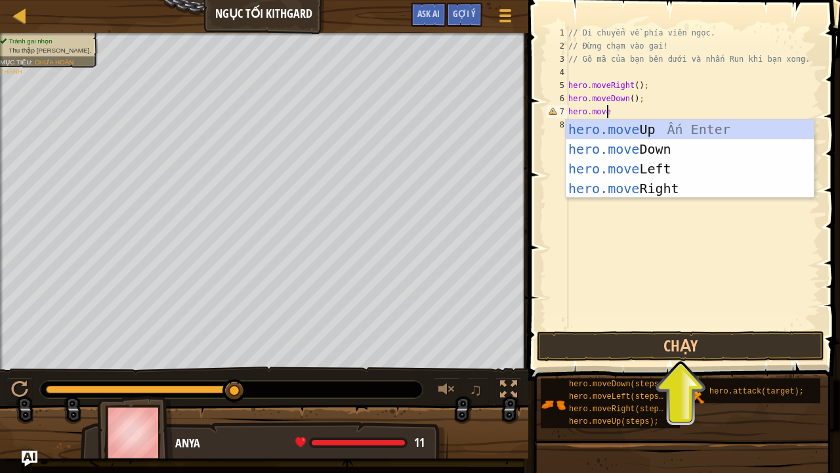
scroll to position [6, 3]
type textarea "hero.mover"
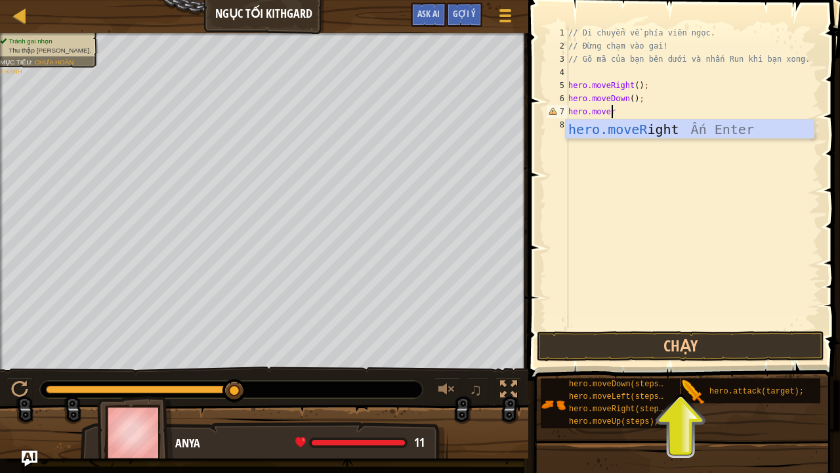
scroll to position [6, 0]
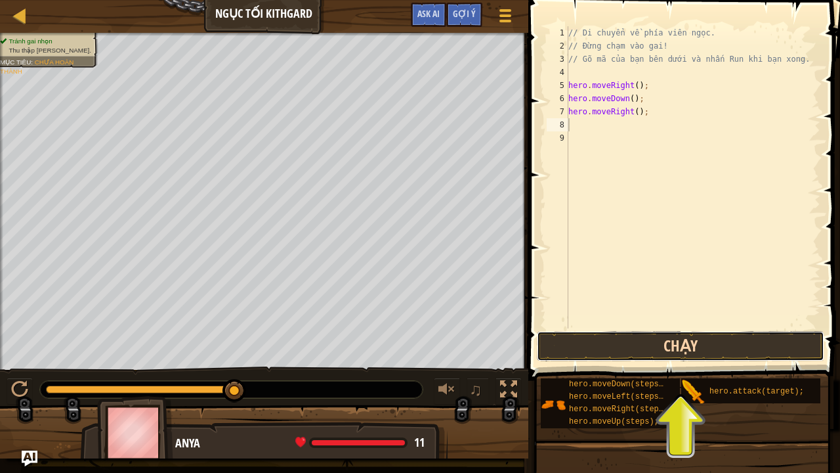
click at [647, 334] on button "Chạy" at bounding box center [681, 346] width 288 height 30
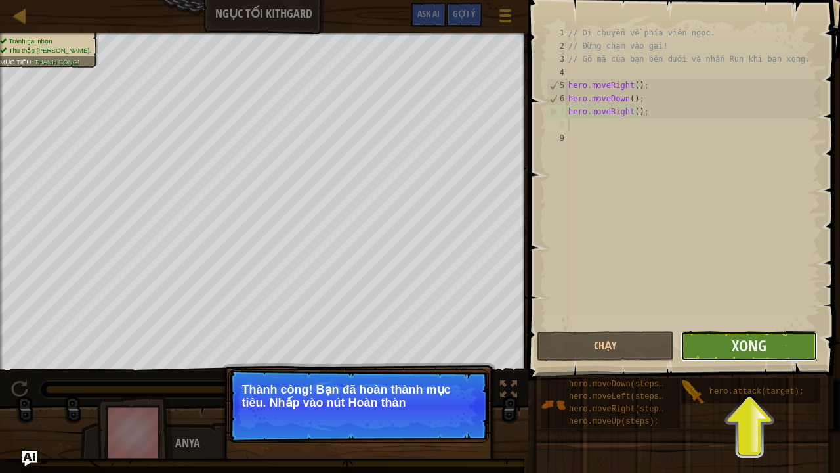
click at [769, 355] on button "Xong" at bounding box center [749, 346] width 137 height 30
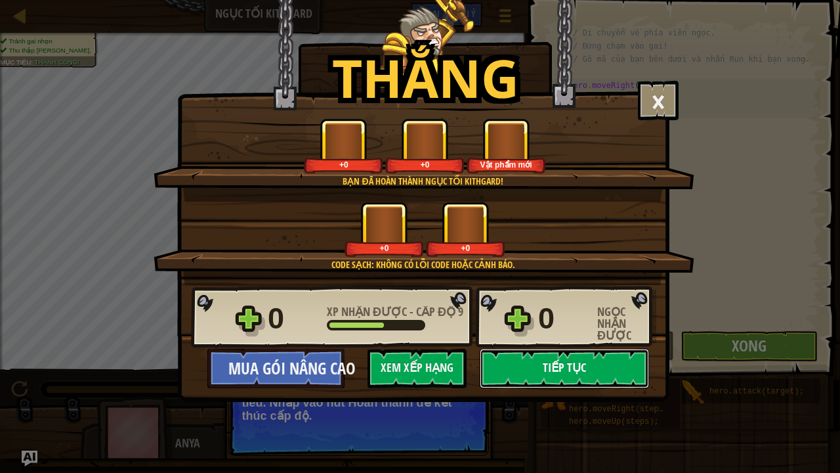
click at [612, 360] on button "Tiếp tục" at bounding box center [564, 368] width 169 height 39
select select "vi"
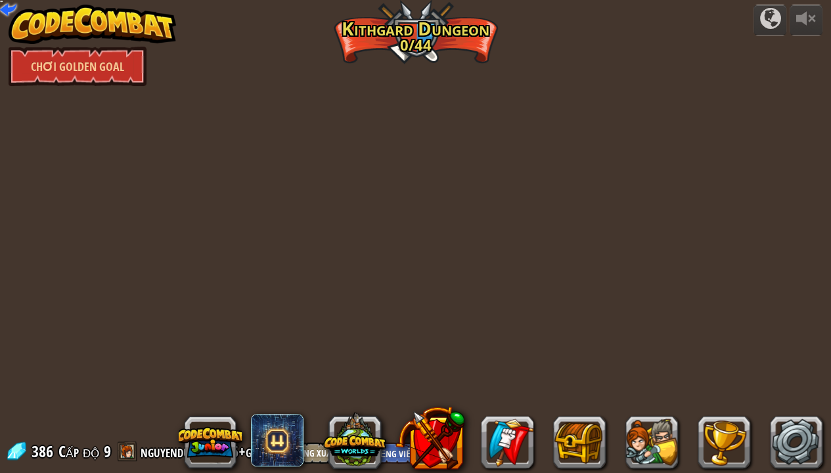
select select "vi"
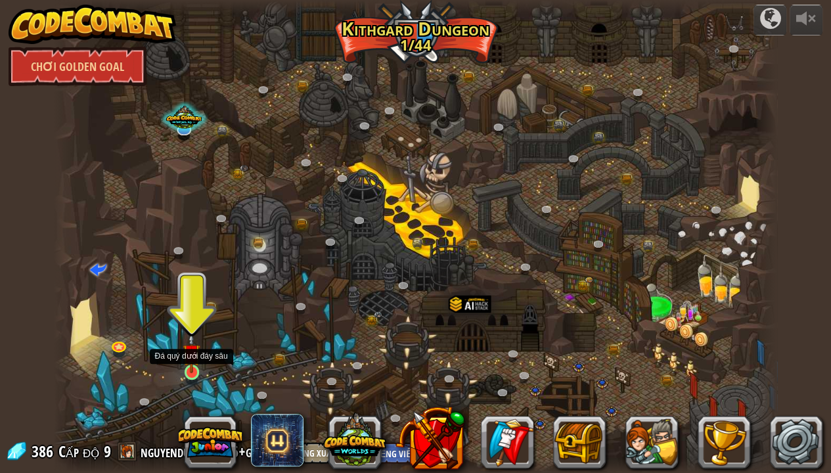
click at [189, 357] on img at bounding box center [192, 352] width 18 height 41
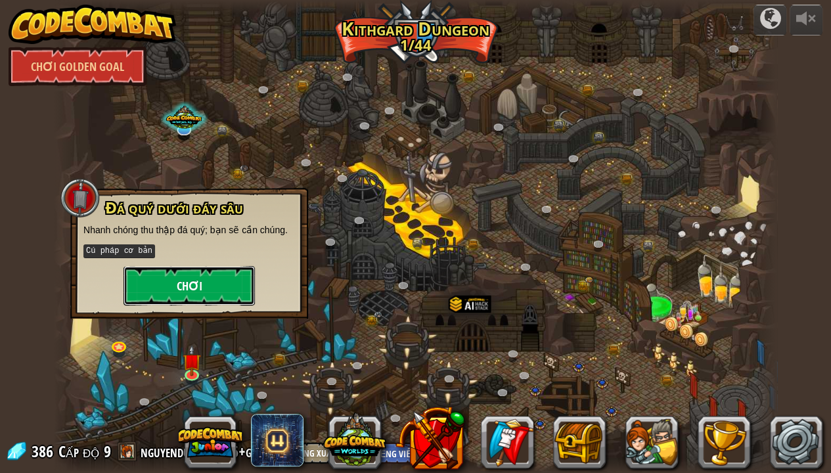
click at [204, 286] on button "Chơi" at bounding box center [188, 285] width 131 height 39
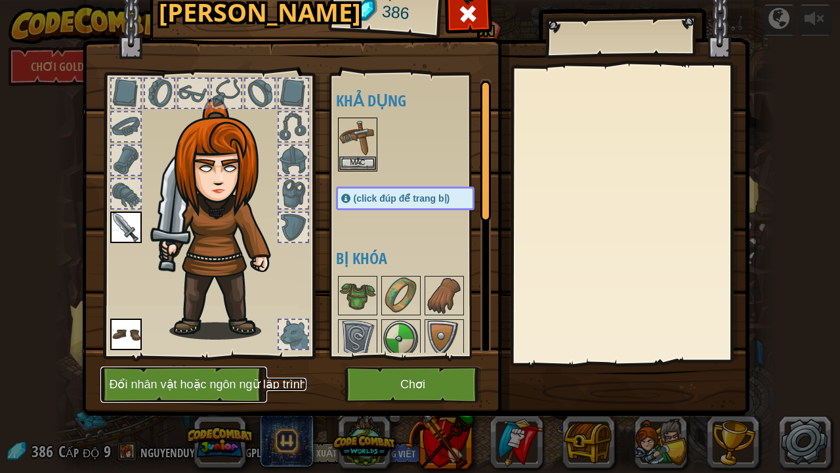
click at [230, 366] on button "Đổi nhân vật hoặc ngôn ngữ lập trình" at bounding box center [183, 384] width 167 height 36
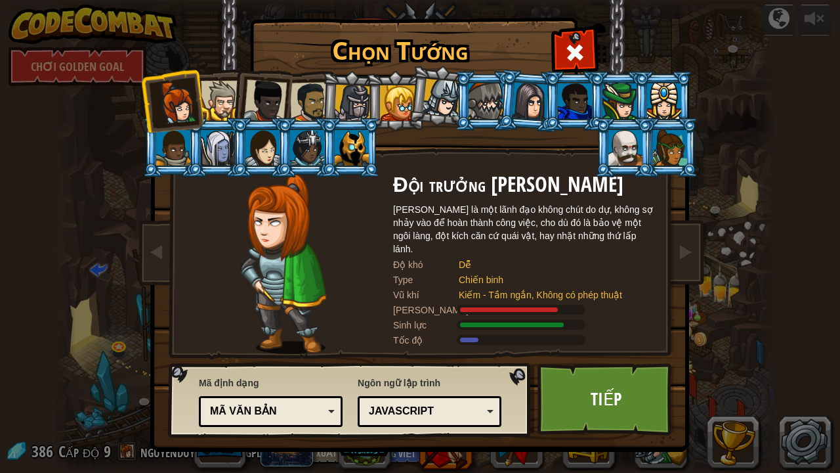
click at [230, 100] on div at bounding box center [221, 101] width 40 height 40
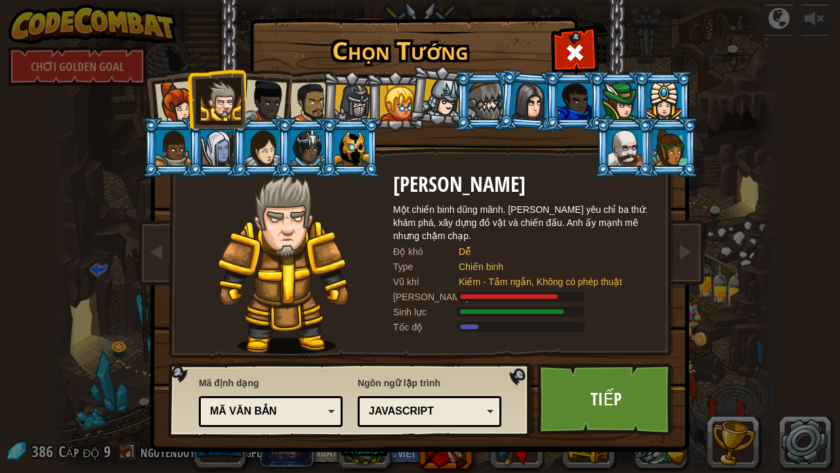
click at [397, 108] on div at bounding box center [397, 102] width 35 height 35
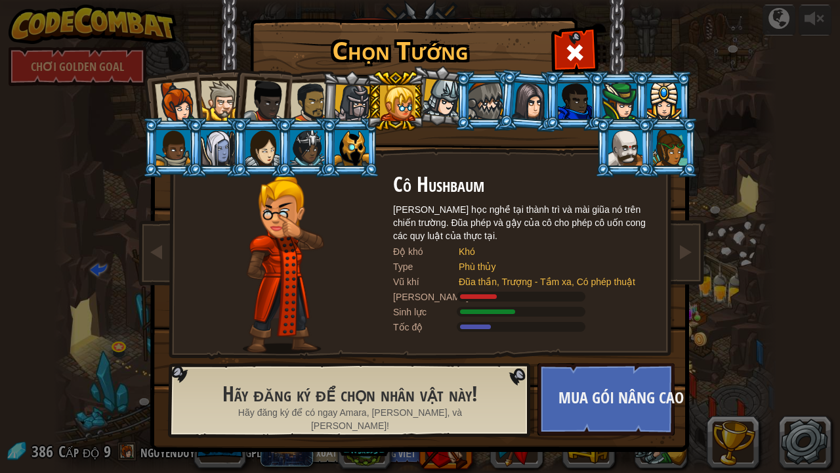
click at [366, 110] on li at bounding box center [395, 101] width 59 height 60
click at [320, 107] on li at bounding box center [351, 101] width 62 height 63
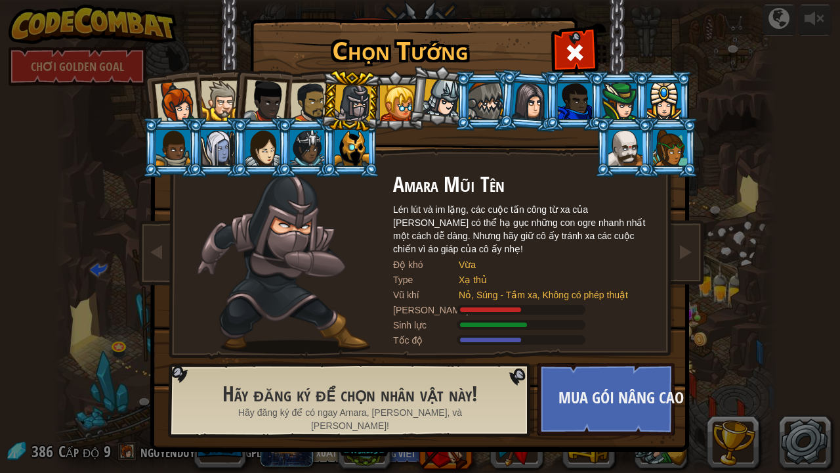
click at [276, 88] on div at bounding box center [265, 100] width 43 height 43
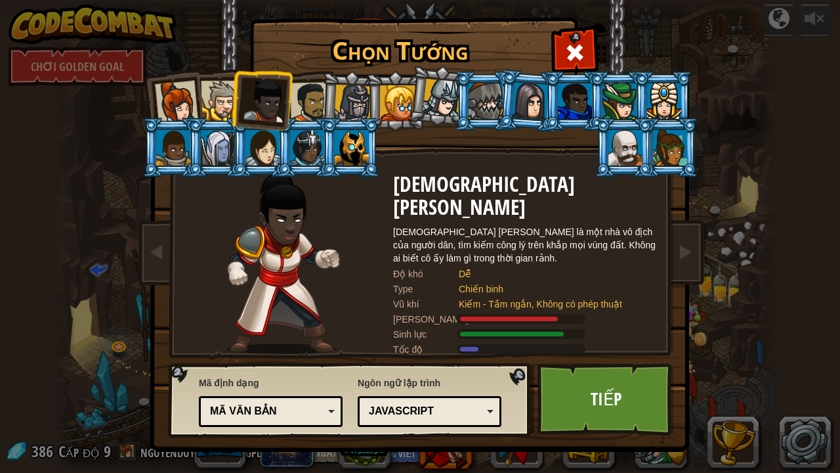
click at [226, 105] on div at bounding box center [221, 101] width 40 height 40
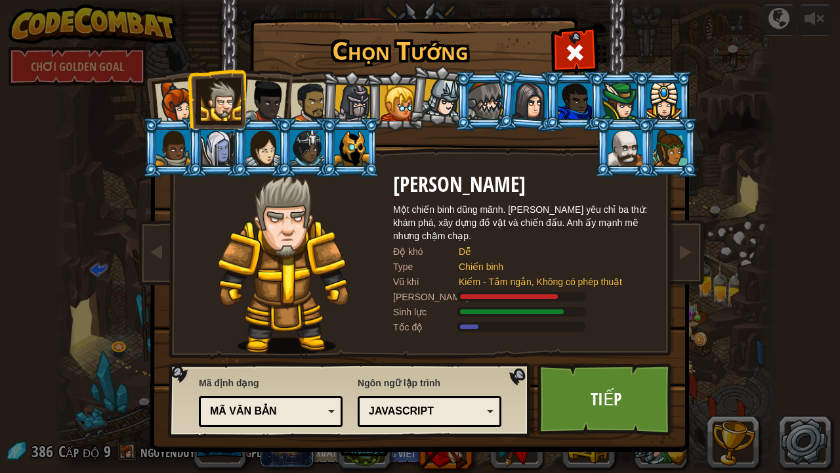
click at [171, 106] on div at bounding box center [176, 102] width 43 height 43
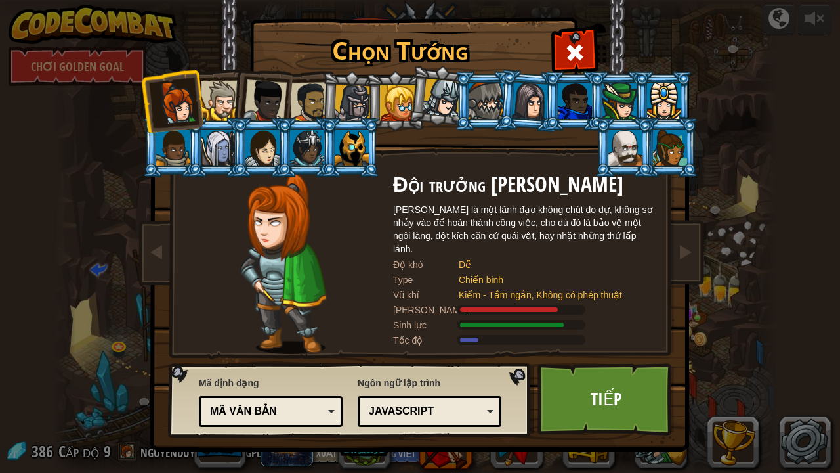
click at [769, 49] on div "Chọn Tướng 386 Đội trưởng [PERSON_NAME] là một lãnh đạo không chút do dự, không…" at bounding box center [420, 236] width 840 height 473
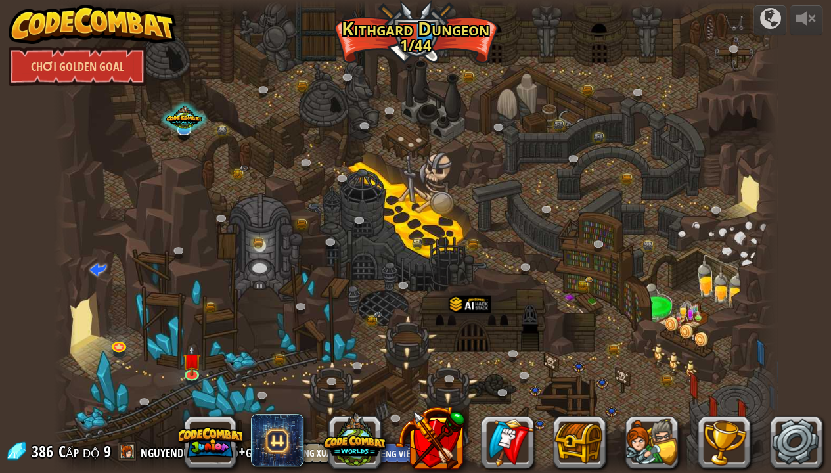
click at [179, 365] on div at bounding box center [416, 236] width 724 height 473
click at [206, 355] on div at bounding box center [416, 236] width 724 height 473
click at [202, 355] on div at bounding box center [416, 236] width 724 height 473
click at [194, 357] on img at bounding box center [192, 352] width 18 height 41
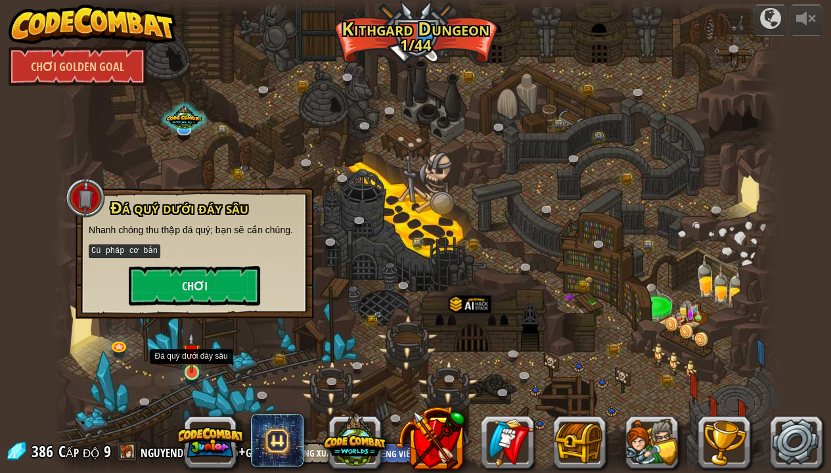
click at [194, 357] on img at bounding box center [192, 352] width 18 height 41
click at [235, 287] on button "Chơi" at bounding box center [194, 285] width 131 height 39
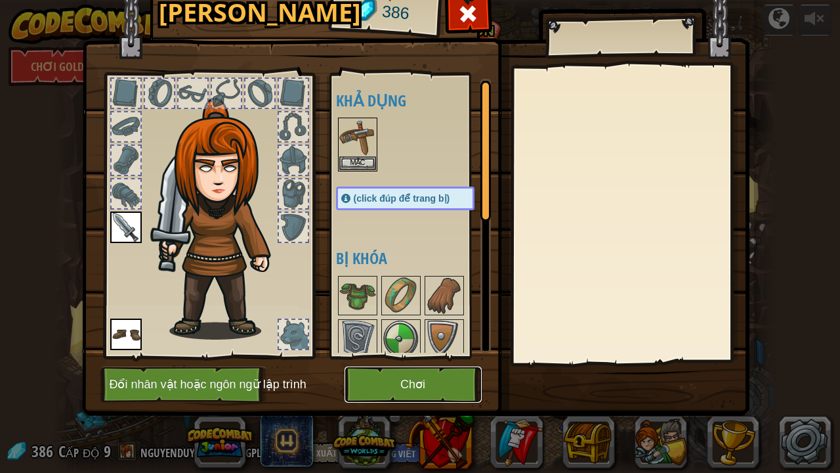
click at [365, 366] on button "Chơi" at bounding box center [413, 384] width 137 height 36
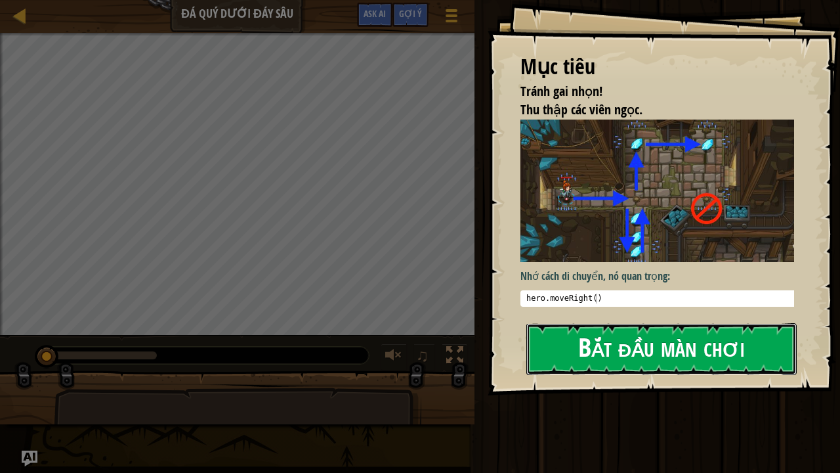
click at [599, 228] on div "Mục tiêu Tránh gai nhọn! Thu thập các viên ngọc. Nhớ cách di chuyển, nó quan tr…" at bounding box center [664, 197] width 353 height 395
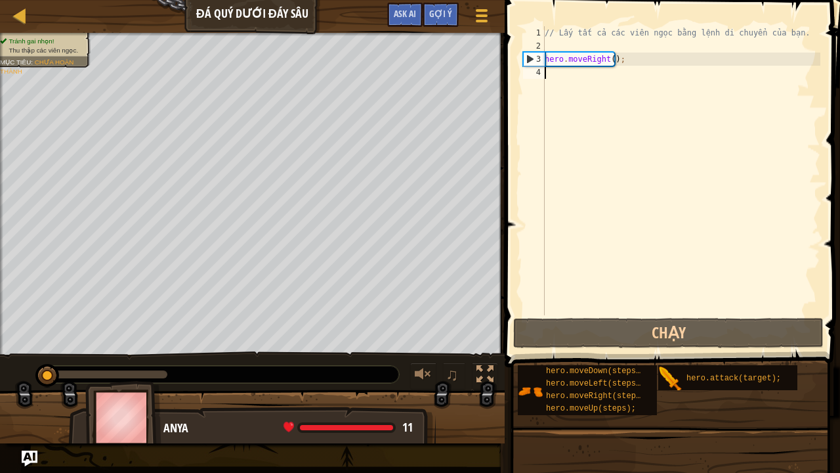
click at [590, 81] on div "// Lấy tất cả các viên ngọc bằng lệnh di chuyển của bạn. hero . moveRight ( ) ;" at bounding box center [681, 183] width 278 height 315
type textarea "he"
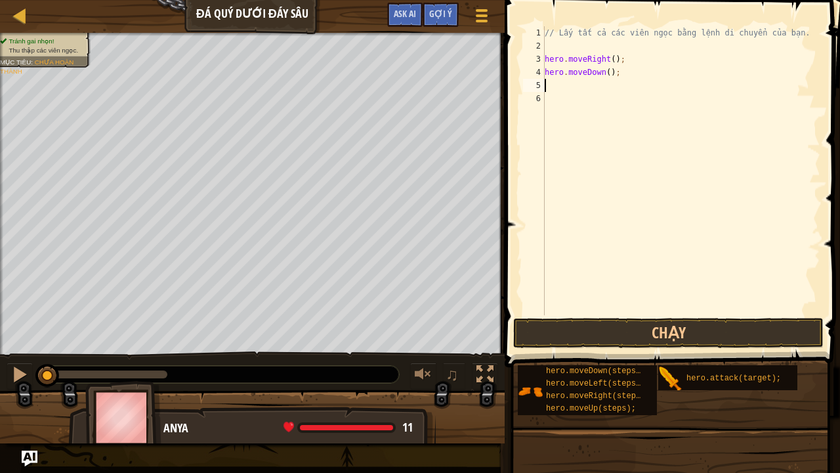
type textarea "he"
type textarea "her"
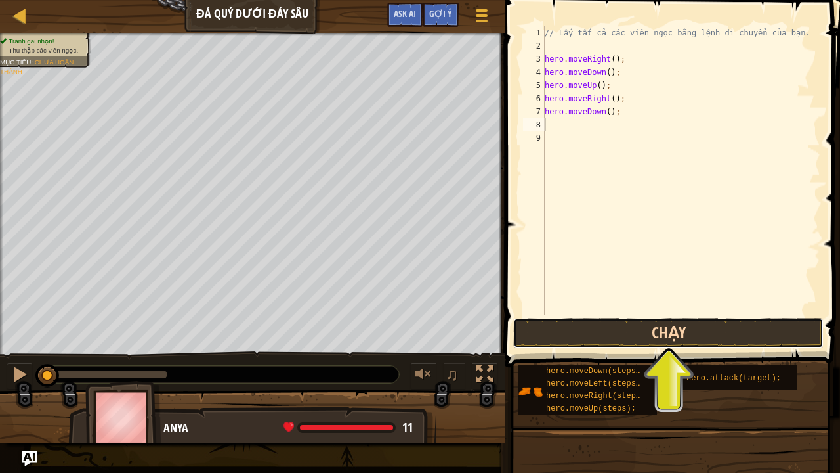
click at [668, 334] on button "Chạy" at bounding box center [668, 333] width 311 height 30
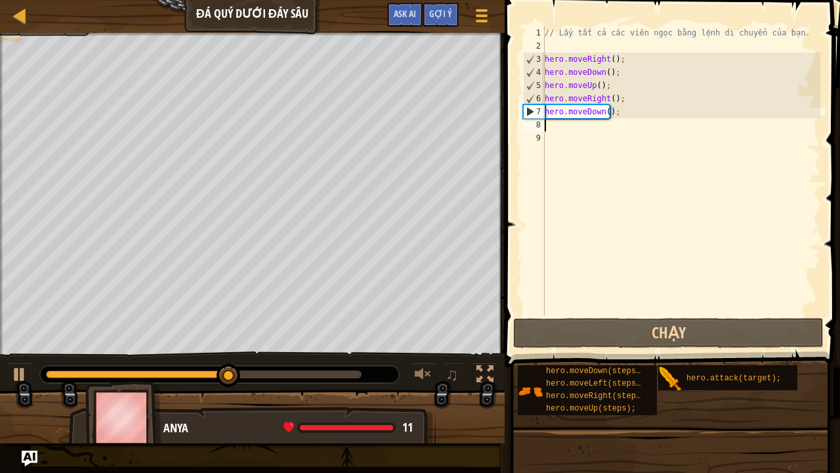
click at [628, 113] on div "// Lấy tất cả các viên ngọc bằng lệnh di chuyển của bạn. hero . moveRight ( ) ;…" at bounding box center [681, 183] width 278 height 315
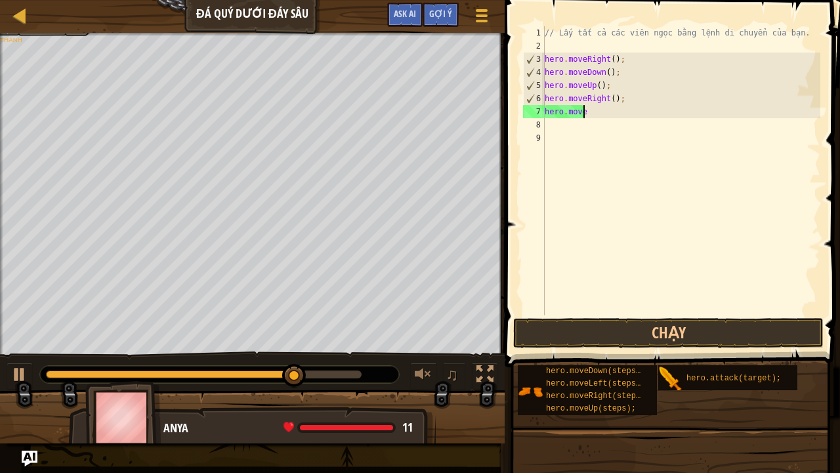
type textarea "hero.moveu"
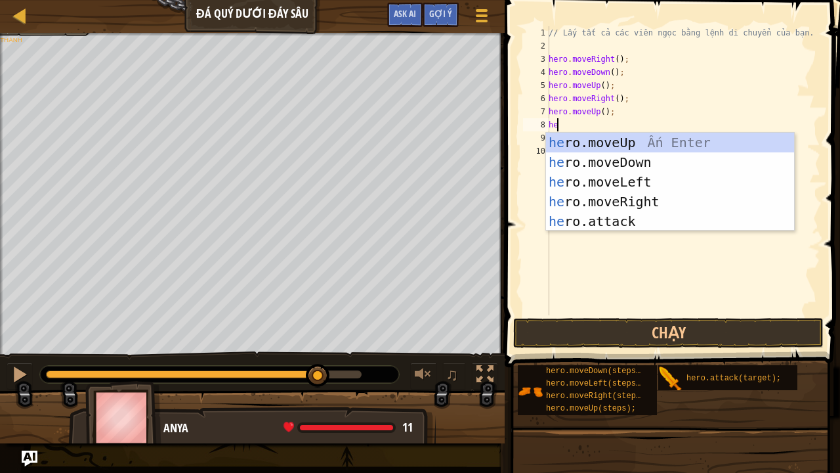
type textarea "he"
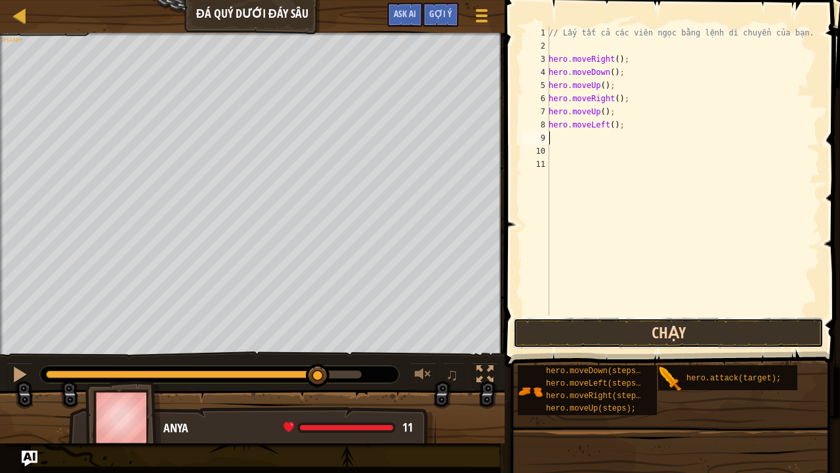
click at [662, 327] on button "Chạy" at bounding box center [668, 333] width 311 height 30
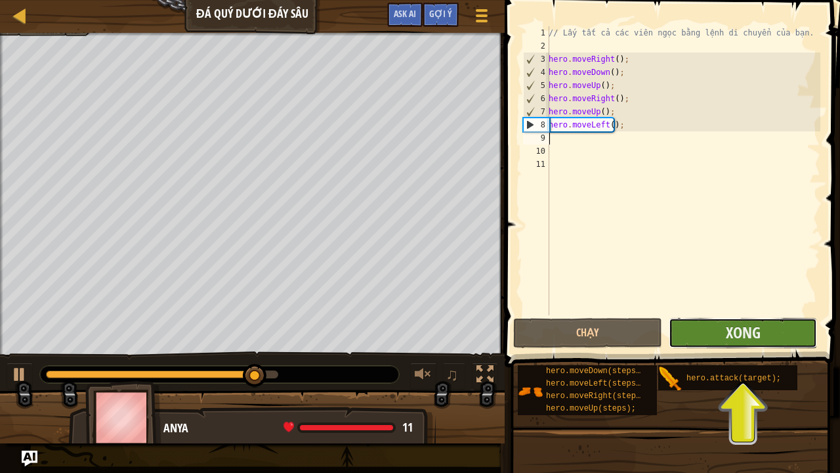
click at [764, 334] on button "Xong" at bounding box center [743, 333] width 148 height 30
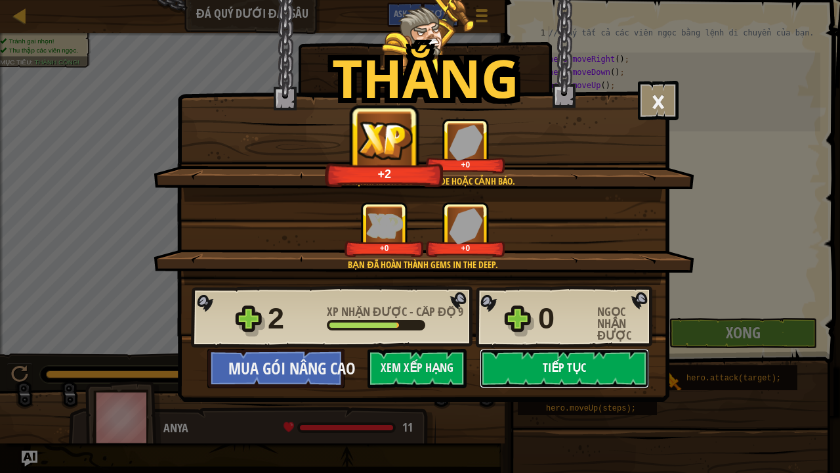
click at [604, 366] on button "Tiếp tục" at bounding box center [564, 368] width 169 height 39
select select "vi"
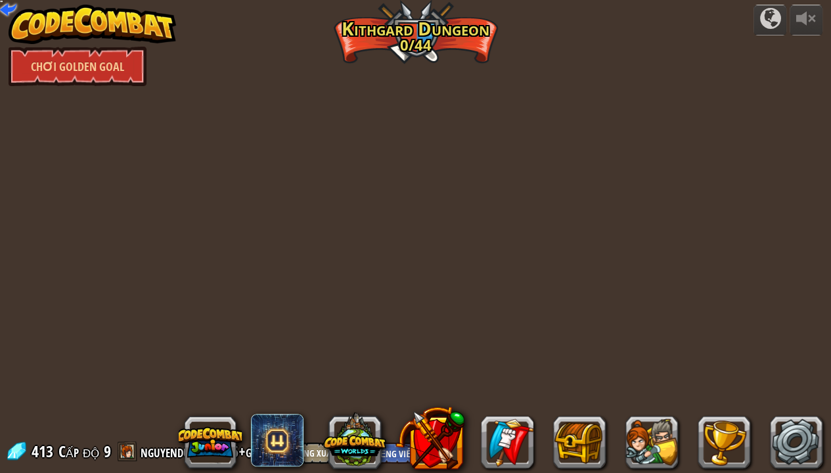
select select "vi"
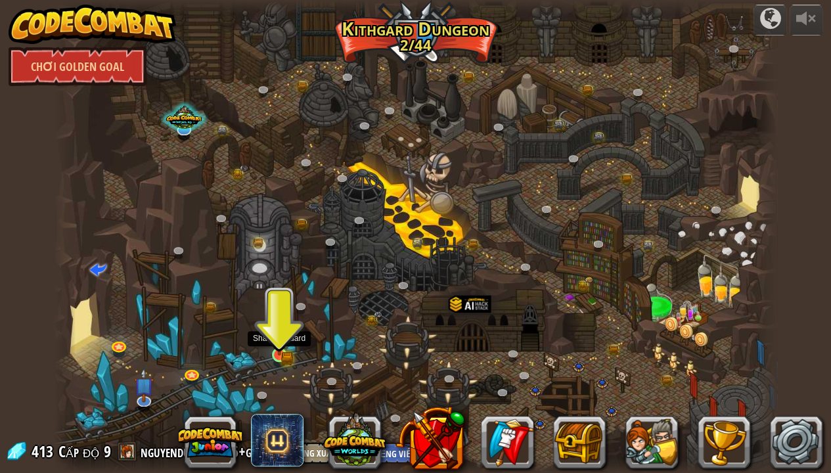
click at [276, 341] on img at bounding box center [279, 336] width 11 height 11
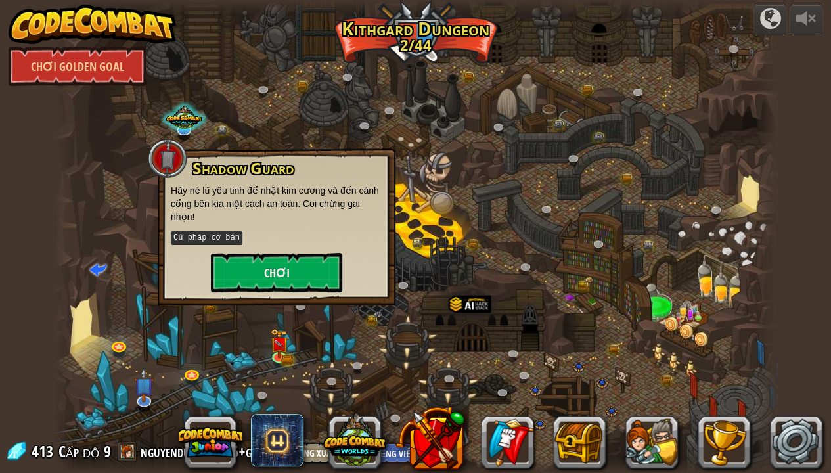
click at [307, 249] on div "Shadow Guard Hãy né lũ yêu tinh để nhặt kim cương và đến cánh cổng bên kia một …" at bounding box center [276, 226] width 211 height 133
click at [308, 261] on button "Chơi" at bounding box center [276, 272] width 131 height 39
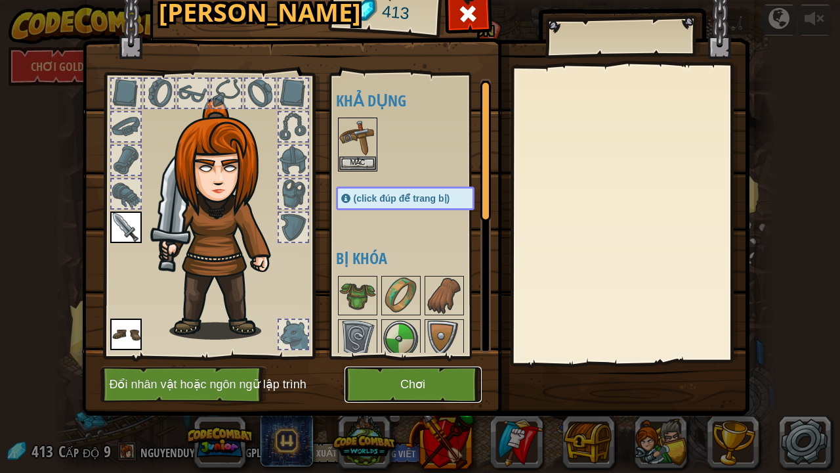
click at [428, 366] on button "Chơi" at bounding box center [413, 384] width 137 height 36
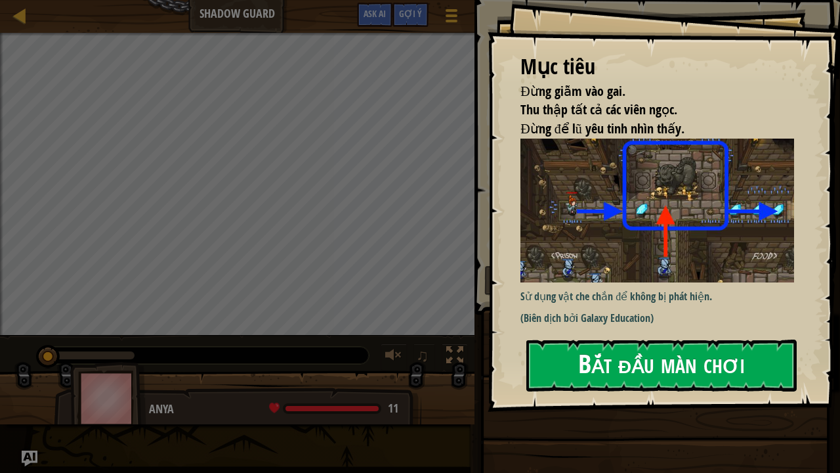
click at [603, 361] on button "Bắt đầu màn chơi" at bounding box center [662, 365] width 271 height 52
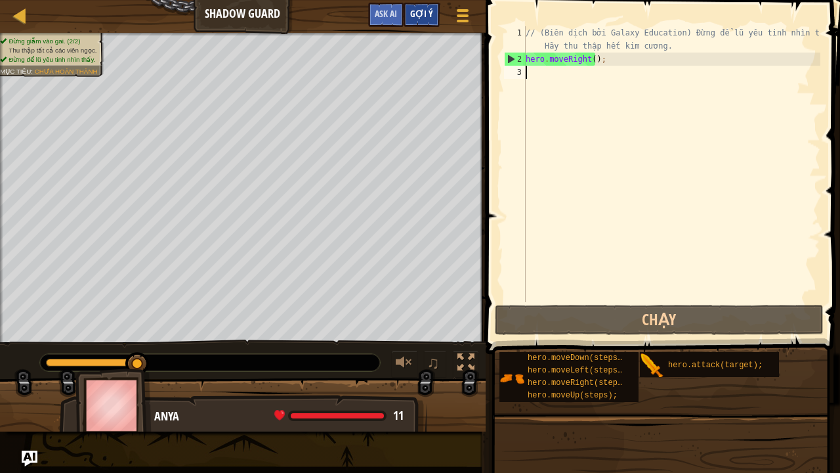
click at [428, 7] on div "Gợi ý" at bounding box center [422, 15] width 36 height 24
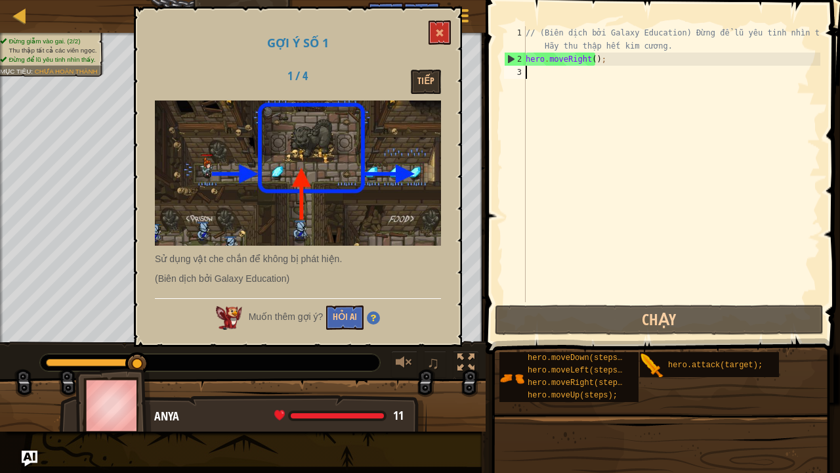
click at [373, 318] on img at bounding box center [373, 317] width 13 height 13
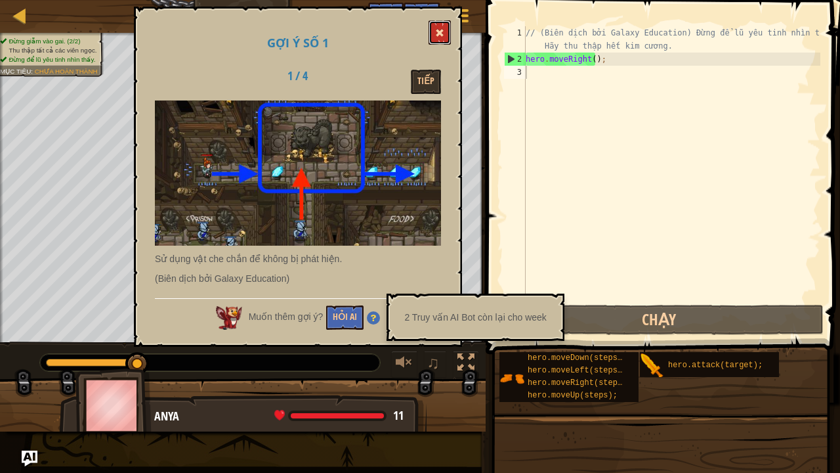
click at [444, 37] on span at bounding box center [439, 32] width 9 height 9
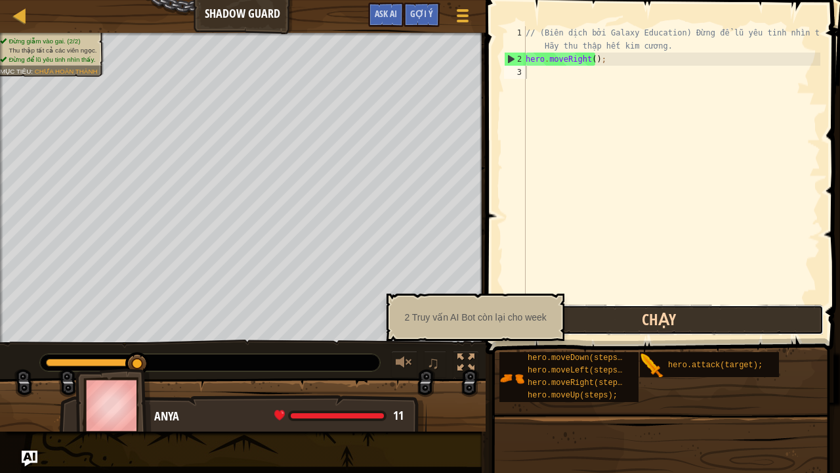
click at [659, 311] on button "Chạy" at bounding box center [659, 320] width 329 height 30
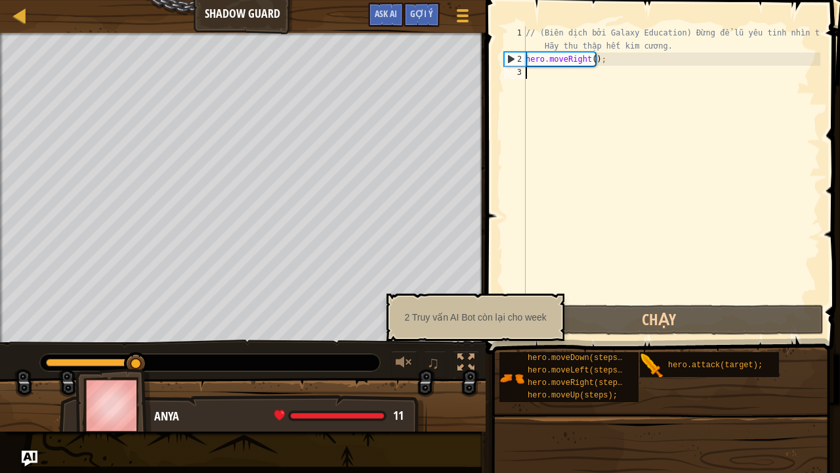
click at [589, 62] on div "// (Biên dịch bởi Galaxy Education) Đừng để lũ yêu tinh nhìn thấy. Hãy thu thập…" at bounding box center [671, 183] width 297 height 315
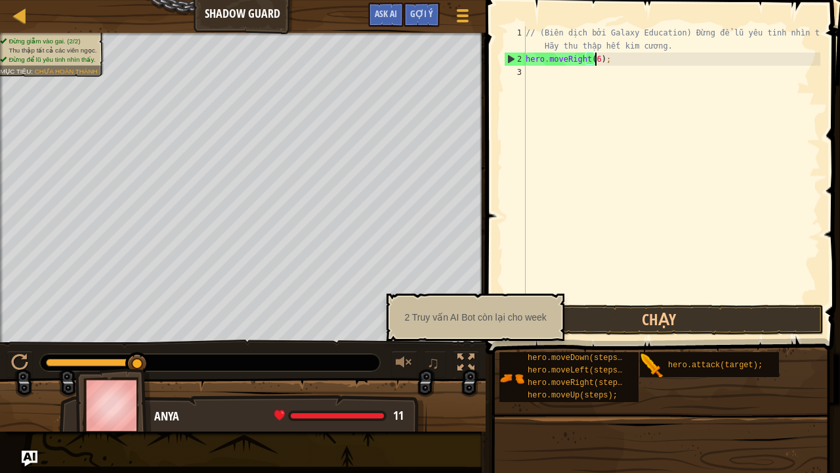
scroll to position [6, 5]
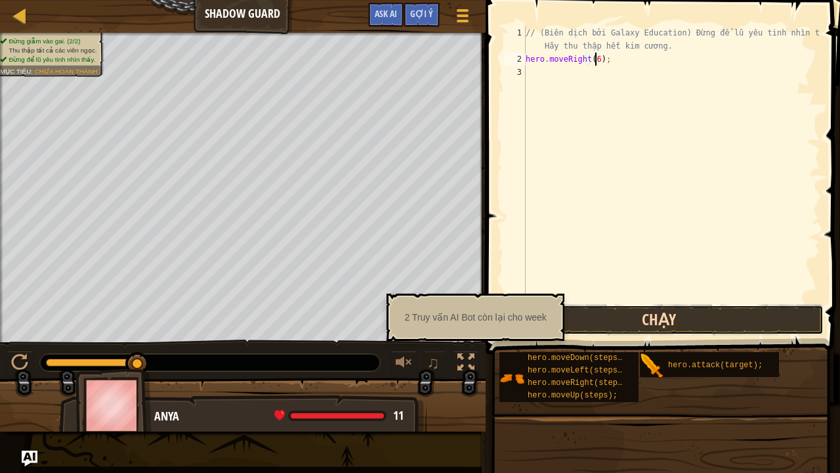
click at [629, 314] on button "Chạy" at bounding box center [659, 320] width 329 height 30
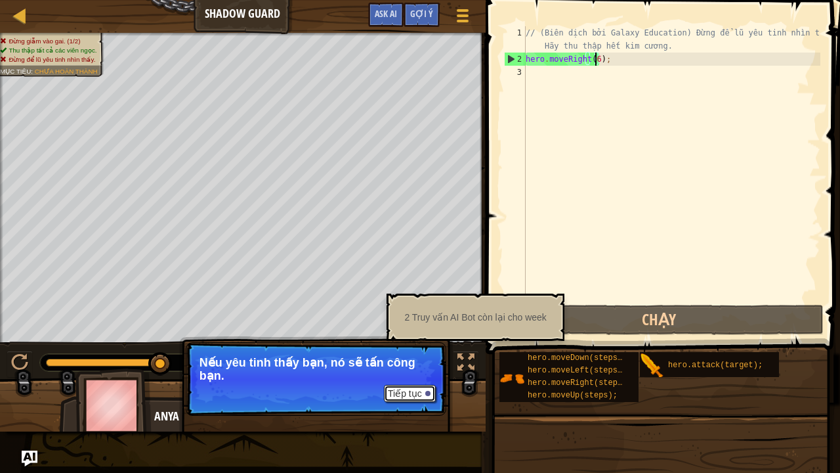
click at [417, 366] on button "Tiếp tục" at bounding box center [410, 393] width 52 height 17
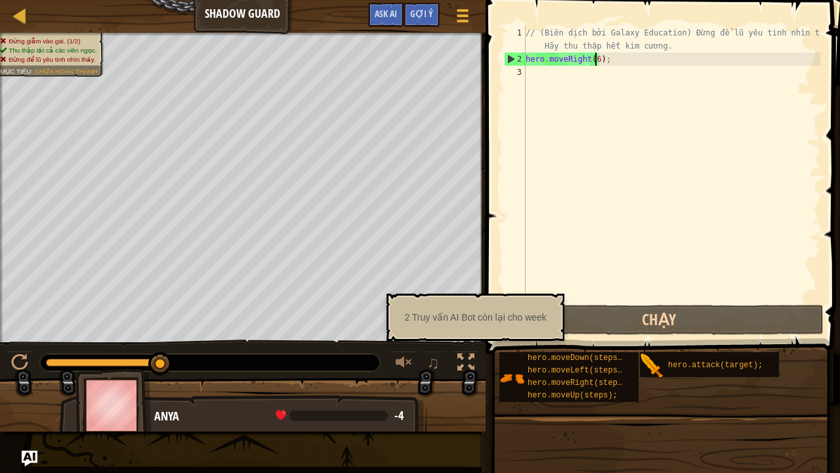
type textarea "hero.moveRight();"
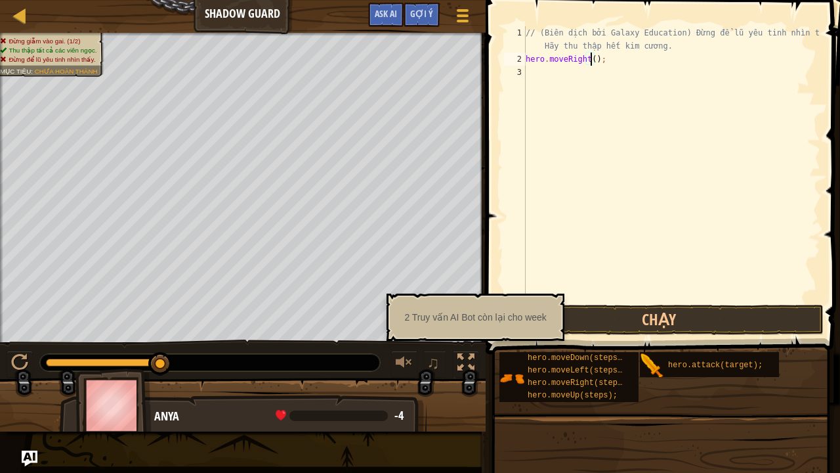
click at [517, 327] on div "2 Truy vấn AI Bot còn lại cho week" at bounding box center [475, 317] width 160 height 25
click at [554, 76] on div "// (Biên dịch bởi Galaxy Education) Đừng để lũ yêu tinh nhìn thấy. Hãy thu thập…" at bounding box center [671, 183] width 297 height 315
click at [561, 77] on div "// (Biên dịch bởi Galaxy Education) Đừng để lũ yêu tinh nhìn thấy. Hãy thu thập…" at bounding box center [671, 183] width 297 height 315
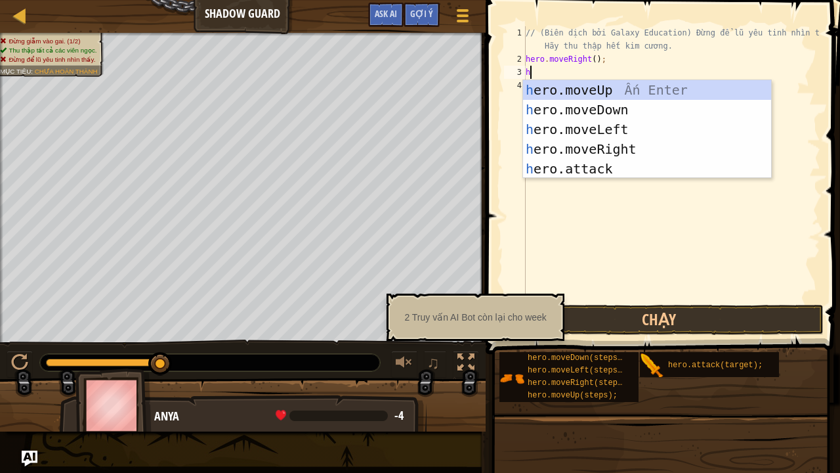
type textarea "he"
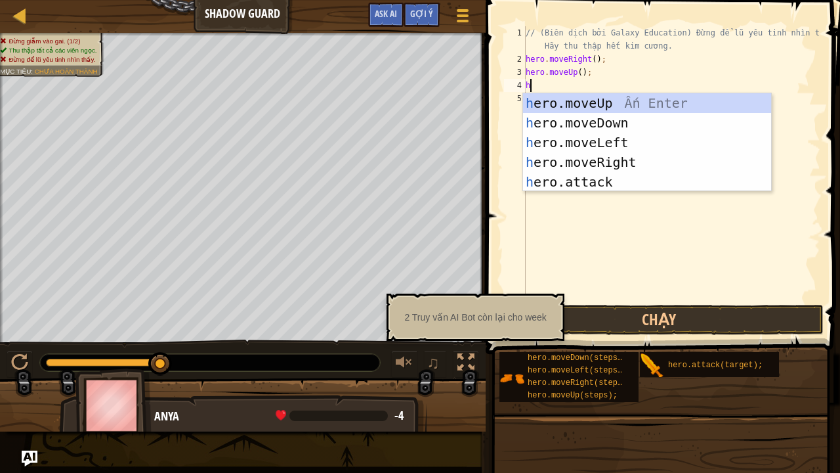
type textarea "he"
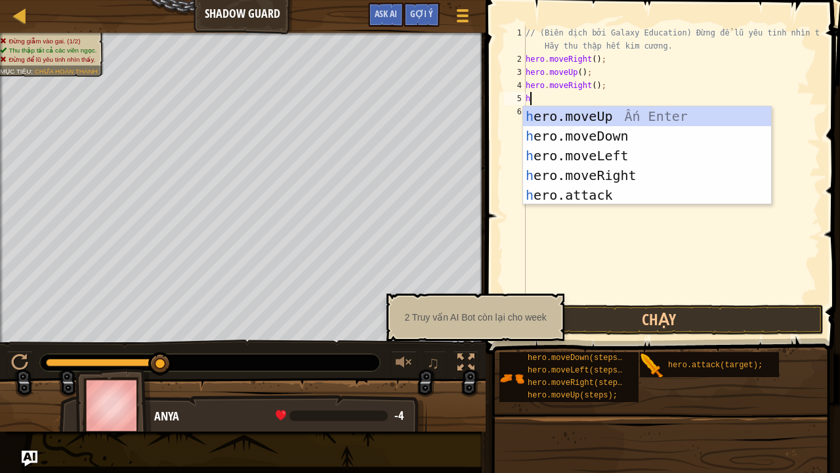
type textarea "he"
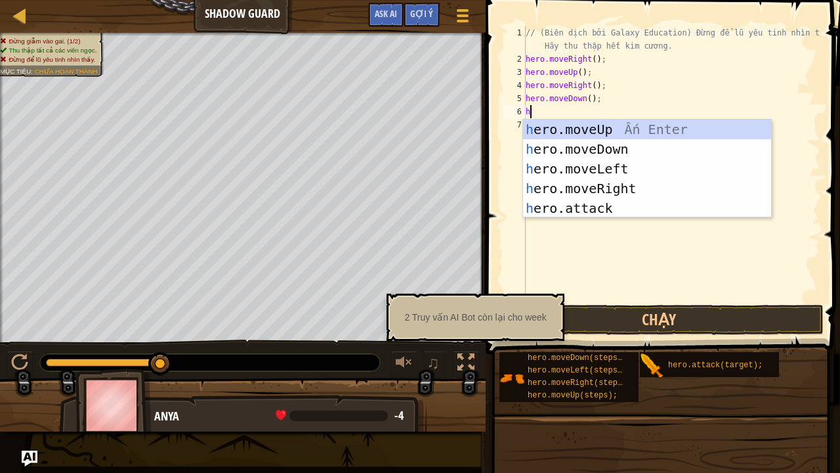
type textarea "he"
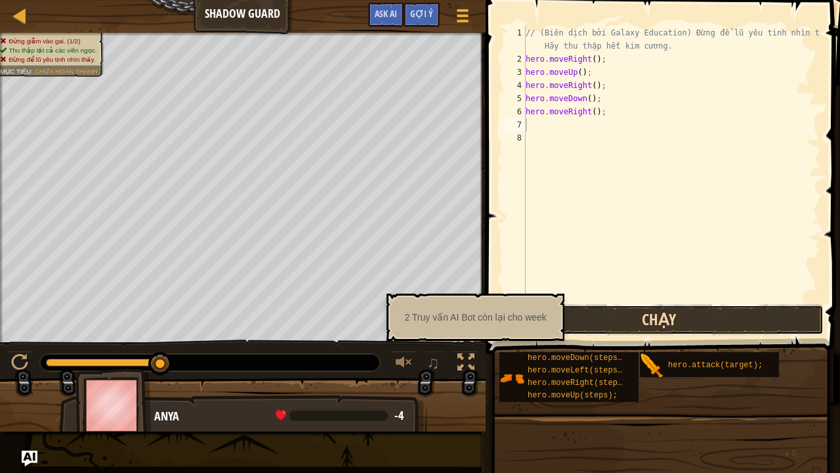
click at [642, 322] on button "Chạy" at bounding box center [659, 320] width 329 height 30
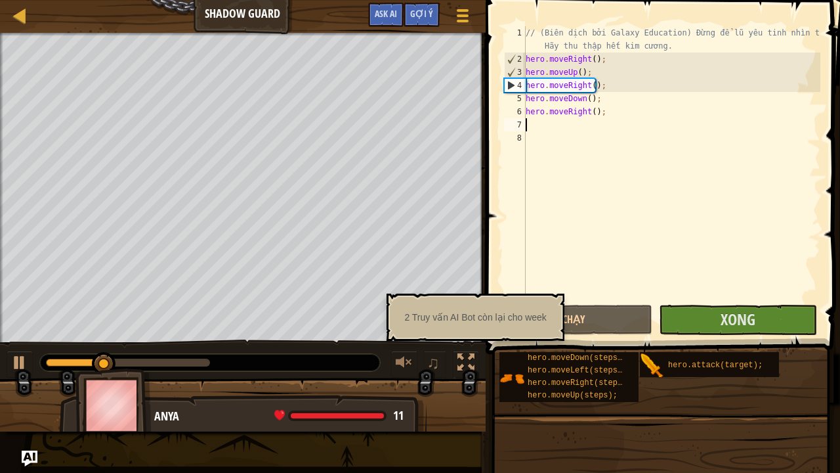
click at [591, 263] on div "// (Biên dịch bởi Galaxy Education) Đừng để lũ yêu tinh nhìn thấy. Hãy thu thập…" at bounding box center [671, 183] width 297 height 315
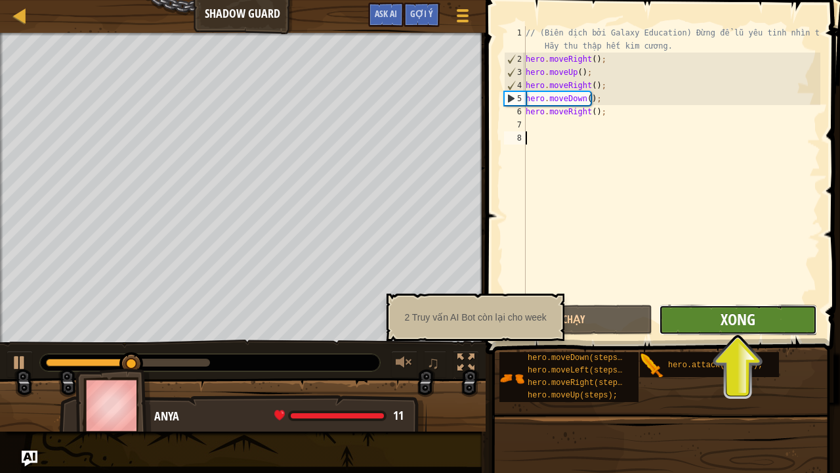
click at [743, 322] on span "Xong" at bounding box center [738, 319] width 35 height 21
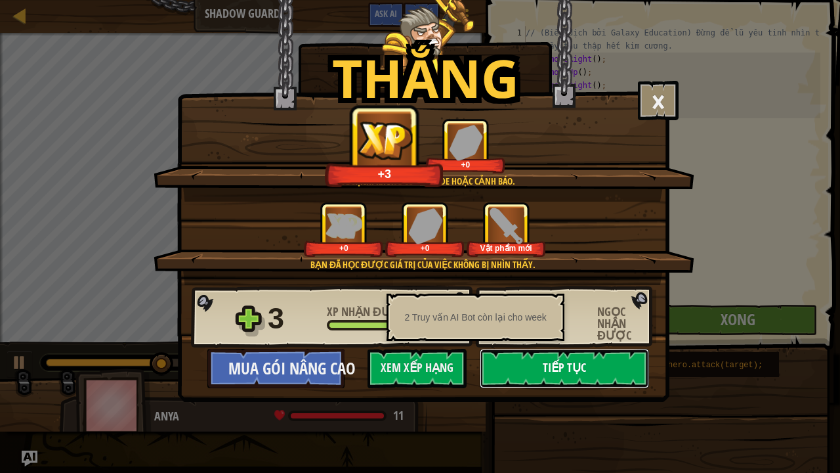
click at [596, 366] on button "Tiếp tục" at bounding box center [564, 368] width 169 height 39
select select "vi"
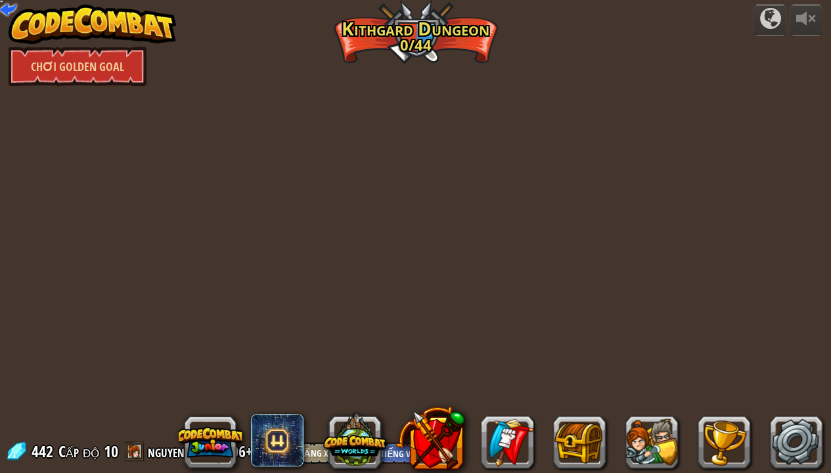
select select "vi"
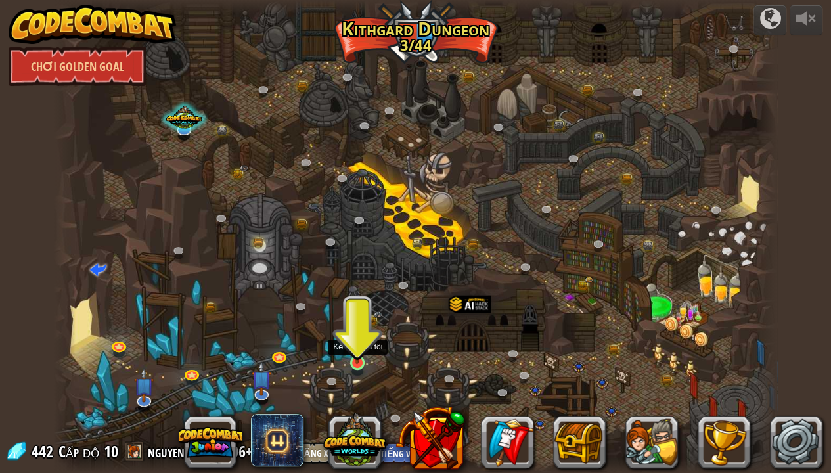
click at [355, 351] on img at bounding box center [357, 343] width 18 height 41
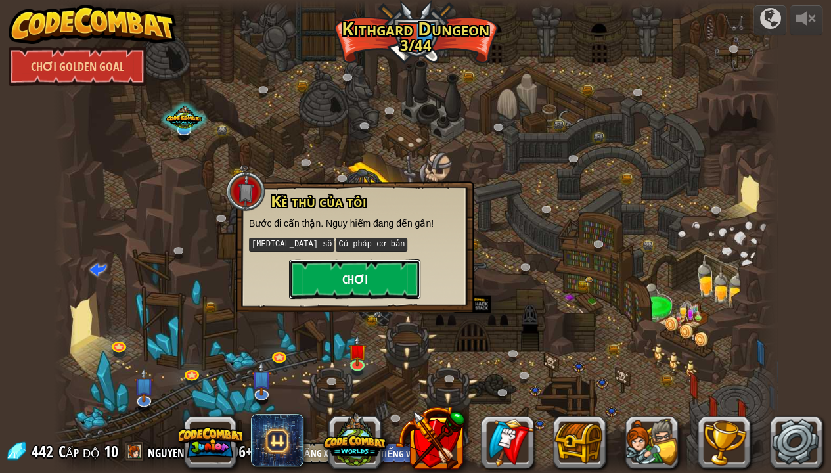
click at [390, 281] on button "Chơi" at bounding box center [354, 278] width 131 height 39
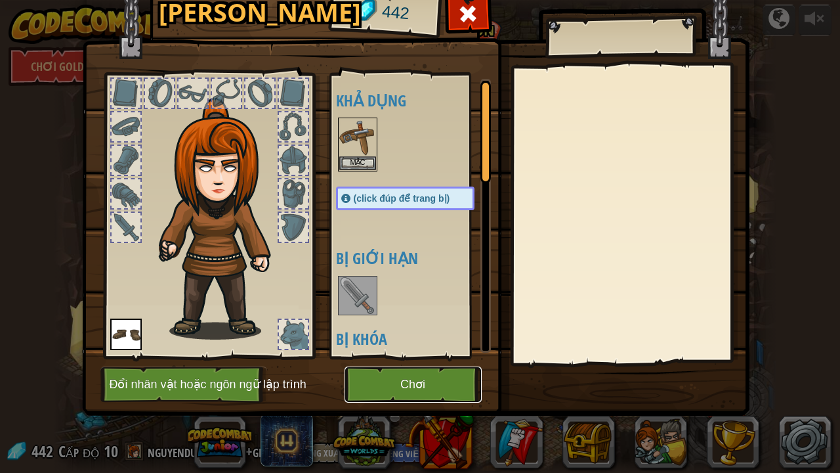
click at [435, 366] on button "Chơi" at bounding box center [413, 384] width 137 height 36
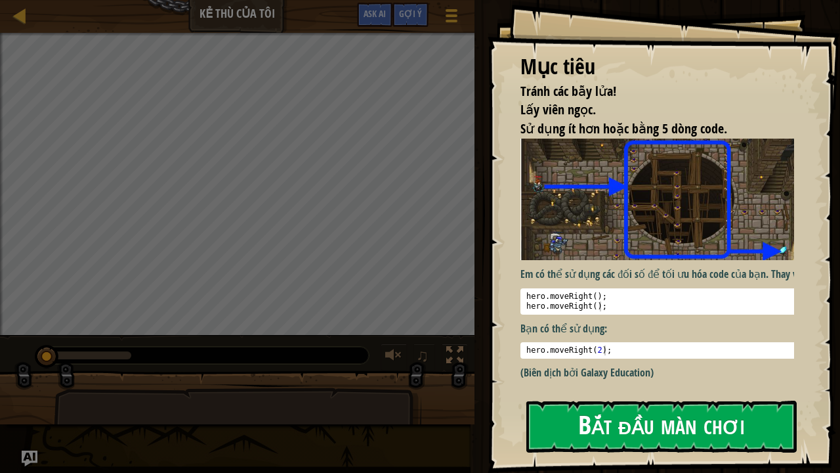
click at [613, 366] on button "Bắt đầu màn chơi" at bounding box center [662, 427] width 271 height 52
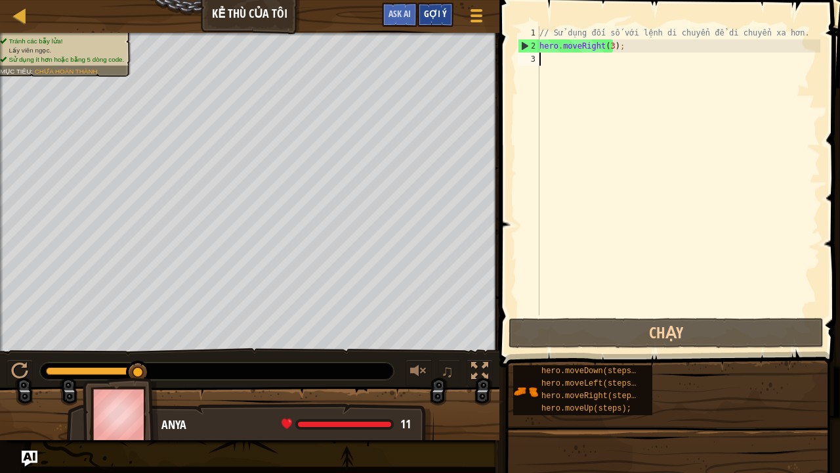
click at [444, 18] on div "Gợi ý" at bounding box center [436, 15] width 36 height 24
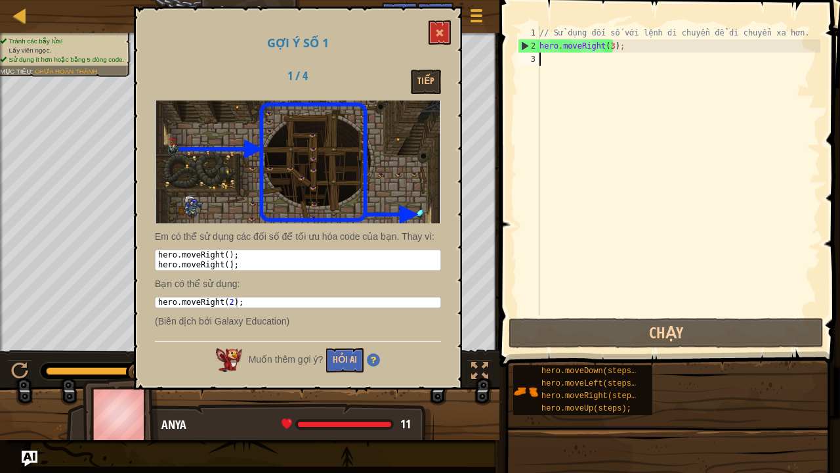
click at [244, 309] on div "Em có thể sử dụng các đối số để tối ưu hóa code của bạn. Thay vì: 1 2 hero . mo…" at bounding box center [298, 217] width 286 height 234
click at [327, 358] on button "Hỏi AI" at bounding box center [344, 360] width 37 height 24
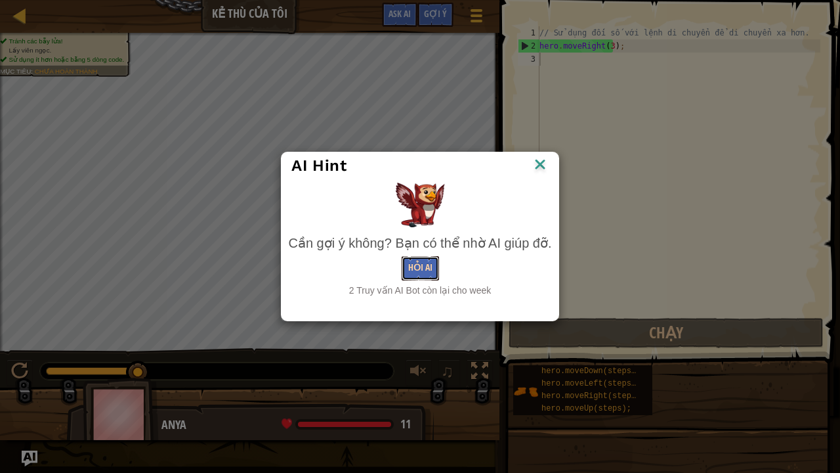
click at [410, 267] on button "Hỏi AI" at bounding box center [420, 268] width 37 height 24
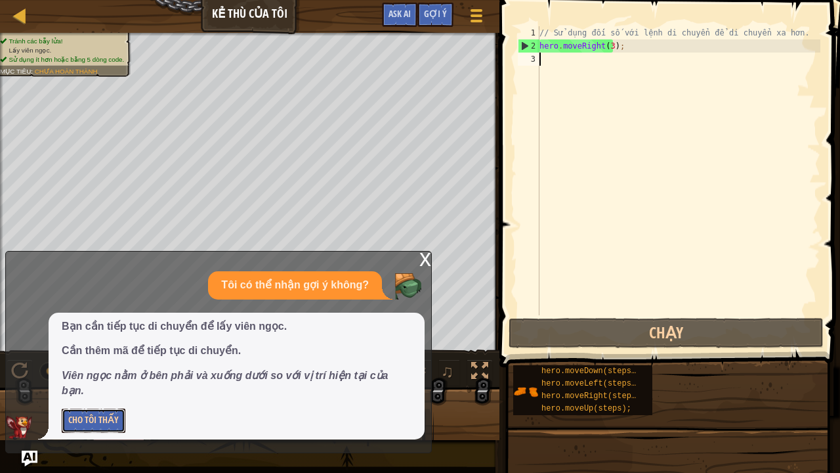
click at [76, 366] on button "Cho Tôi Thấy" at bounding box center [94, 420] width 64 height 24
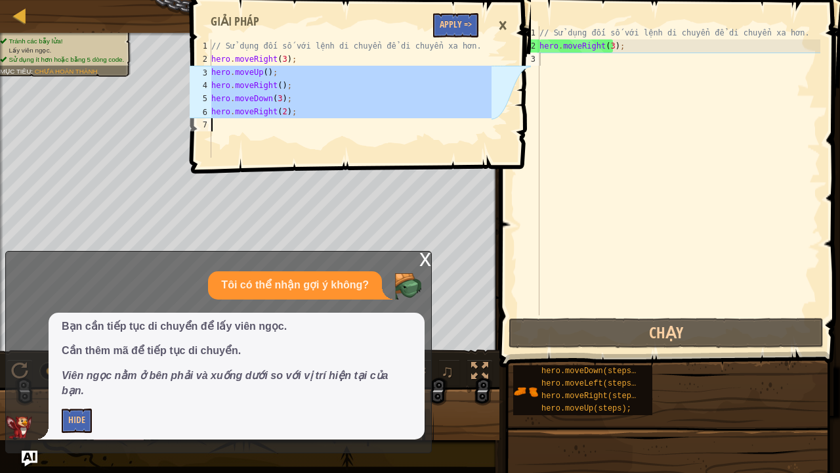
drag, startPoint x: 212, startPoint y: 72, endPoint x: 301, endPoint y: 127, distance: 104.7
click at [301, 127] on div "// Sử dụng đối số với lệnh di chuyển để di chuyển xa hơn. hero . moveRight ( 3 …" at bounding box center [351, 111] width 284 height 144
click at [296, 112] on div "// Sử dụng đối số với lệnh di chuyển để di chuyển xa hơn. hero . moveRight ( 3 …" at bounding box center [351, 98] width 284 height 118
click at [184, 68] on div "Bản đồ Kẻ thù của tôi Tuỳ chọn Xong Gợi ý Ask AI hero.moveRight(2); 1 2 3 4 5 6…" at bounding box center [420, 236] width 840 height 473
type textarea "hero.moveUp(); hero.moveRight();"
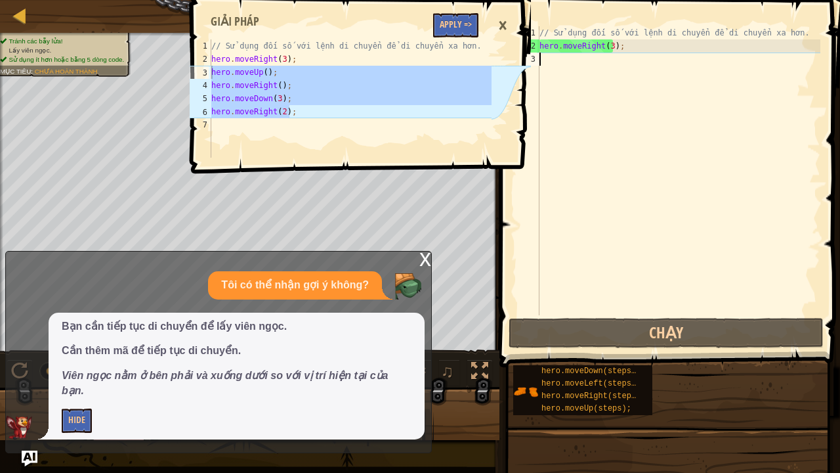
click at [601, 62] on div "// Sử dụng đối số với lệnh di chuyển để di chuyển xa hơn. hero . moveRight ( 3 …" at bounding box center [679, 183] width 284 height 315
paste textarea "hero.moveRight(2);"
type textarea "hero.moveRight(2);"
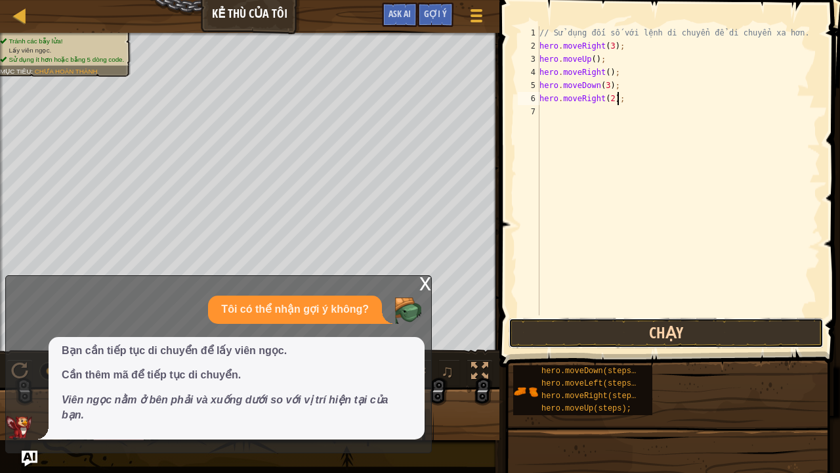
click at [564, 327] on button "Chạy" at bounding box center [666, 333] width 315 height 30
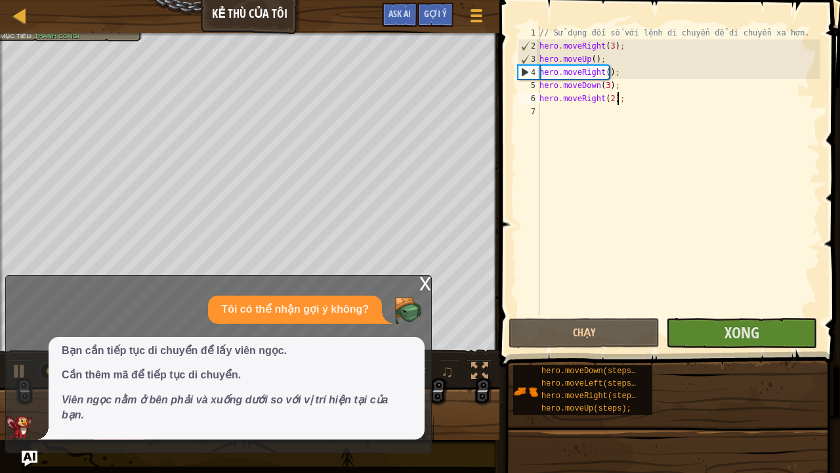
click at [424, 289] on div "x" at bounding box center [426, 282] width 12 height 13
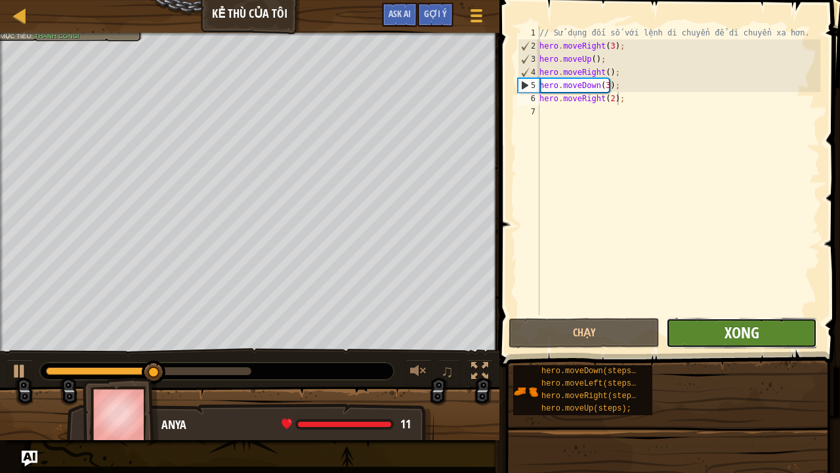
click at [731, 335] on span "Xong" at bounding box center [742, 332] width 35 height 21
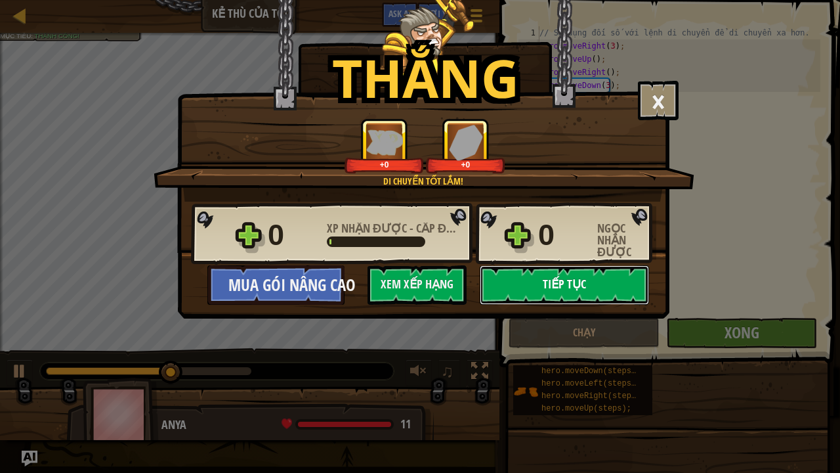
click at [590, 280] on button "Tiếp tục" at bounding box center [564, 284] width 169 height 39
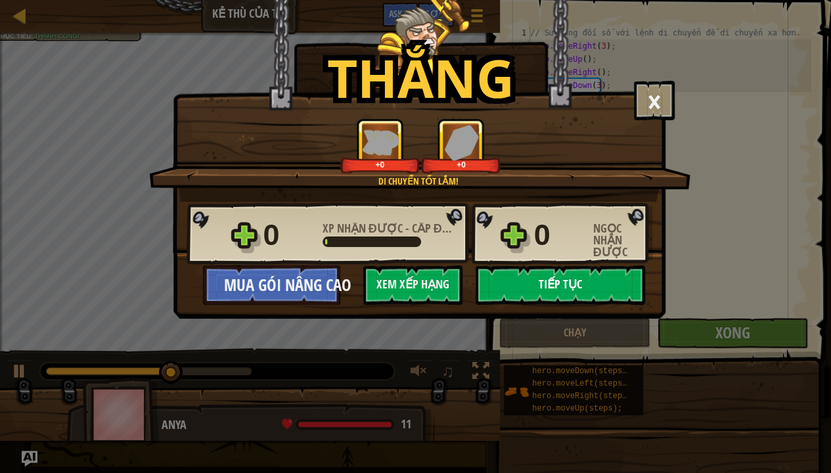
select select "vi"
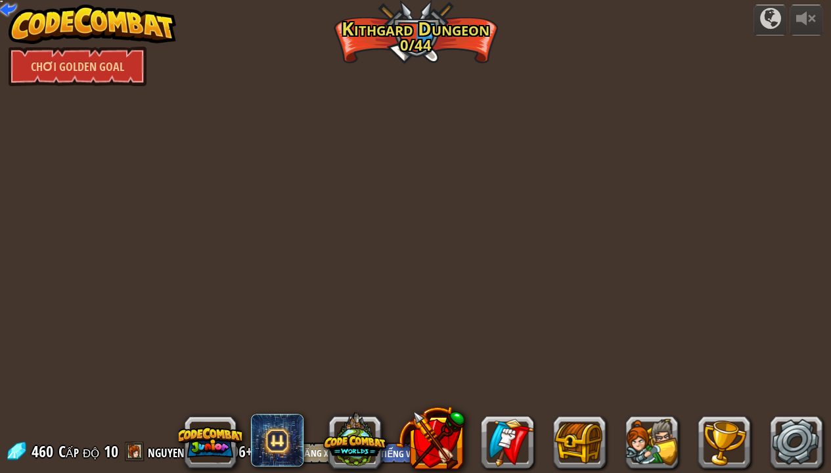
select select "vi"
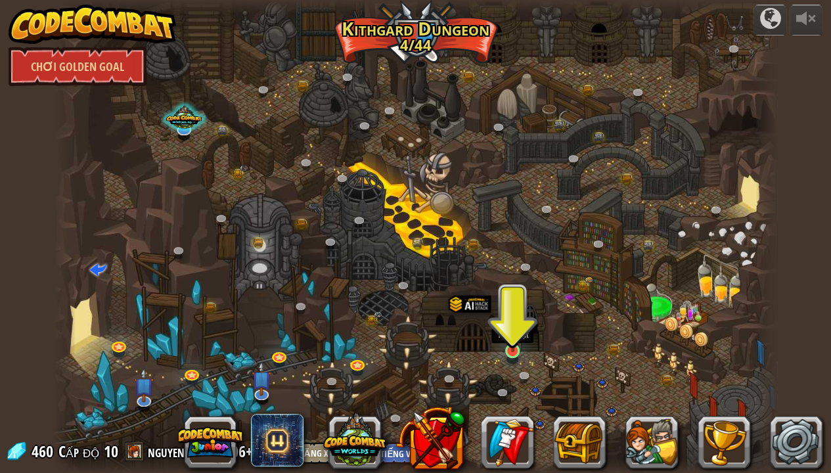
click at [508, 351] on img at bounding box center [513, 331] width 18 height 41
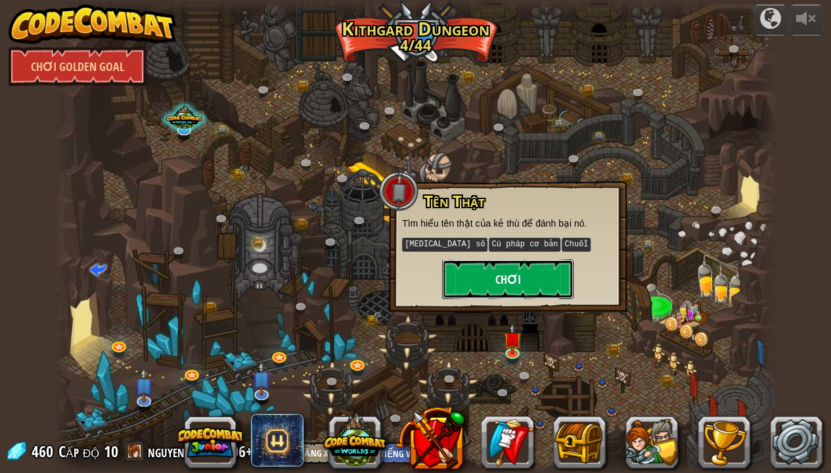
click at [506, 278] on button "Chơi" at bounding box center [507, 278] width 131 height 39
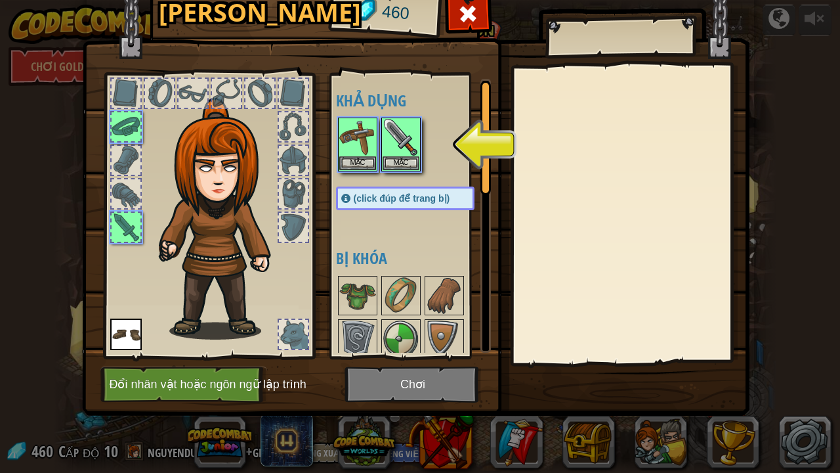
click at [433, 366] on img at bounding box center [416, 177] width 668 height 477
click at [431, 366] on img at bounding box center [416, 177] width 668 height 477
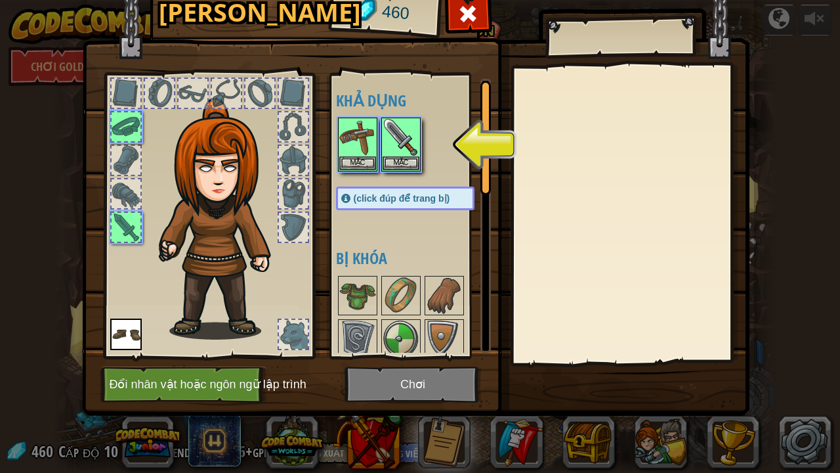
click at [431, 366] on img at bounding box center [416, 177] width 668 height 477
click at [402, 162] on button "Mặc" at bounding box center [401, 163] width 37 height 14
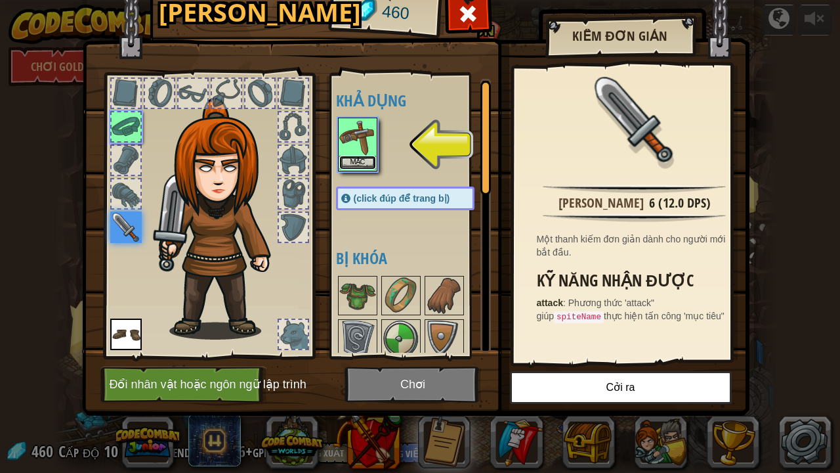
click at [357, 158] on button "Mặc" at bounding box center [357, 163] width 37 height 14
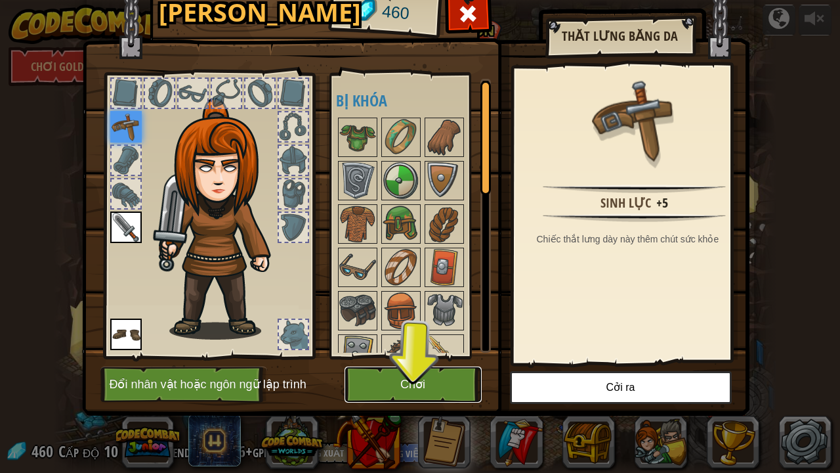
click at [414, 366] on button "Chơi" at bounding box center [413, 384] width 137 height 36
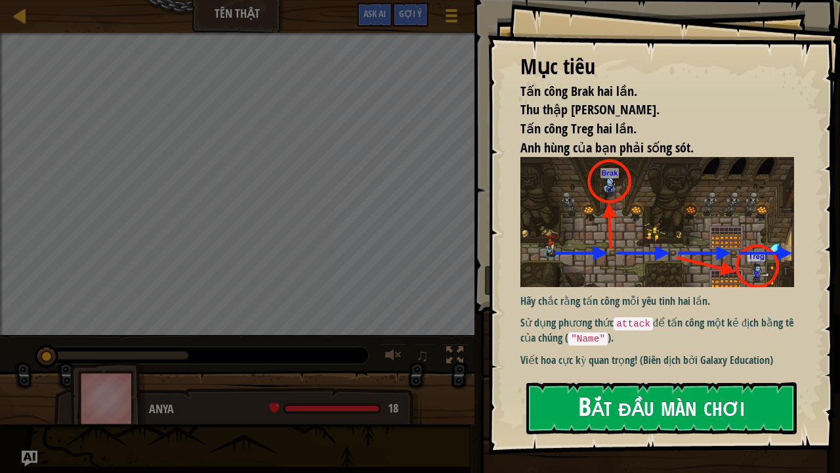
click at [580, 366] on button "Bắt đầu màn chơi" at bounding box center [662, 408] width 271 height 52
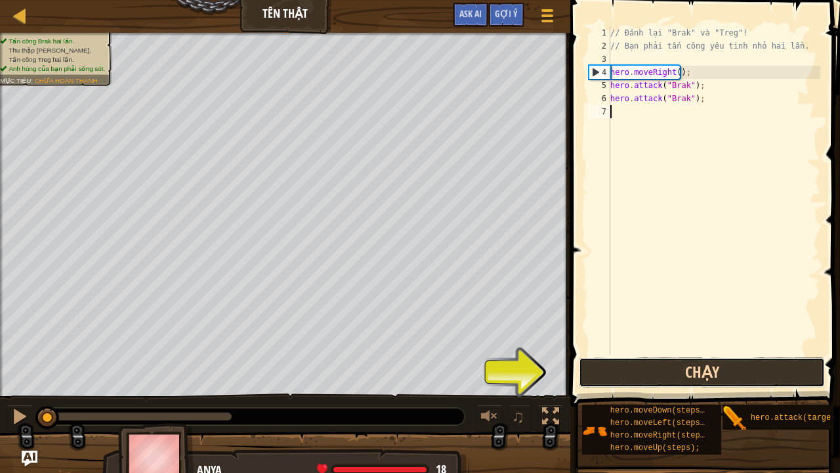
click at [653, 366] on button "Chạy" at bounding box center [702, 372] width 246 height 30
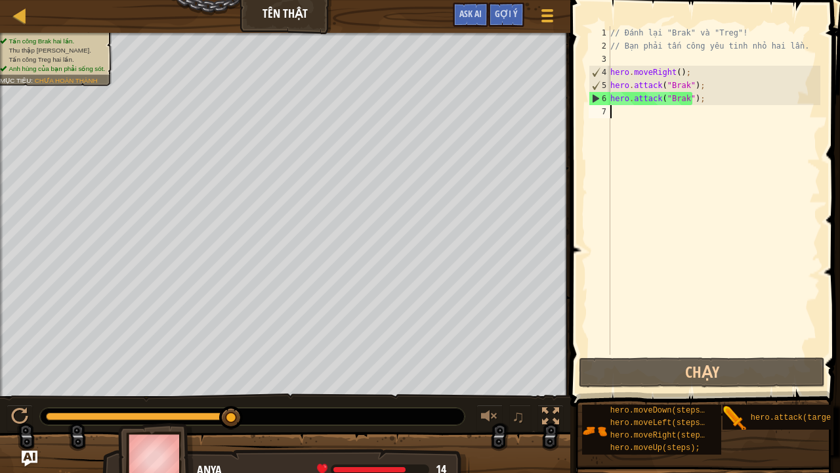
type textarea "h"
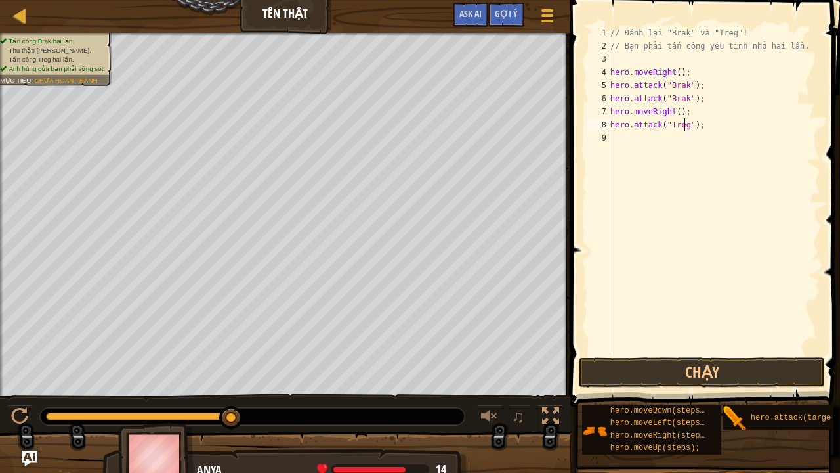
scroll to position [6, 6]
click at [683, 366] on button "Chạy" at bounding box center [702, 372] width 246 height 30
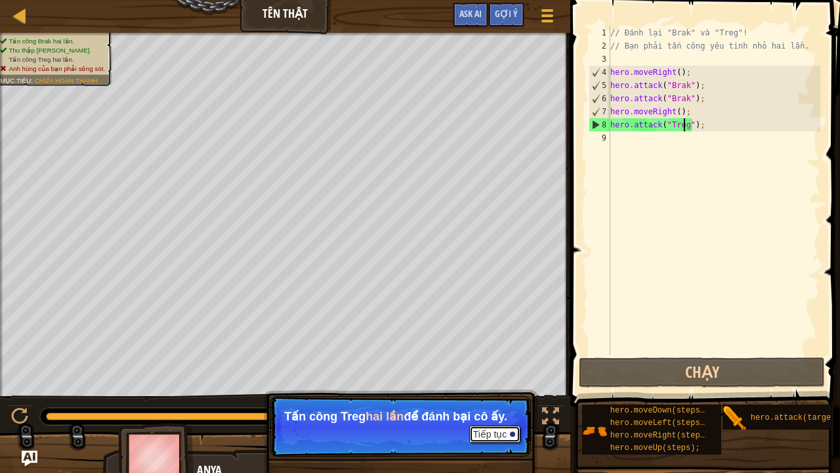
click at [491, 366] on button "Tiếp tục" at bounding box center [495, 433] width 52 height 17
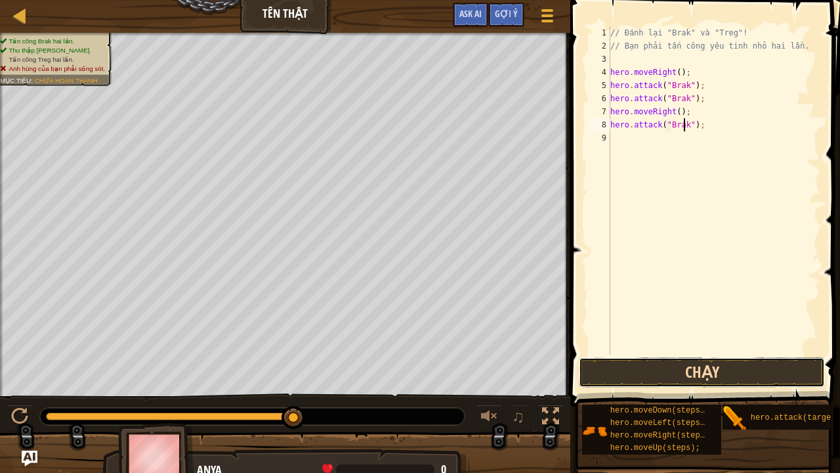
click at [710, 364] on button "Chạy" at bounding box center [702, 372] width 246 height 30
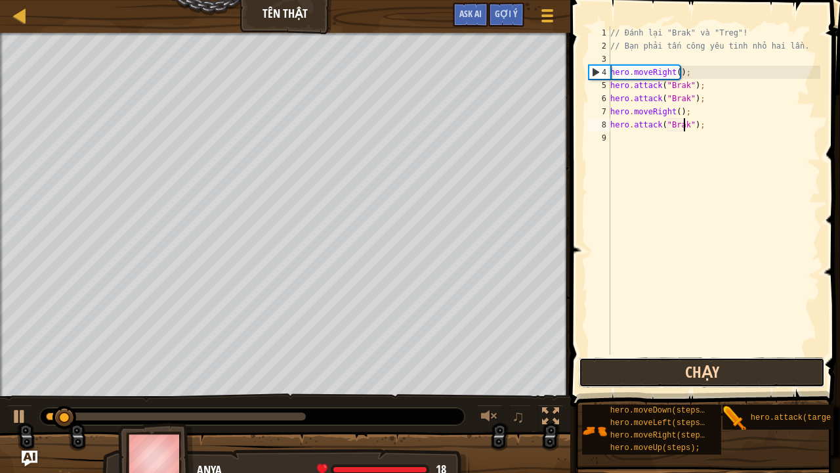
click at [710, 364] on button "Chạy" at bounding box center [702, 372] width 246 height 30
click at [709, 364] on button "Chạy" at bounding box center [702, 372] width 246 height 30
click at [709, 364] on button "Đang chạy" at bounding box center [702, 372] width 246 height 30
click at [709, 364] on button "Chạy" at bounding box center [702, 372] width 246 height 30
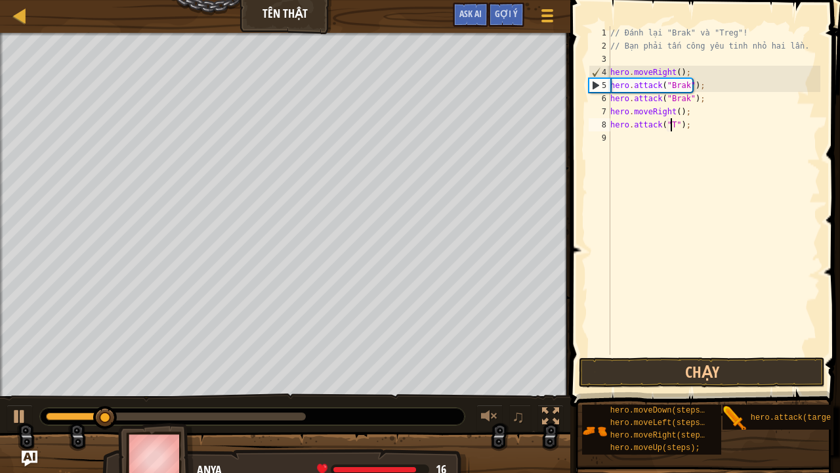
scroll to position [6, 5]
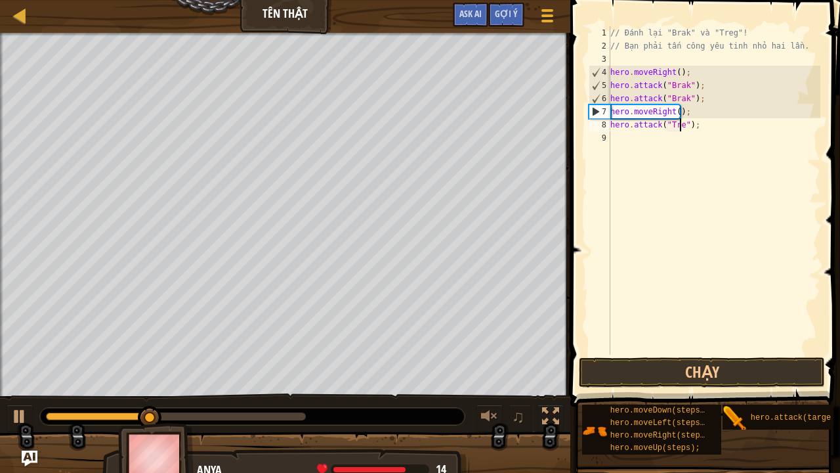
type textarea "hero.attack("Treg");"
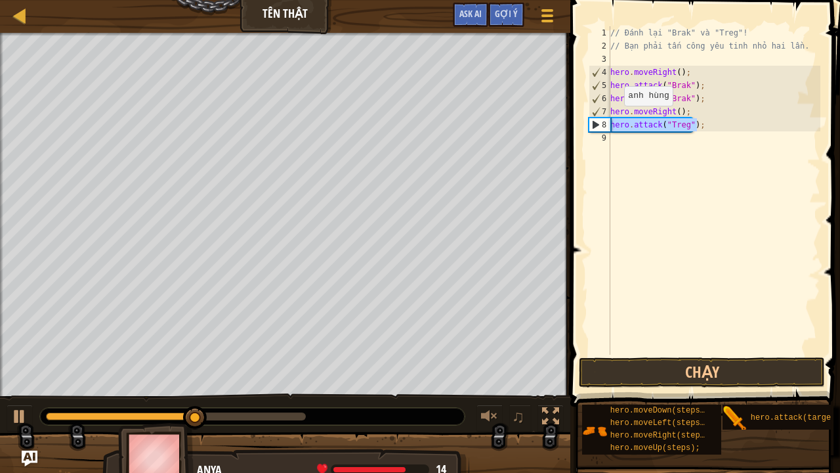
drag, startPoint x: 701, startPoint y: 125, endPoint x: 597, endPoint y: 121, distance: 103.8
click at [597, 121] on div "hero.attack("Treg"); 1 2 3 4 5 6 7 8 9 // Đánh lại "Brak" và "Treg"! // Bạn phả…" at bounding box center [703, 190] width 234 height 328
click at [671, 137] on div "// Đánh lại "Brak" và "Treg"! // Bạn phải tấn công yêu tinh nhỏ hai lần. hero .…" at bounding box center [714, 203] width 213 height 355
paste textarea "hero.attack("Treg");"
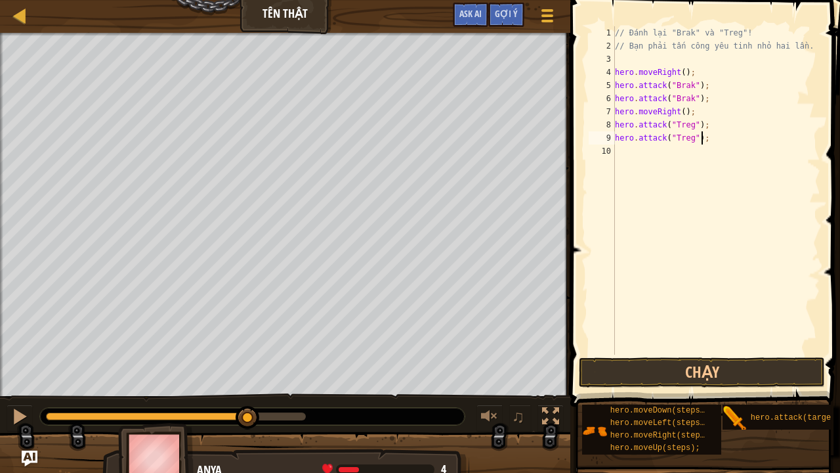
click at [719, 132] on div "// Đánh lại "Brak" và "Treg"! // Bạn phải tấn công yêu tinh nhỏ hai lần. hero .…" at bounding box center [717, 203] width 209 height 355
click at [680, 111] on div "// Đánh lại "Brak" và "Treg"! // Bạn phải tấn công yêu tinh nhỏ hai lần. hero .…" at bounding box center [717, 203] width 209 height 355
click at [641, 364] on button "Chạy" at bounding box center [702, 372] width 246 height 30
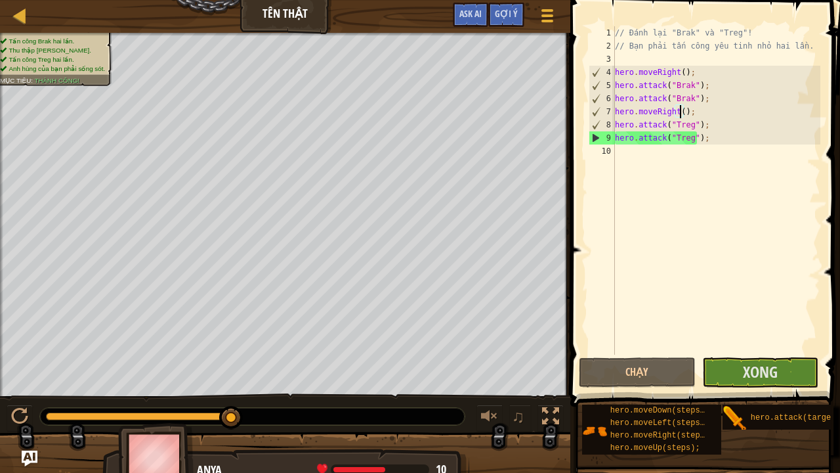
click at [713, 140] on div "// Đánh lại "Brak" và "Treg"! // Bạn phải tấn công yêu tinh nhỏ hai lần. hero .…" at bounding box center [717, 203] width 209 height 355
click at [682, 110] on div "// Đánh lại "Brak" và "Treg"! // Bạn phải tấn công yêu tinh nhỏ hai lần. hero .…" at bounding box center [717, 203] width 209 height 355
click at [678, 112] on div "// Đánh lại "Brak" và "Treg"! // Bạn phải tấn công yêu tinh nhỏ hai lần. hero .…" at bounding box center [717, 203] width 209 height 355
click at [679, 114] on div "// Đánh lại "Brak" và "Treg"! // Bạn phải tấn công yêu tinh nhỏ hai lần. hero .…" at bounding box center [717, 203] width 209 height 355
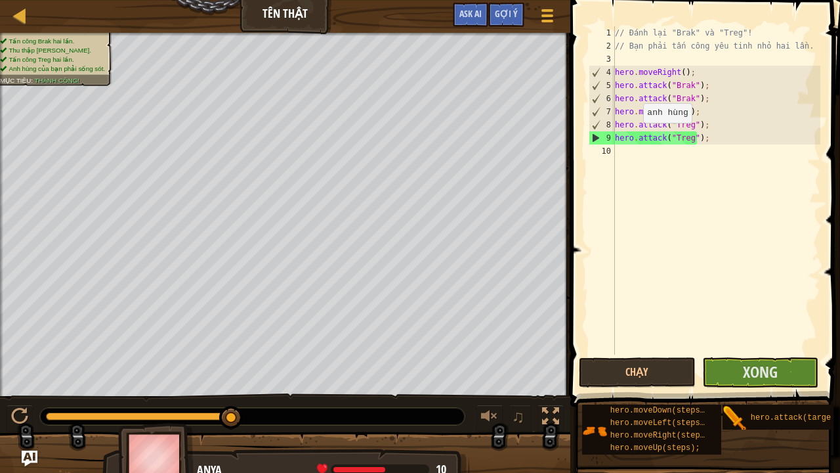
scroll to position [6, 5]
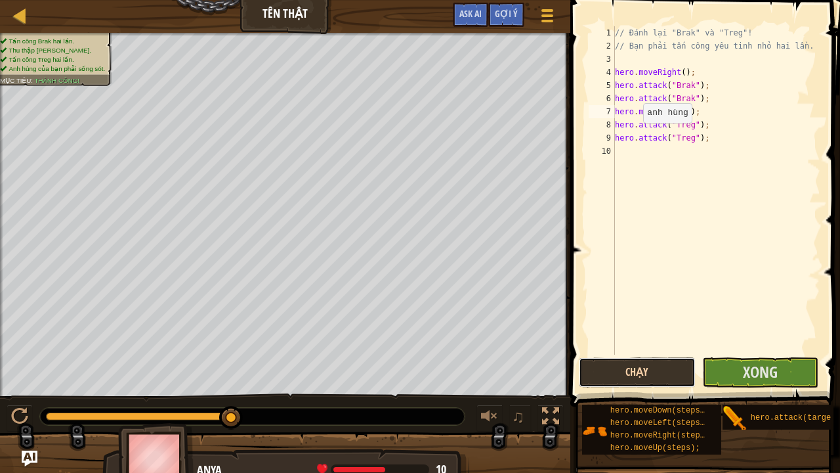
click at [682, 366] on button "Chạy" at bounding box center [637, 372] width 117 height 30
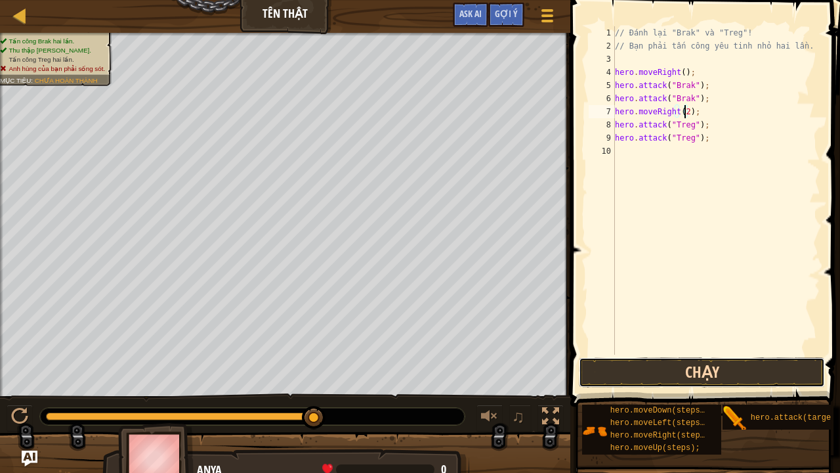
click at [699, 366] on button "Chạy" at bounding box center [702, 372] width 246 height 30
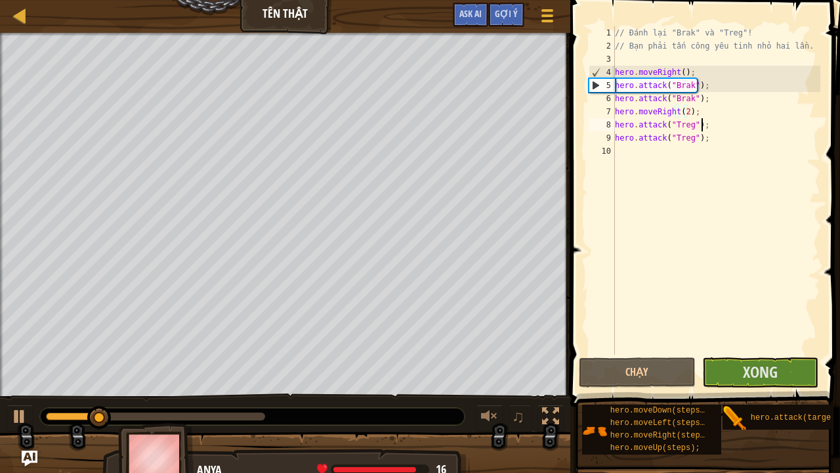
drag, startPoint x: 717, startPoint y: 130, endPoint x: 714, endPoint y: 138, distance: 8.3
click at [717, 131] on div "// Đánh lại "Brak" và "Treg"! // Bạn phải tấn công yêu tinh nhỏ hai lần. hero .…" at bounding box center [717, 203] width 209 height 355
type textarea "hero.attack("Treg");"
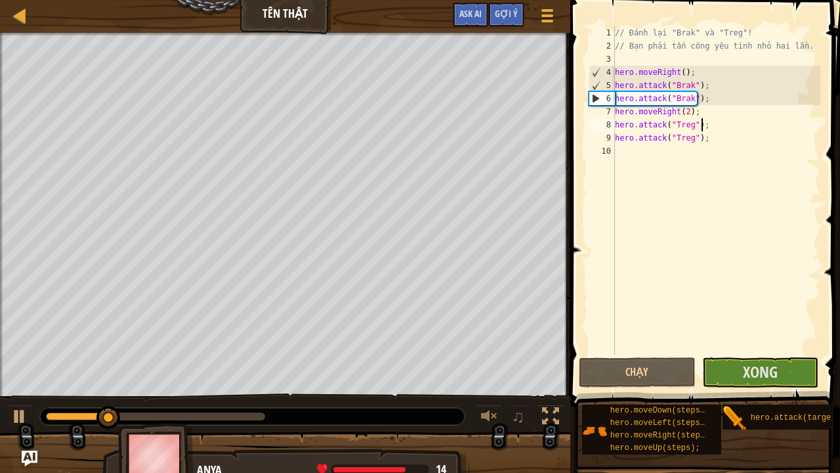
click at [714, 140] on div "// Đánh lại "Brak" và "Treg"! // Bạn phải tấn công yêu tinh nhỏ hai lần. hero .…" at bounding box center [717, 203] width 209 height 355
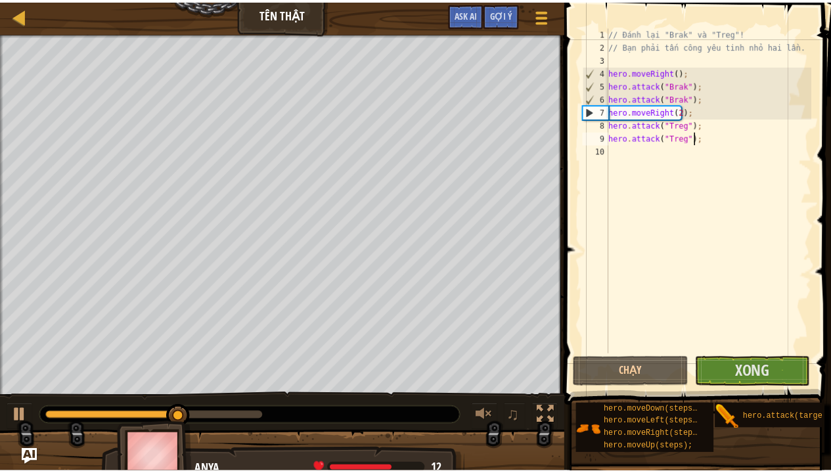
scroll to position [6, 0]
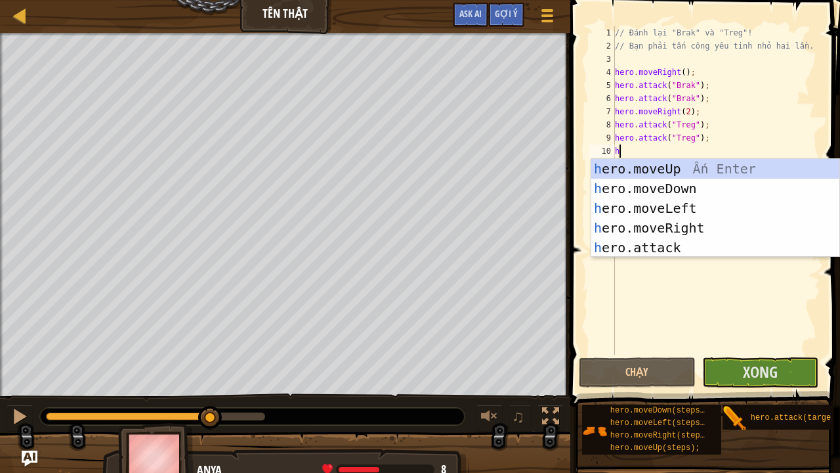
type textarea "he"
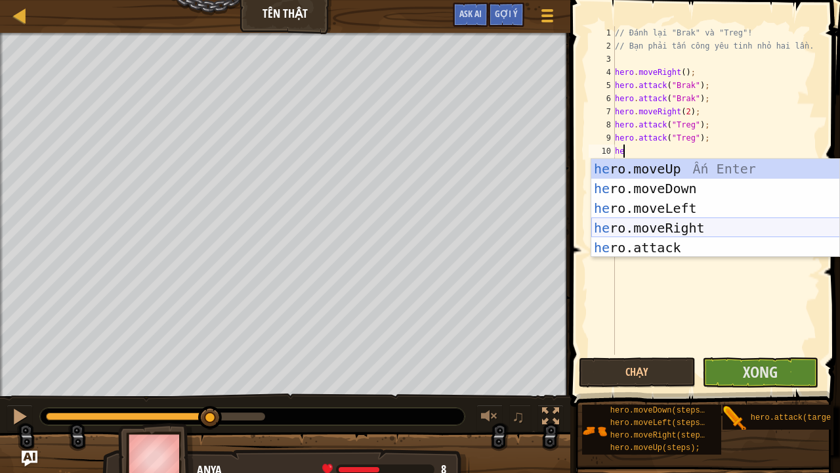
click at [676, 227] on div "he ro.moveUp Ấn Enter he ro.moveDown Ấn Enter he ro.moveLeft Ấn Enter he ro.mov…" at bounding box center [716, 228] width 249 height 138
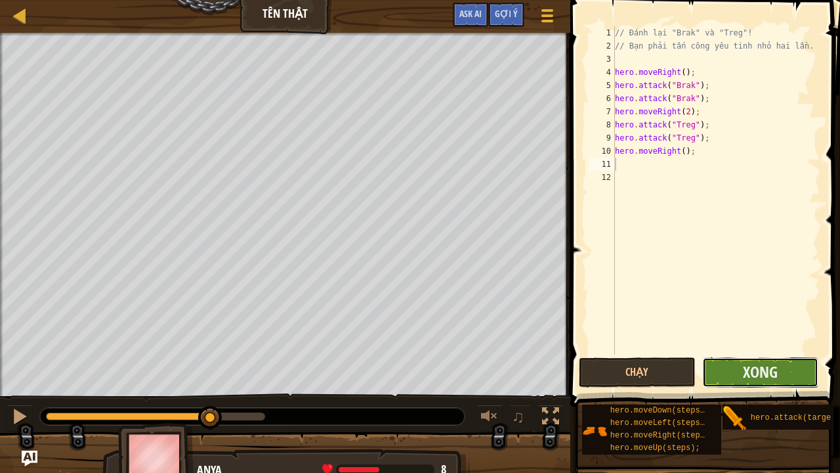
click at [787, 366] on button "Xong" at bounding box center [761, 372] width 117 height 30
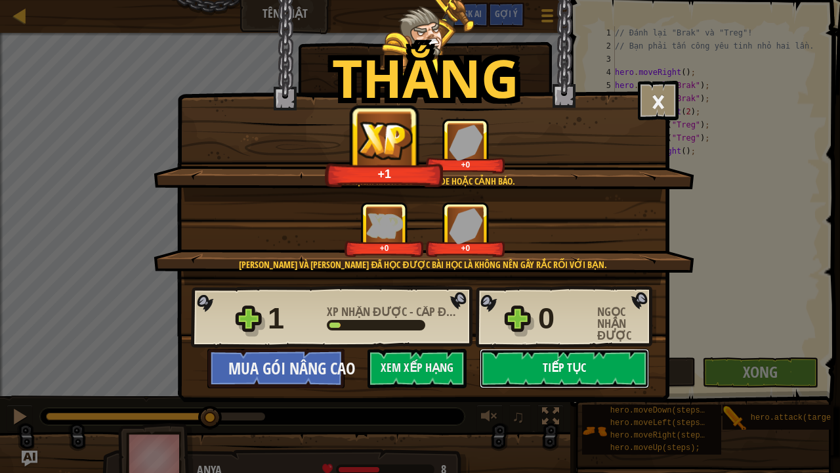
click at [587, 366] on button "Tiếp tục" at bounding box center [564, 368] width 169 height 39
select select "vi"
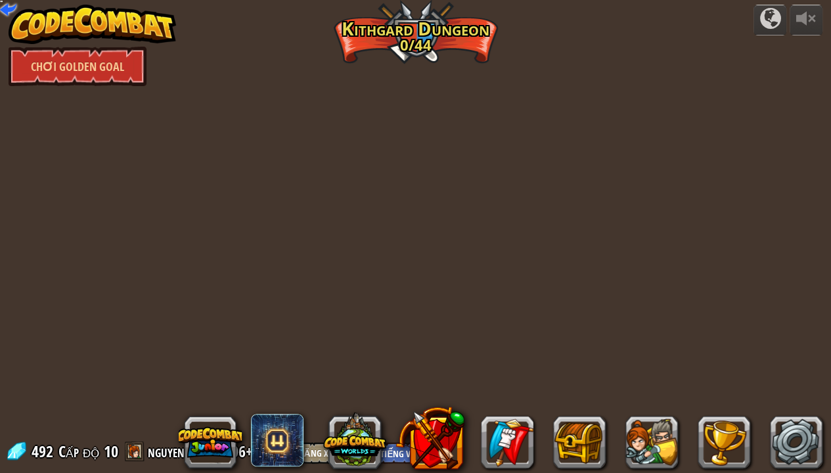
select select "vi"
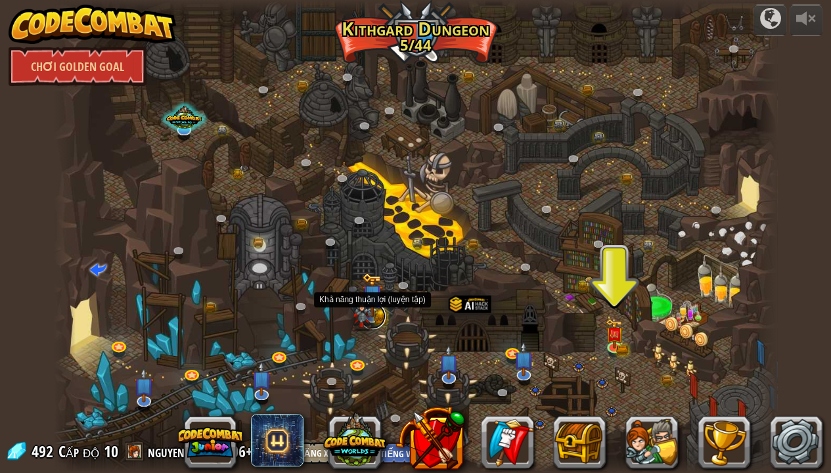
click at [380, 322] on link at bounding box center [372, 316] width 26 height 26
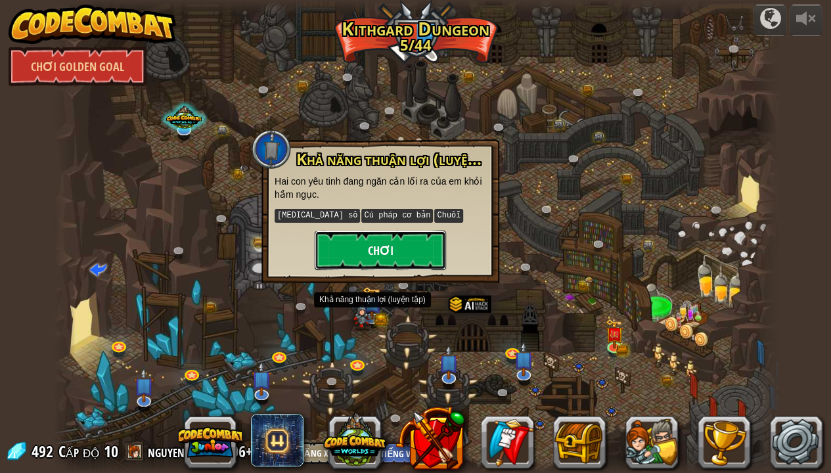
click at [388, 240] on button "Chơi" at bounding box center [379, 249] width 131 height 39
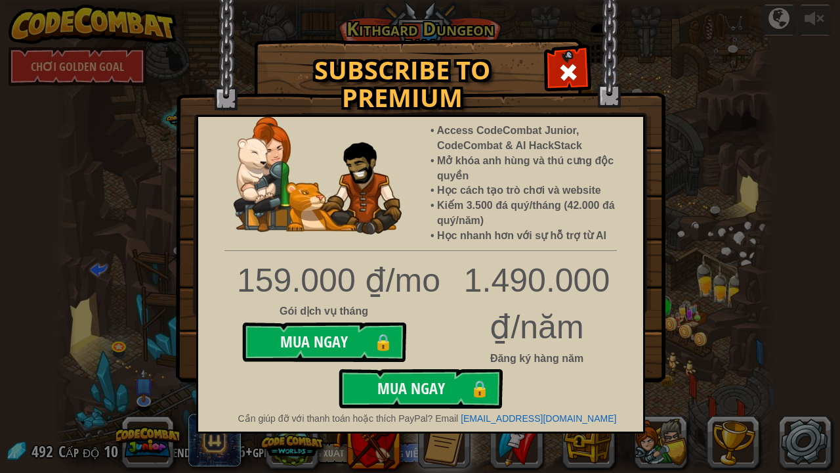
click at [544, 70] on img at bounding box center [421, 191] width 490 height 382
click at [551, 68] on div at bounding box center [568, 70] width 41 height 41
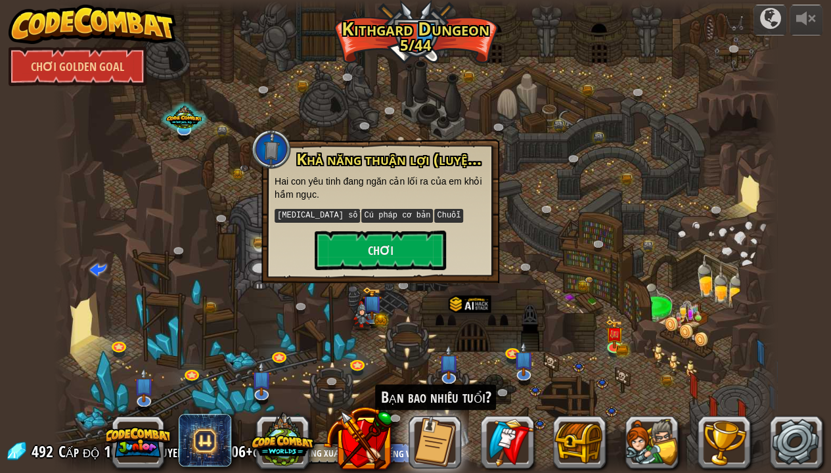
click at [551, 69] on div at bounding box center [416, 236] width 724 height 473
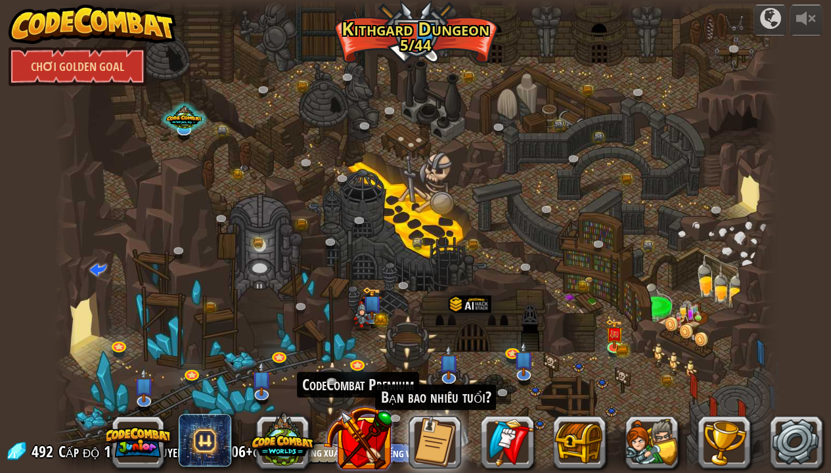
click at [376, 366] on button at bounding box center [357, 437] width 69 height 69
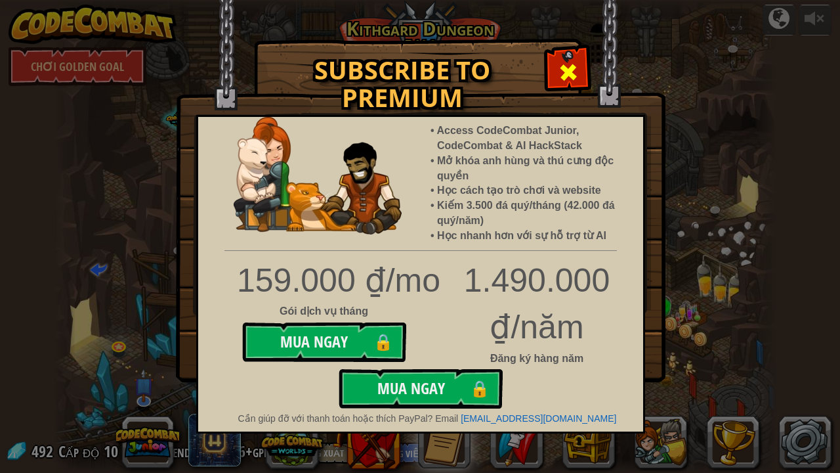
click at [587, 64] on div at bounding box center [568, 70] width 41 height 41
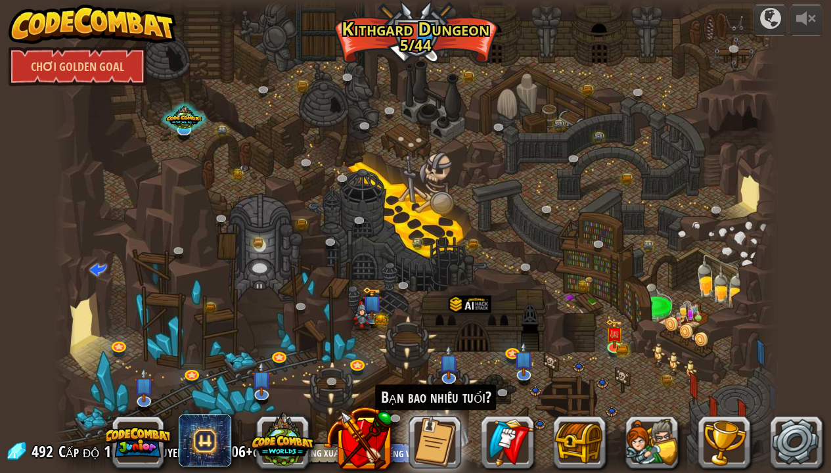
click at [587, 64] on div at bounding box center [416, 236] width 724 height 473
